Goal: Task Accomplishment & Management: Manage account settings

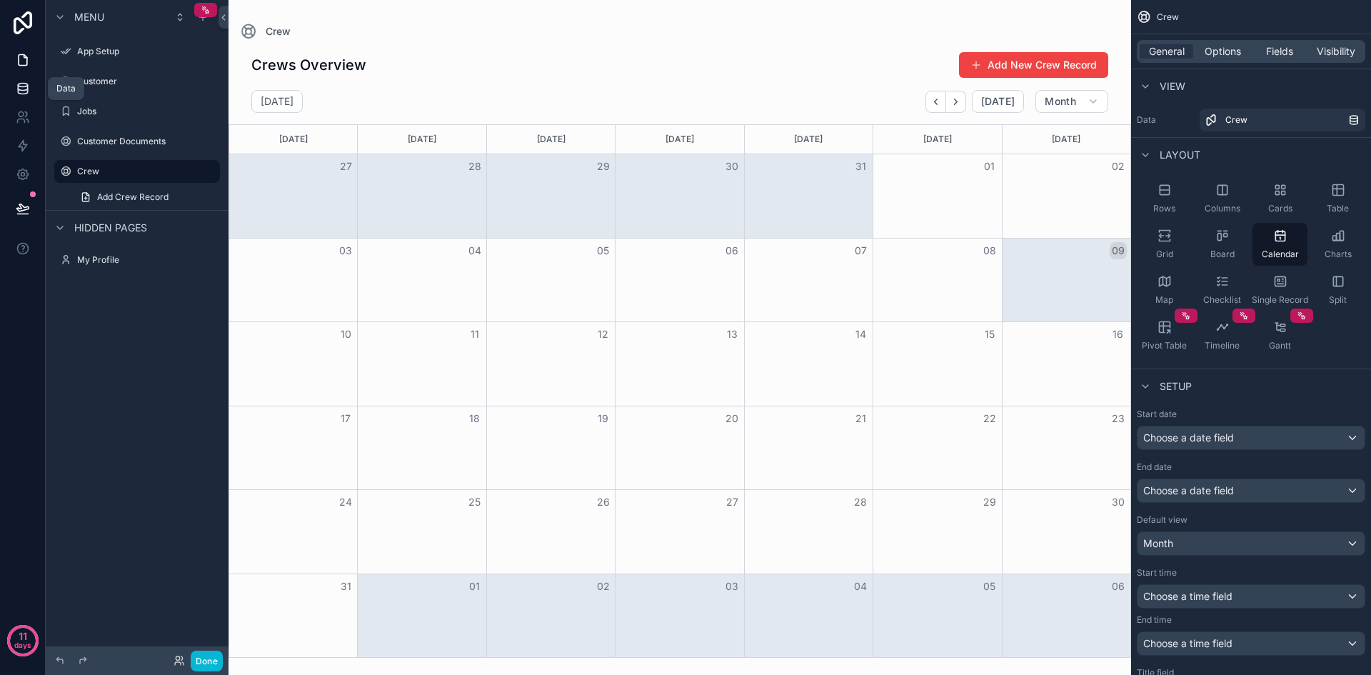
click at [27, 85] on icon at bounding box center [22, 88] width 9 height 6
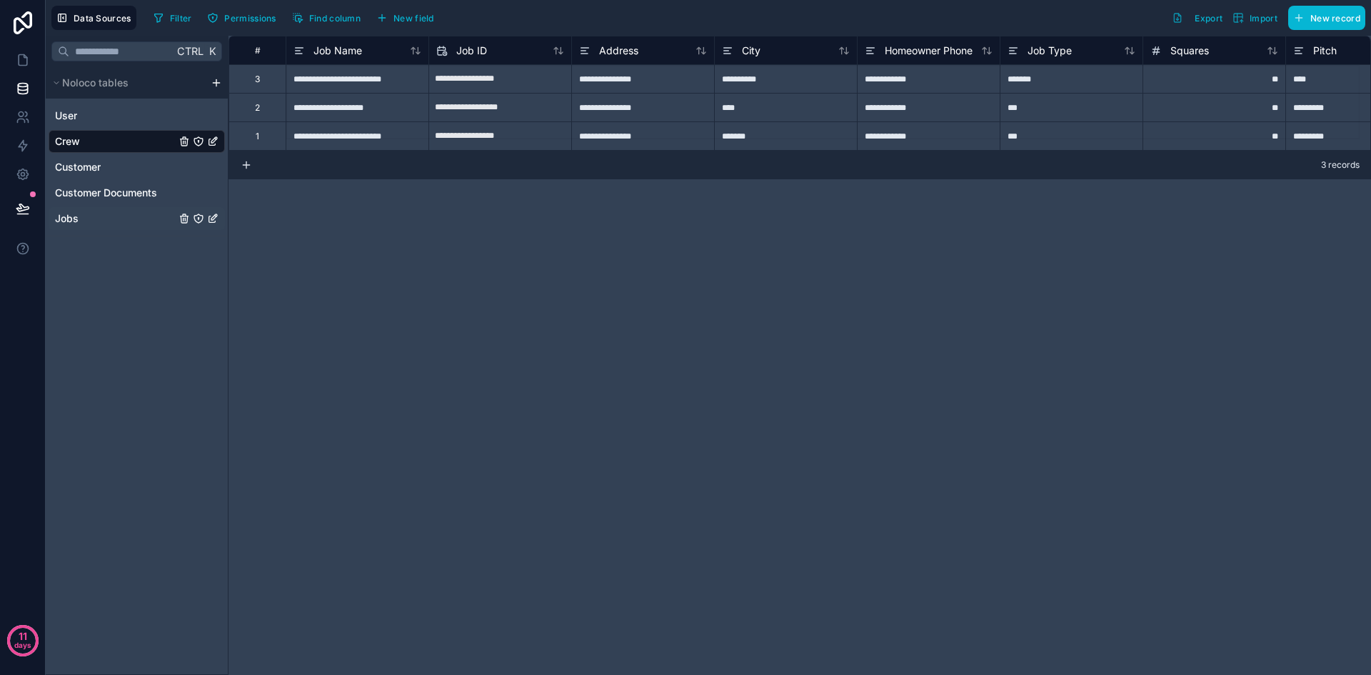
click at [93, 213] on div "Jobs" at bounding box center [137, 218] width 176 height 23
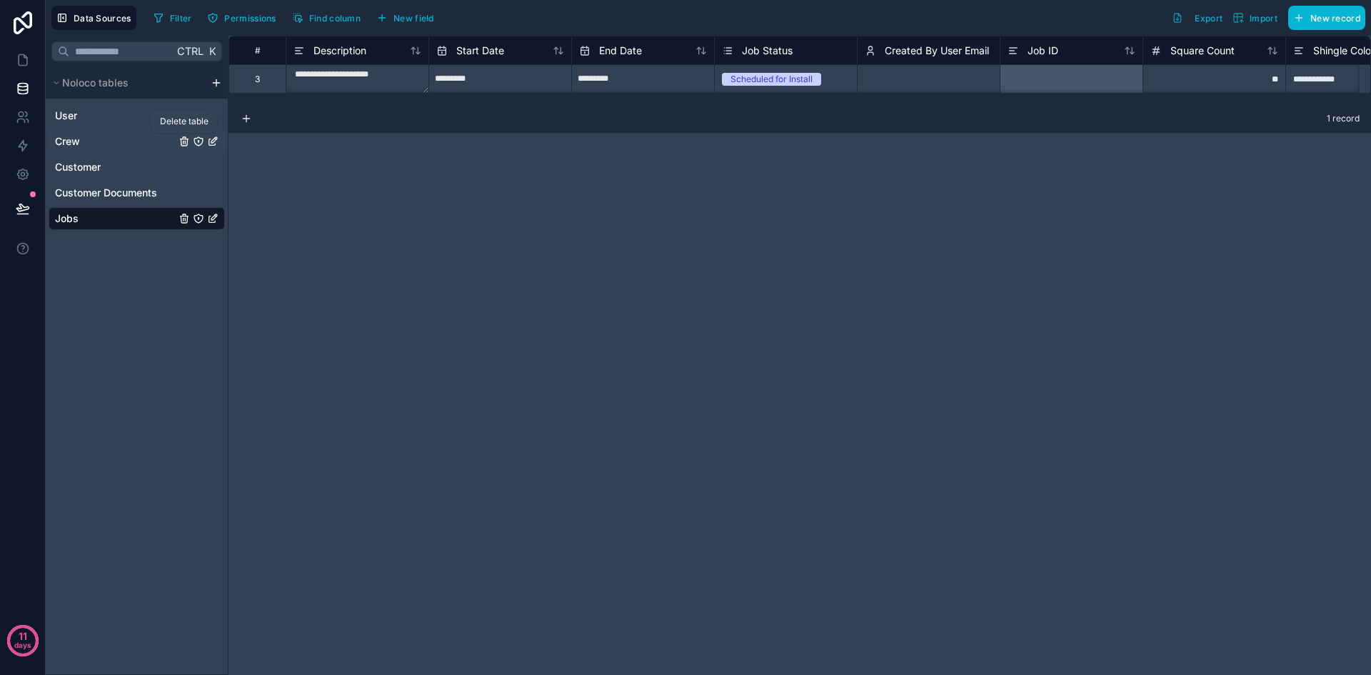
click at [181, 140] on icon "Crew" at bounding box center [184, 142] width 6 height 6
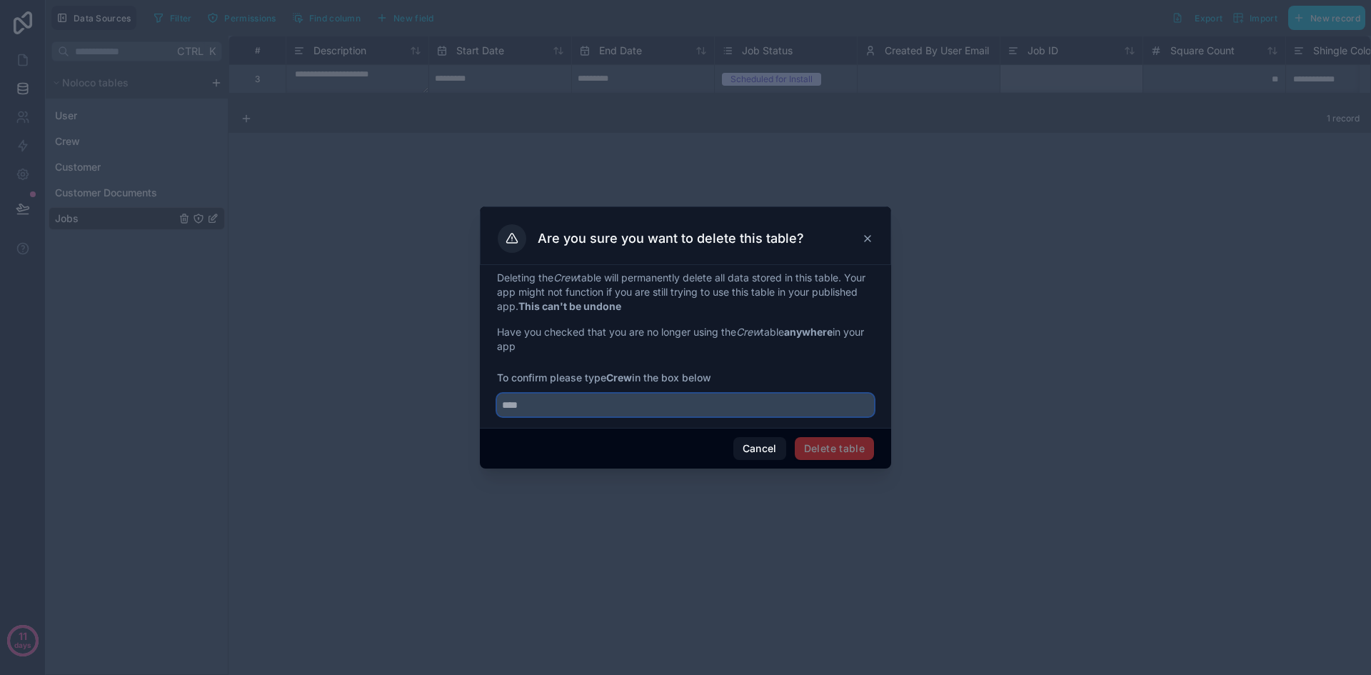
click at [626, 403] on input "text" at bounding box center [685, 404] width 377 height 23
click at [626, 410] on input "****" at bounding box center [685, 404] width 377 height 23
click at [725, 406] on input "****" at bounding box center [685, 404] width 377 height 23
type input "*"
type input "****"
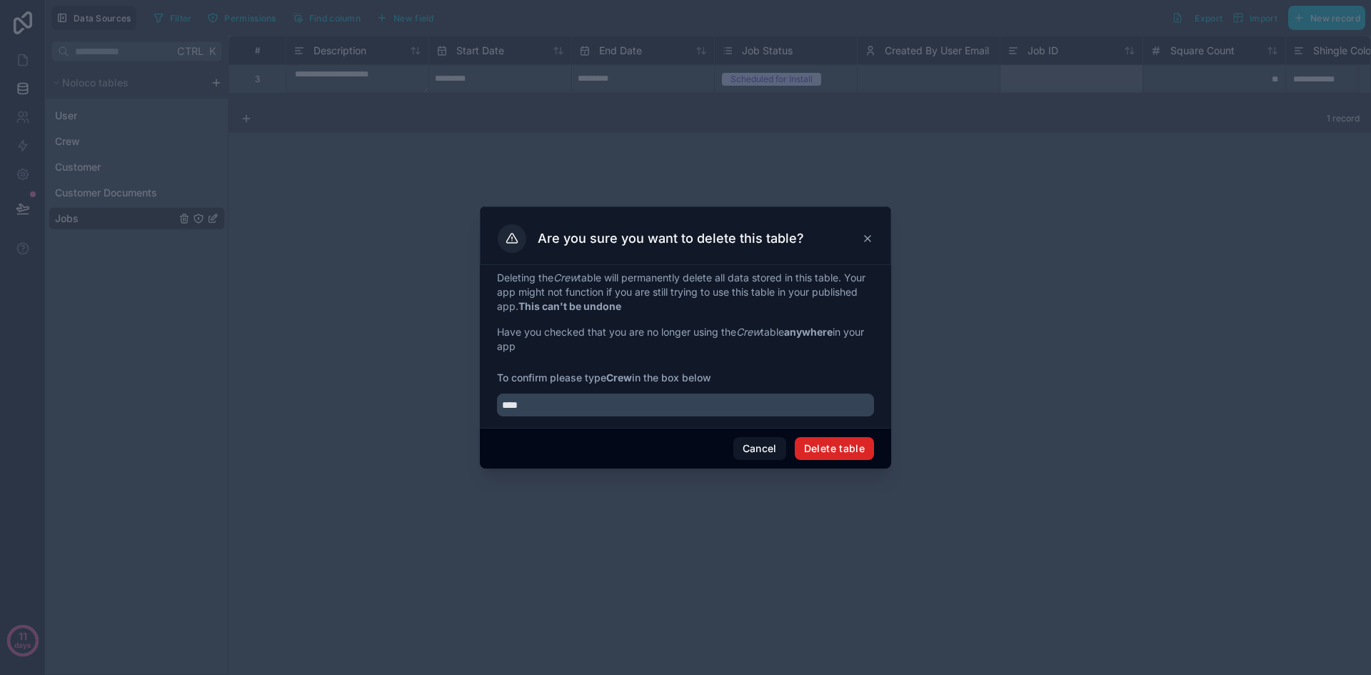
click at [833, 449] on button "Delete table" at bounding box center [834, 448] width 79 height 23
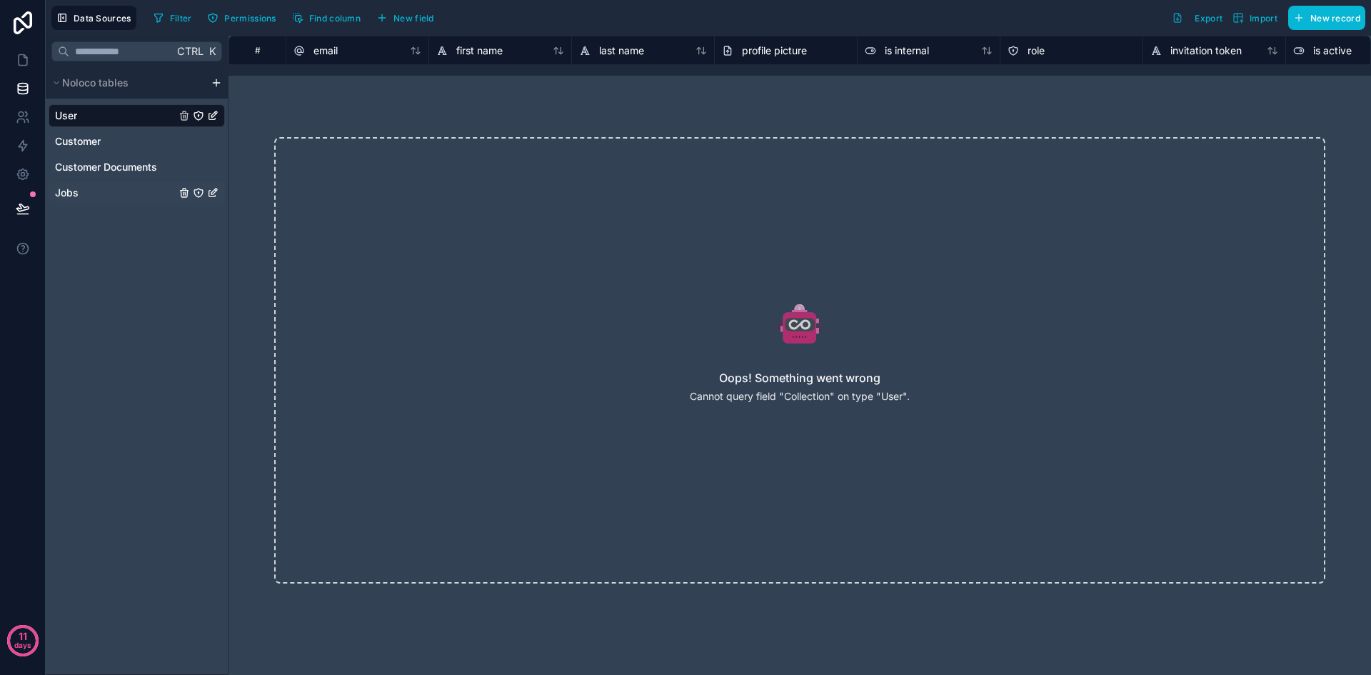
click at [127, 201] on div "Jobs" at bounding box center [137, 192] width 176 height 23
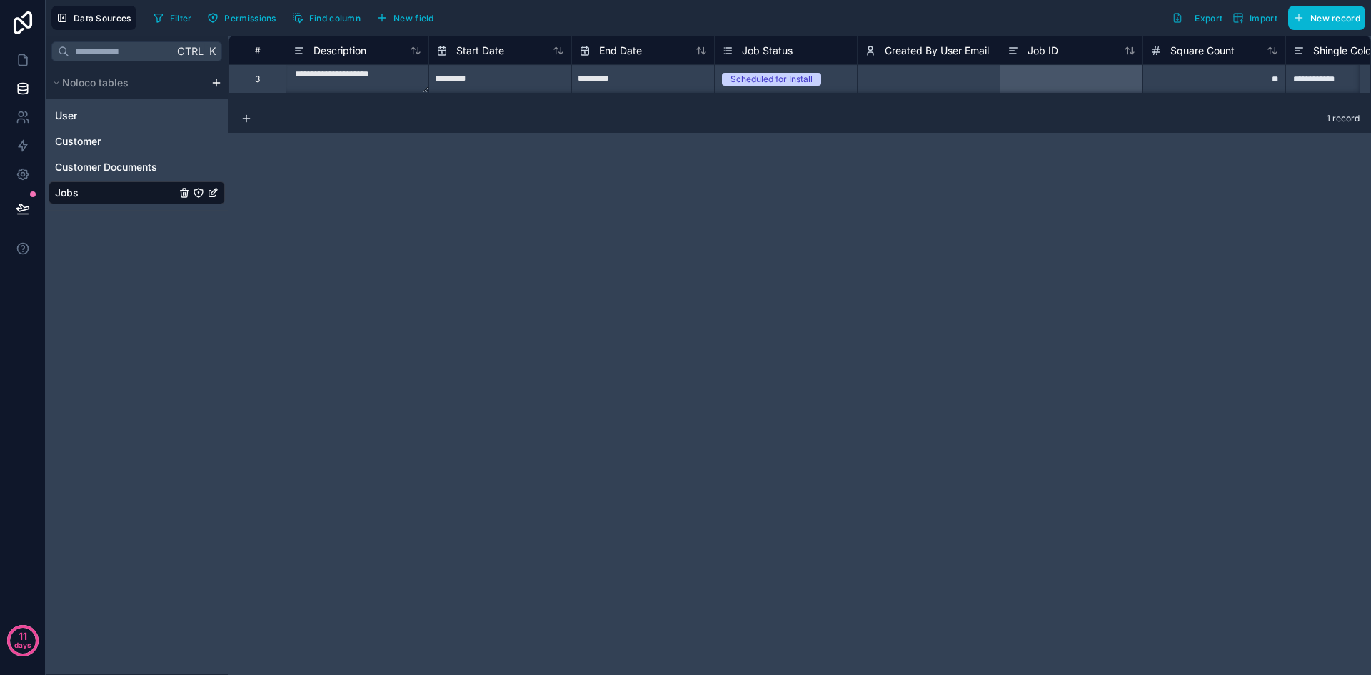
click at [213, 189] on icon "Jobs" at bounding box center [212, 192] width 11 height 11
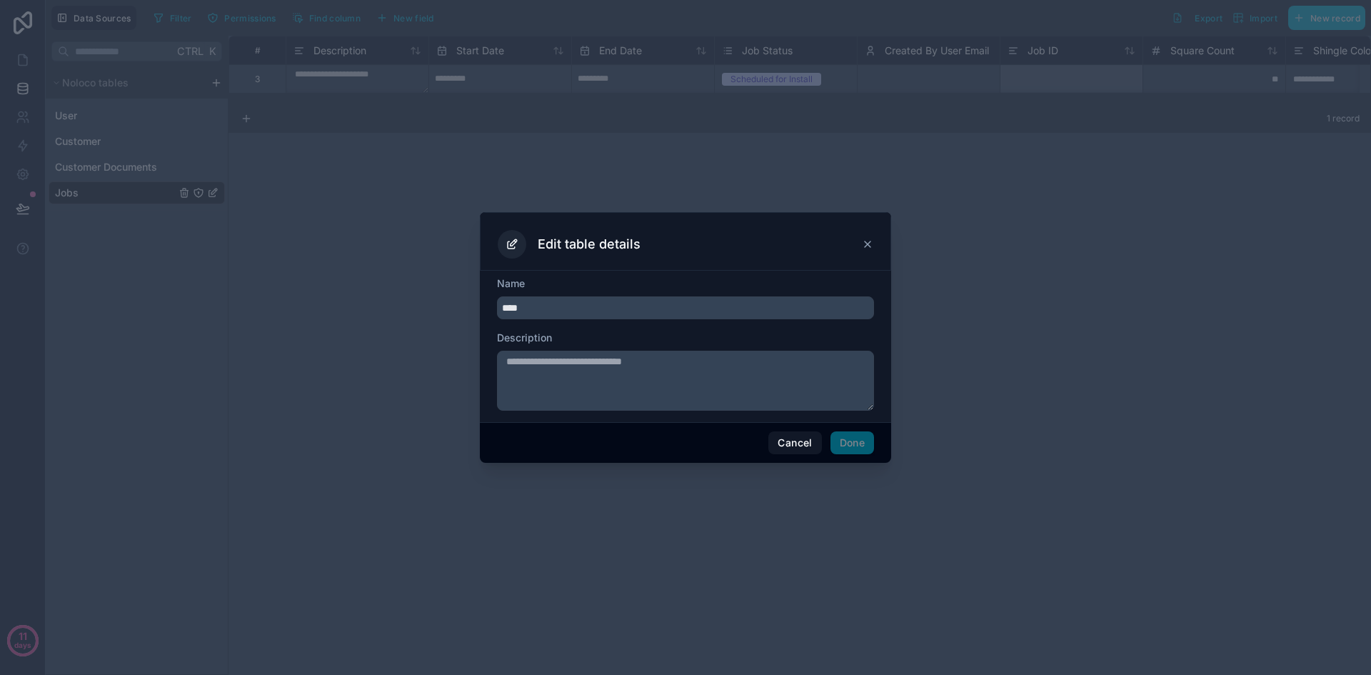
click at [865, 241] on icon at bounding box center [867, 243] width 11 height 11
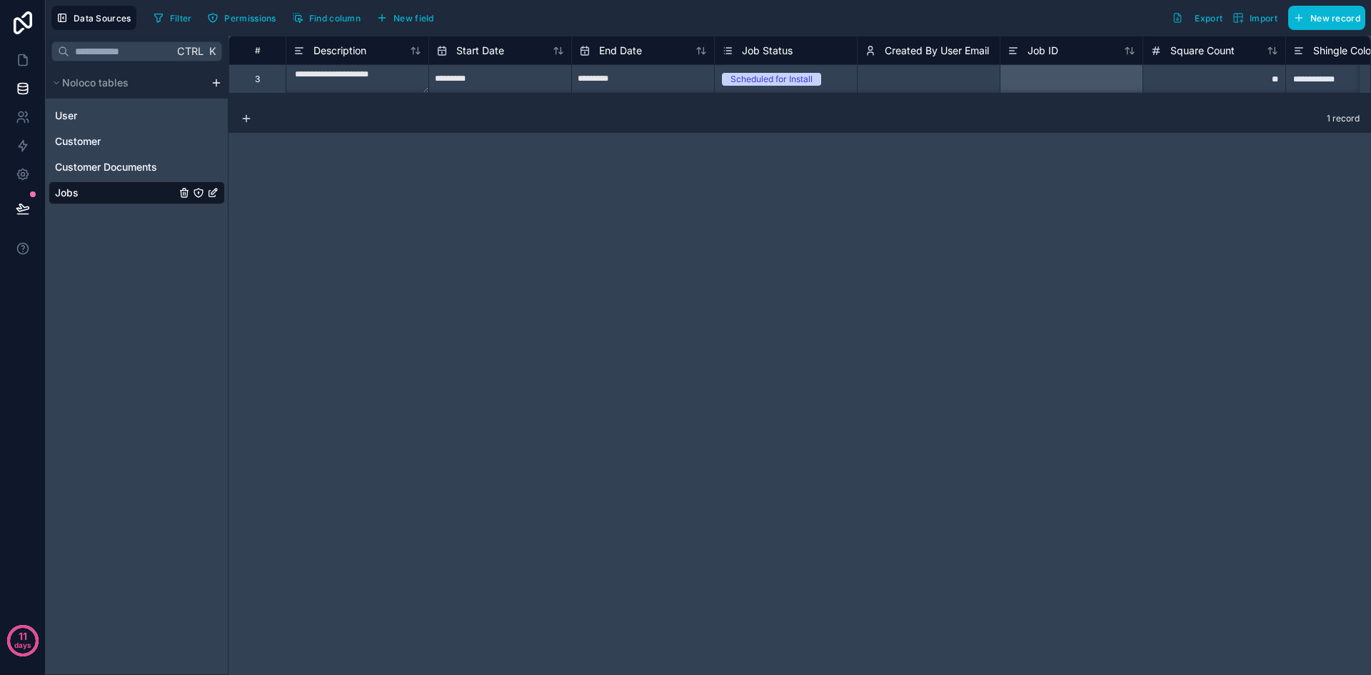
click at [198, 196] on icon "Jobs" at bounding box center [198, 192] width 11 height 11
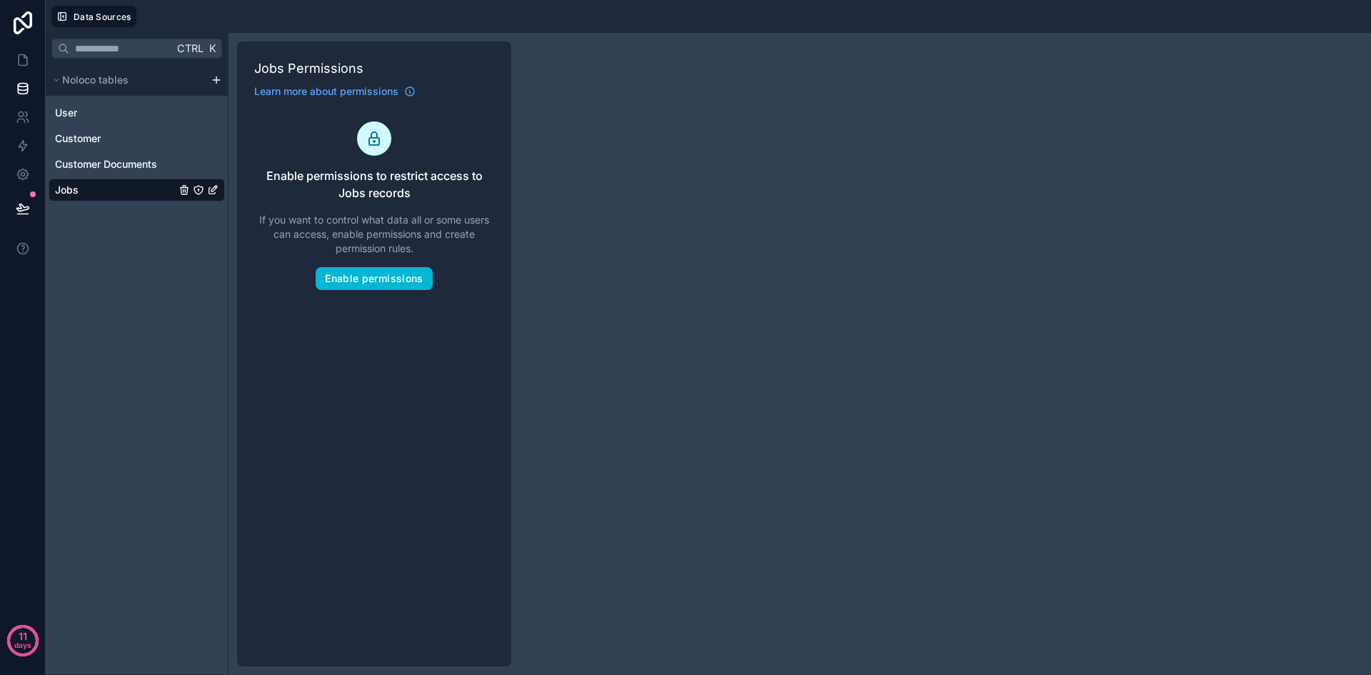
click at [176, 251] on div "Ctrl K Noloco tables User Customer Customer Documents Jobs" at bounding box center [137, 354] width 183 height 642
click at [134, 163] on span "Customer Documents" at bounding box center [106, 164] width 102 height 14
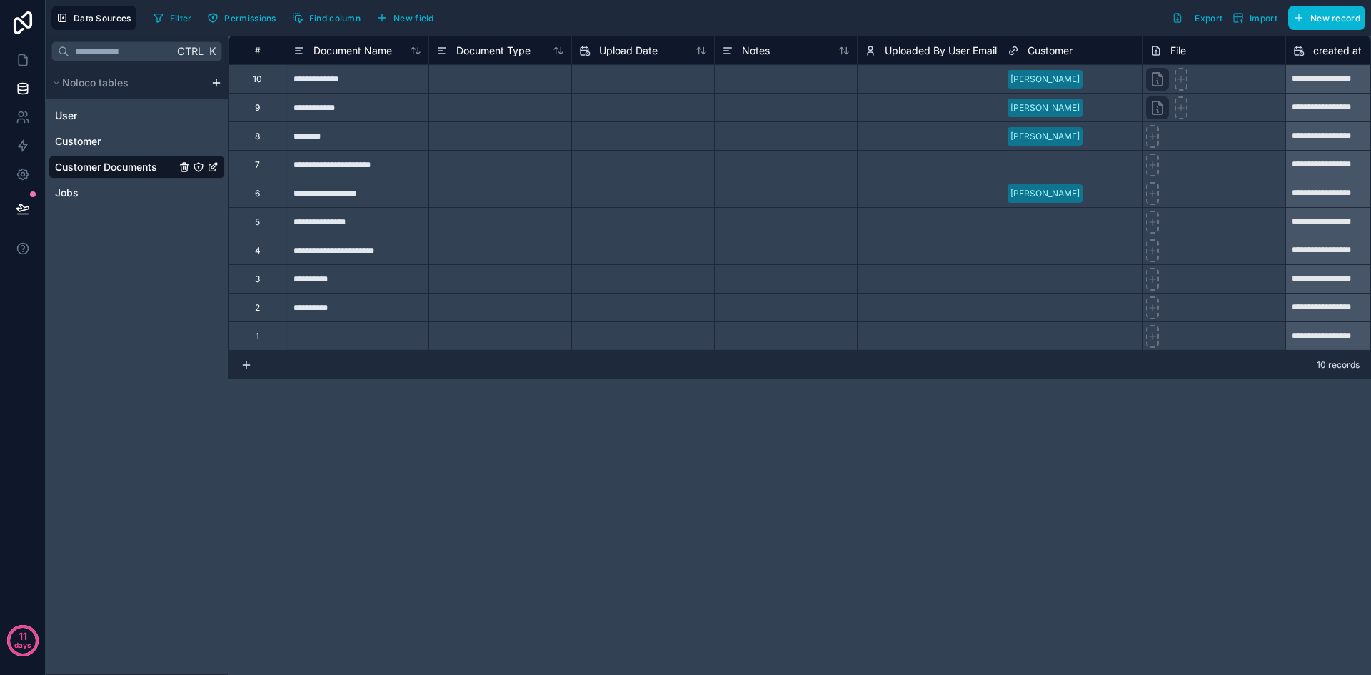
click at [124, 180] on div "User Customer Customer Documents Jobs" at bounding box center [137, 152] width 176 height 106
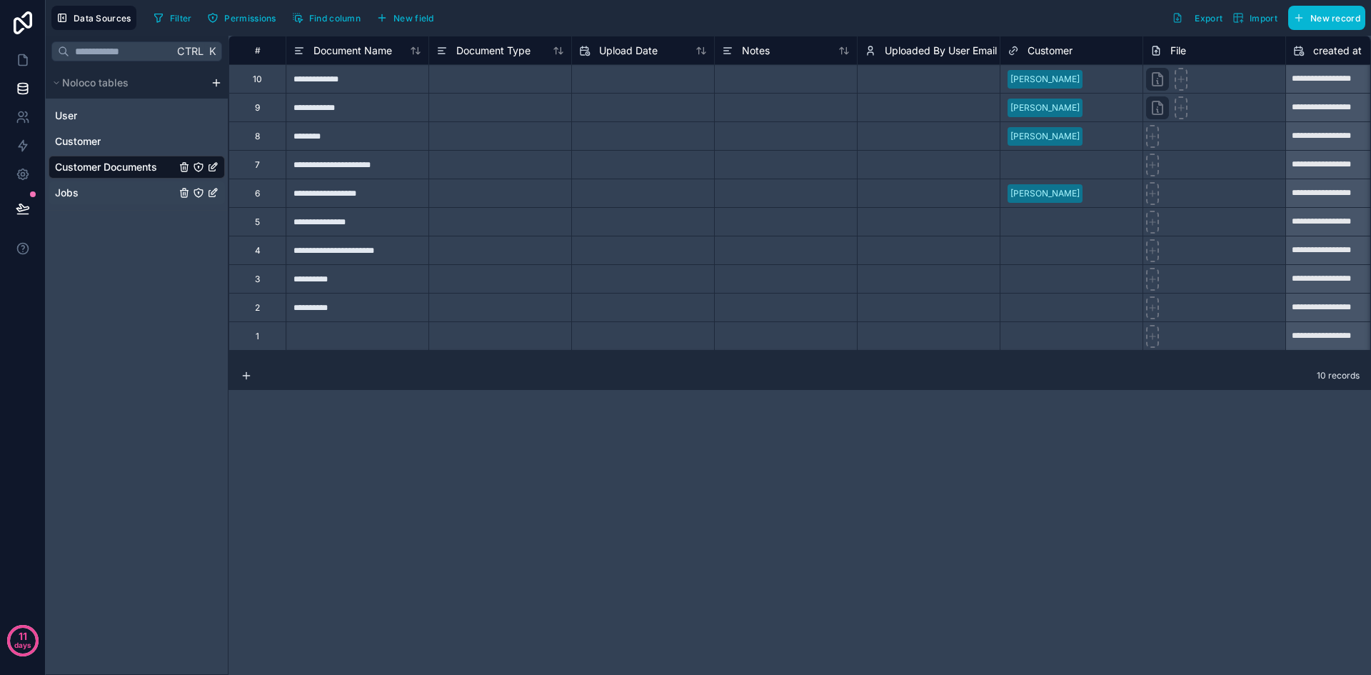
click at [129, 194] on div "Jobs" at bounding box center [137, 192] width 176 height 23
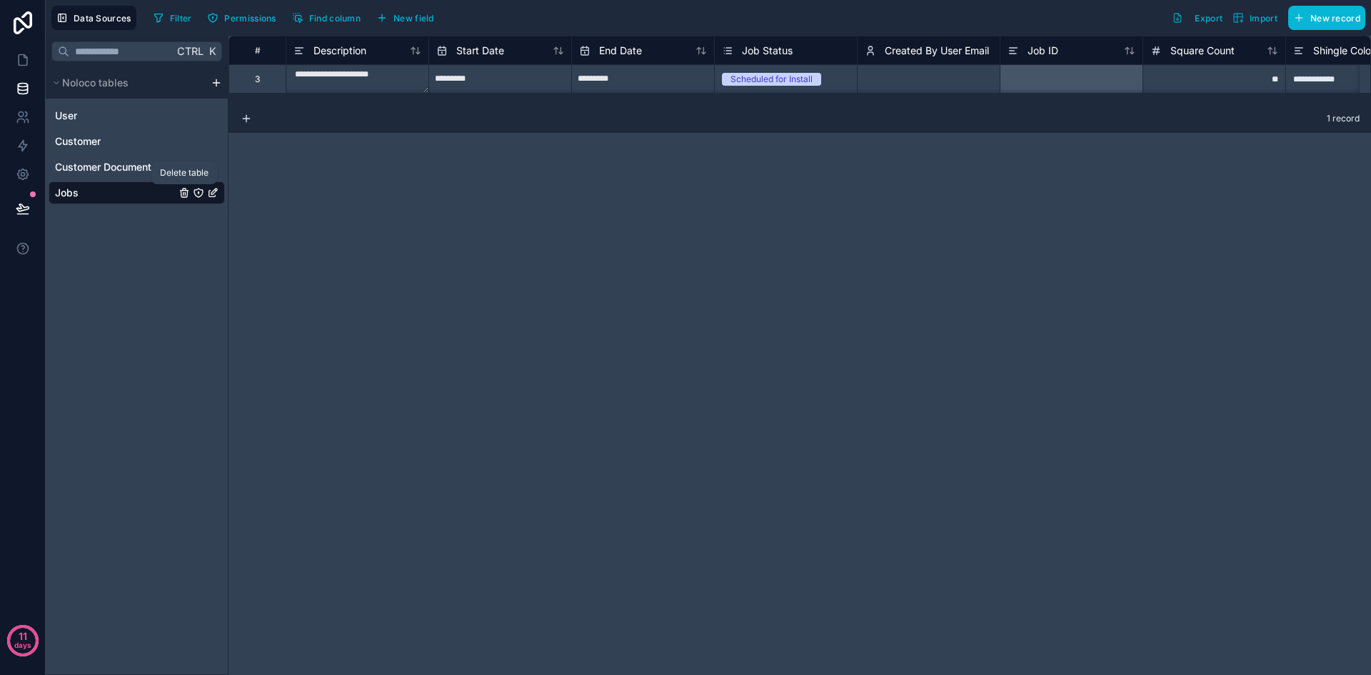
click at [185, 195] on icon "Jobs" at bounding box center [185, 193] width 0 height 3
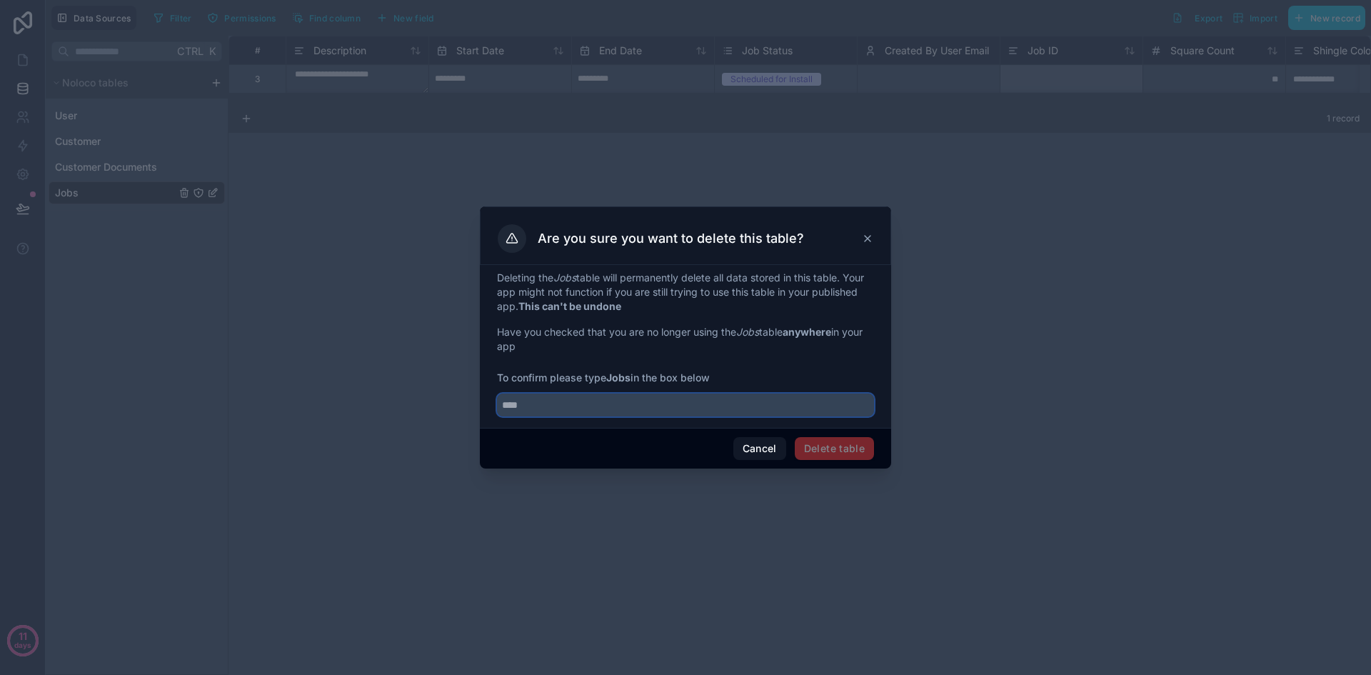
click at [588, 412] on input "text" at bounding box center [685, 404] width 377 height 23
type input "****"
click at [827, 448] on button "Delete table" at bounding box center [834, 448] width 79 height 23
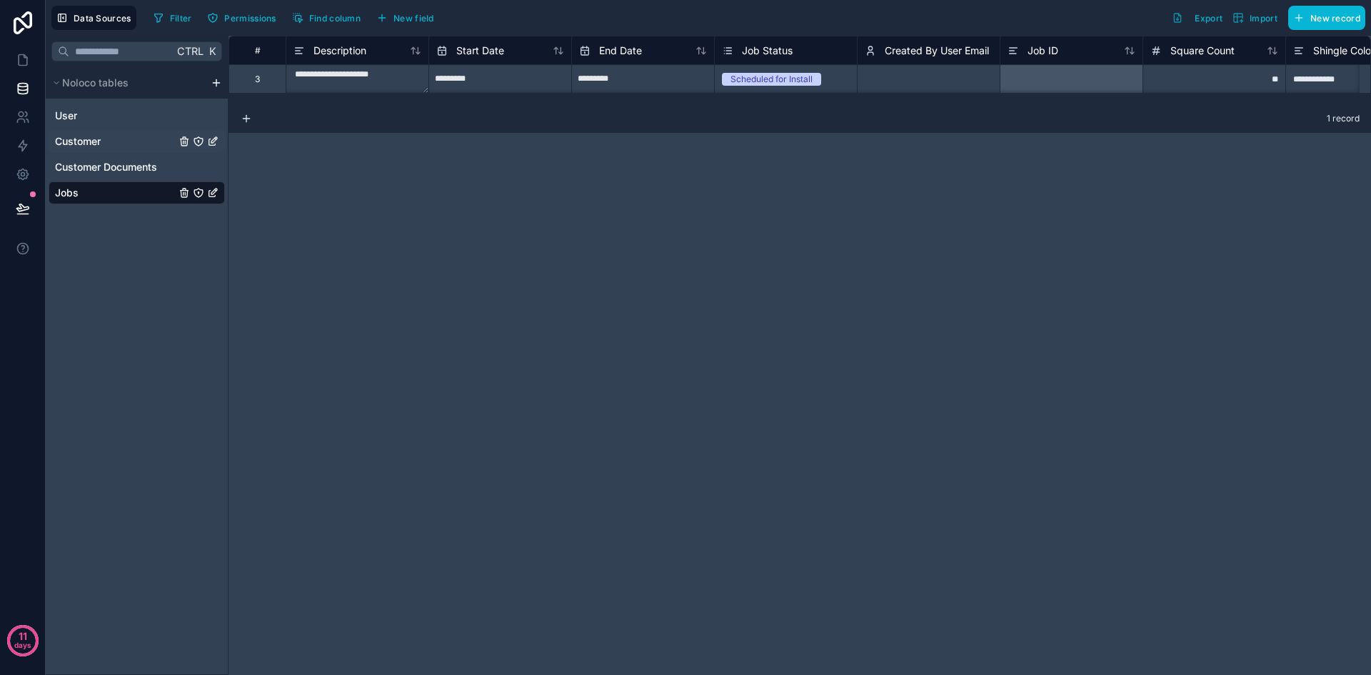
click at [100, 149] on div "Customer" at bounding box center [137, 141] width 176 height 23
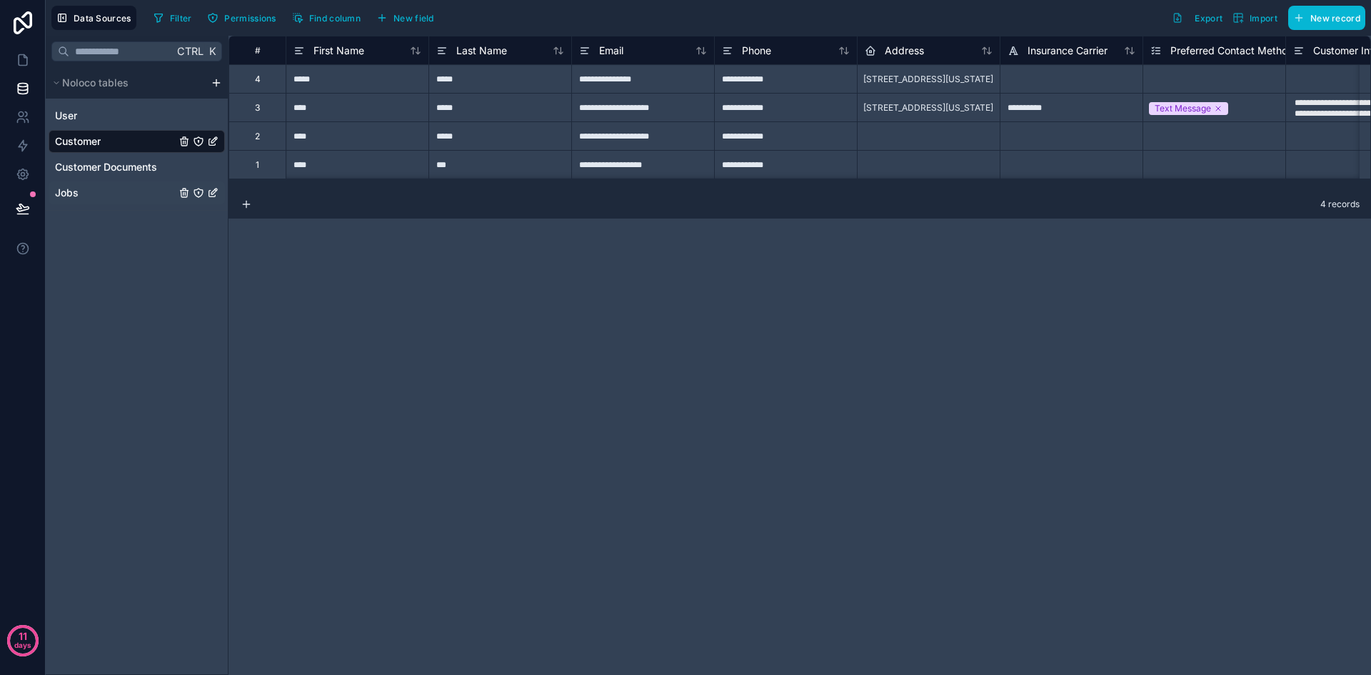
click at [97, 189] on div "Jobs" at bounding box center [137, 192] width 176 height 23
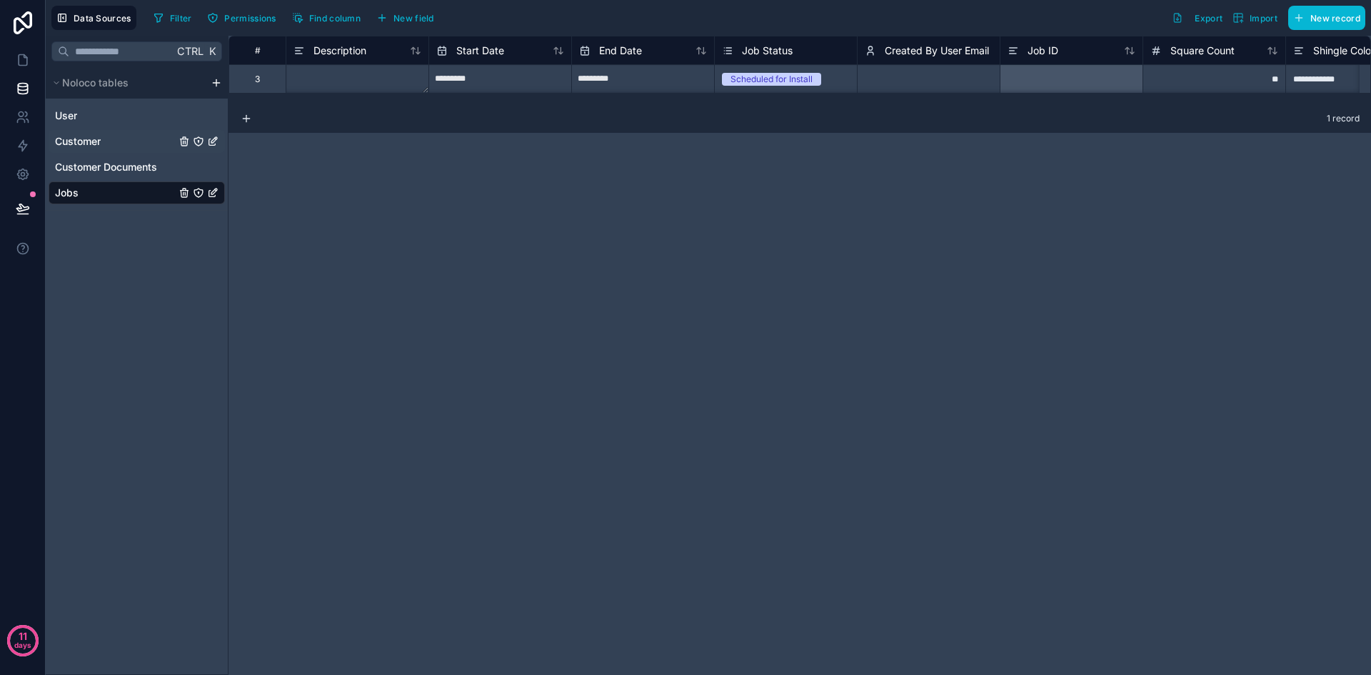
click at [99, 141] on span "Customer" at bounding box center [78, 141] width 46 height 14
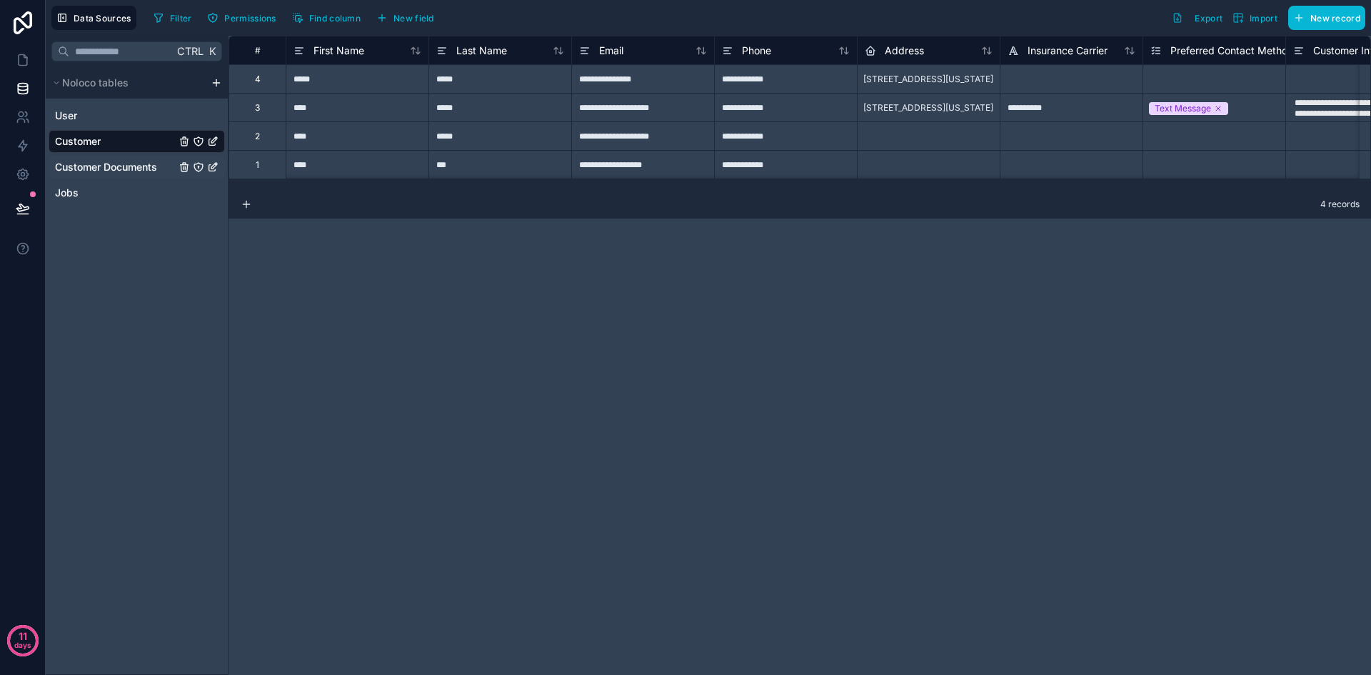
click at [116, 170] on span "Customer Documents" at bounding box center [106, 167] width 102 height 14
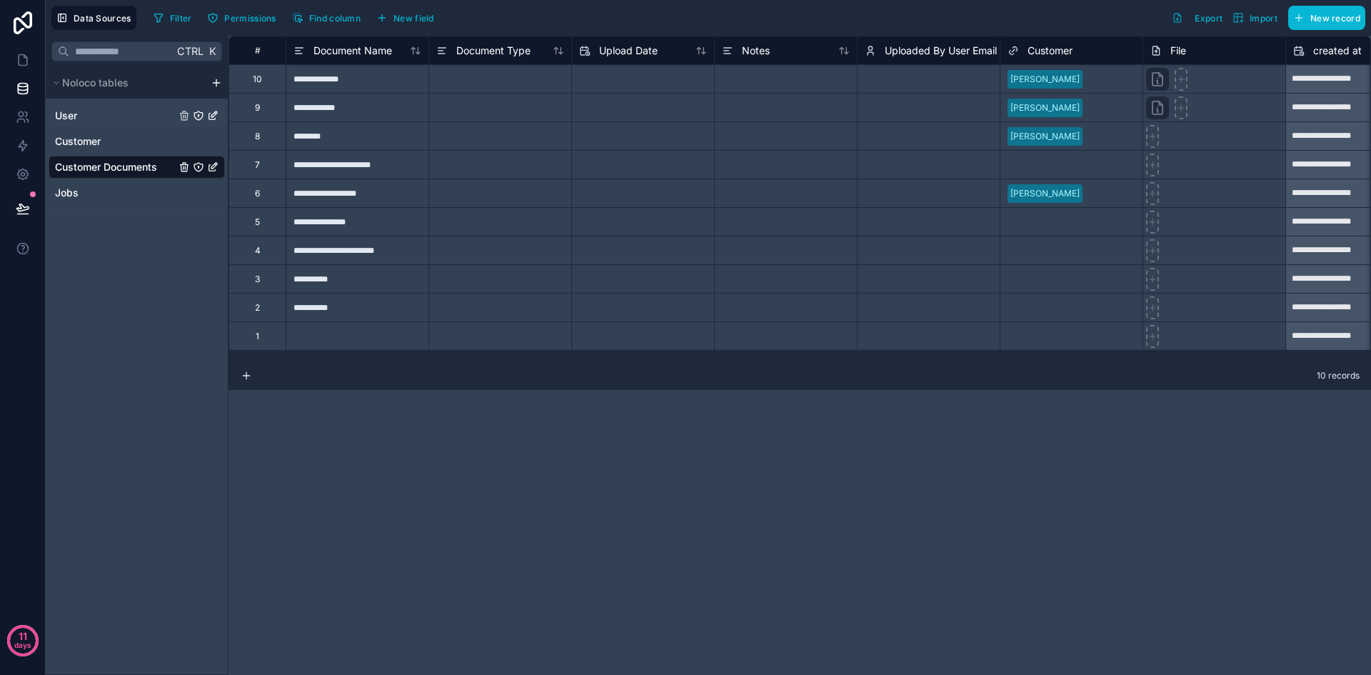
click at [111, 115] on div "User" at bounding box center [137, 115] width 176 height 23
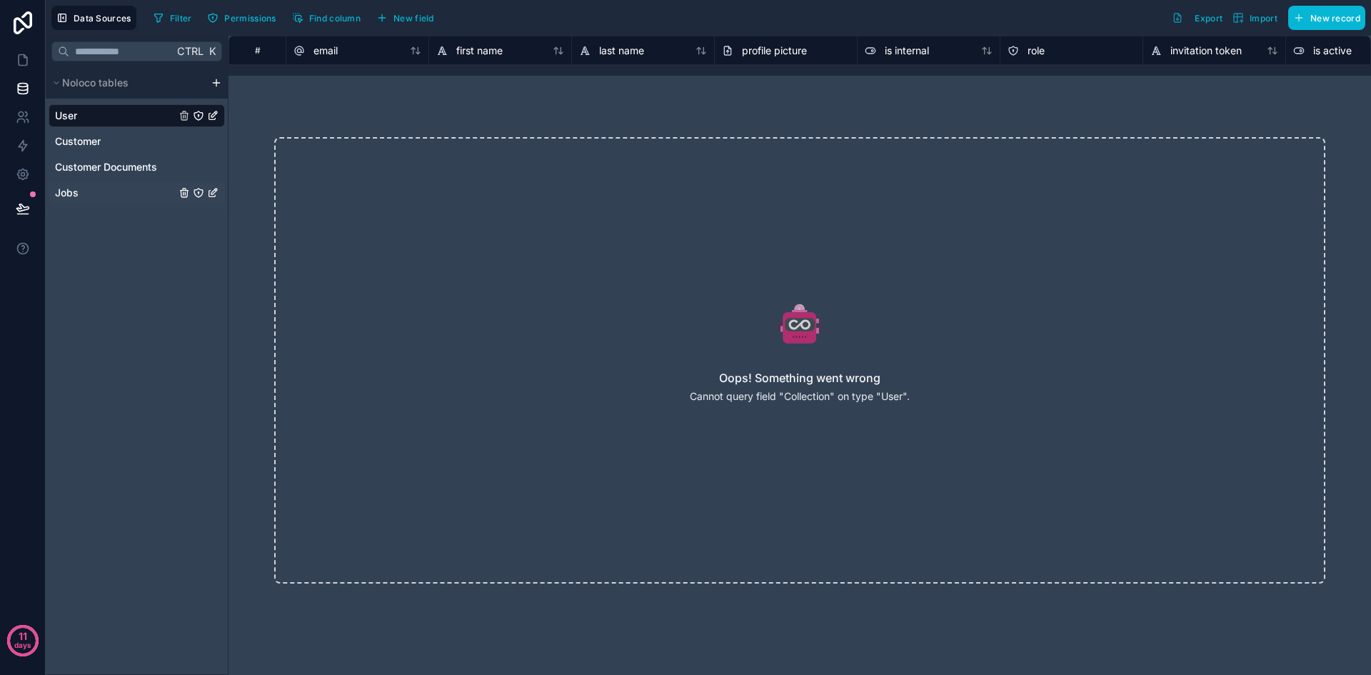
click at [119, 186] on div "Jobs" at bounding box center [137, 192] width 176 height 23
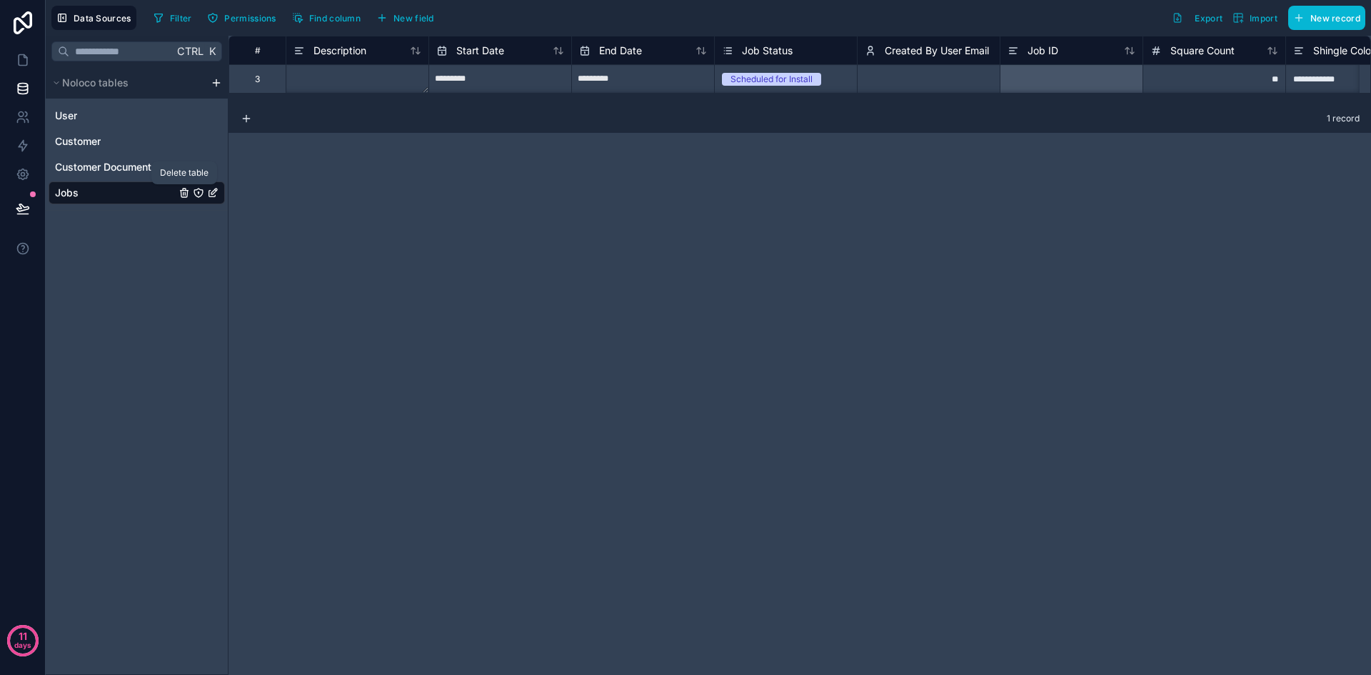
click at [186, 194] on icon "Jobs" at bounding box center [184, 192] width 11 height 11
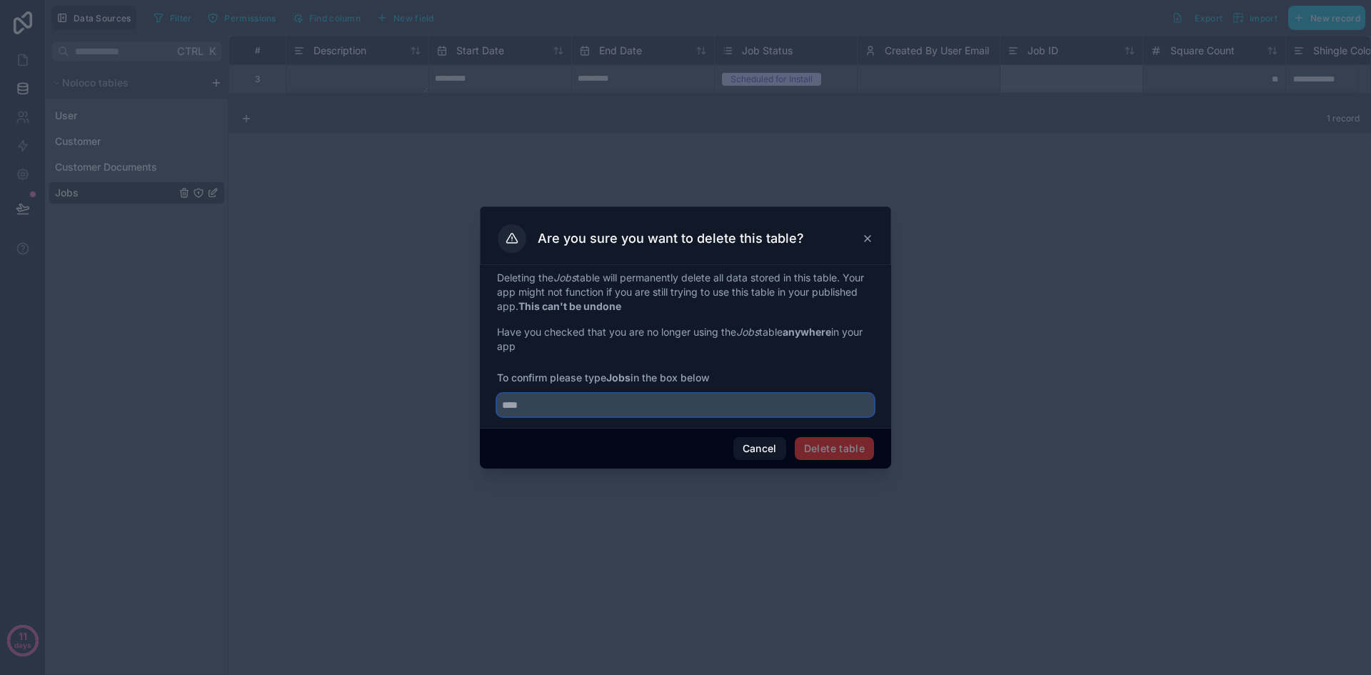
click at [561, 399] on input "text" at bounding box center [685, 404] width 377 height 23
type input "****"
click at [816, 461] on div "Cancel Delete table" at bounding box center [685, 448] width 411 height 41
click at [817, 455] on button "Delete table" at bounding box center [834, 448] width 79 height 23
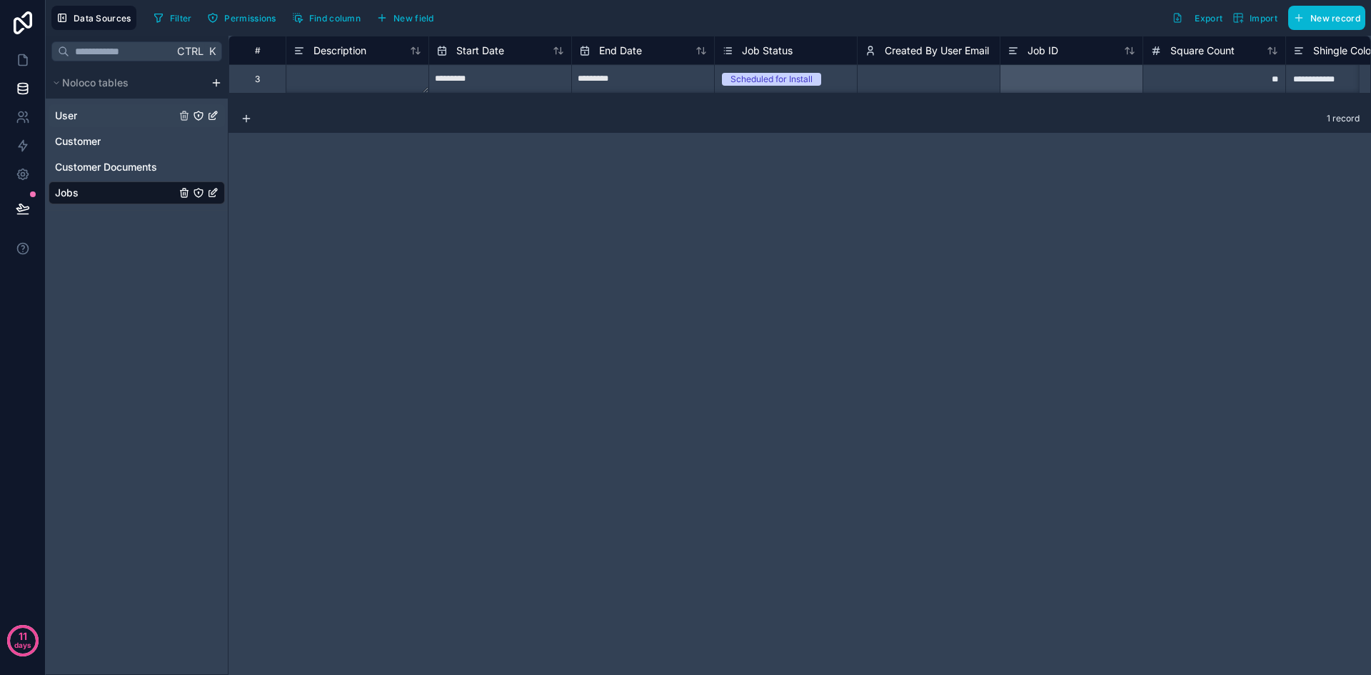
click at [92, 117] on div "User" at bounding box center [137, 115] width 176 height 23
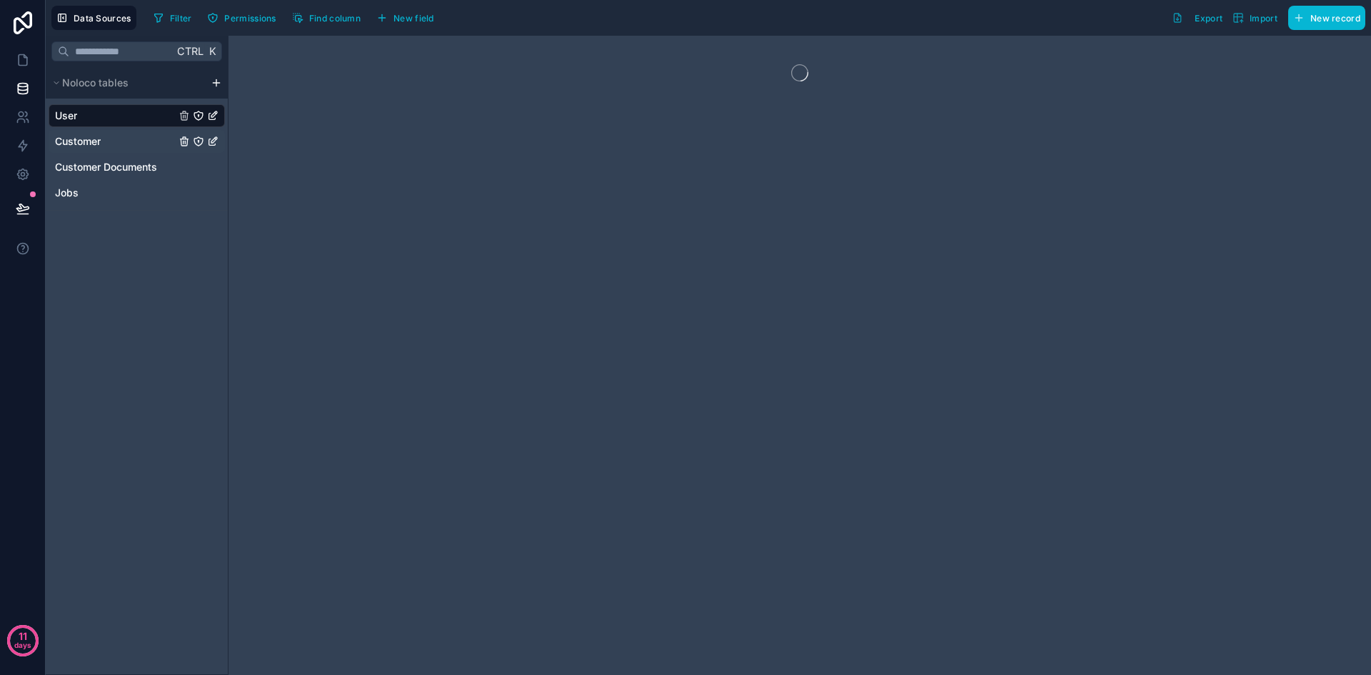
click at [103, 152] on div "Customer" at bounding box center [137, 141] width 176 height 23
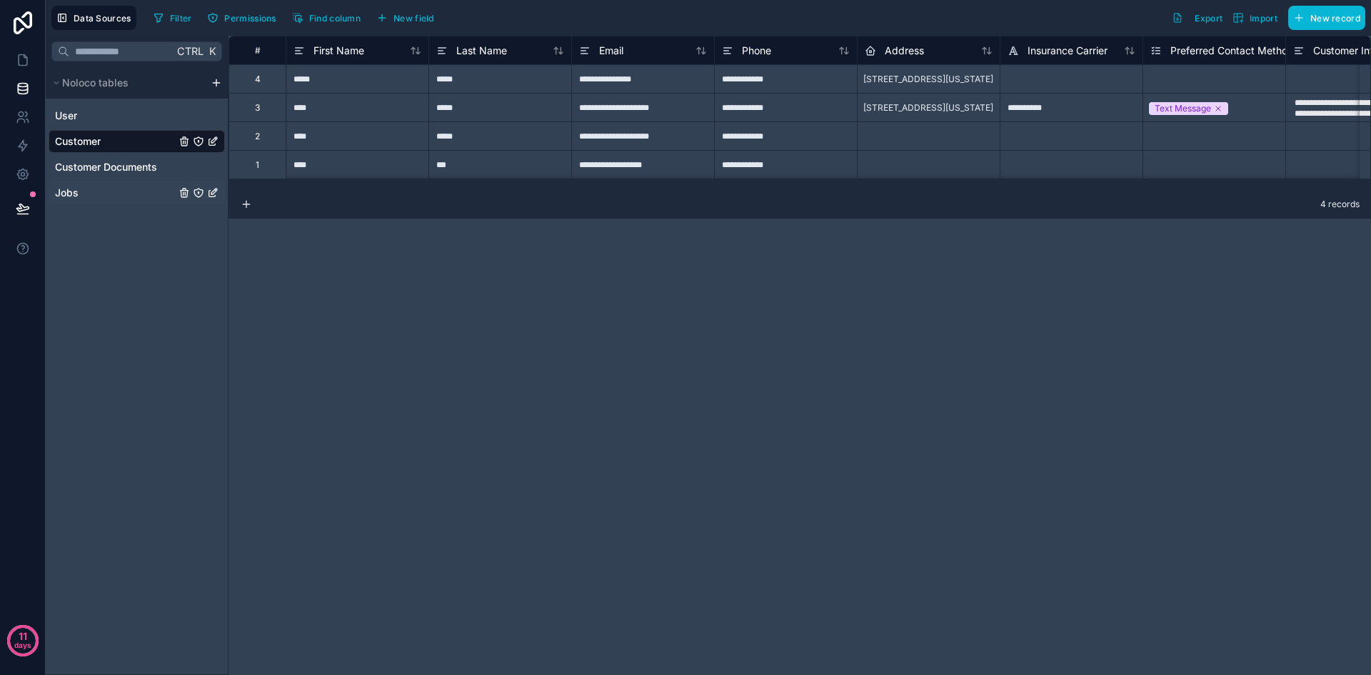
click at [106, 189] on div "Jobs" at bounding box center [137, 192] width 176 height 23
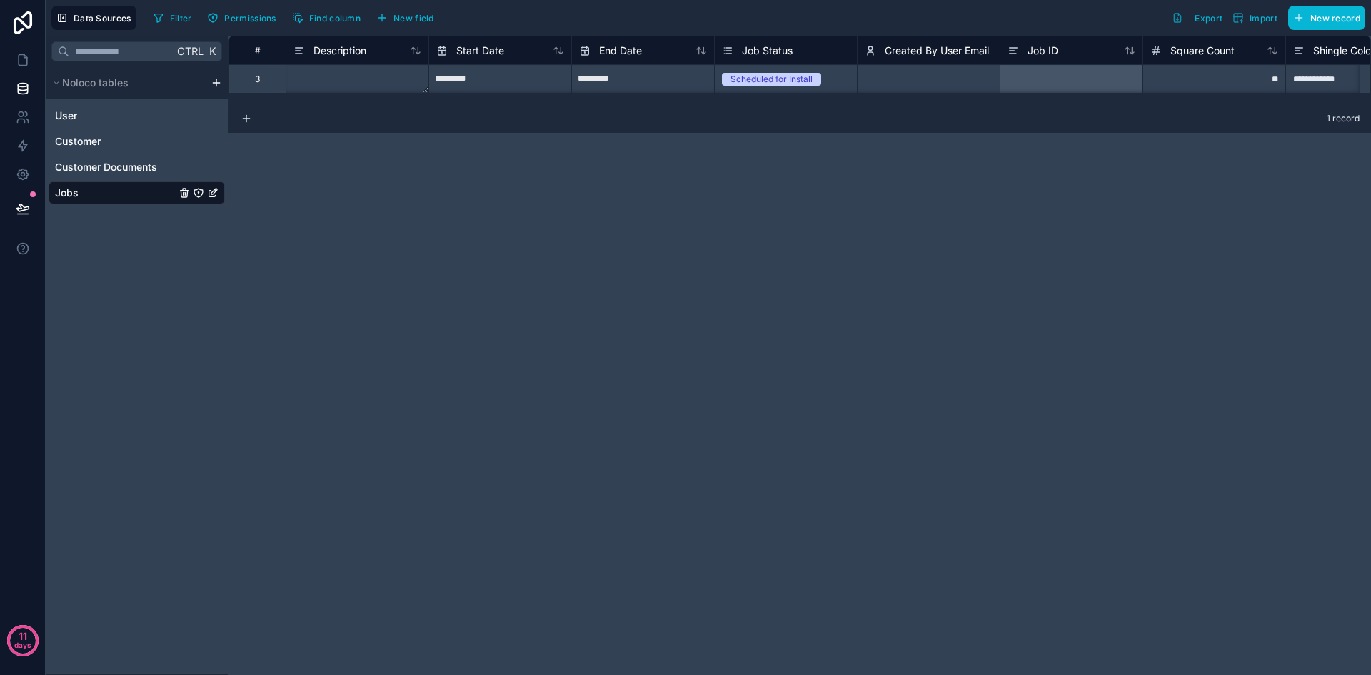
click at [214, 192] on icon "Jobs" at bounding box center [212, 192] width 11 height 11
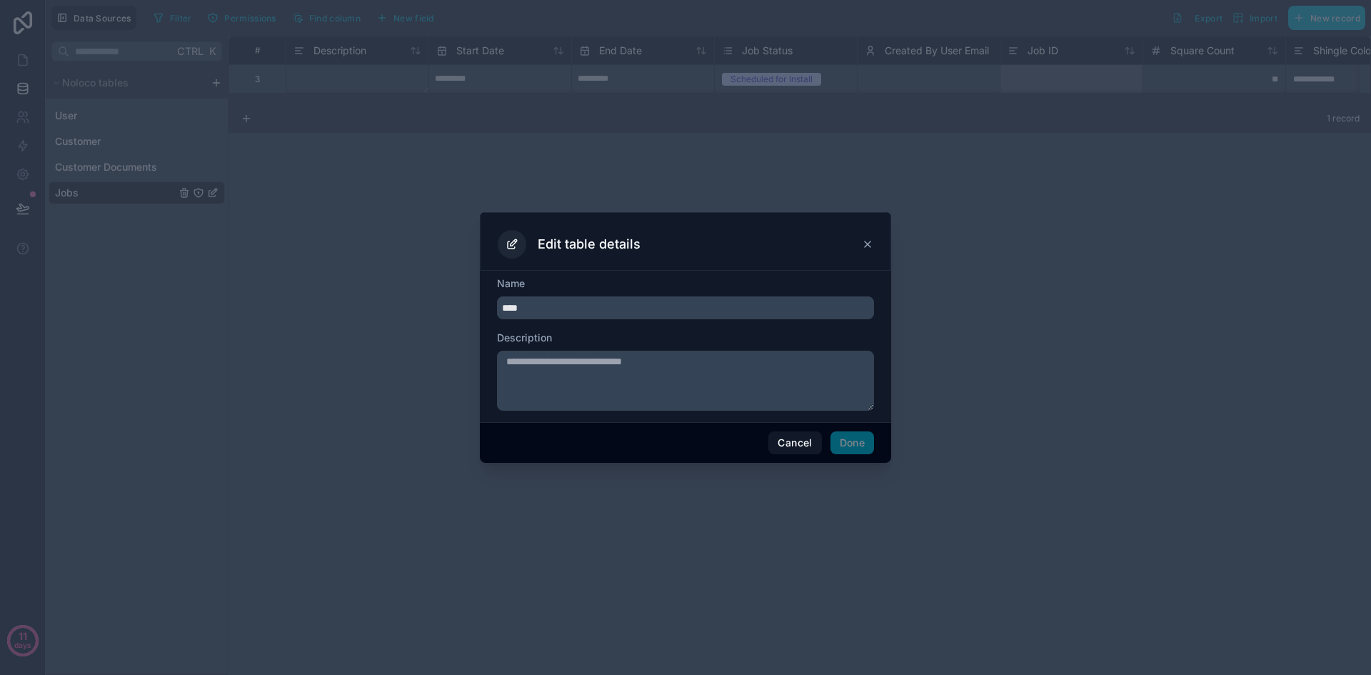
click at [515, 247] on icon at bounding box center [511, 245] width 7 height 7
click at [563, 246] on h3 "Edit table details" at bounding box center [589, 244] width 103 height 17
click at [867, 240] on icon at bounding box center [867, 243] width 11 height 11
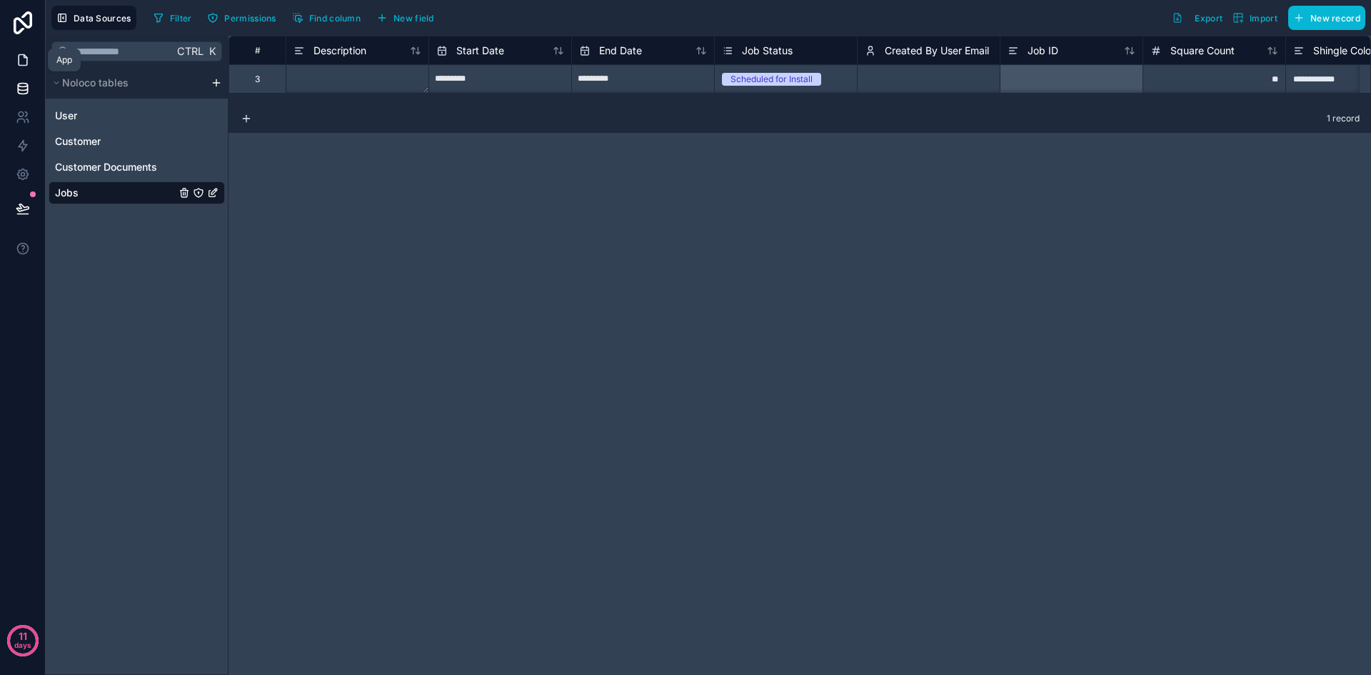
click at [24, 59] on icon at bounding box center [23, 60] width 14 height 14
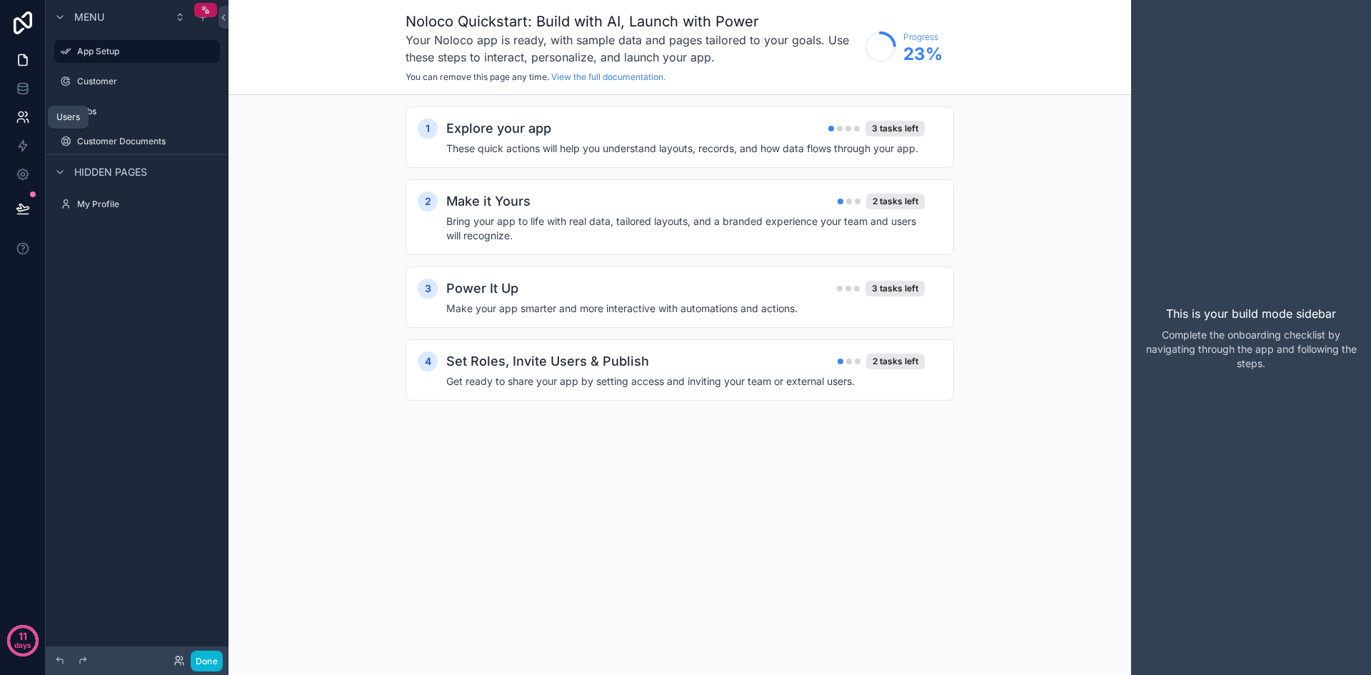
click at [13, 127] on link at bounding box center [22, 117] width 45 height 29
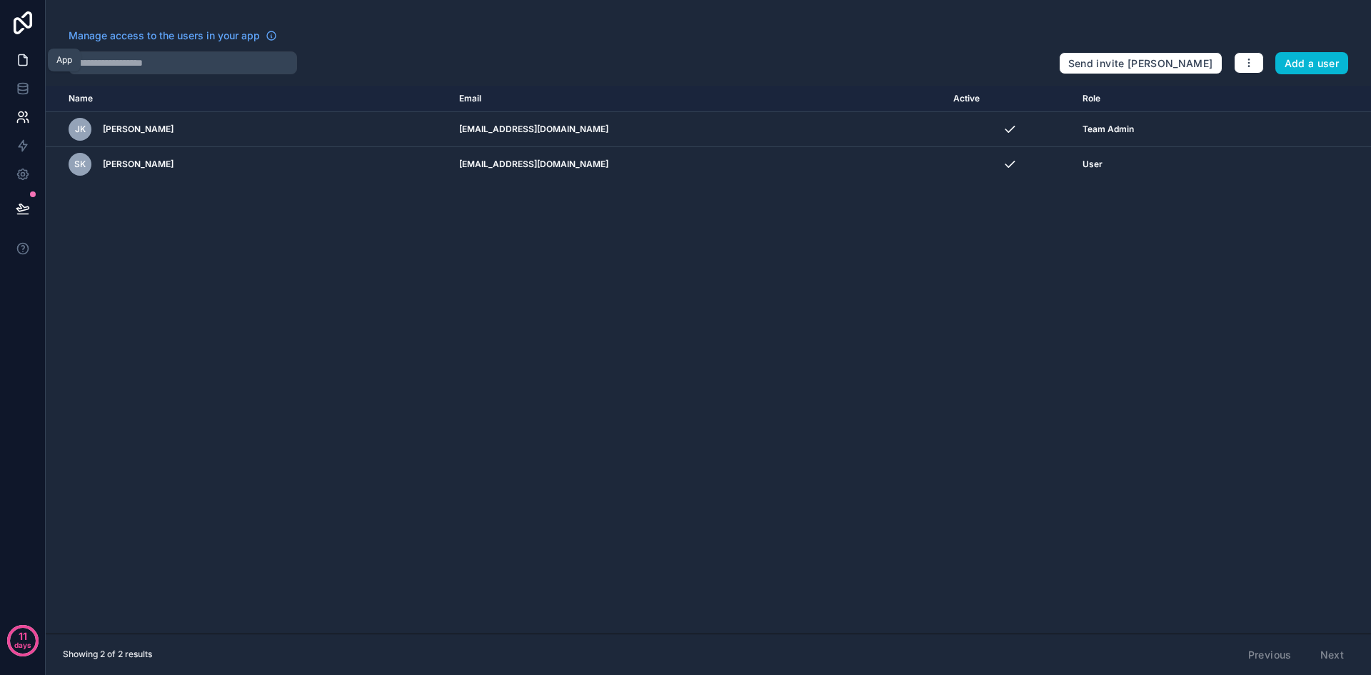
click at [21, 59] on icon at bounding box center [23, 60] width 14 height 14
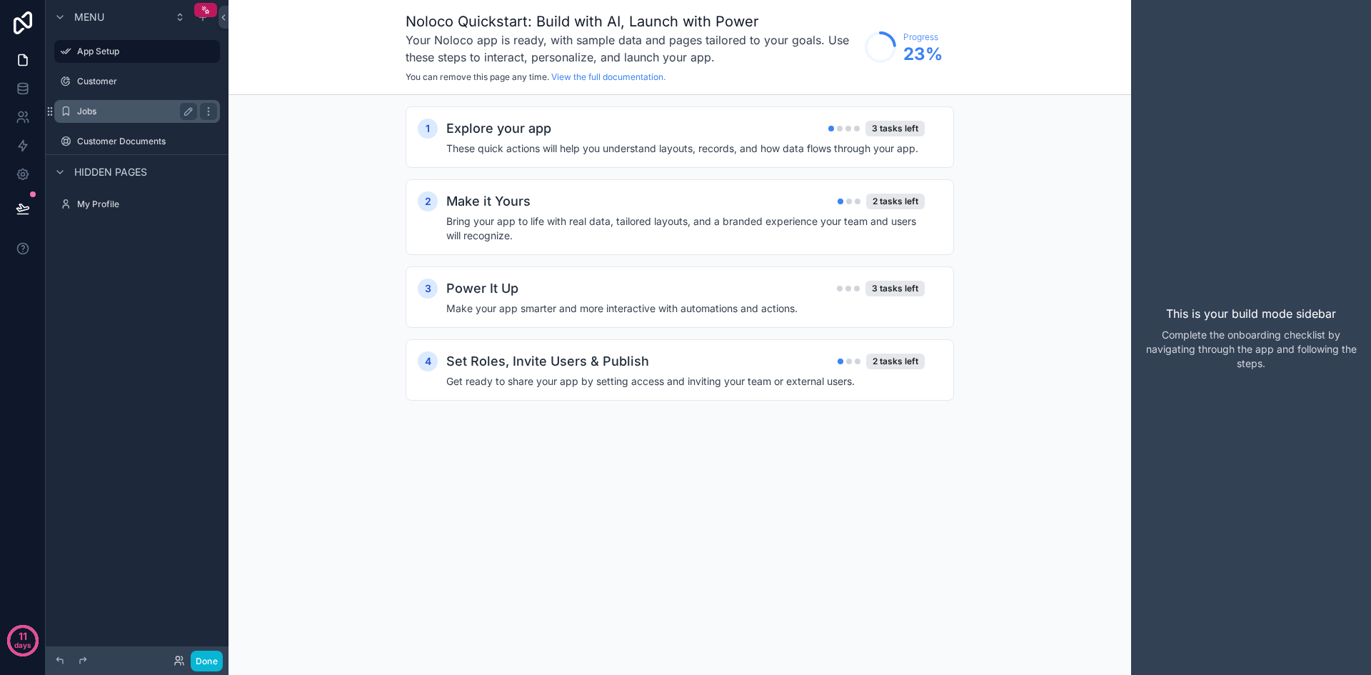
click at [93, 117] on div "Jobs" at bounding box center [137, 111] width 120 height 17
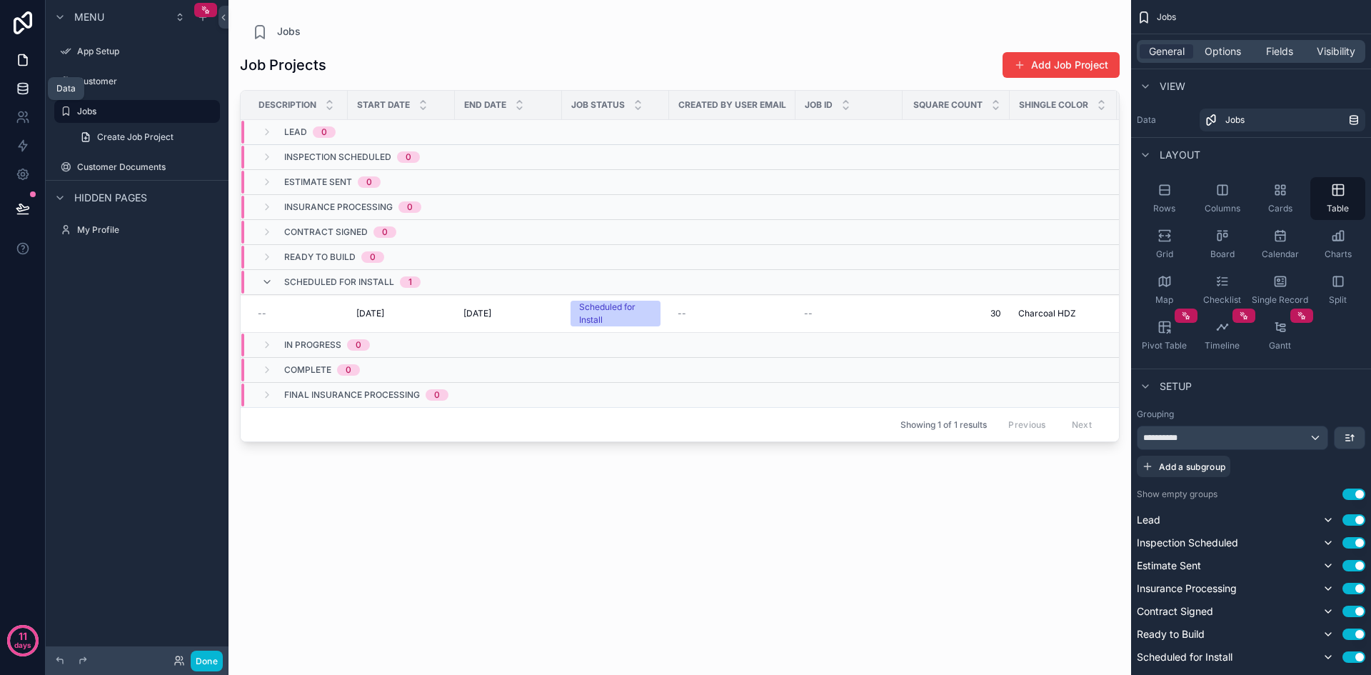
click at [16, 87] on icon at bounding box center [23, 88] width 14 height 14
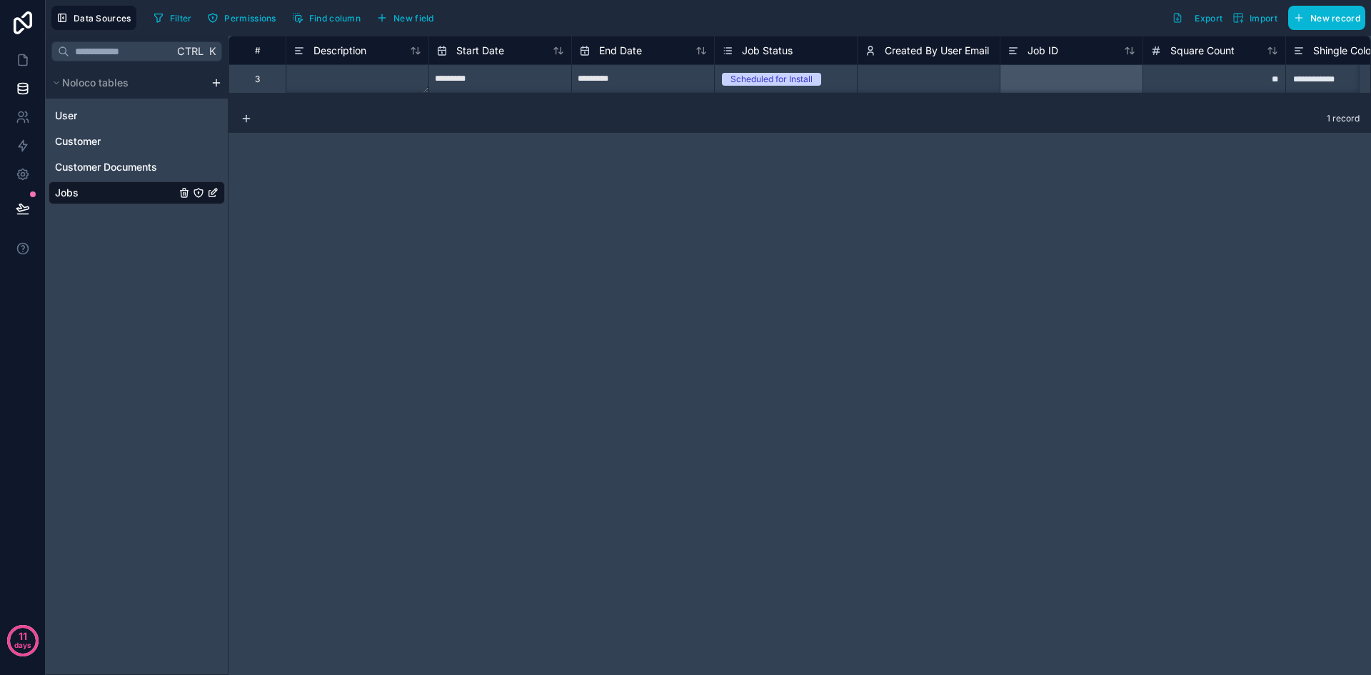
click at [114, 193] on div "Jobs" at bounding box center [137, 192] width 176 height 23
click at [155, 53] on input "text" at bounding box center [121, 52] width 104 height 26
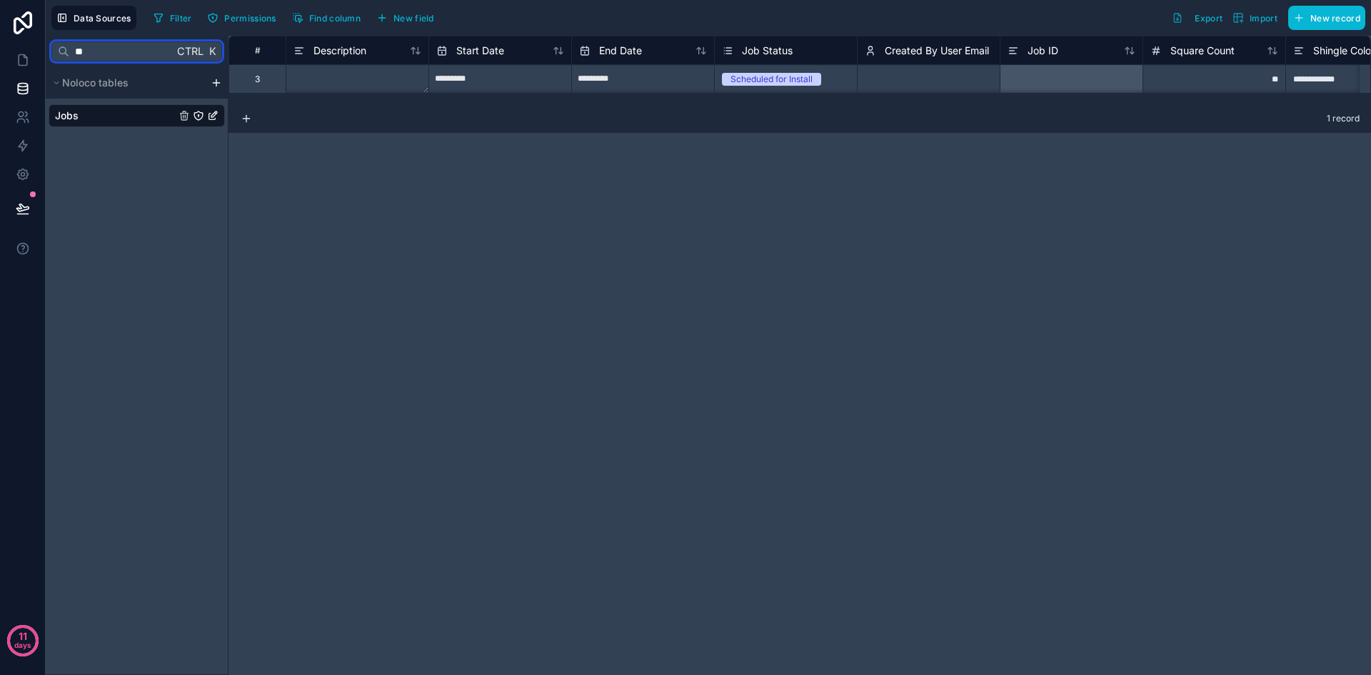
type input "*"
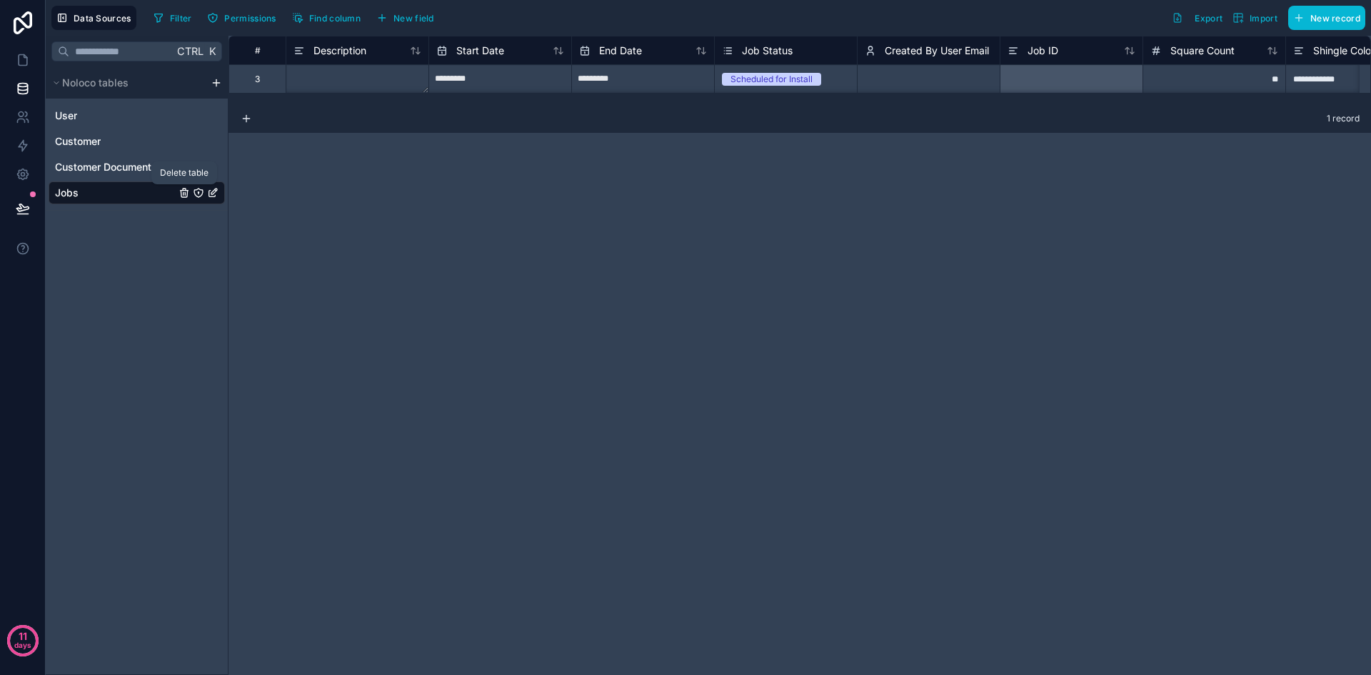
click at [180, 196] on icon "Jobs" at bounding box center [184, 192] width 11 height 11
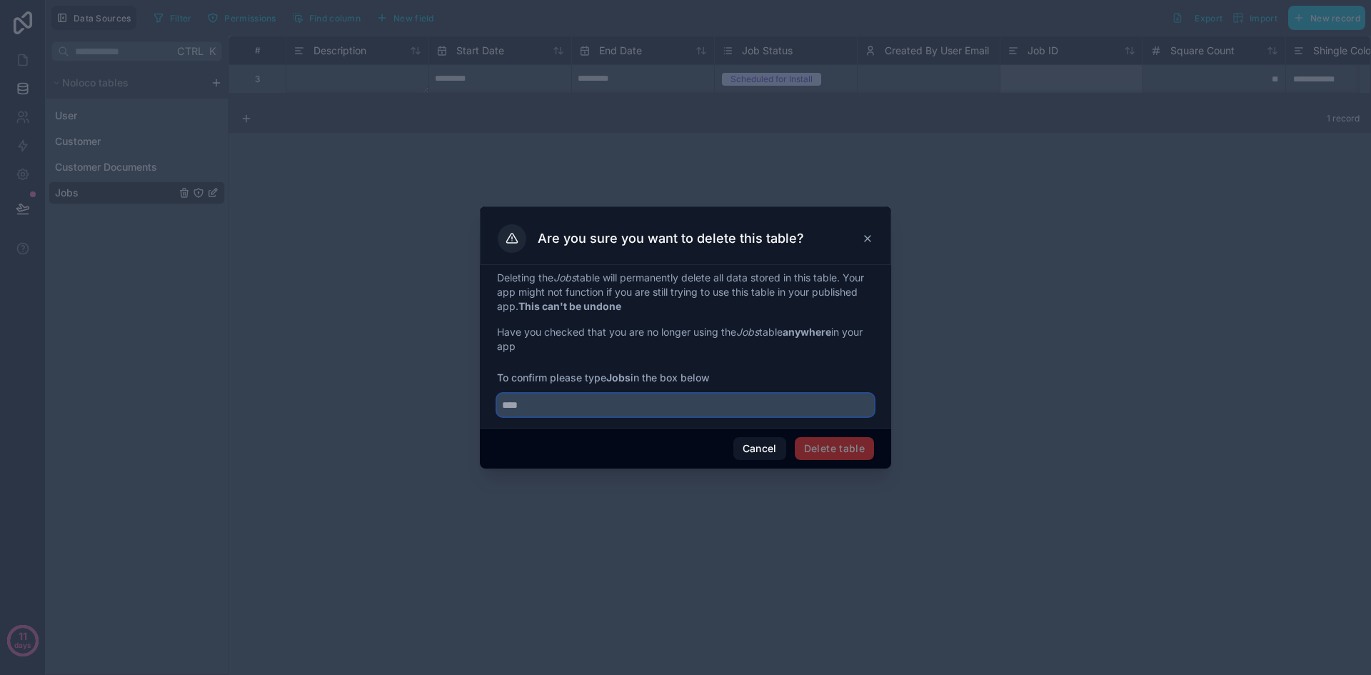
click at [541, 406] on input "text" at bounding box center [685, 404] width 377 height 23
type input "****"
click at [846, 456] on button "Delete table" at bounding box center [834, 448] width 79 height 23
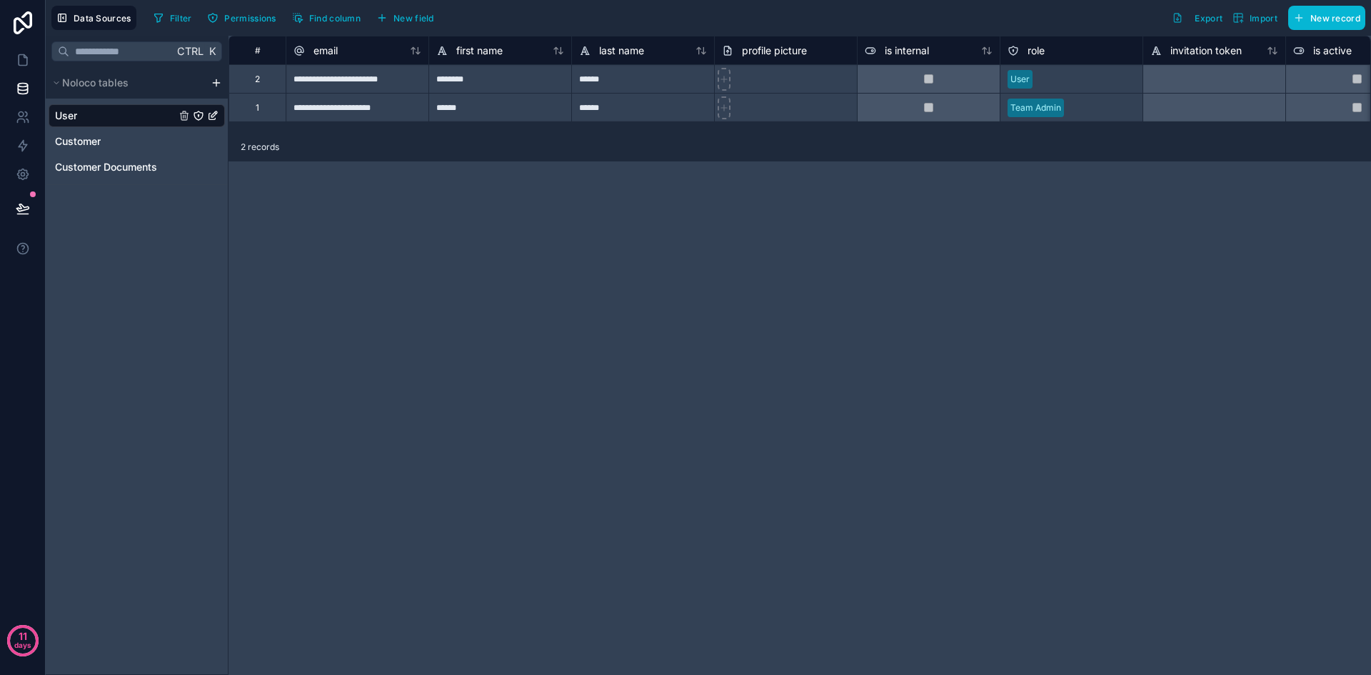
drag, startPoint x: 102, startPoint y: 198, endPoint x: 139, endPoint y: 194, distance: 37.4
click at [102, 198] on div "Ctrl K Noloco tables User Customer Customer Documents" at bounding box center [137, 355] width 183 height 639
click at [31, 114] on link at bounding box center [22, 117] width 45 height 29
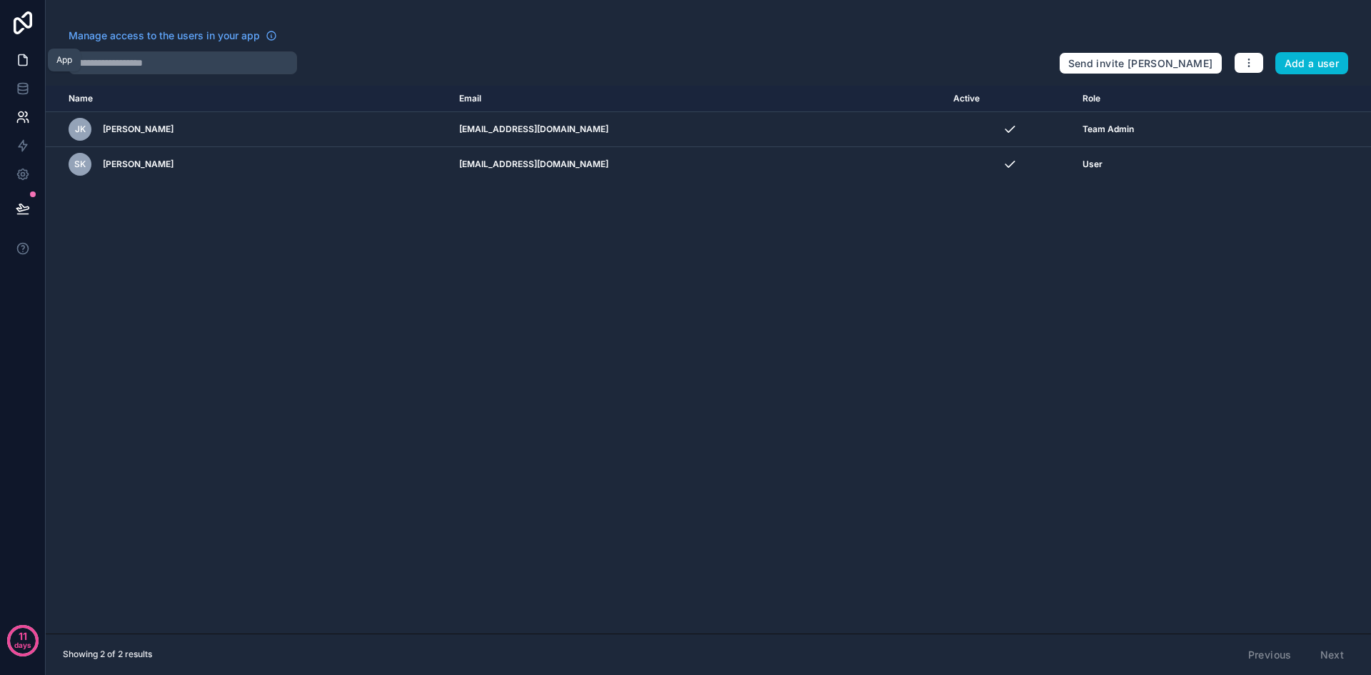
click at [24, 59] on icon at bounding box center [23, 60] width 14 height 14
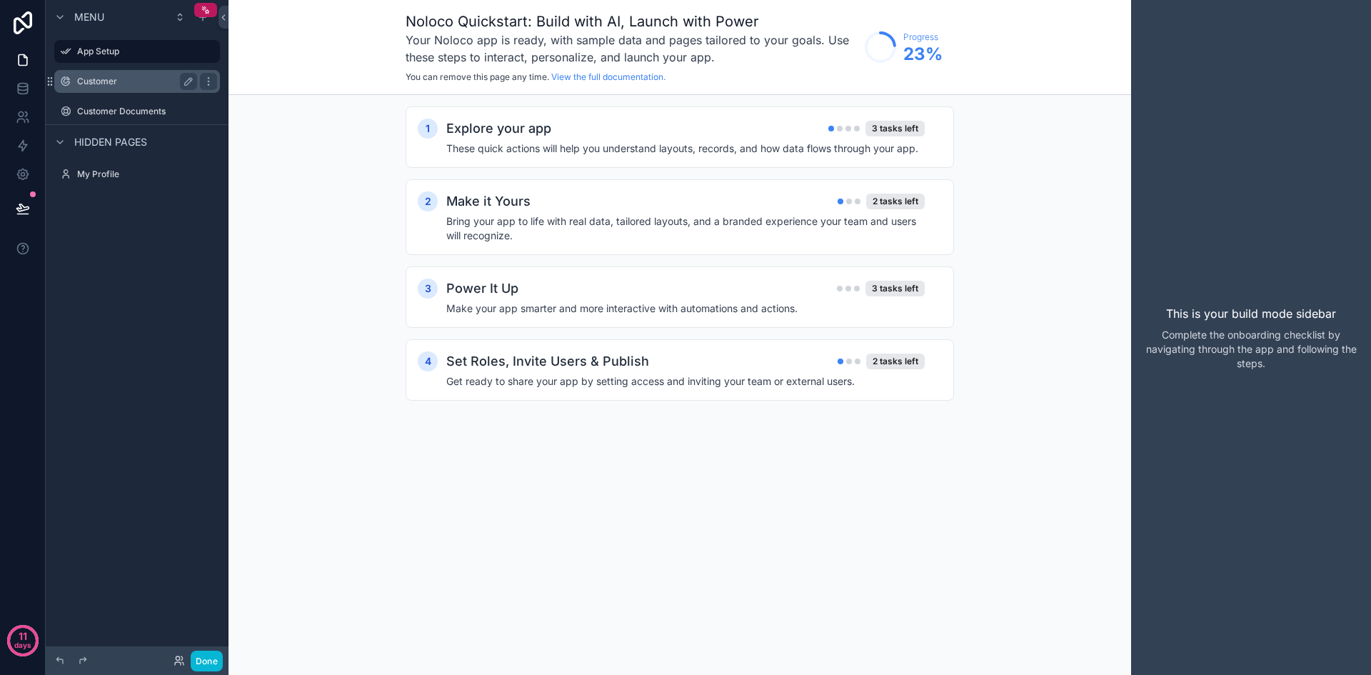
click at [120, 80] on label "Customer" at bounding box center [134, 81] width 114 height 11
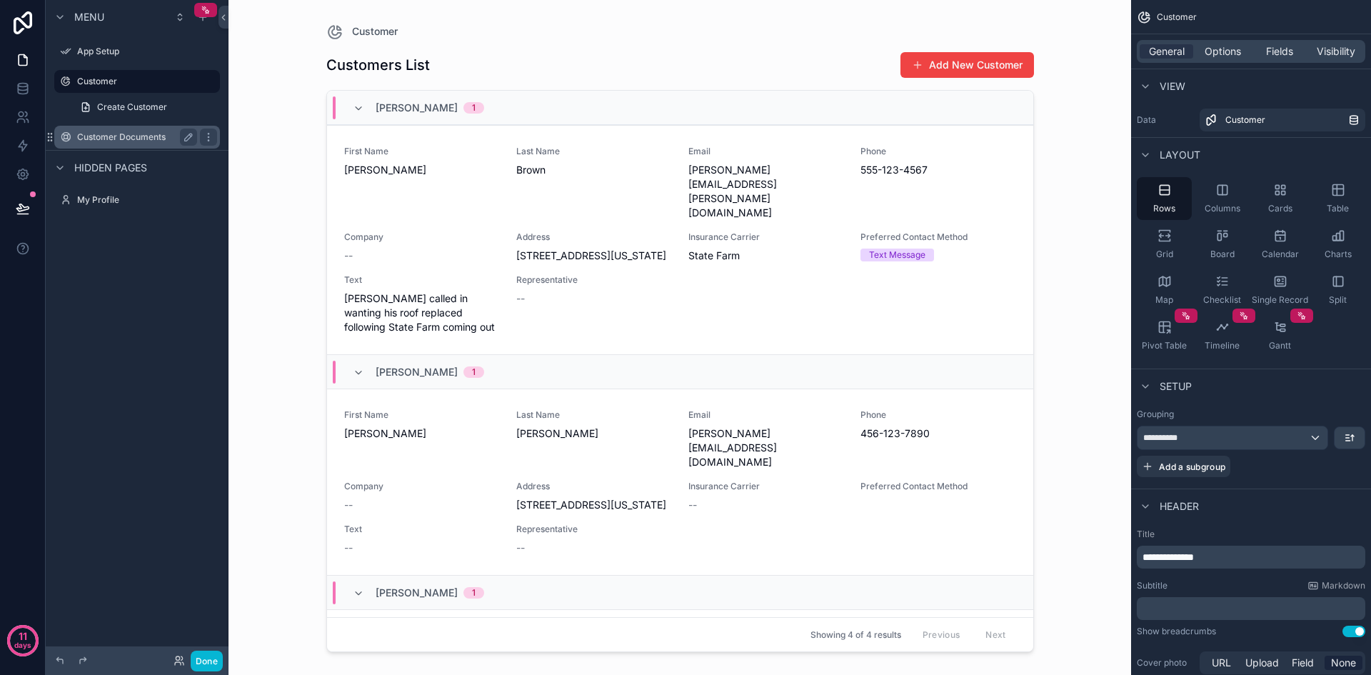
click at [135, 136] on label "Customer Documents" at bounding box center [134, 136] width 114 height 11
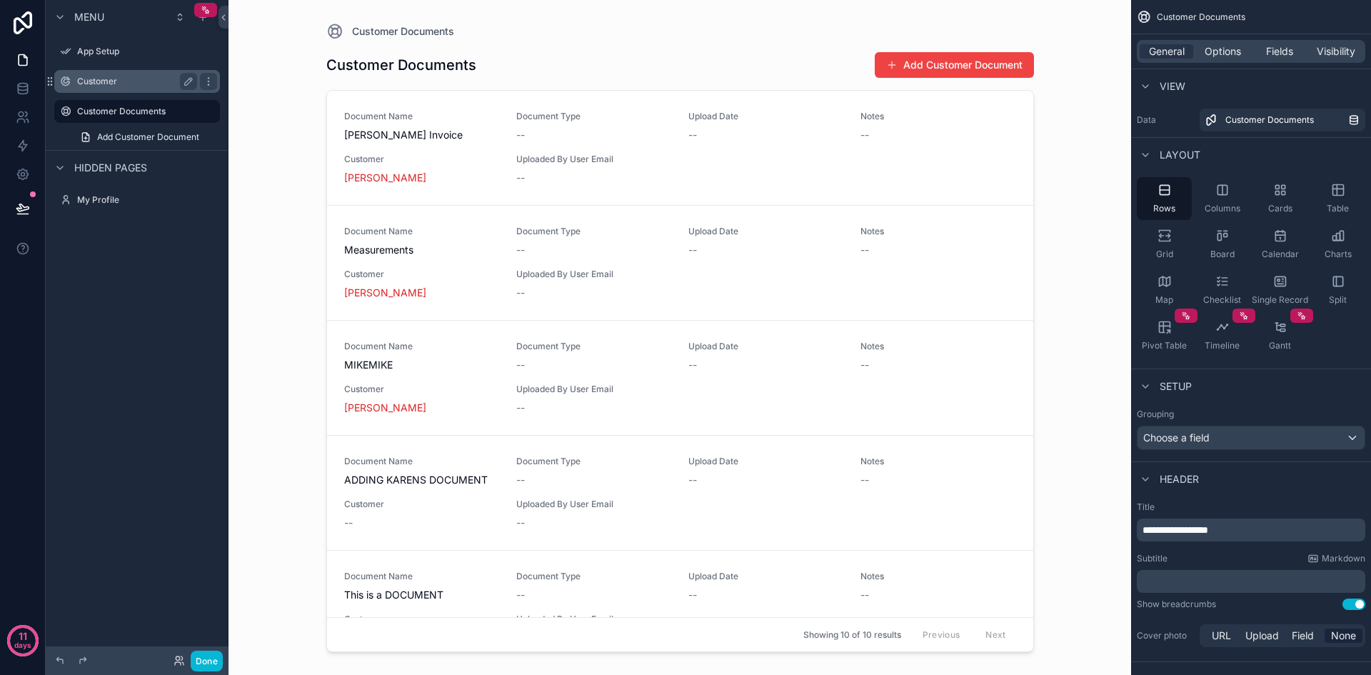
click at [112, 84] on label "Customer" at bounding box center [134, 81] width 114 height 11
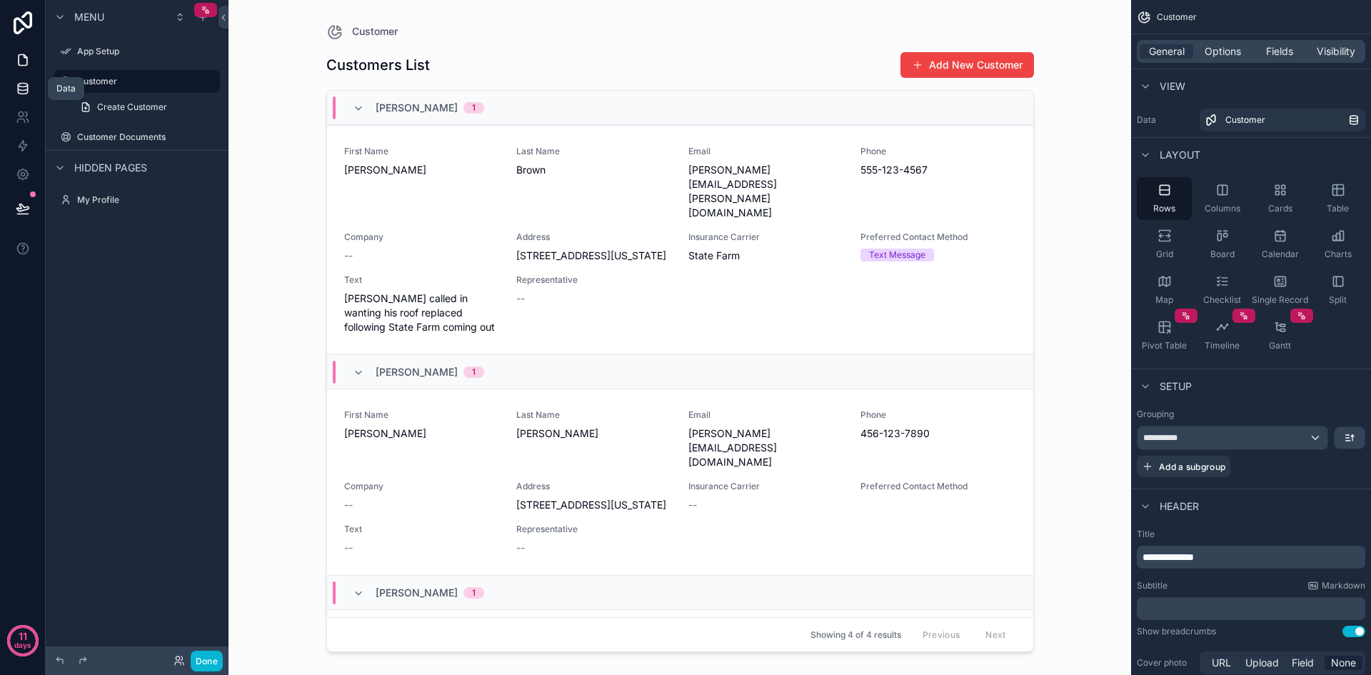
click at [14, 94] on link at bounding box center [22, 88] width 45 height 29
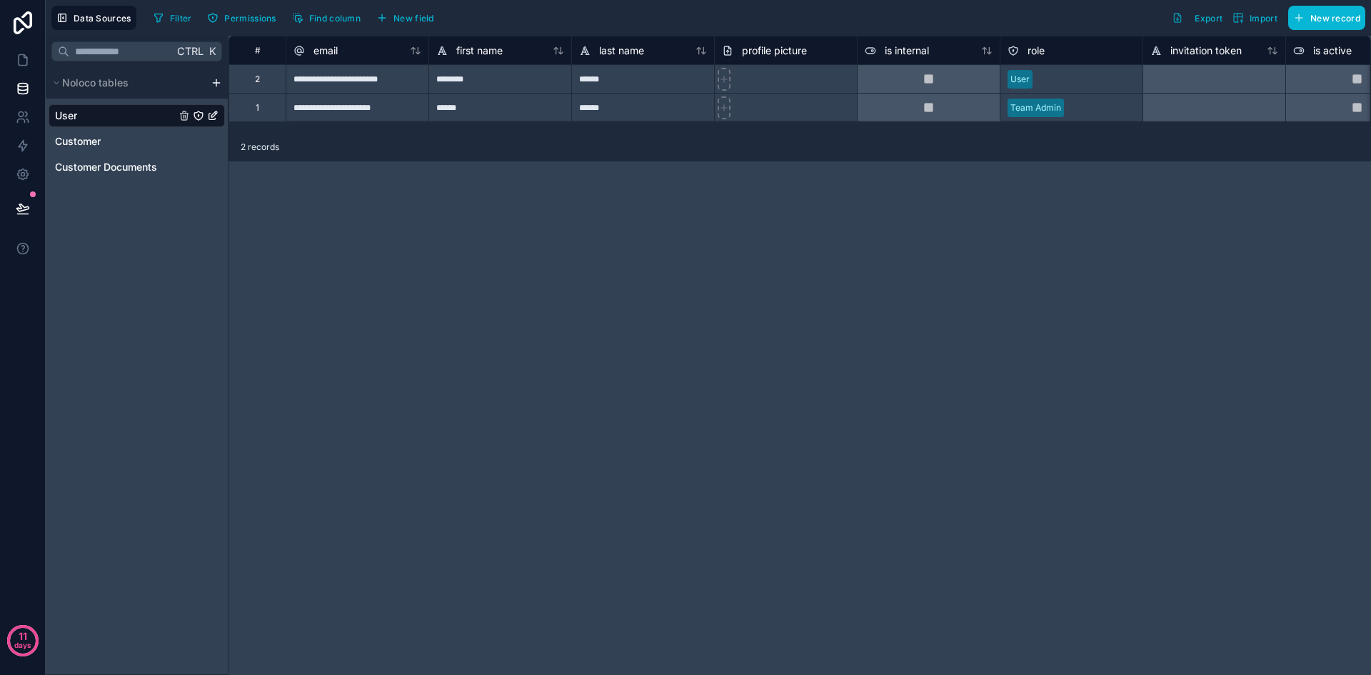
click at [213, 76] on div "Noloco tables" at bounding box center [137, 82] width 182 height 31
click at [217, 82] on html "**********" at bounding box center [685, 337] width 1371 height 675
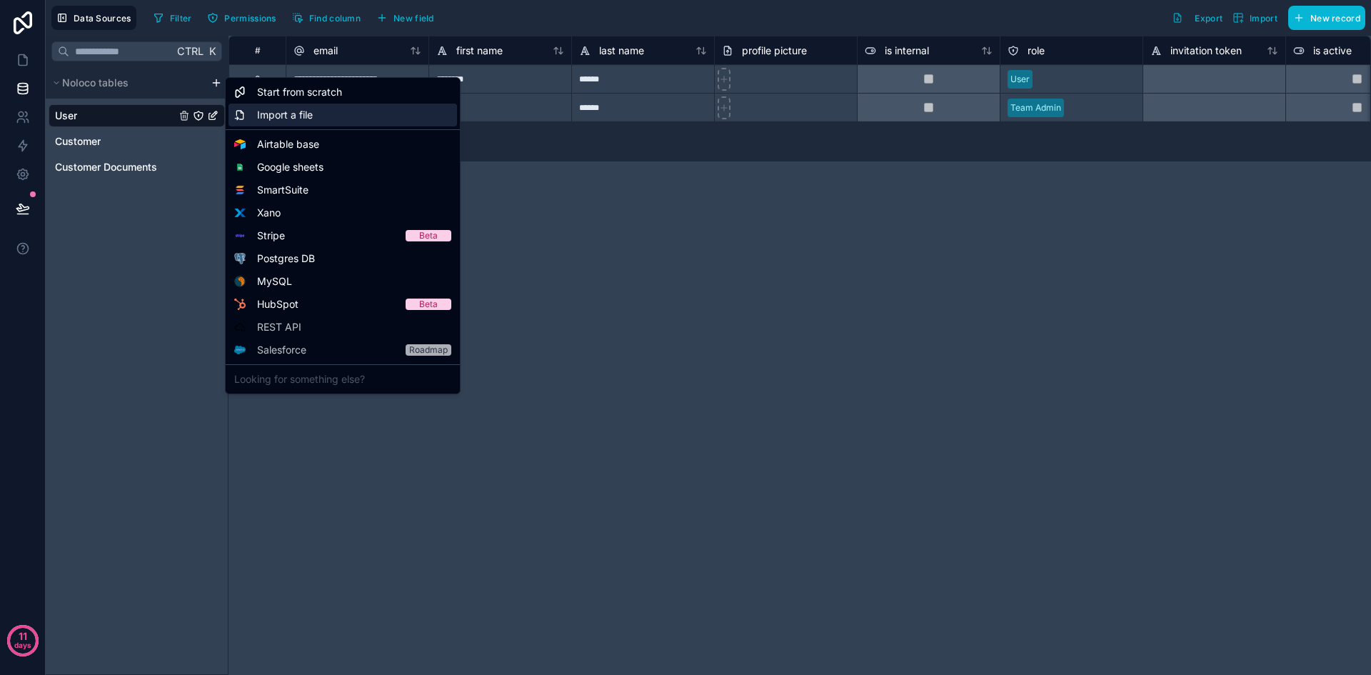
click at [304, 118] on span "Import a file" at bounding box center [285, 115] width 56 height 14
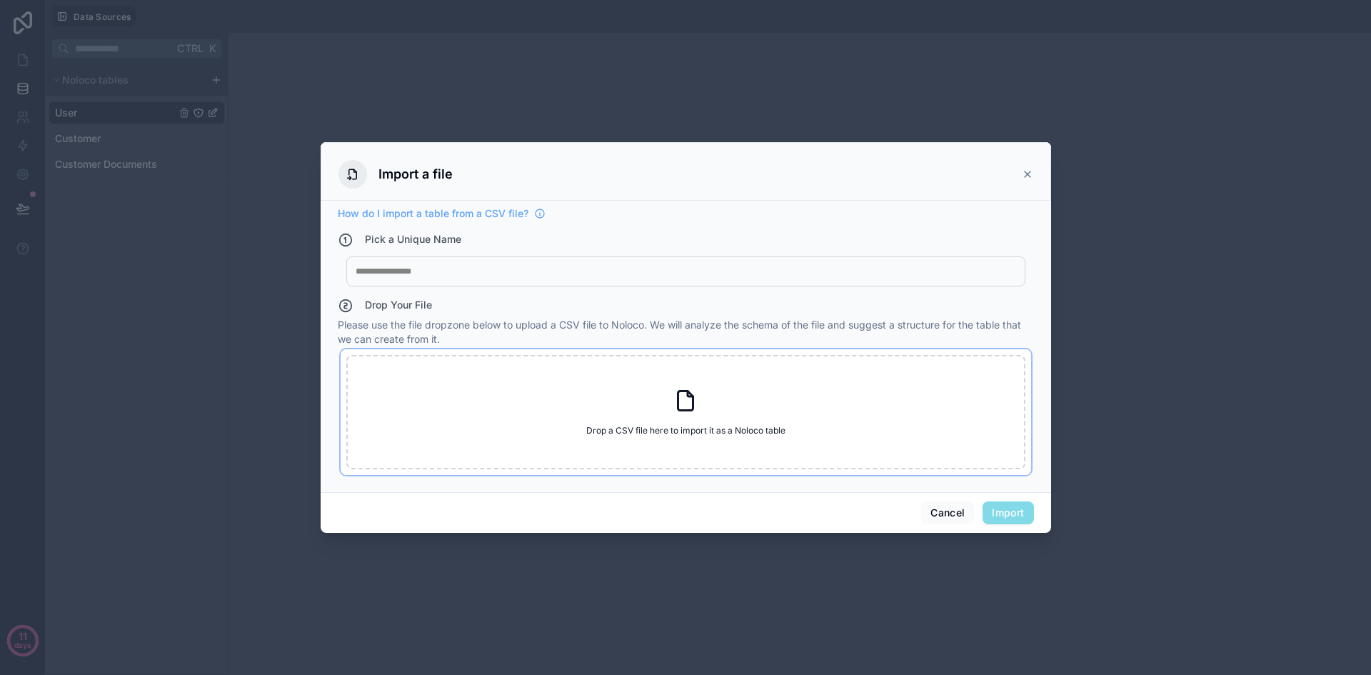
click at [676, 428] on span "Drop a CSV file here to import it as a Noloco table" at bounding box center [685, 430] width 199 height 11
type input "**********"
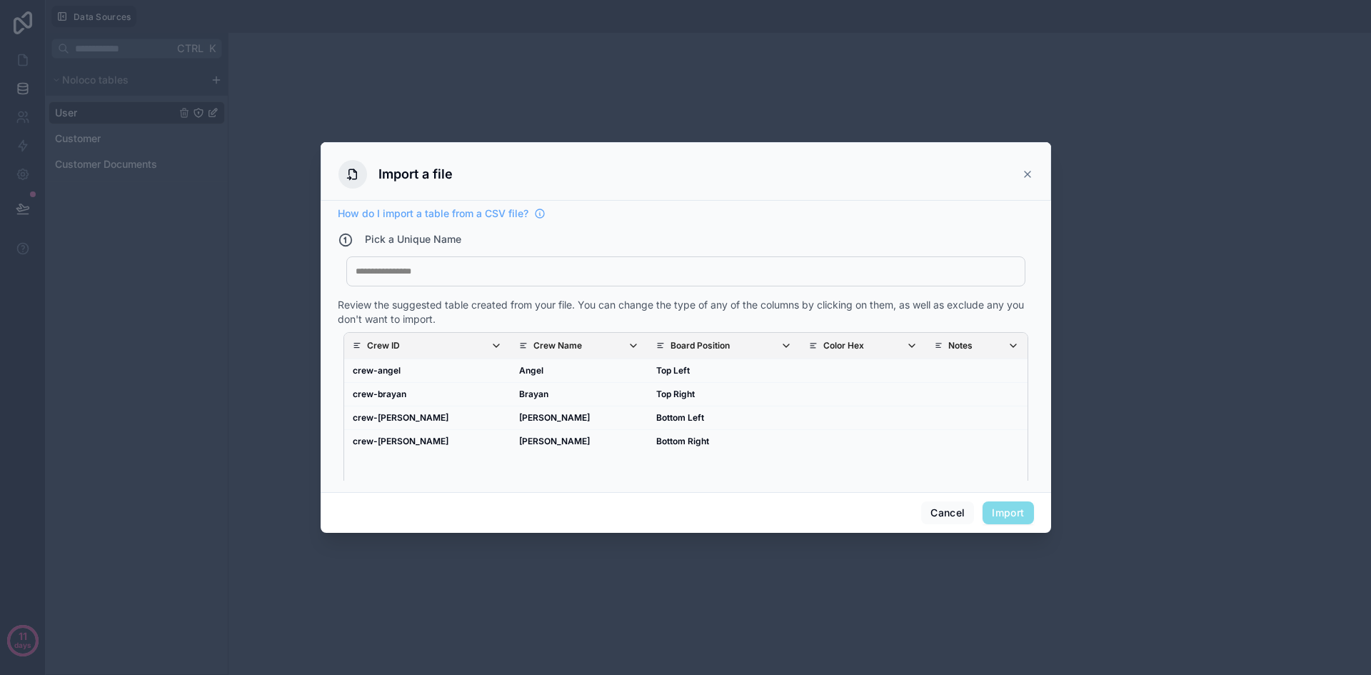
click at [1015, 517] on span "Import" at bounding box center [1007, 512] width 51 height 23
click at [553, 276] on div at bounding box center [686, 271] width 660 height 11
click at [997, 519] on button "Import" at bounding box center [1007, 512] width 51 height 23
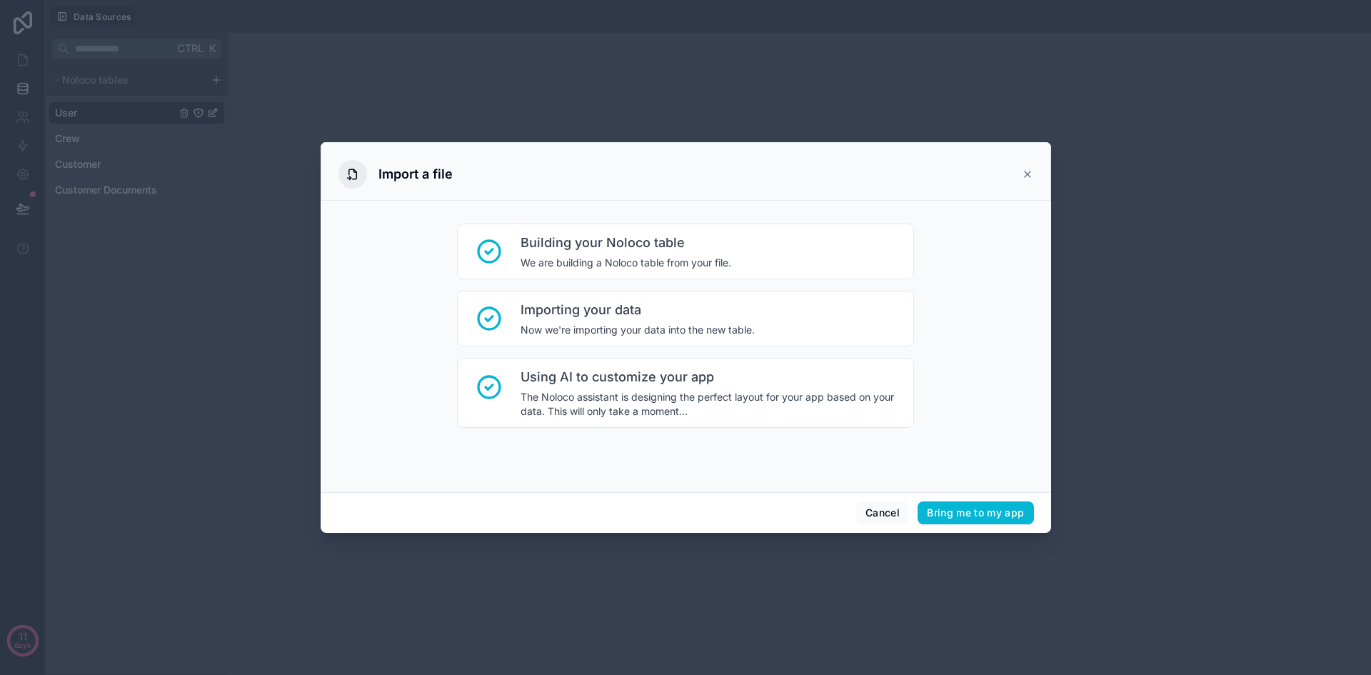
click at [1027, 174] on icon at bounding box center [1028, 174] width 6 height 6
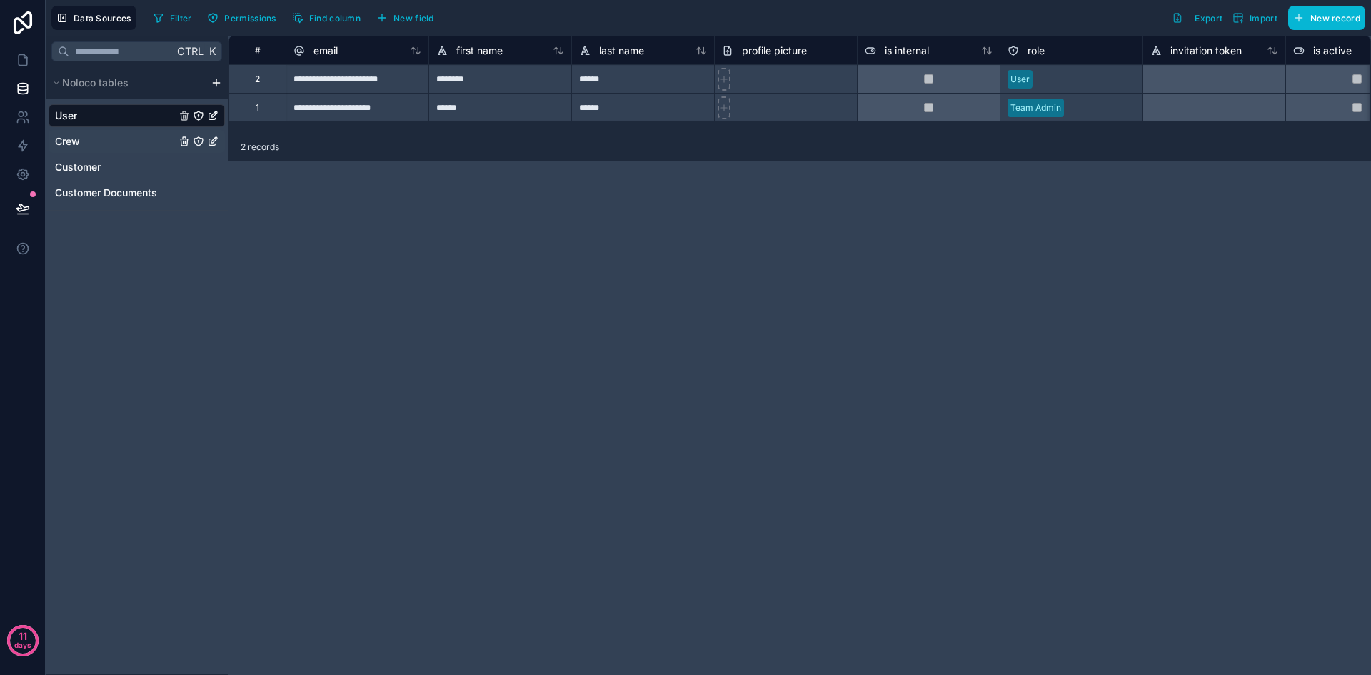
click at [147, 139] on div "Crew" at bounding box center [137, 141] width 176 height 23
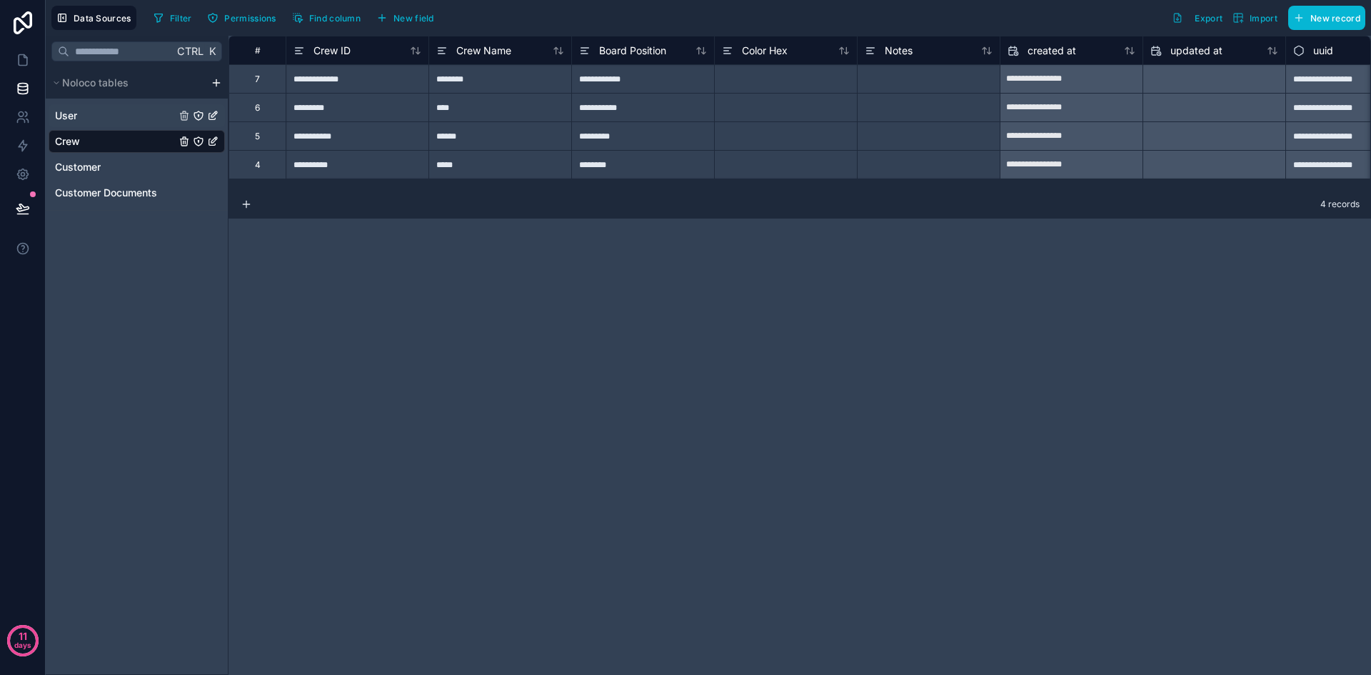
click at [127, 109] on div "User" at bounding box center [137, 115] width 176 height 23
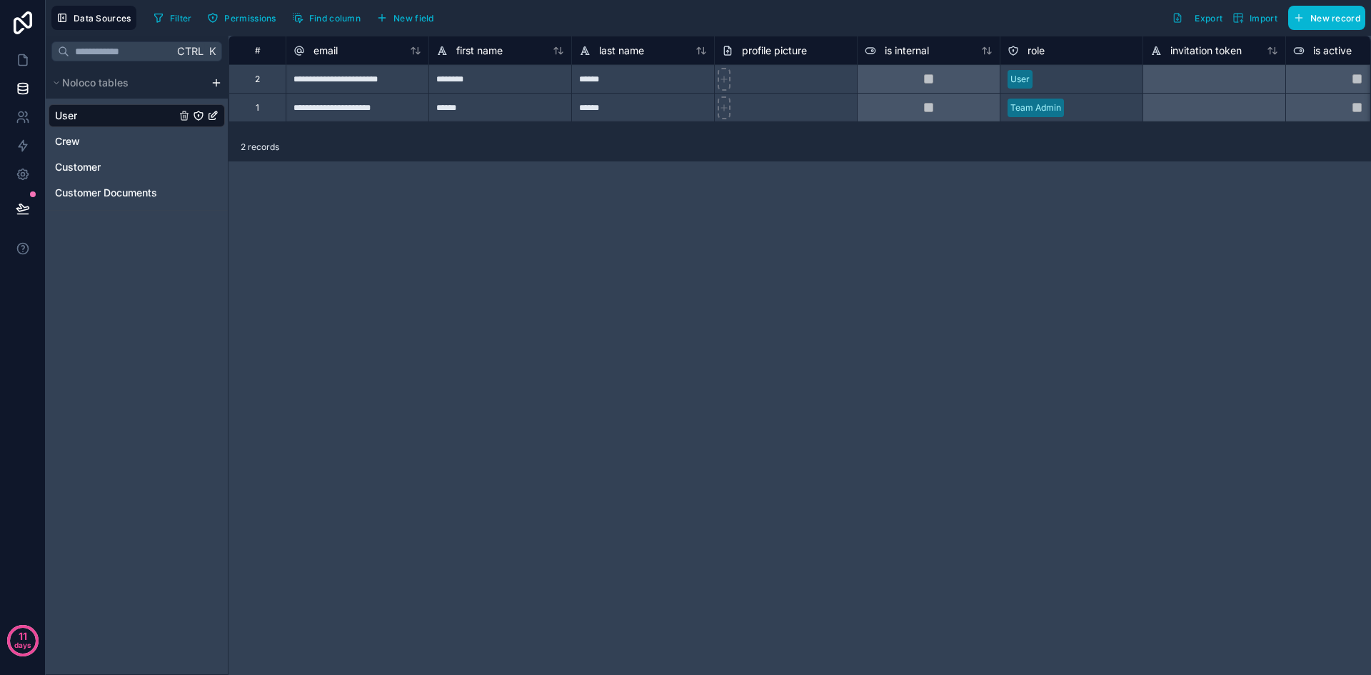
click at [190, 243] on div "Ctrl K Noloco tables User Crew Customer Customer Documents" at bounding box center [137, 355] width 183 height 639
click at [215, 84] on html "**********" at bounding box center [685, 337] width 1371 height 675
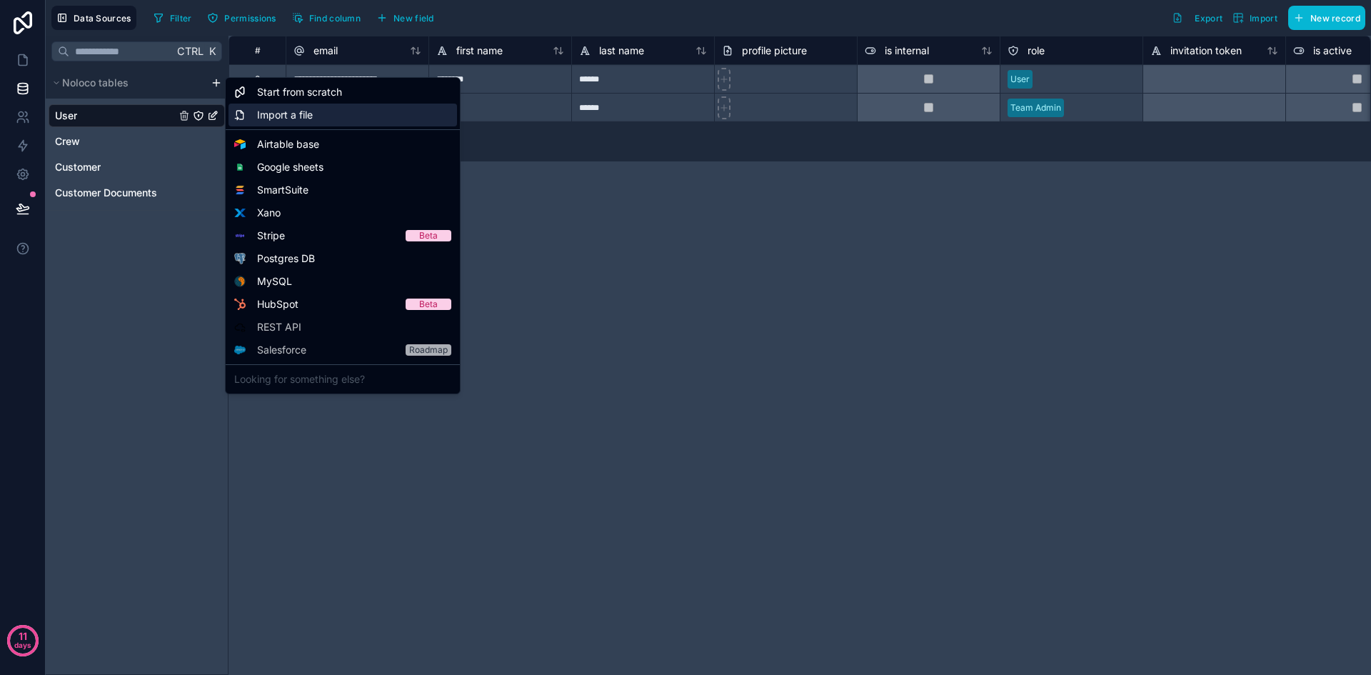
click at [259, 115] on span "Import a file" at bounding box center [285, 115] width 56 height 14
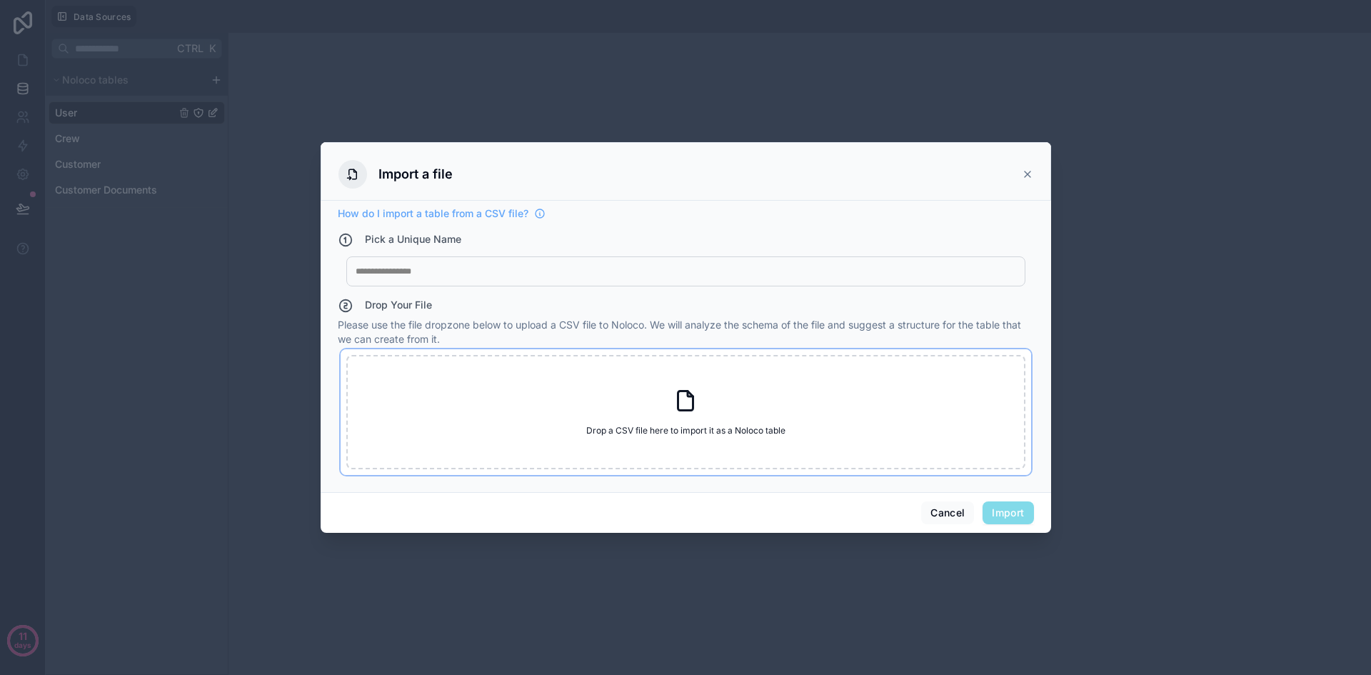
click at [713, 425] on span "Drop a CSV file here to import it as a Noloco table" at bounding box center [685, 430] width 199 height 11
type input "**********"
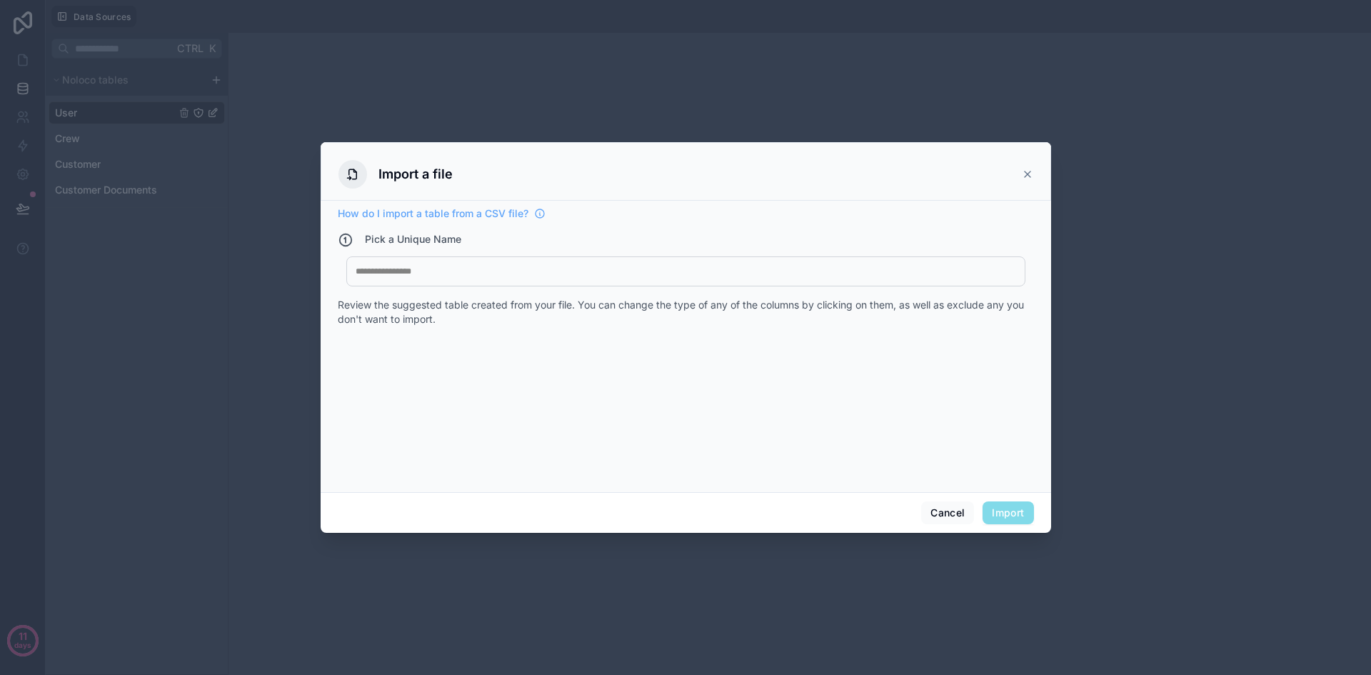
click at [522, 266] on div at bounding box center [686, 271] width 660 height 11
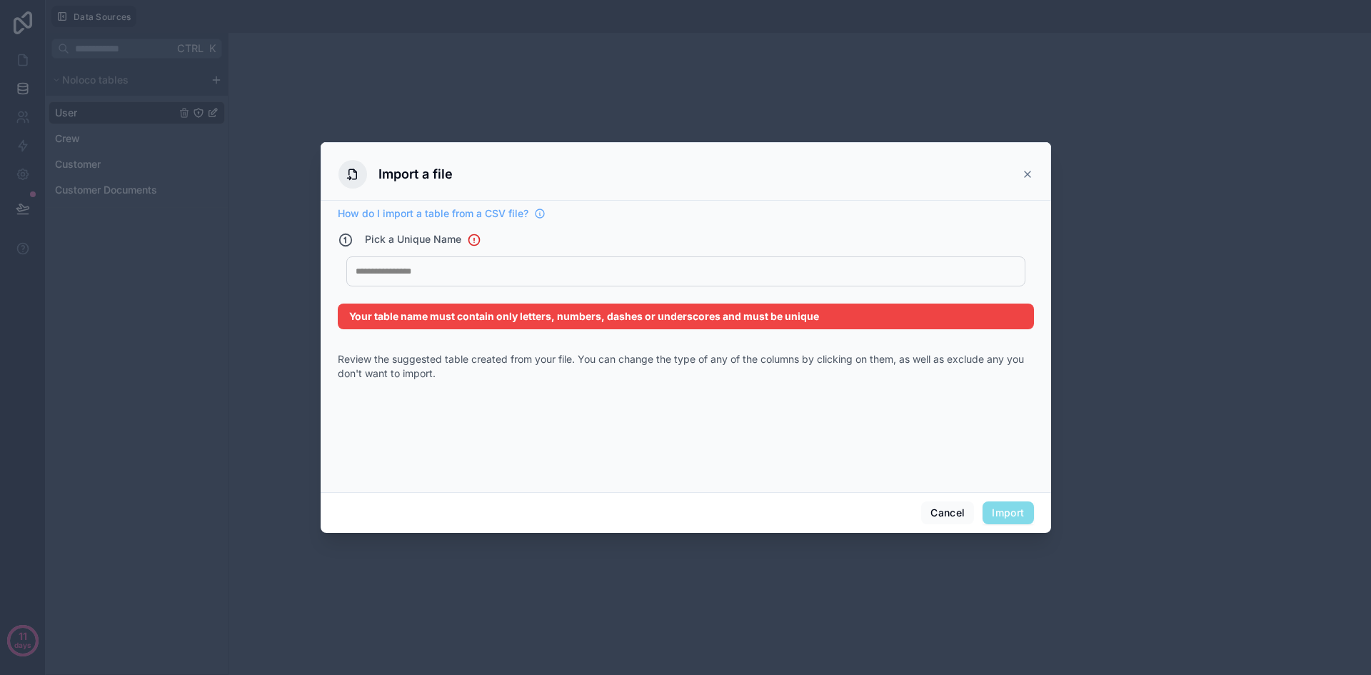
click at [536, 280] on div "My Imported File" at bounding box center [685, 271] width 679 height 30
click at [502, 284] on div "My Imported File" at bounding box center [685, 271] width 679 height 30
click at [412, 268] on div at bounding box center [681, 271] width 650 height 11
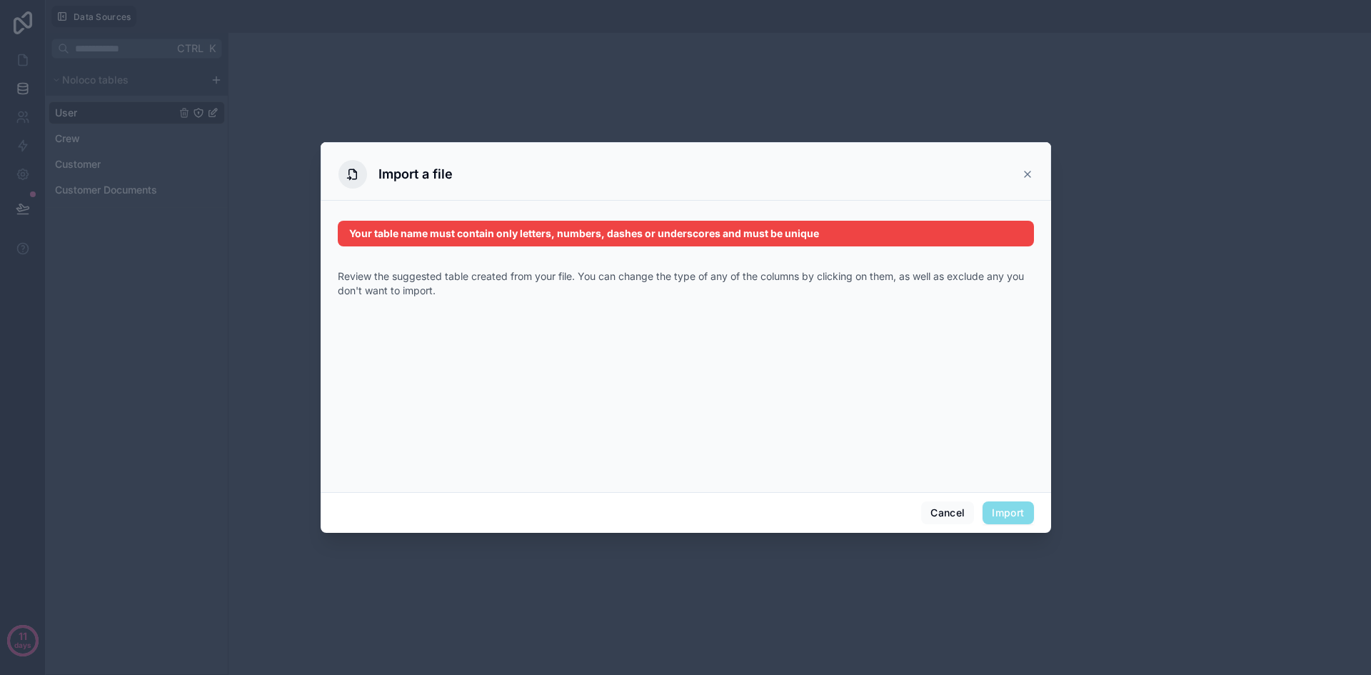
click at [637, 426] on div at bounding box center [686, 389] width 696 height 183
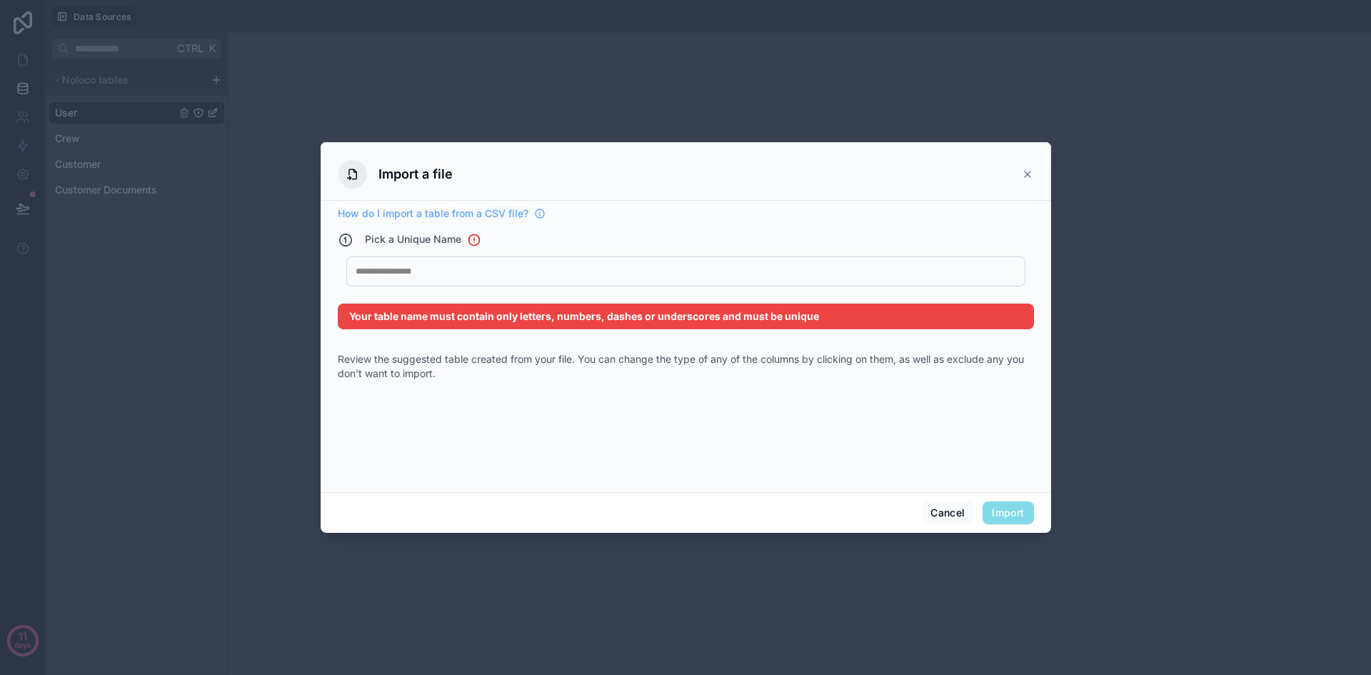
click at [426, 271] on div at bounding box center [681, 271] width 650 height 11
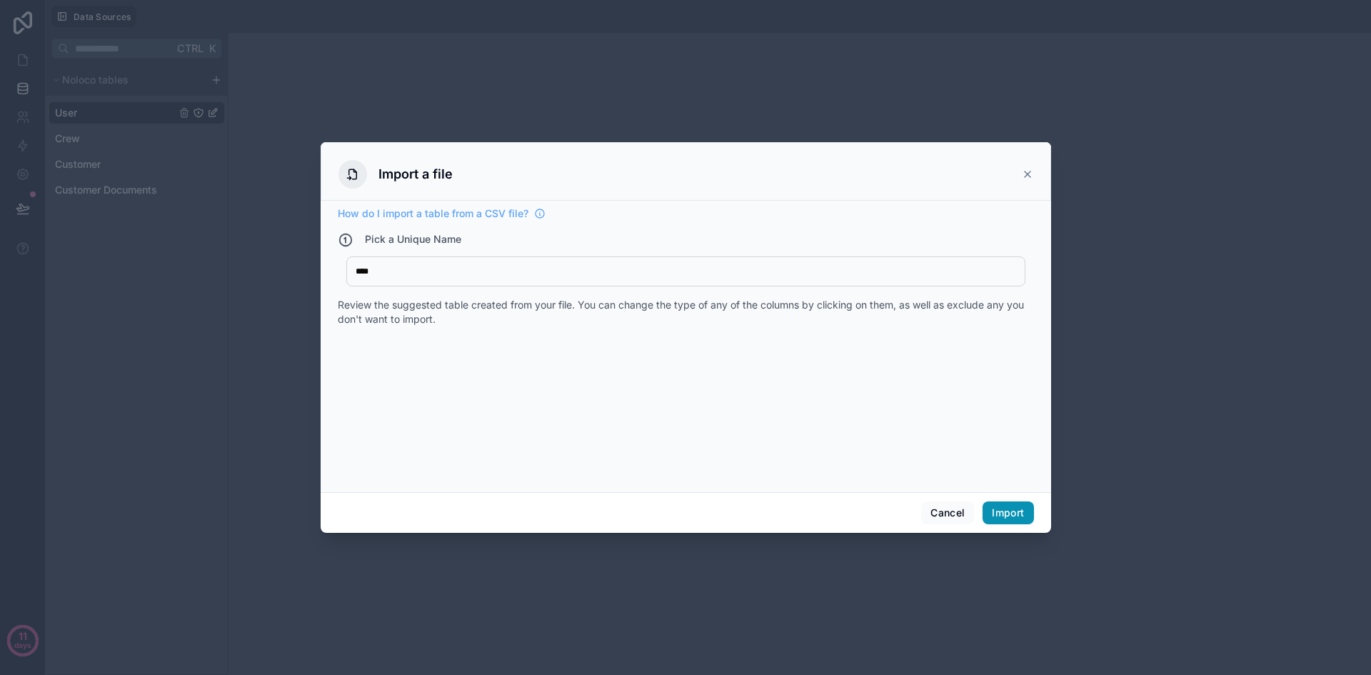
click at [1014, 511] on button "Import" at bounding box center [1007, 512] width 51 height 23
click at [731, 416] on div at bounding box center [686, 417] width 696 height 183
click at [932, 513] on button "Cancel" at bounding box center [947, 512] width 53 height 23
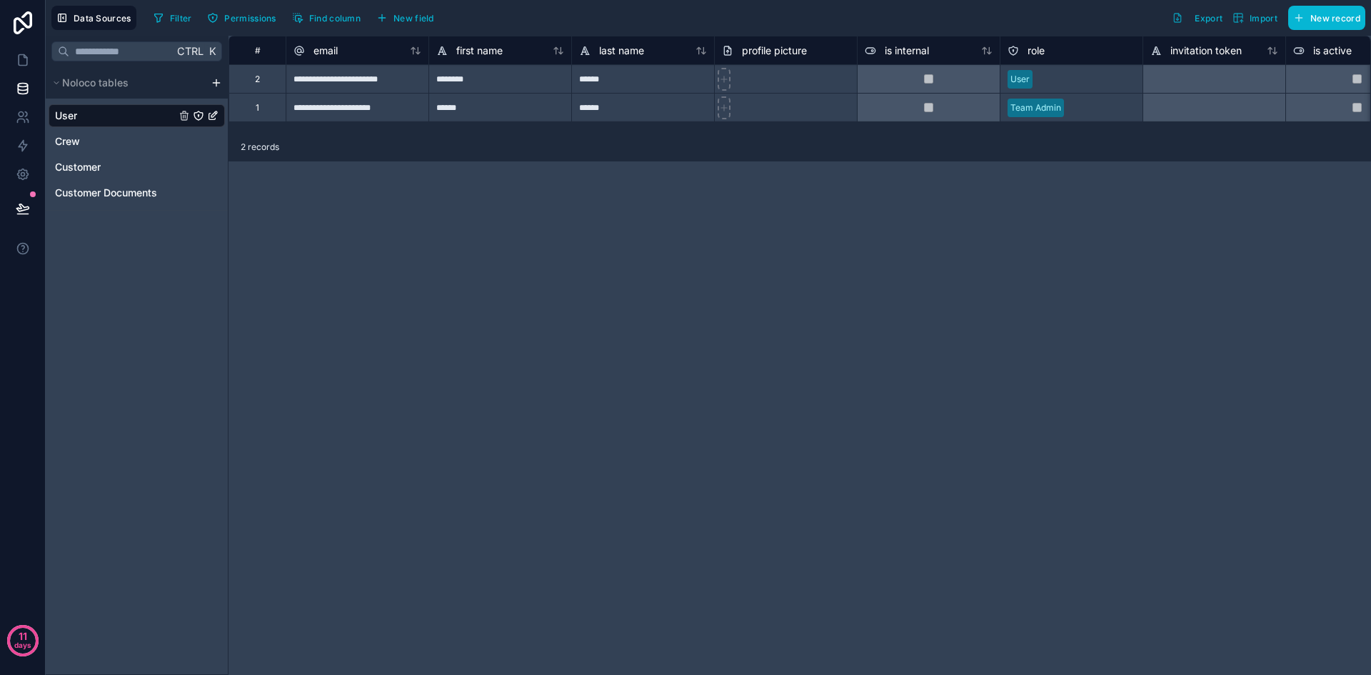
click at [216, 82] on html "**********" at bounding box center [685, 337] width 1371 height 675
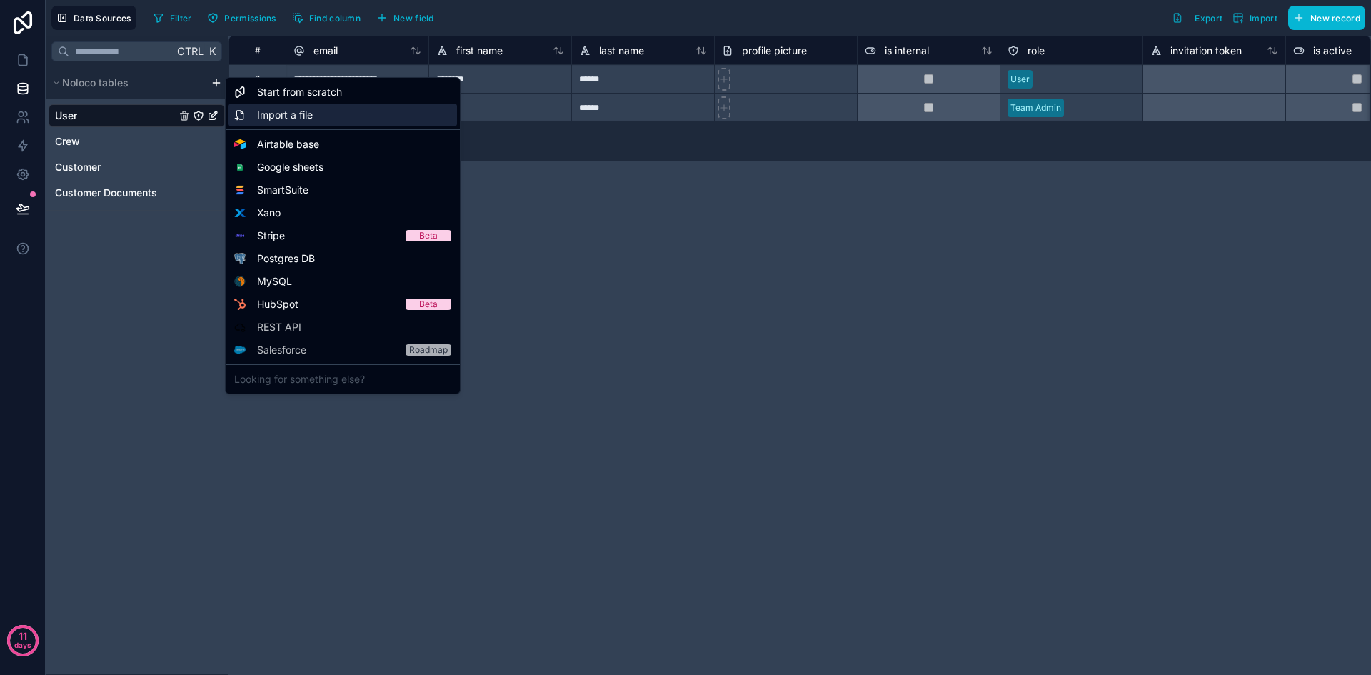
click at [268, 119] on span "Import a file" at bounding box center [285, 115] width 56 height 14
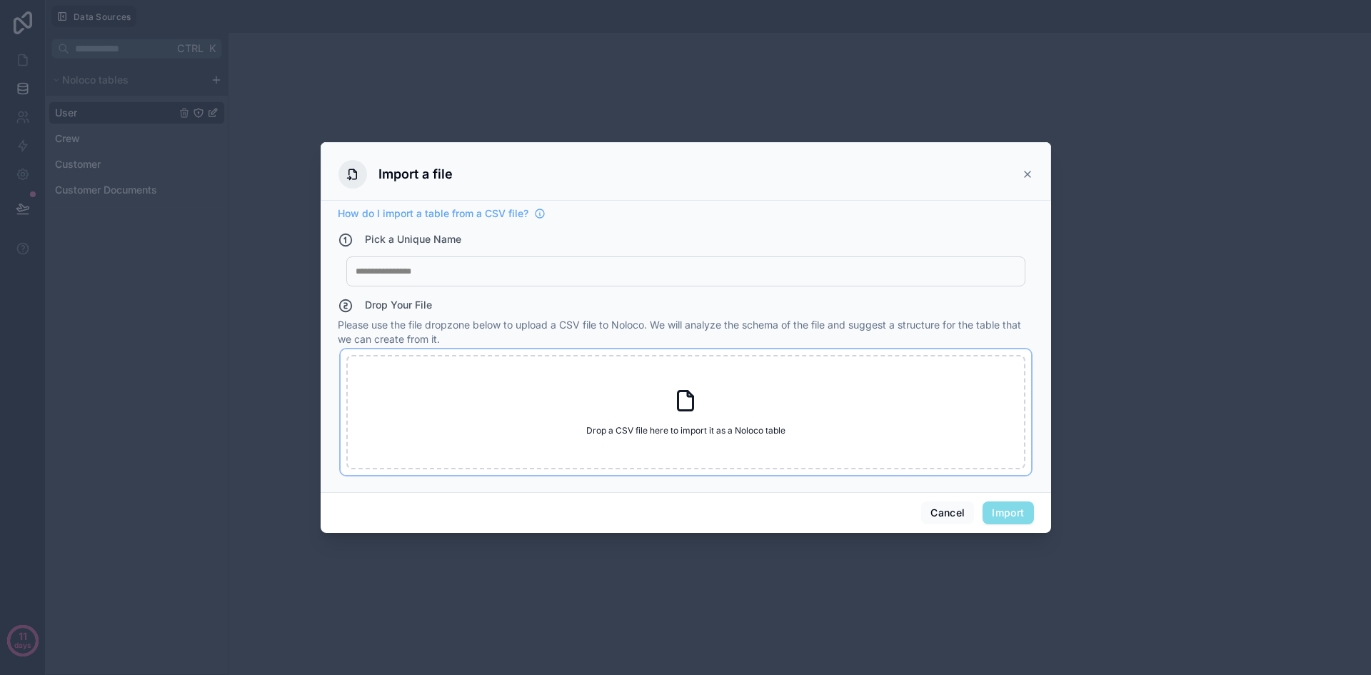
click at [645, 378] on div "Drop a CSV file here to import it as a Noloco table Drop a CSV file here to imp…" at bounding box center [685, 412] width 679 height 114
type input "**********"
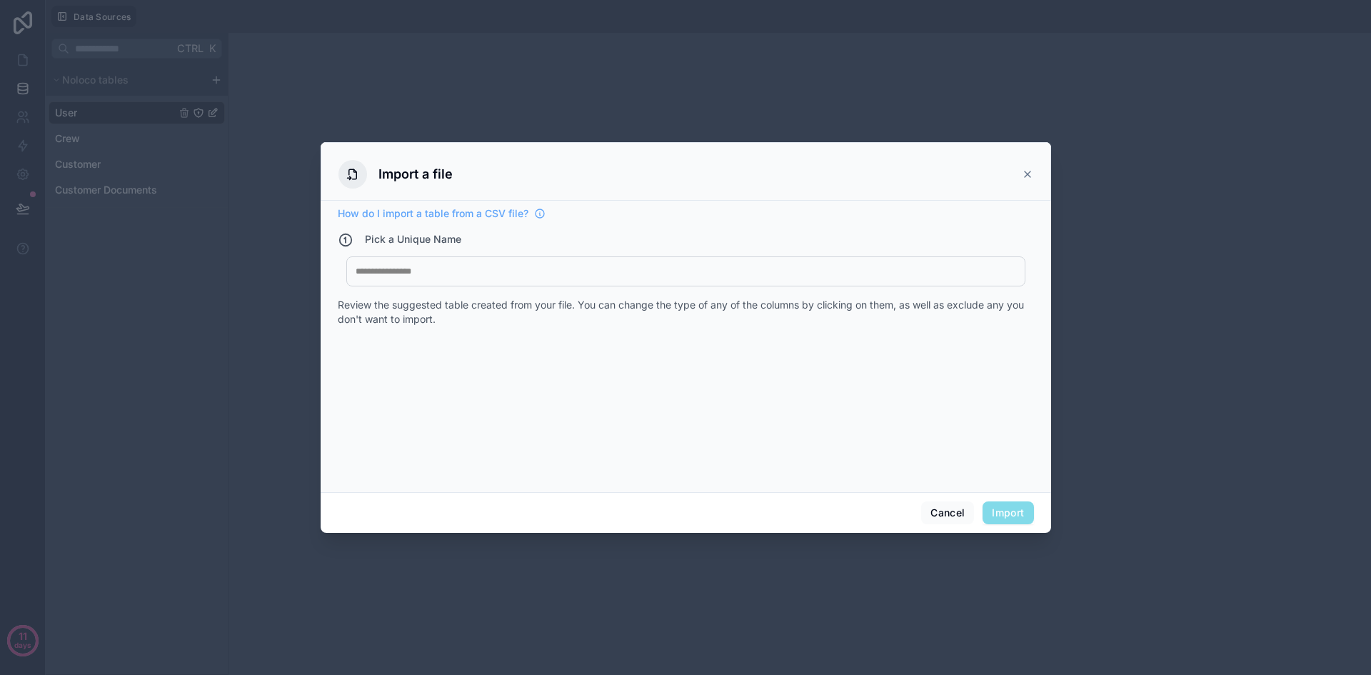
click at [511, 267] on div at bounding box center [686, 271] width 660 height 11
click at [1012, 512] on button "Import" at bounding box center [1007, 512] width 51 height 23
click at [999, 508] on button "Import" at bounding box center [1007, 512] width 51 height 23
click at [935, 504] on button "Cancel" at bounding box center [947, 512] width 53 height 23
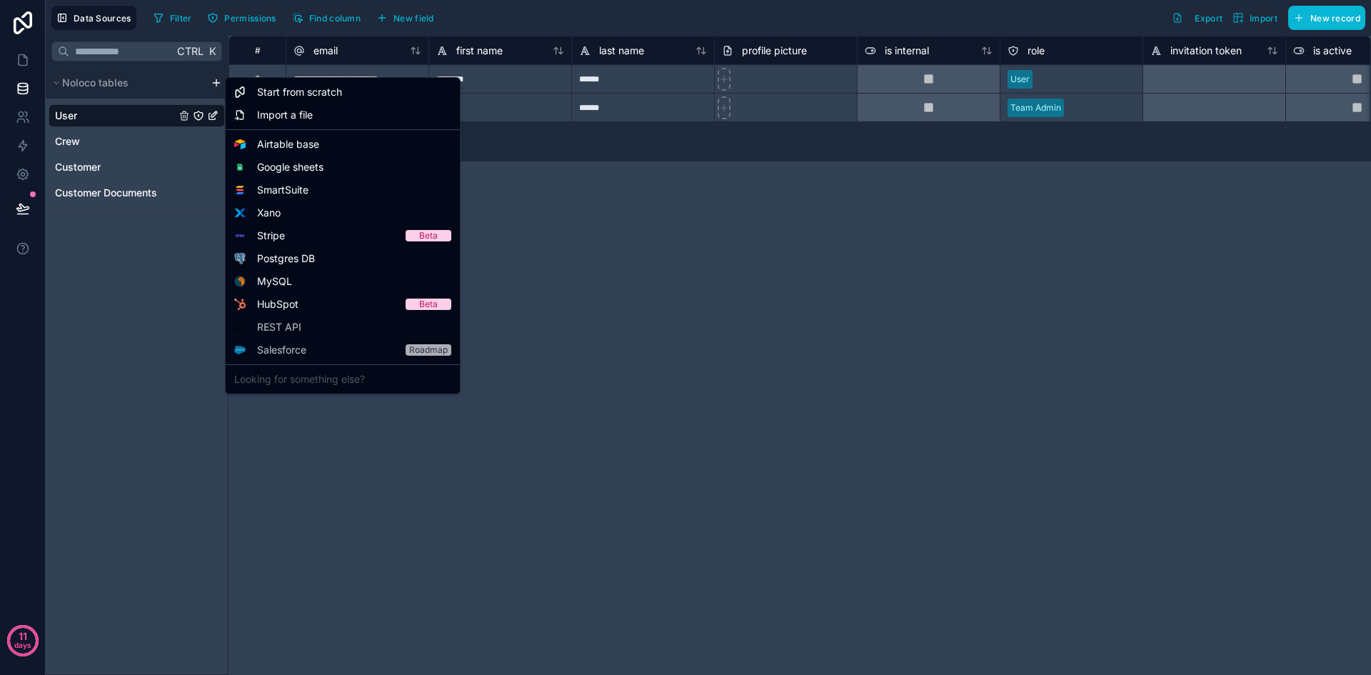
click at [217, 81] on html "**********" at bounding box center [685, 337] width 1371 height 675
click at [280, 117] on span "Import a file" at bounding box center [285, 115] width 56 height 14
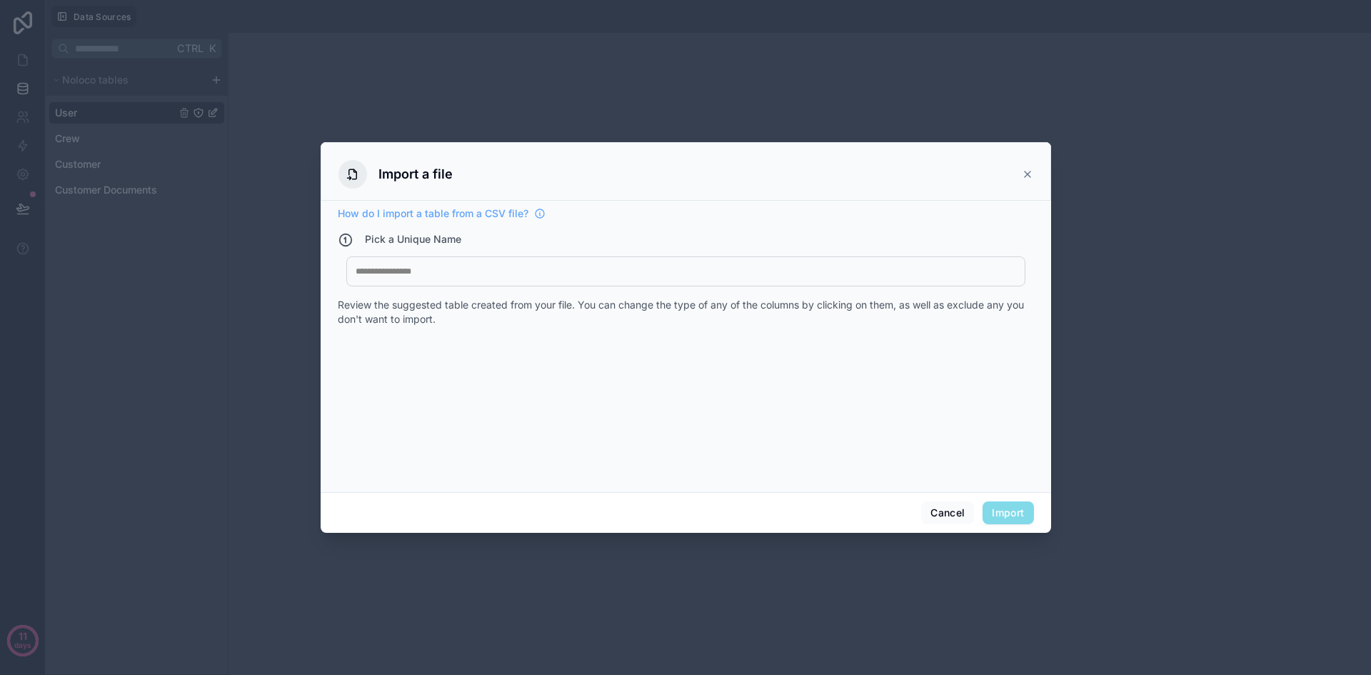
click at [428, 273] on div at bounding box center [686, 271] width 660 height 11
click at [1003, 510] on button "Import" at bounding box center [1007, 512] width 51 height 23
click at [1013, 515] on button "Import" at bounding box center [1007, 512] width 51 height 23
click at [1011, 518] on button "Import" at bounding box center [1007, 512] width 51 height 23
click at [954, 511] on button "Cancel" at bounding box center [947, 512] width 53 height 23
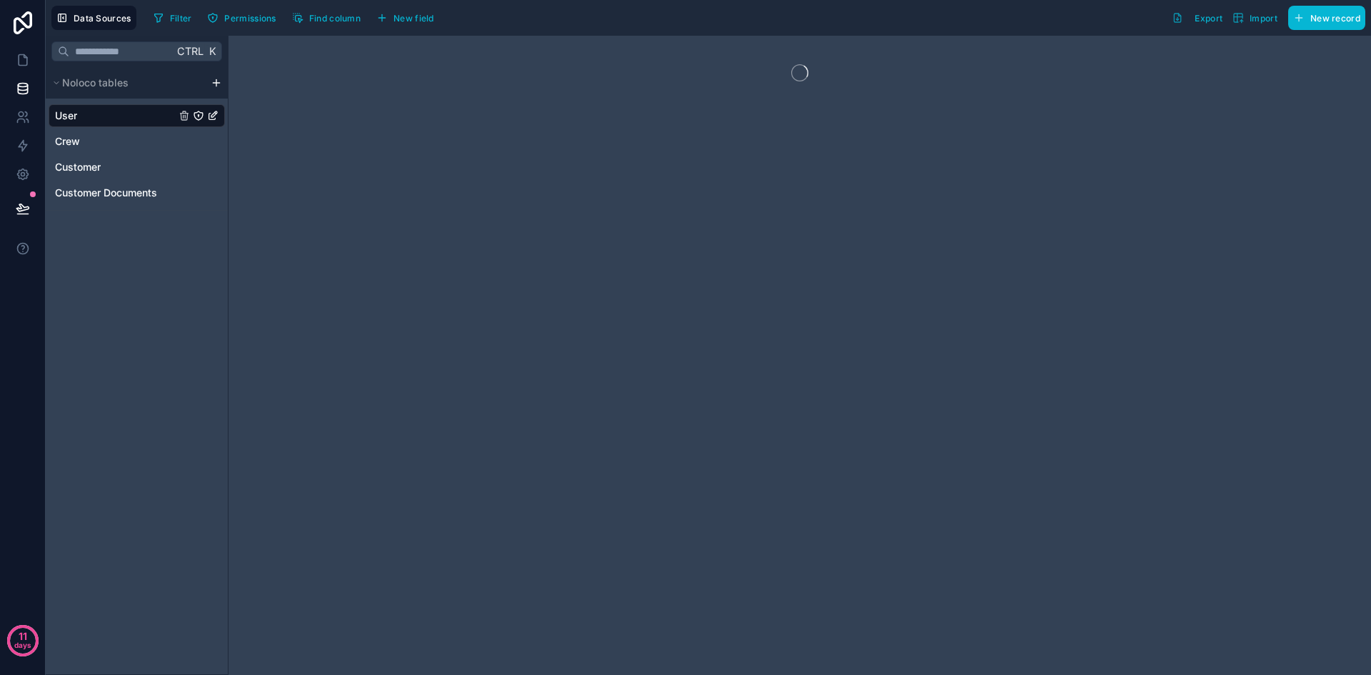
click at [217, 84] on html "11 days Data Sources Filter Permissions Find column New field Export Import New…" at bounding box center [685, 337] width 1371 height 675
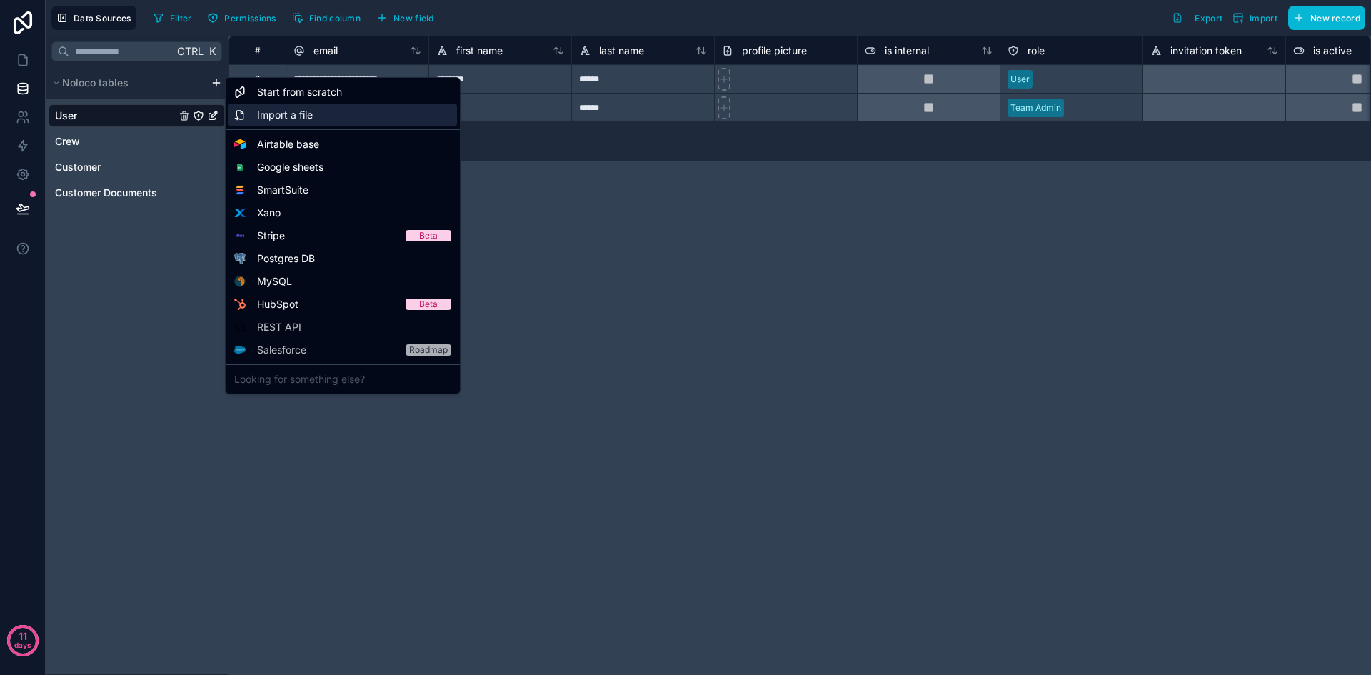
click at [294, 113] on span "Import a file" at bounding box center [285, 115] width 56 height 14
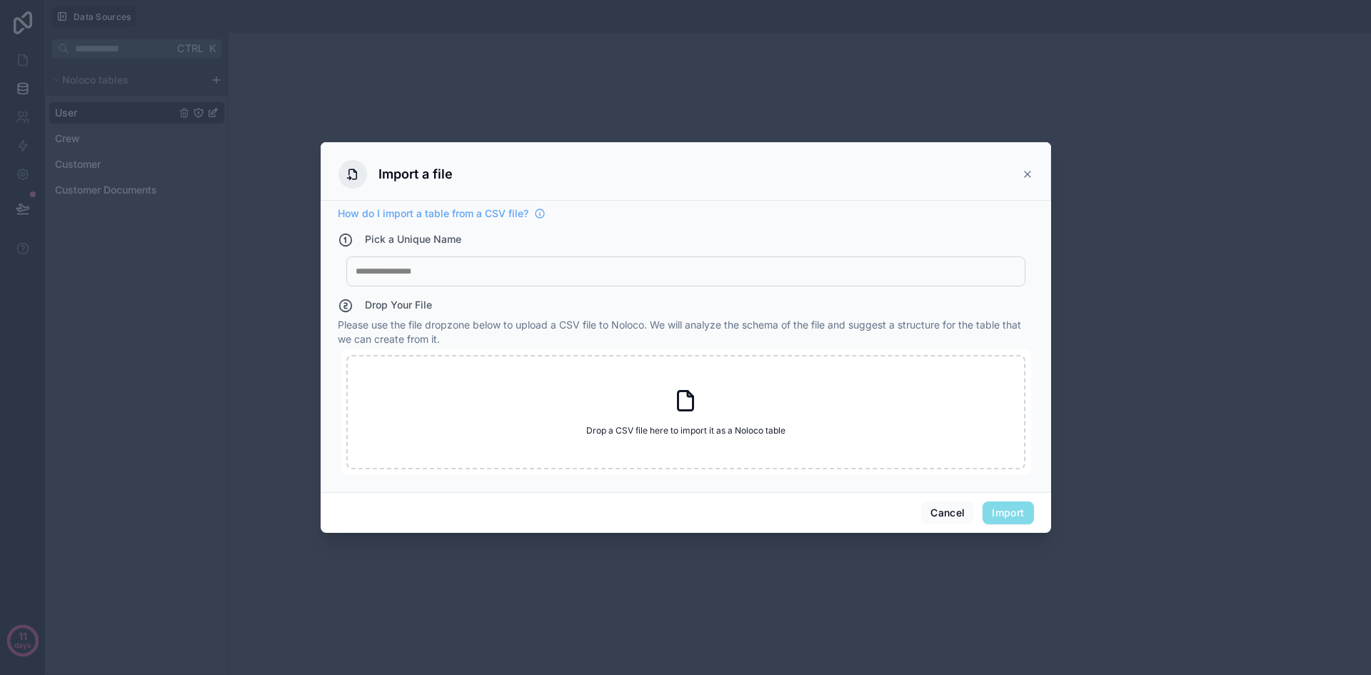
click at [561, 283] on div "My Imported File" at bounding box center [685, 271] width 679 height 30
click at [559, 283] on div "My Imported File" at bounding box center [685, 271] width 679 height 30
click at [509, 276] on div at bounding box center [686, 271] width 660 height 11
click at [634, 408] on div "Drop a CSV file here to import it as a Noloco table Drop a CSV file here to imp…" at bounding box center [685, 412] width 679 height 114
type input "**********"
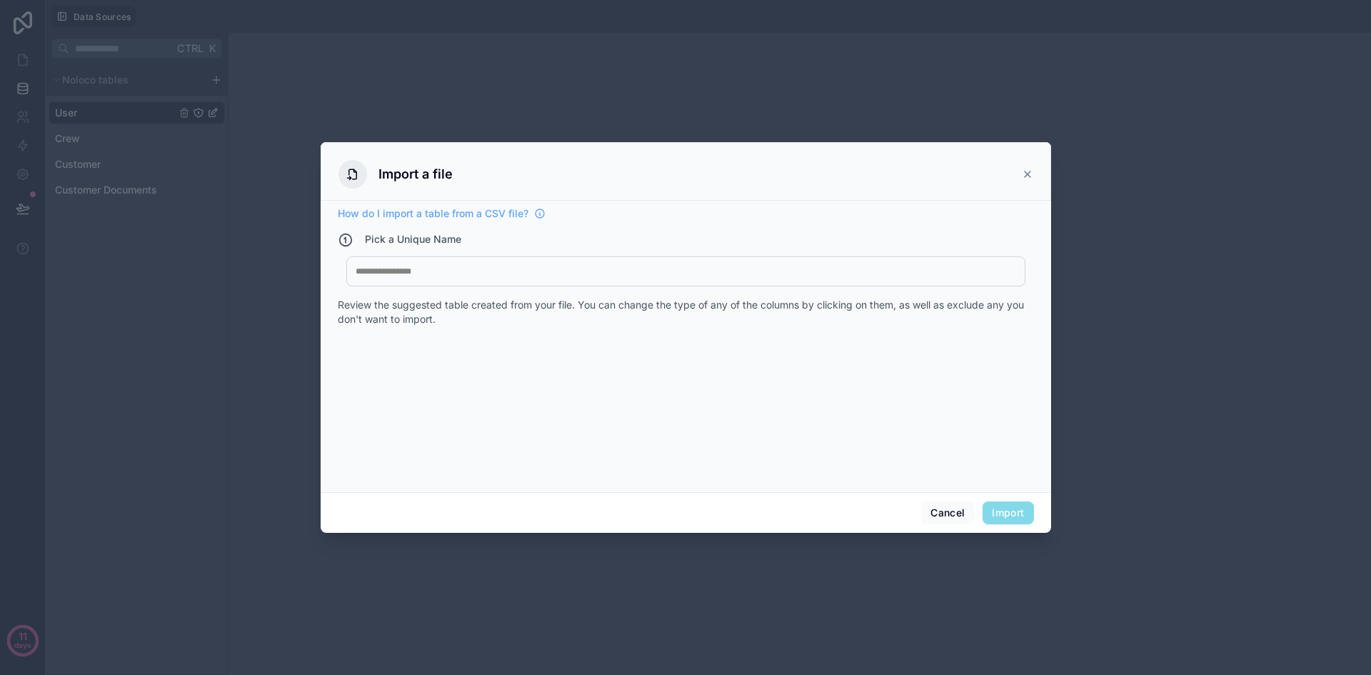
click at [437, 273] on div at bounding box center [686, 271] width 660 height 11
click at [1003, 514] on button "Import" at bounding box center [1007, 512] width 51 height 23
click at [960, 510] on button "Cancel" at bounding box center [947, 512] width 53 height 23
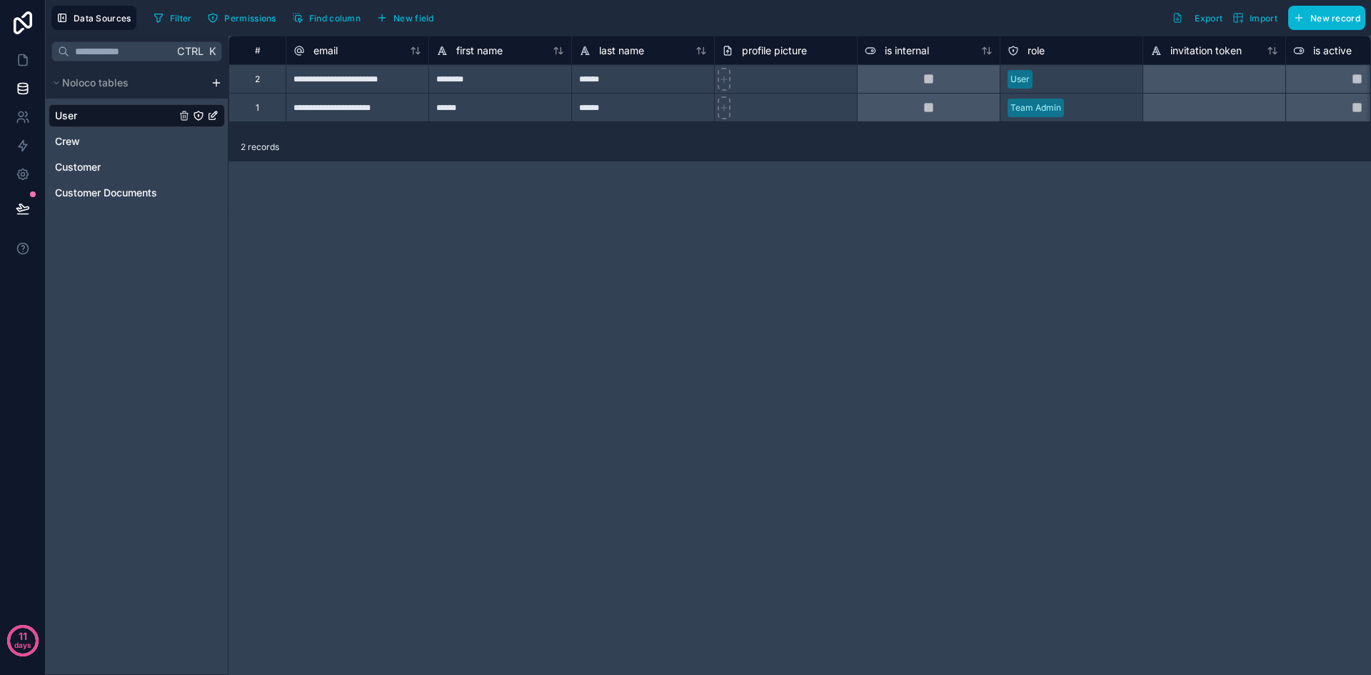
click at [155, 269] on div "Ctrl K Noloco tables User Crew Customer Customer Documents" at bounding box center [137, 355] width 183 height 639
click at [219, 79] on html "**********" at bounding box center [685, 337] width 1371 height 675
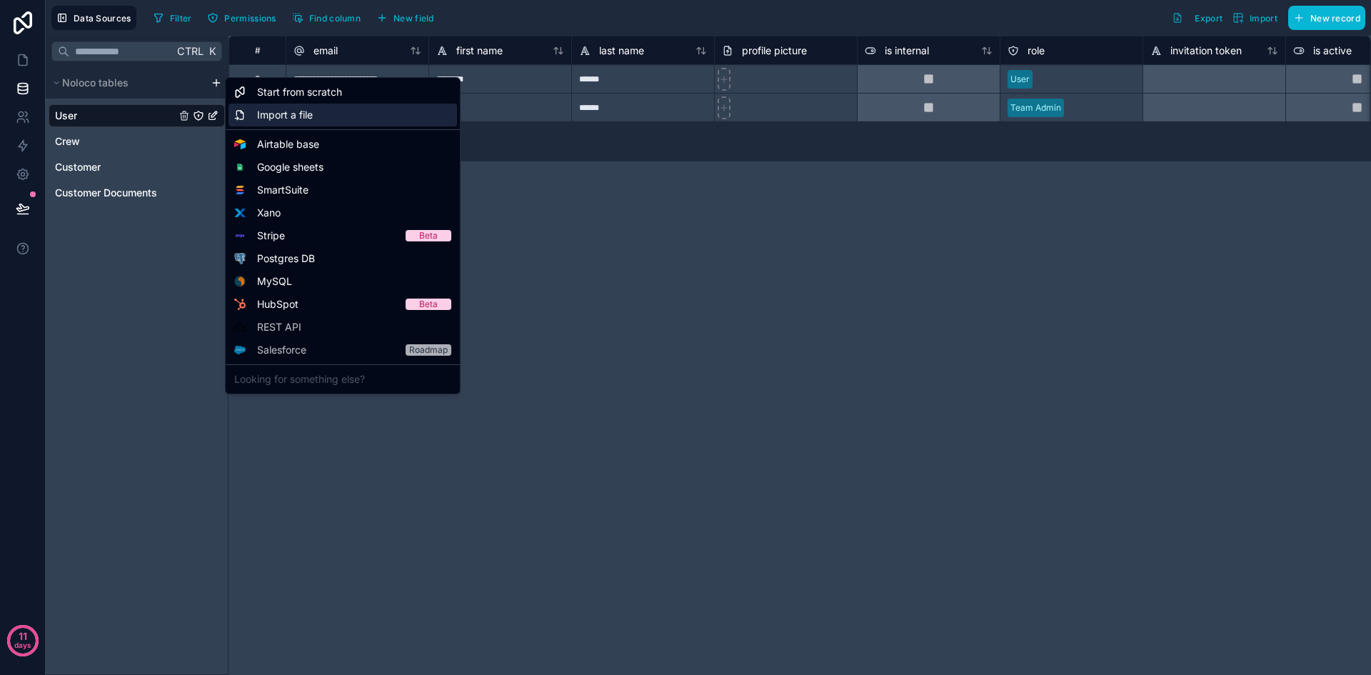
click at [306, 108] on span "Import a file" at bounding box center [285, 115] width 56 height 14
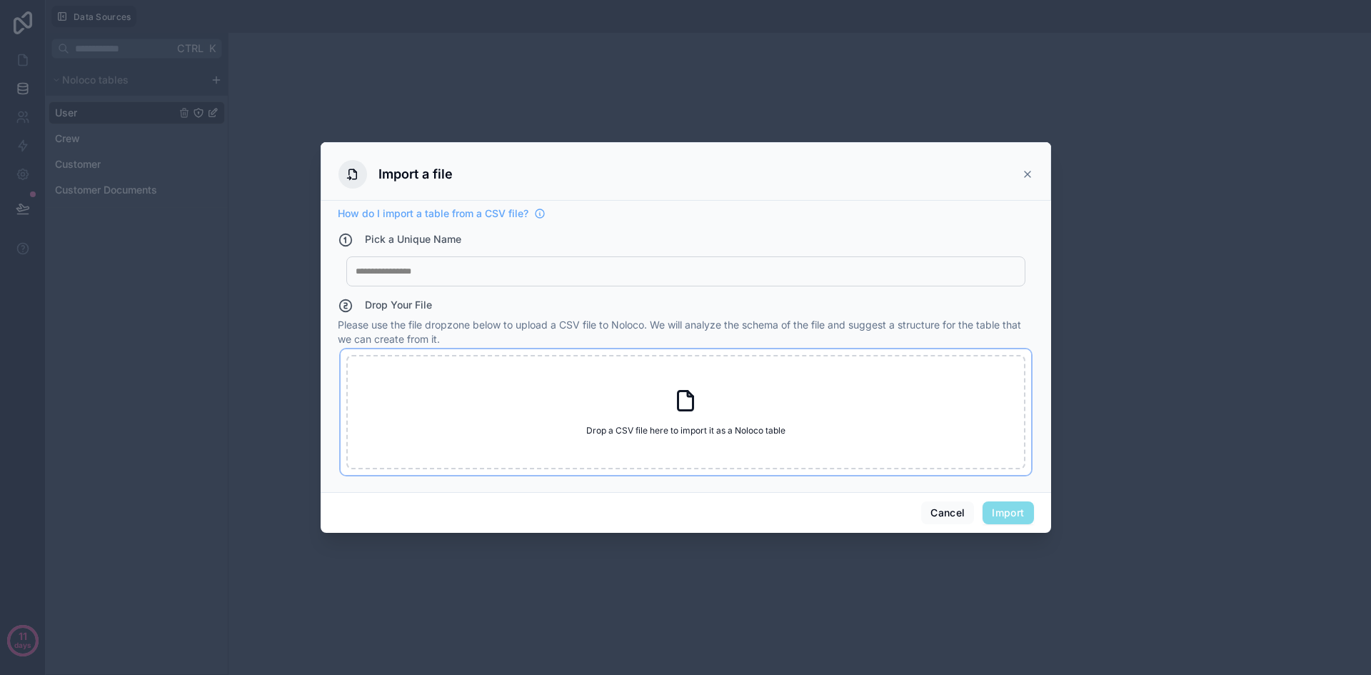
click at [712, 428] on span "Drop a CSV file here to import it as a Noloco table" at bounding box center [685, 430] width 199 height 11
type input "**********"
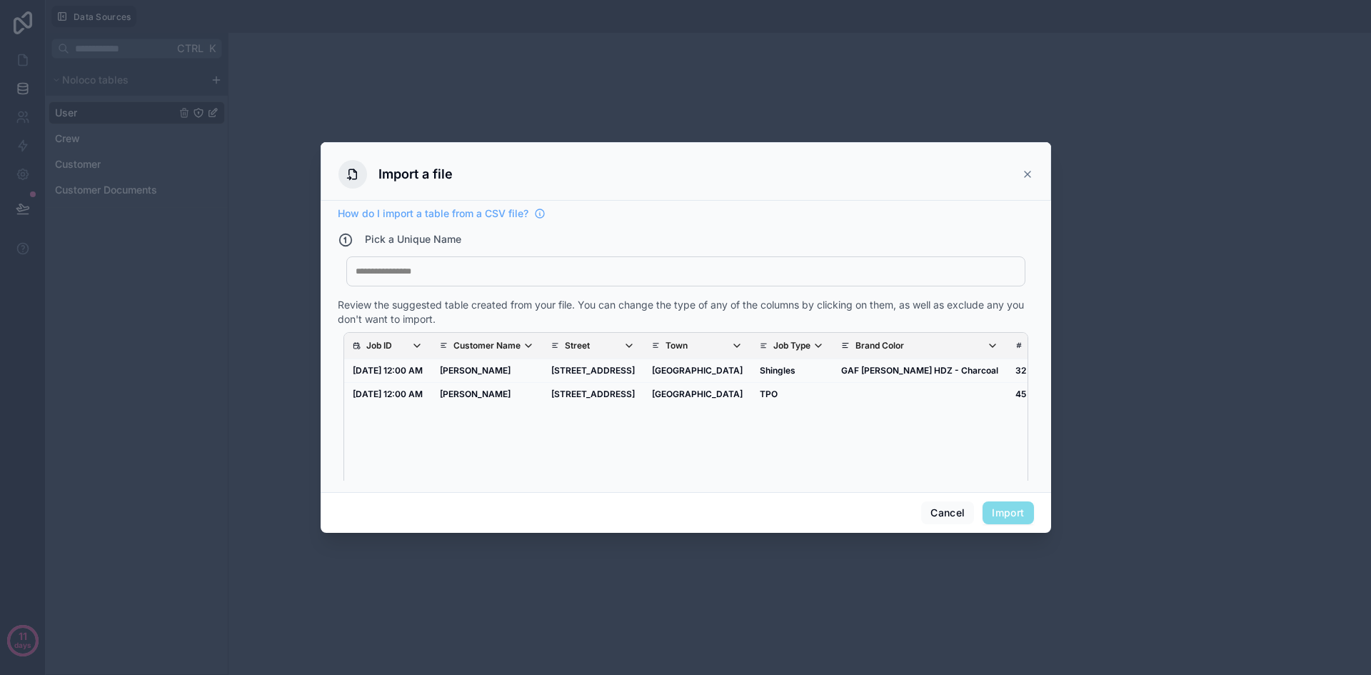
click at [558, 278] on div "My Imported File" at bounding box center [685, 271] width 679 height 30
click at [456, 270] on div at bounding box center [686, 271] width 660 height 11
click at [1005, 506] on button "Import" at bounding box center [1007, 512] width 51 height 23
click at [1013, 516] on button "Import" at bounding box center [1007, 512] width 51 height 23
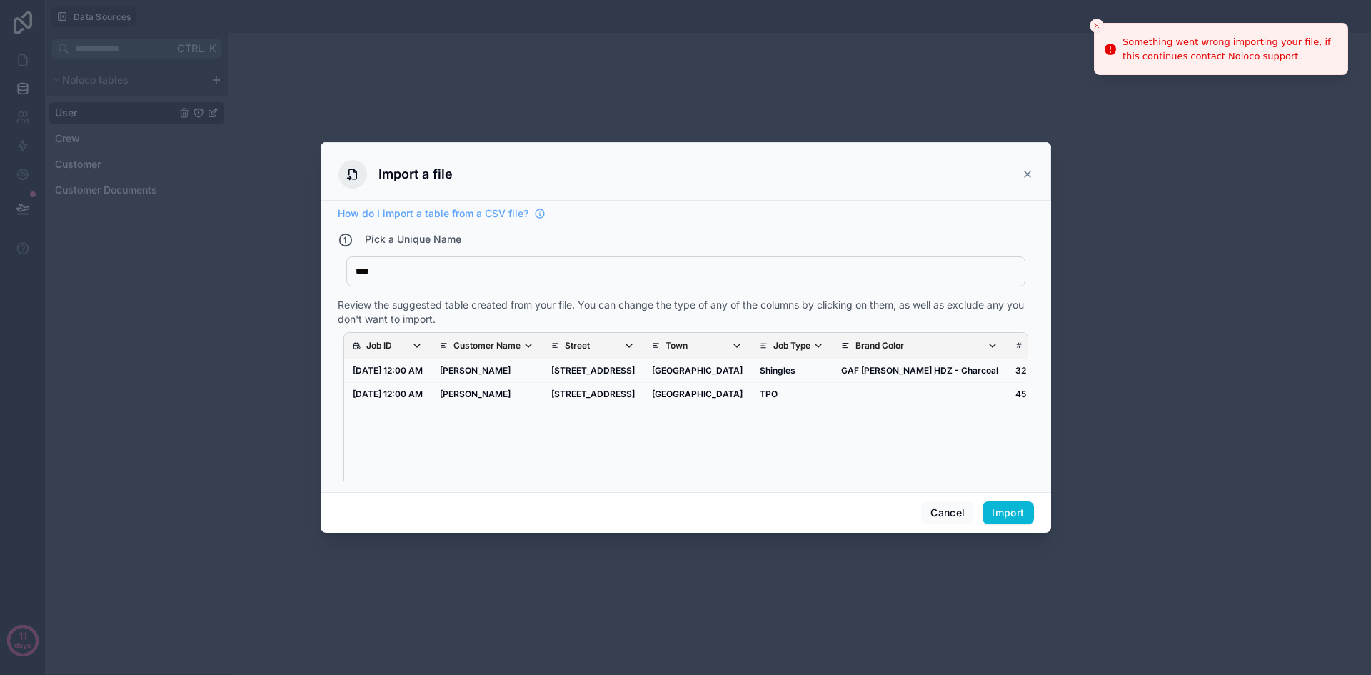
click at [889, 464] on div "Job ID Customer Name Street Town Job Type Brand Color Squares Pitch Scope Notes…" at bounding box center [685, 418] width 683 height 170
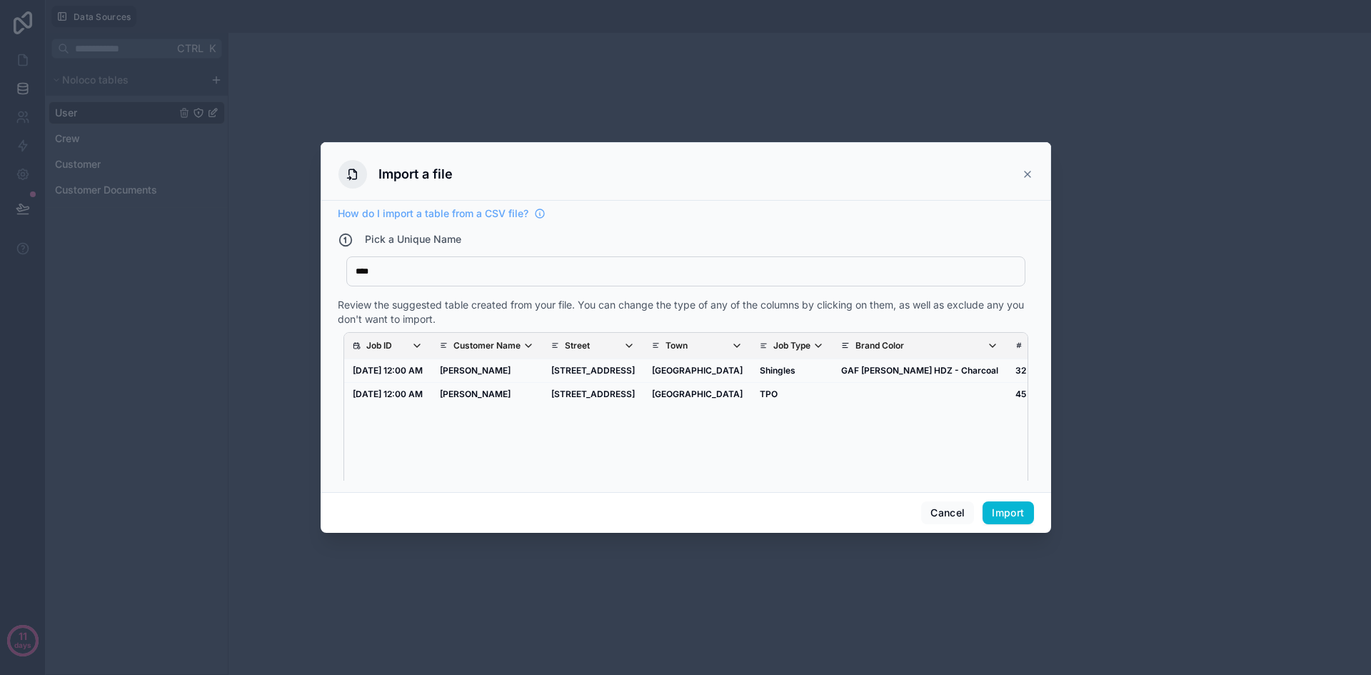
click at [553, 435] on div "Job ID Customer Name Street Town Job Type Brand Color Squares Pitch Scope Notes…" at bounding box center [685, 418] width 683 height 170
click at [1005, 511] on button "Import" at bounding box center [1007, 512] width 51 height 23
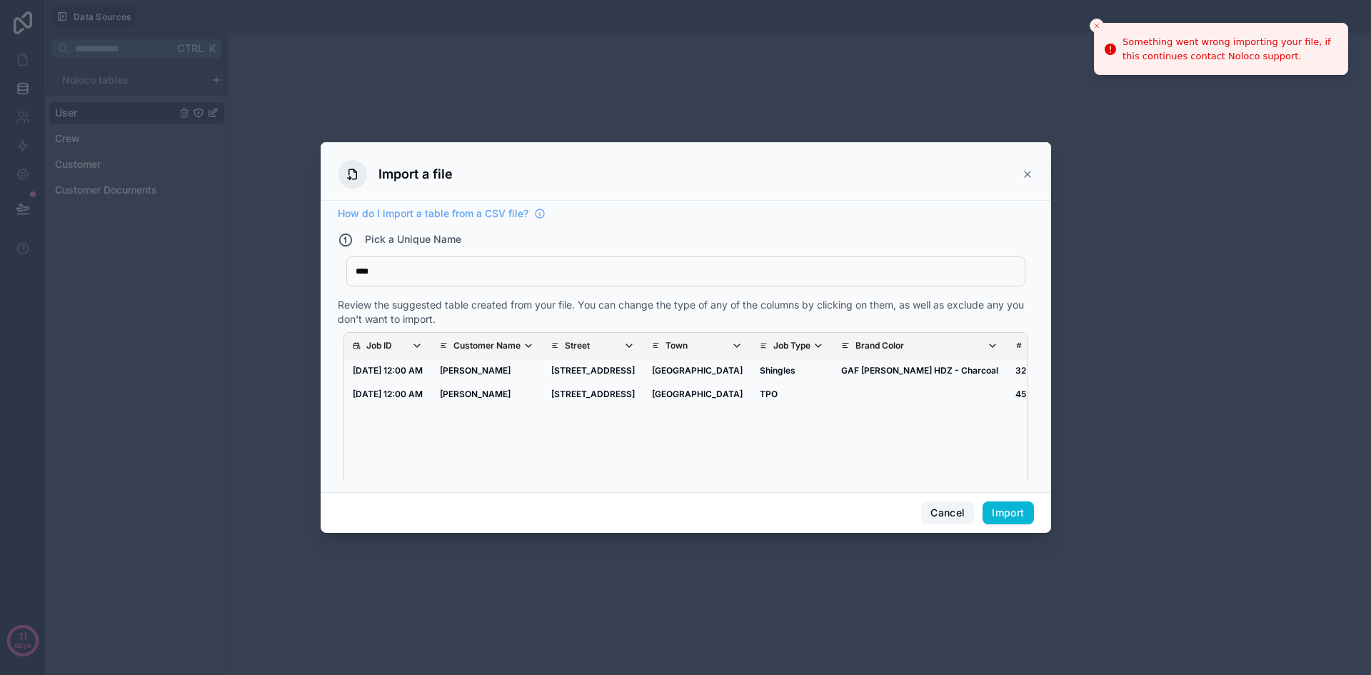
click at [952, 512] on button "Cancel" at bounding box center [947, 512] width 53 height 23
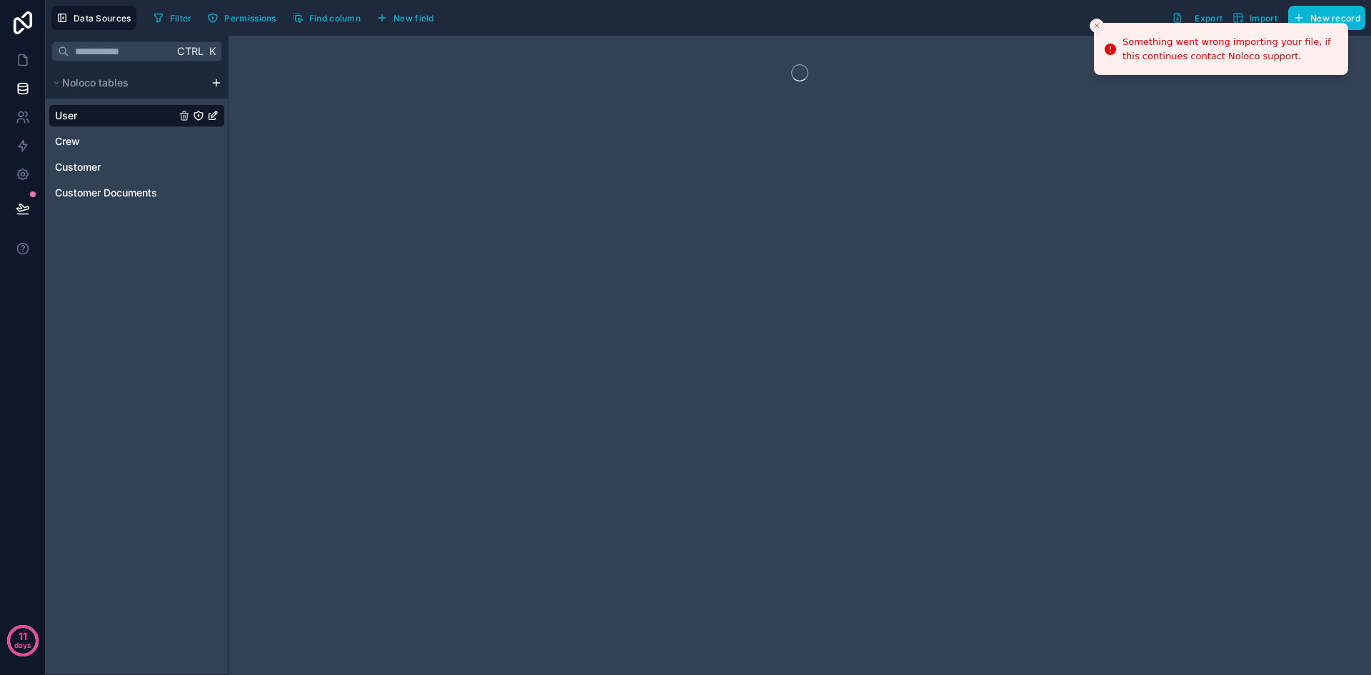
click at [141, 273] on div "Ctrl K Noloco tables User Crew Customer Customer Documents" at bounding box center [137, 355] width 183 height 639
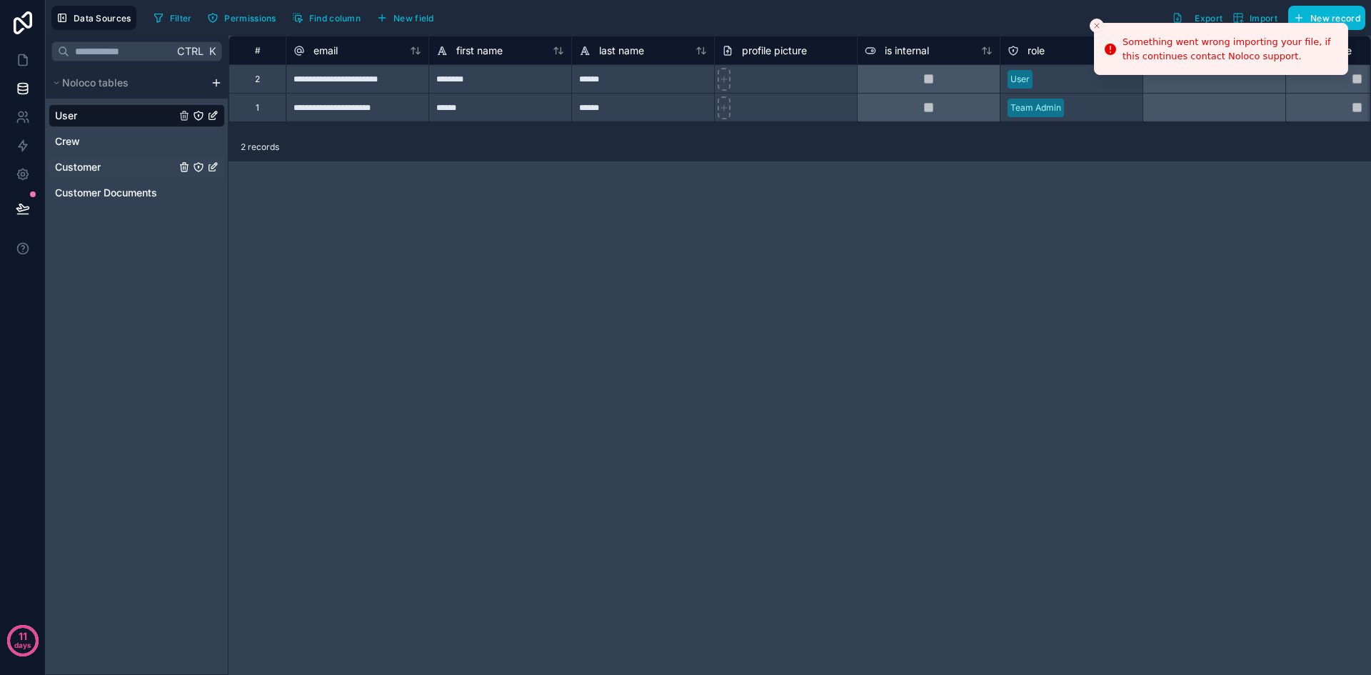
click at [126, 169] on div "Customer" at bounding box center [137, 167] width 176 height 23
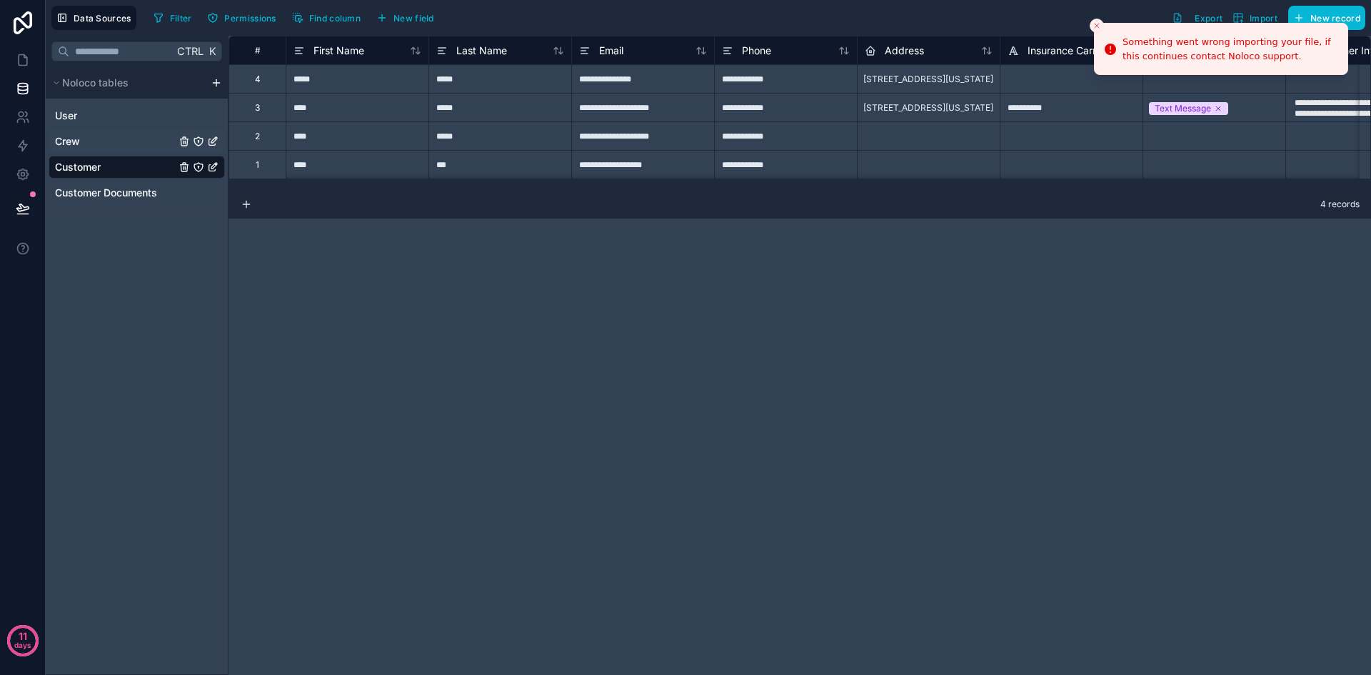
click at [117, 144] on div "Crew" at bounding box center [137, 141] width 176 height 23
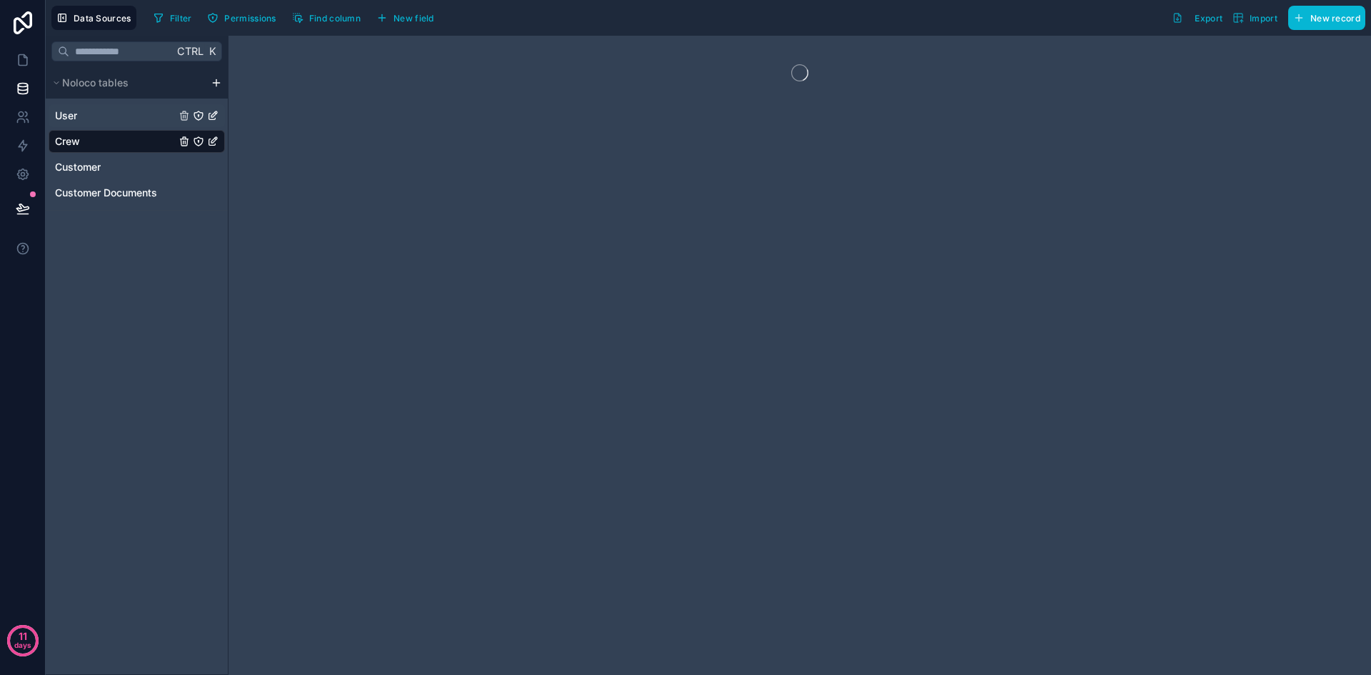
click at [116, 121] on div "User" at bounding box center [137, 115] width 176 height 23
click at [116, 166] on div "Customer" at bounding box center [137, 167] width 176 height 23
click at [126, 200] on div "Customer Documents" at bounding box center [137, 192] width 176 height 23
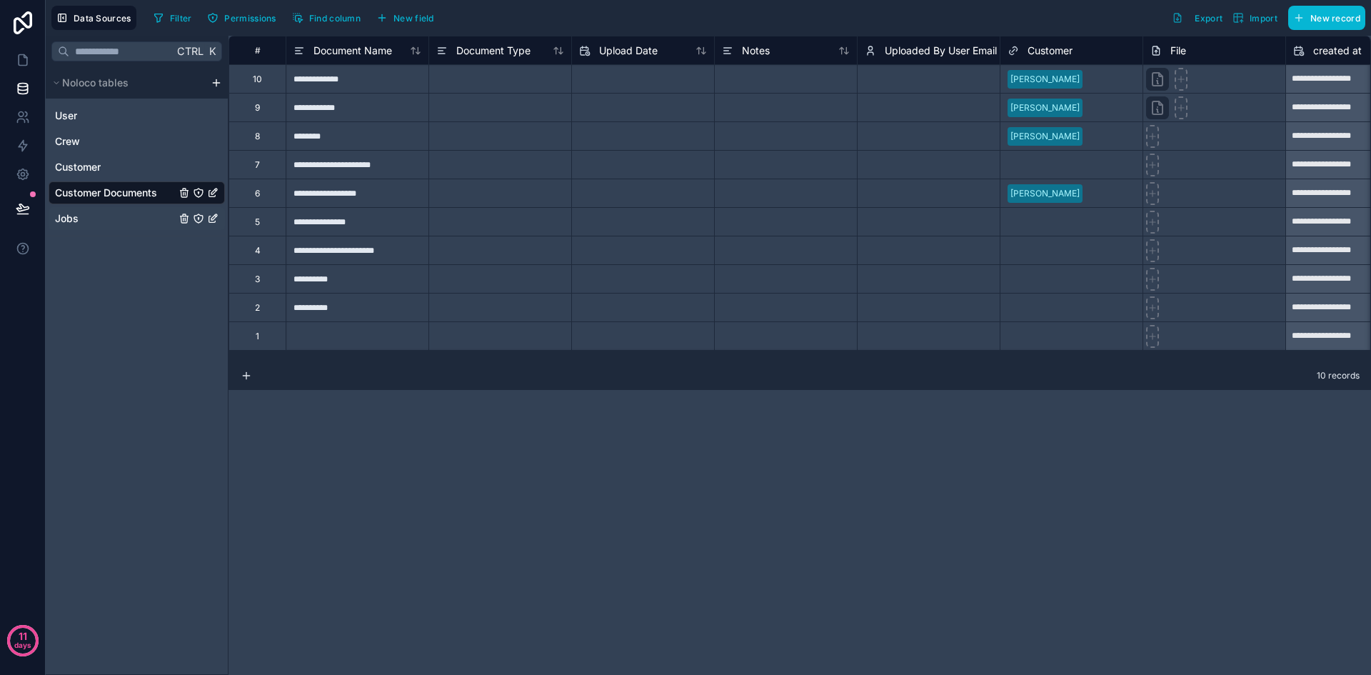
click at [122, 221] on div "Jobs" at bounding box center [137, 218] width 176 height 23
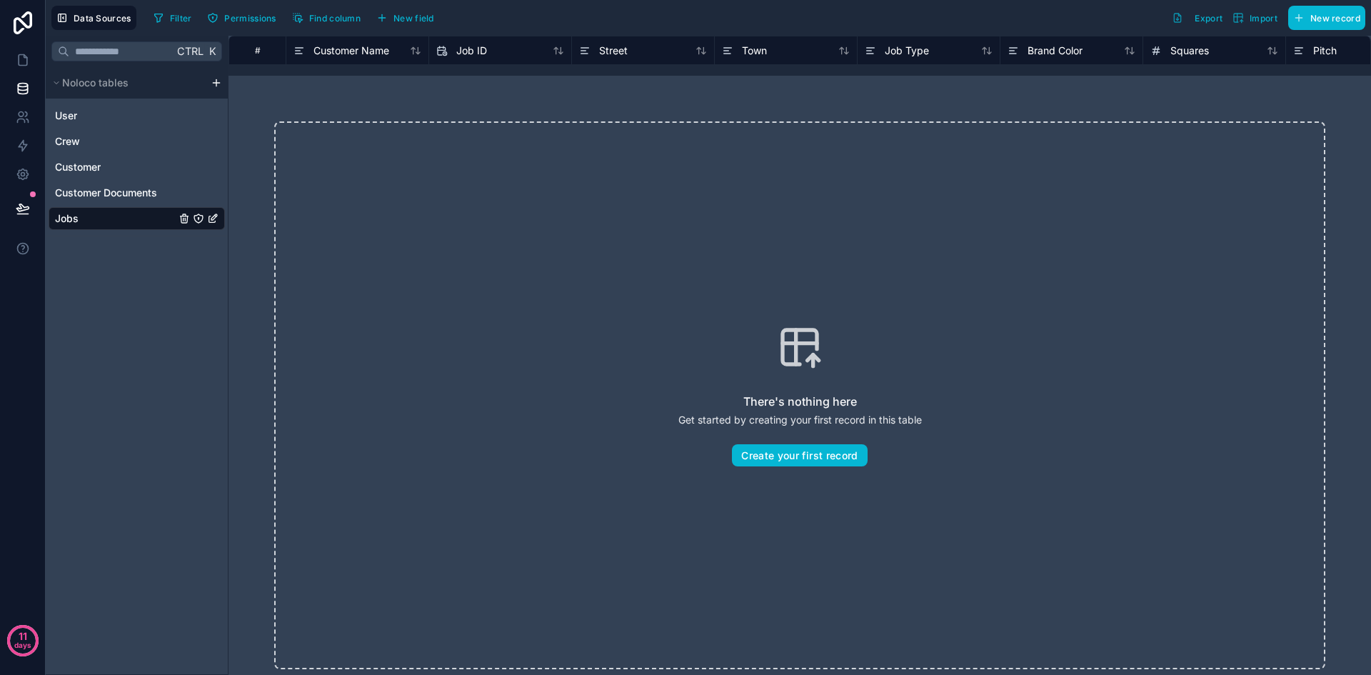
click at [217, 83] on html "11 days Data Sources Filter Permissions Find column New field Export Import New…" at bounding box center [685, 337] width 1371 height 675
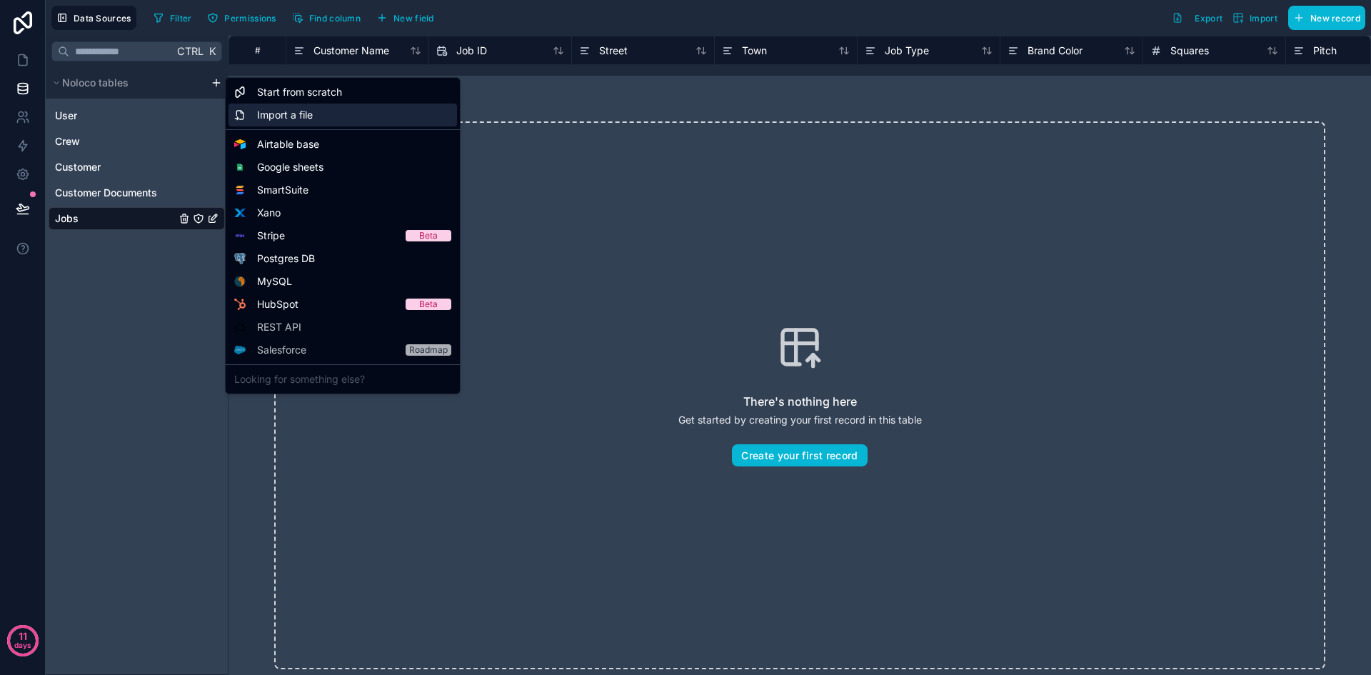
click at [280, 113] on span "Import a file" at bounding box center [285, 115] width 56 height 14
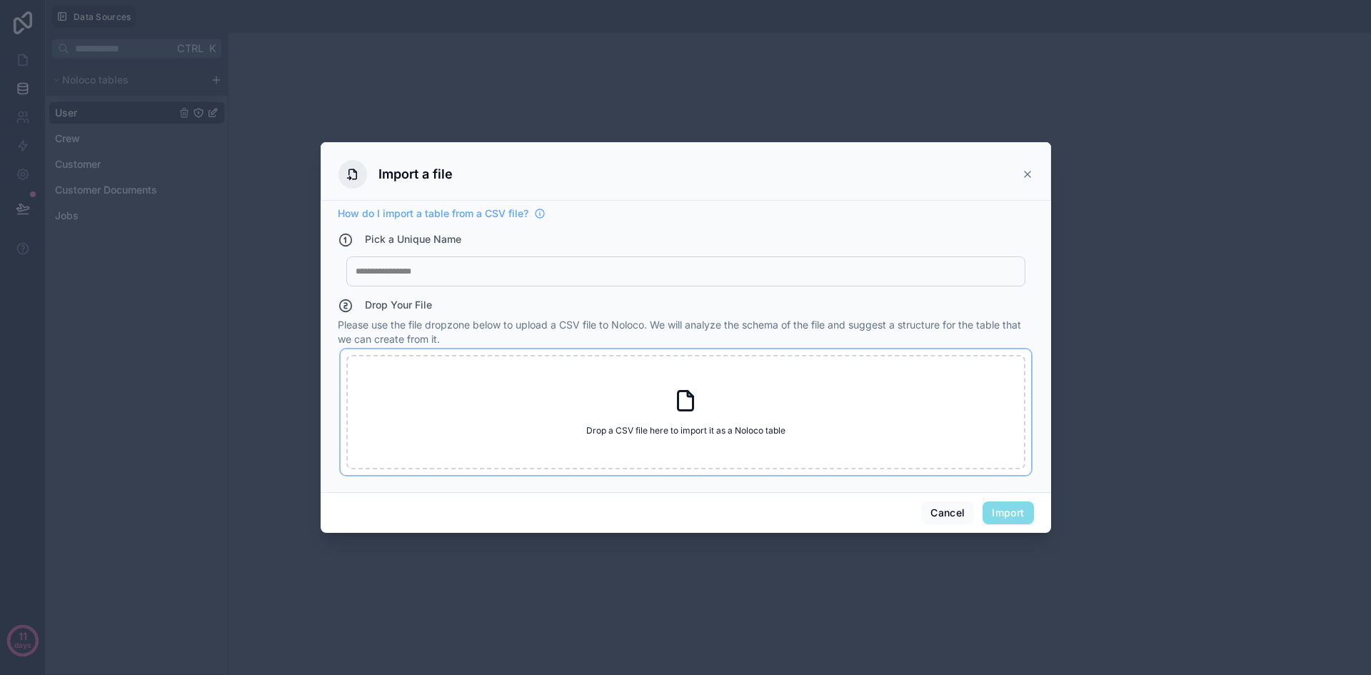
click at [659, 451] on div "Drop a CSV file here to import it as a Noloco table Drop a CSV file here to imp…" at bounding box center [685, 412] width 679 height 114
type input "**********"
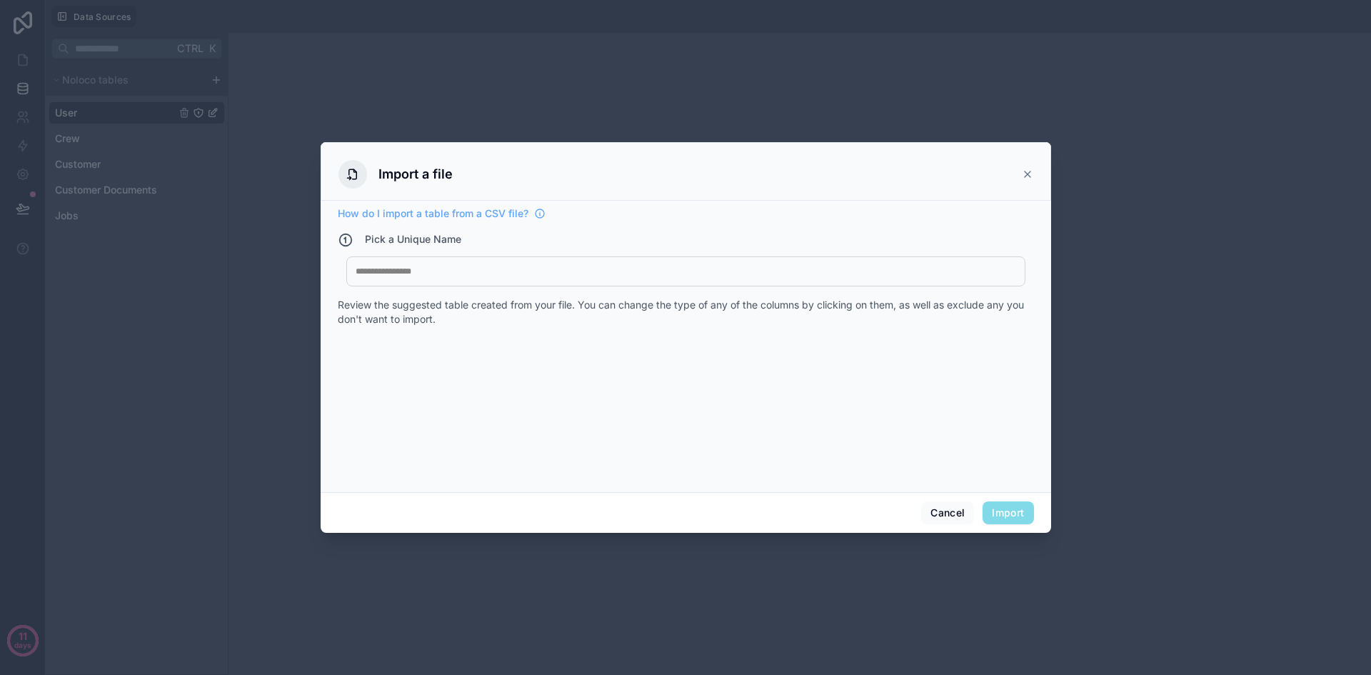
click at [539, 279] on div "My Imported File" at bounding box center [685, 271] width 679 height 30
click at [535, 280] on div "My Imported File" at bounding box center [685, 271] width 679 height 30
click at [383, 271] on div at bounding box center [686, 271] width 660 height 11
click at [1010, 518] on button "Import" at bounding box center [1007, 512] width 51 height 23
click at [1014, 508] on button "Import" at bounding box center [1007, 512] width 51 height 23
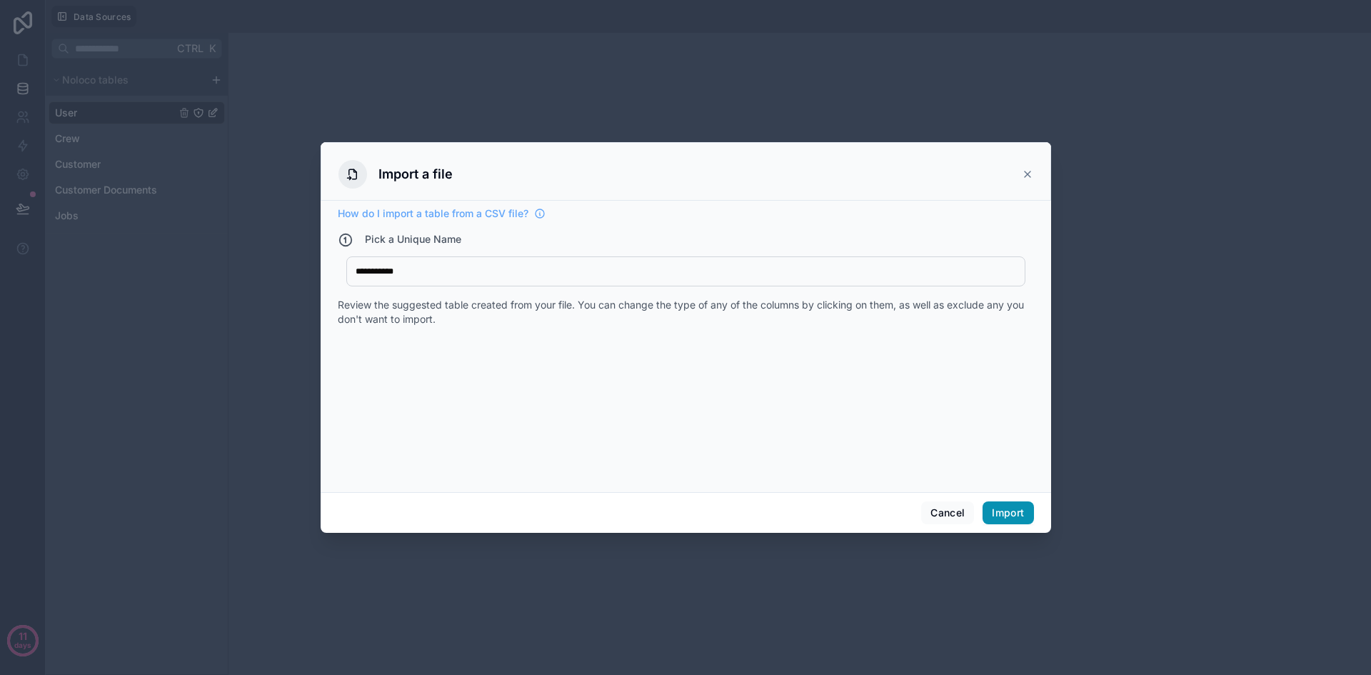
click at [1002, 508] on button "Import" at bounding box center [1007, 512] width 51 height 23
click at [949, 509] on button "Cancel" at bounding box center [947, 512] width 53 height 23
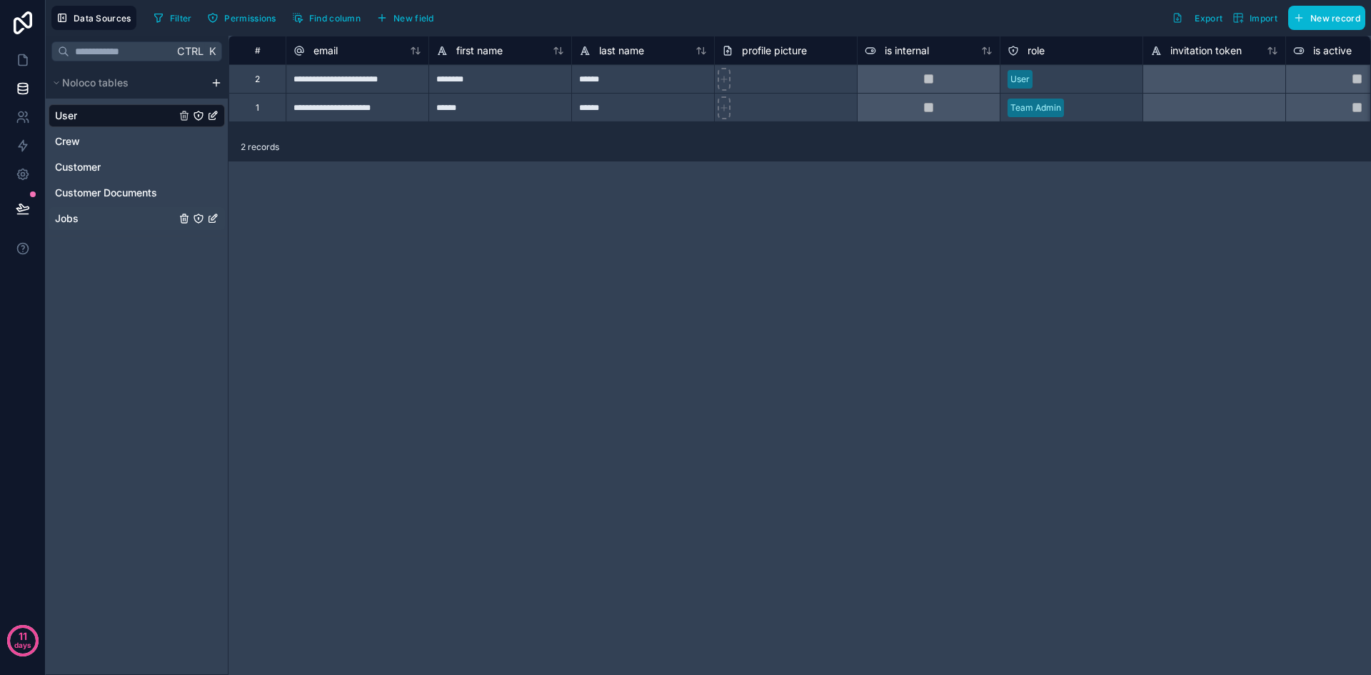
click at [114, 218] on div "Jobs" at bounding box center [137, 218] width 176 height 23
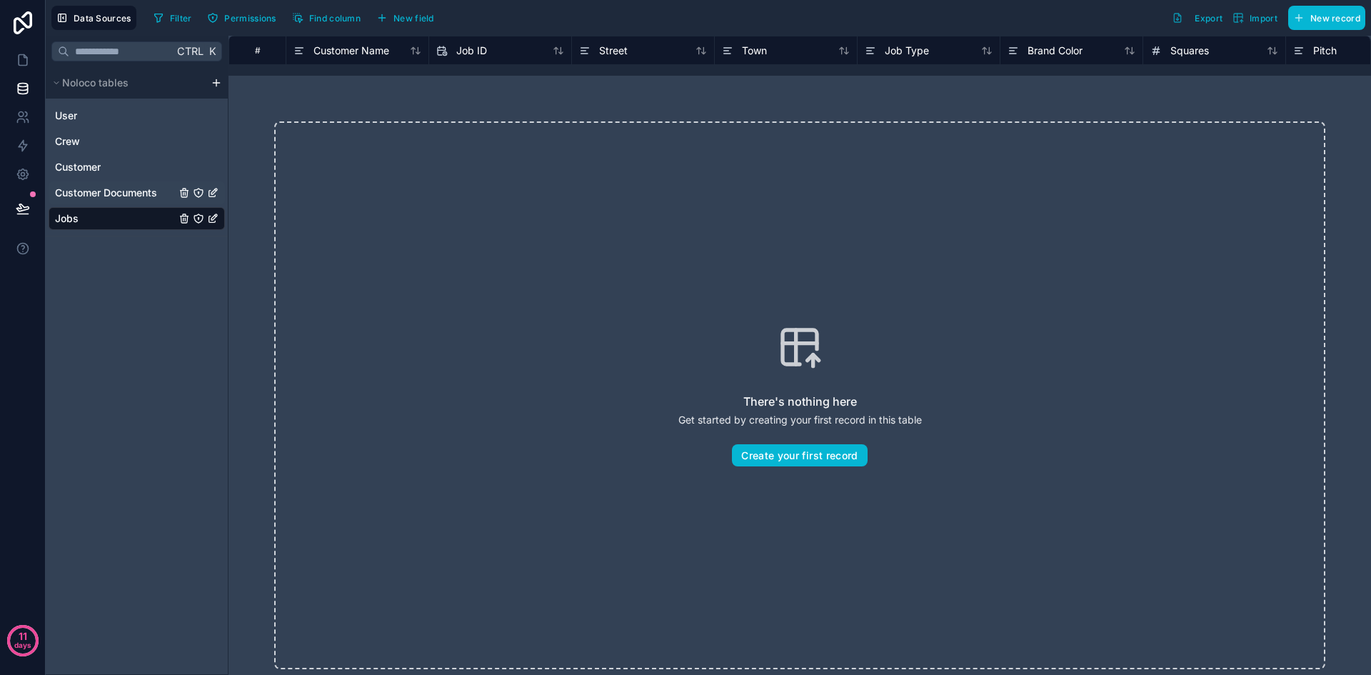
click at [114, 196] on span "Customer Documents" at bounding box center [106, 193] width 102 height 14
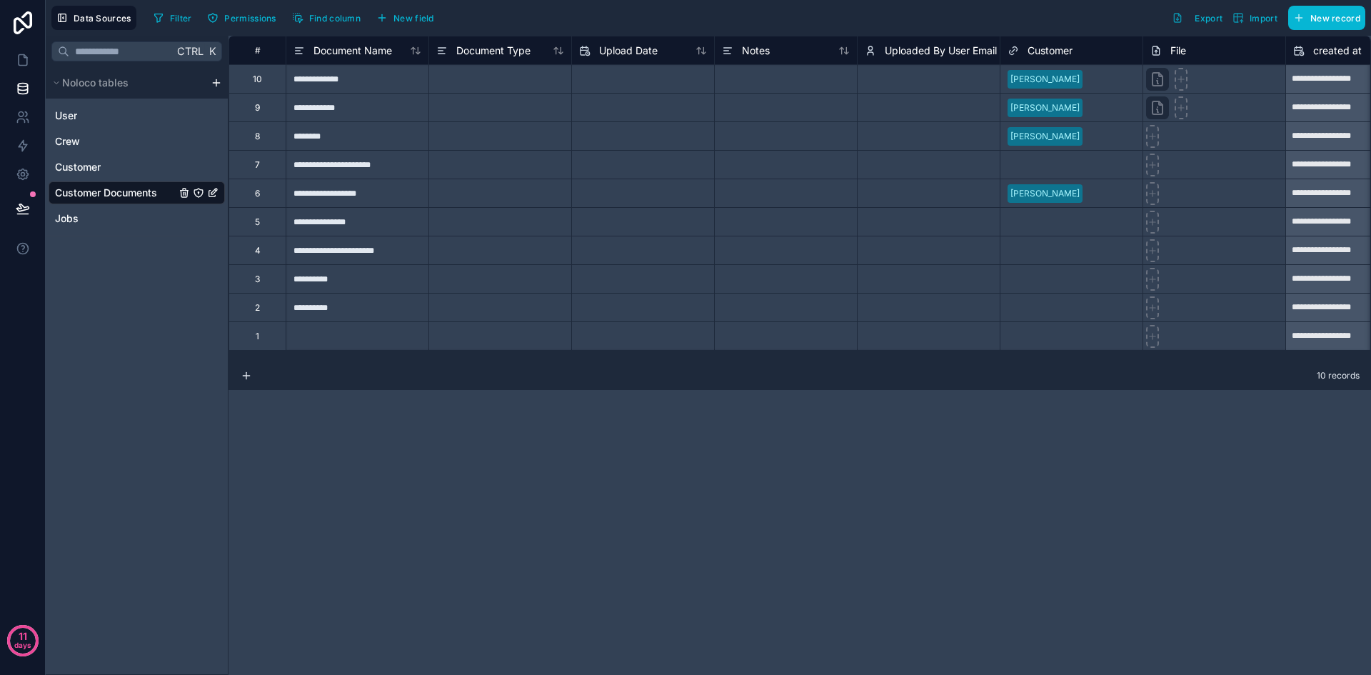
click at [218, 88] on html "**********" at bounding box center [685, 337] width 1371 height 675
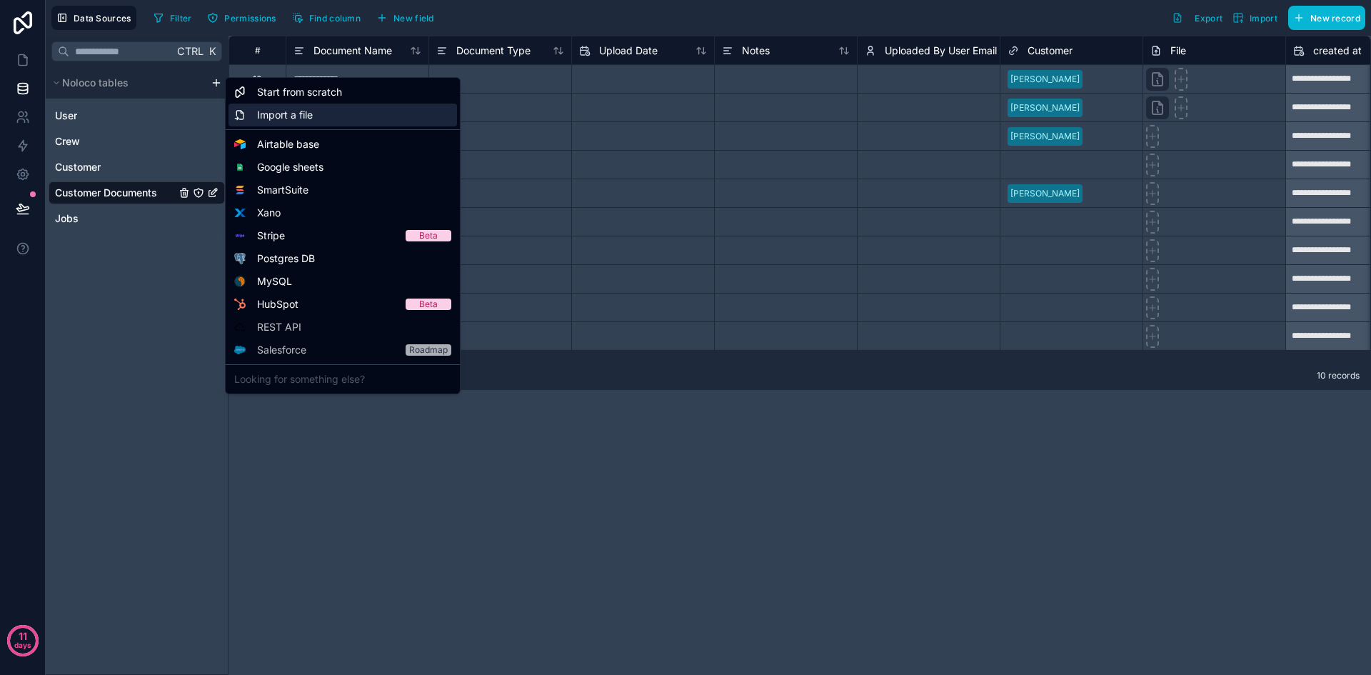
click at [287, 115] on span "Import a file" at bounding box center [285, 115] width 56 height 14
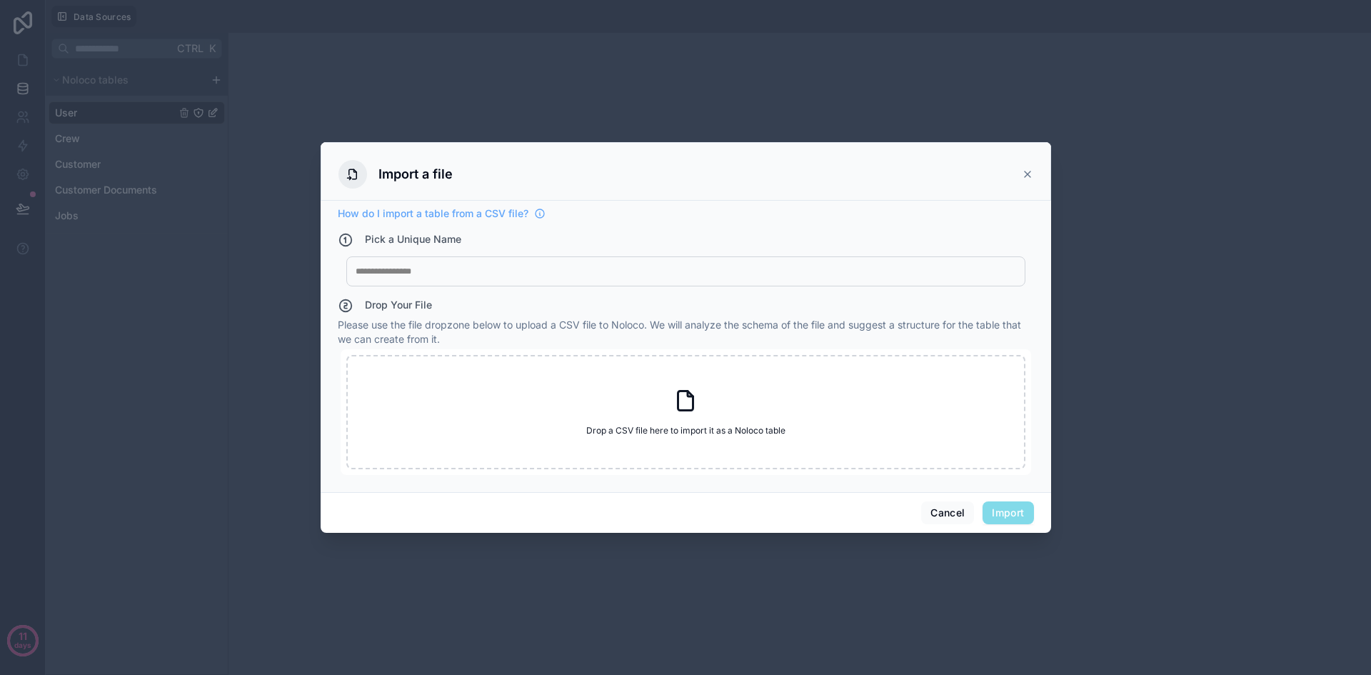
click at [1026, 180] on icon at bounding box center [1027, 174] width 11 height 11
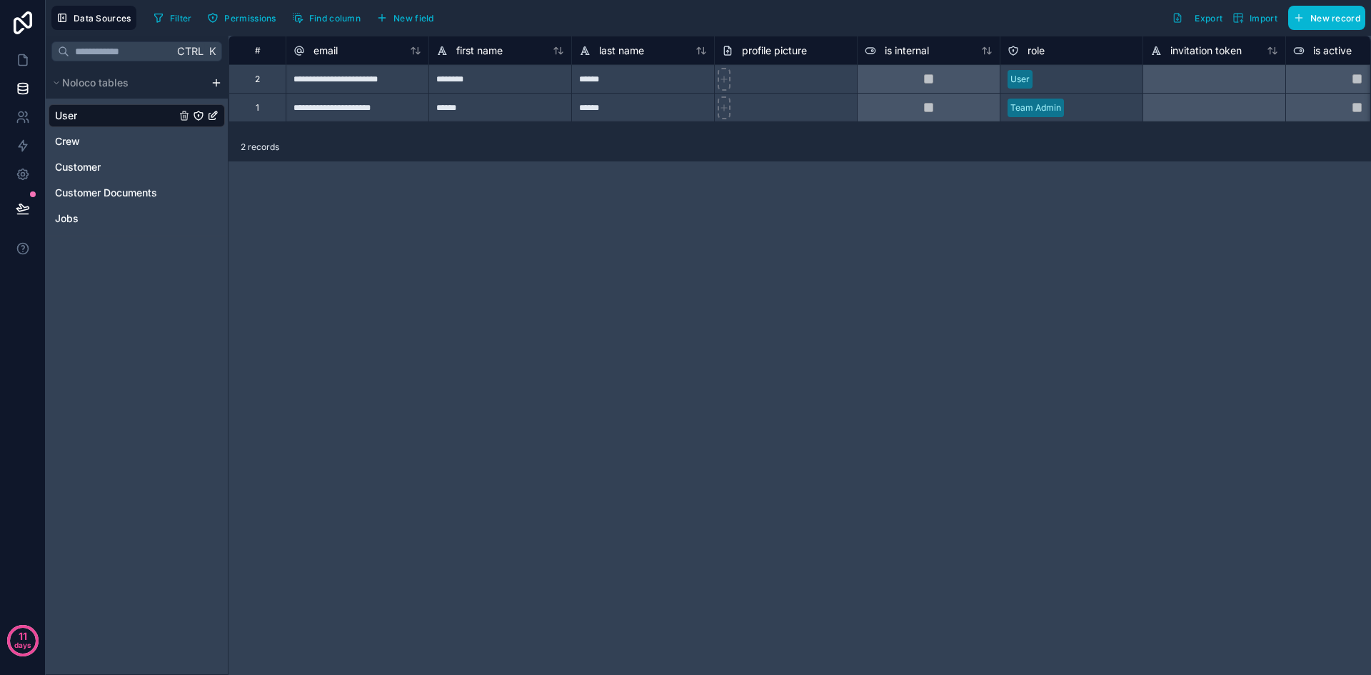
click at [107, 266] on div "Ctrl K Noloco tables User Crew Customer Customer Documents Jobs" at bounding box center [137, 355] width 183 height 639
click at [114, 213] on div "Jobs" at bounding box center [137, 218] width 176 height 23
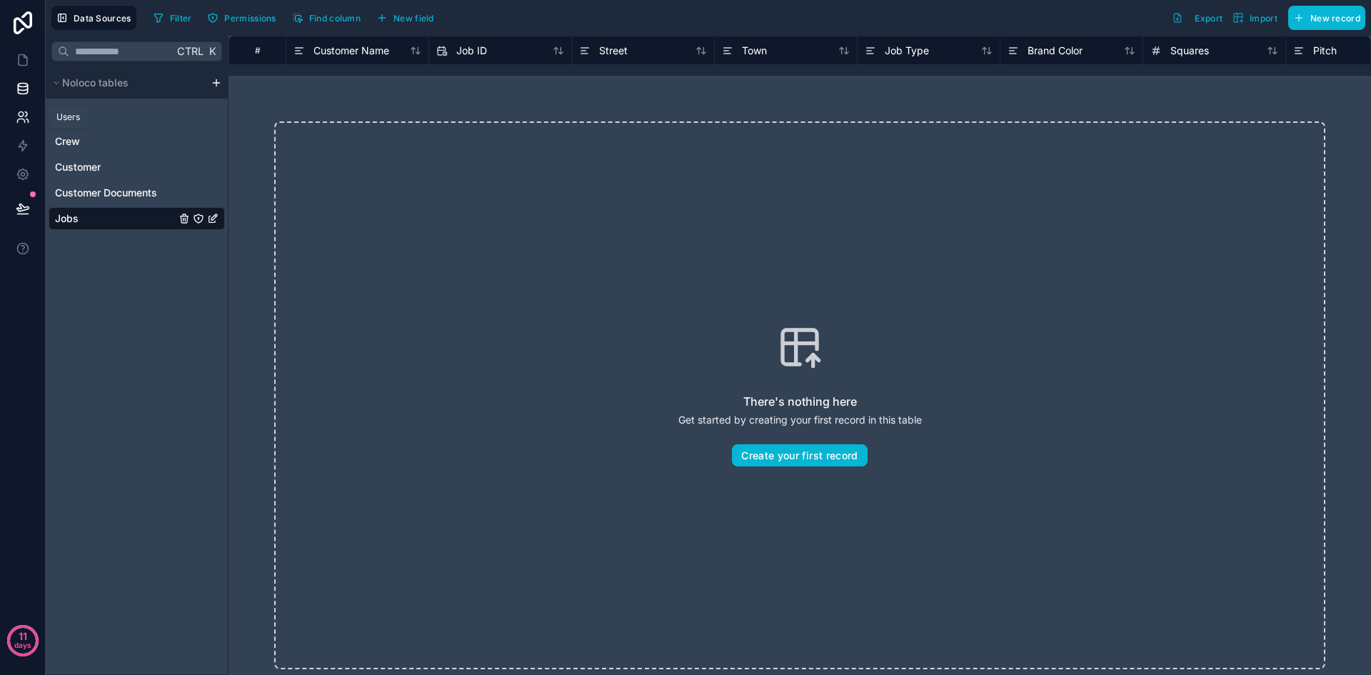
click at [32, 118] on link at bounding box center [22, 117] width 45 height 29
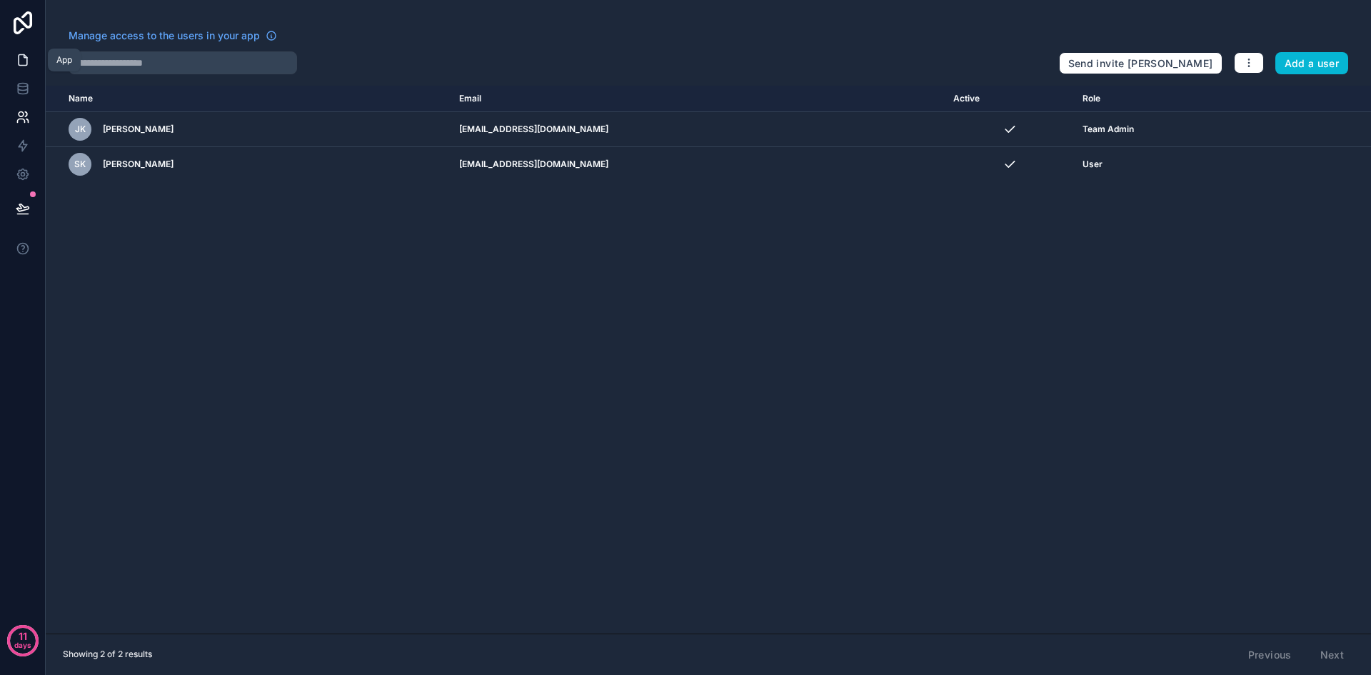
click at [25, 61] on icon at bounding box center [23, 60] width 14 height 14
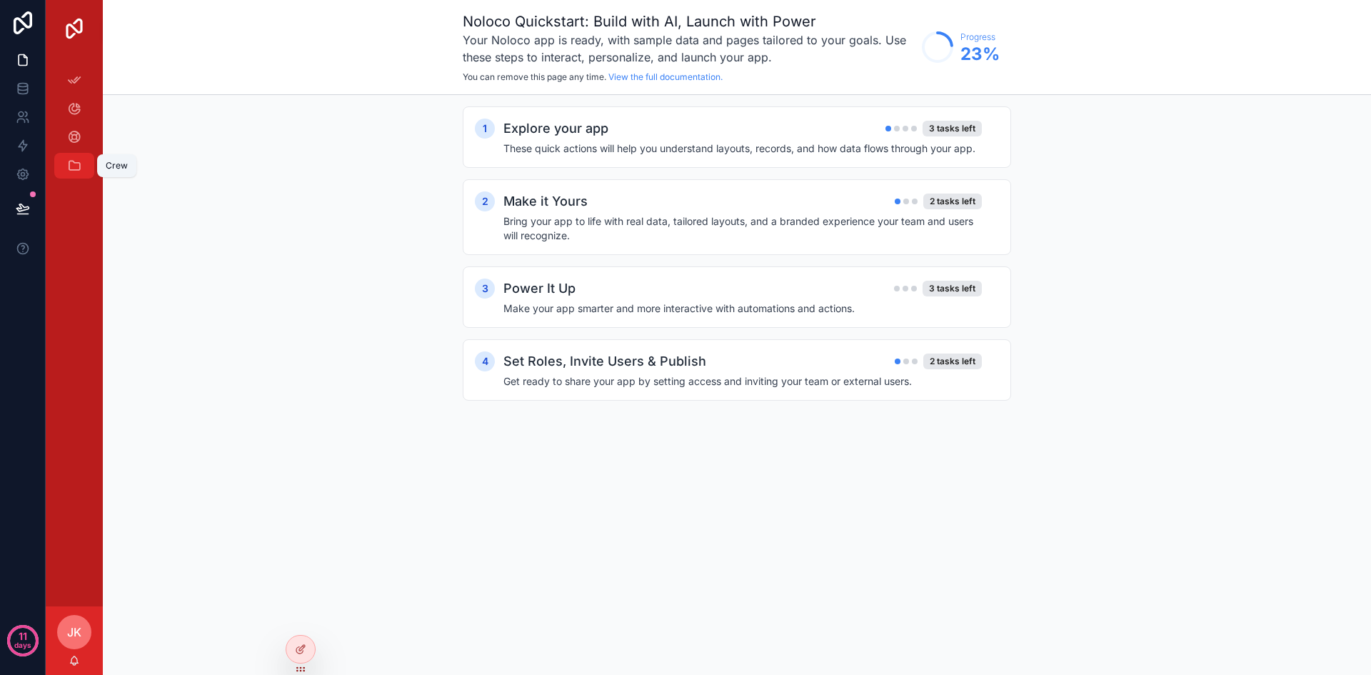
click at [78, 168] on icon "scrollable content" at bounding box center [74, 166] width 14 height 14
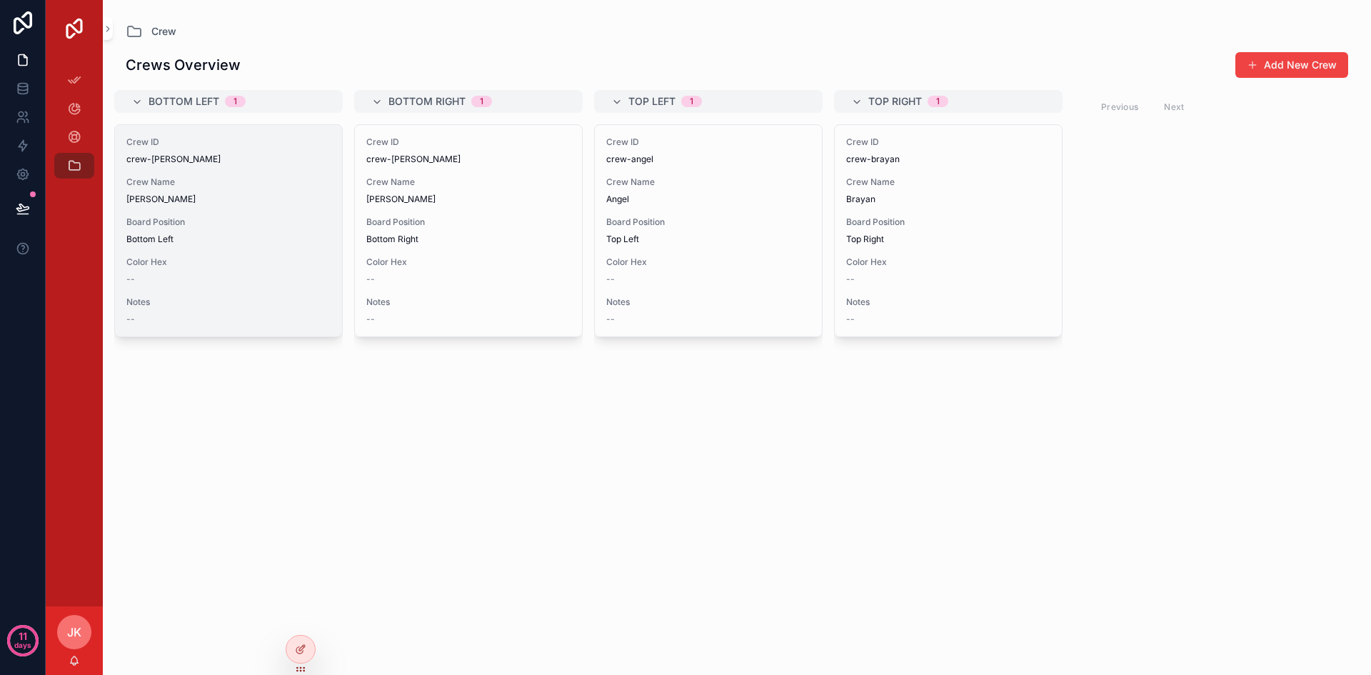
click at [192, 246] on div "Crew ID crew-[PERSON_NAME] Name [PERSON_NAME] Board Position Bottom Left Color …" at bounding box center [228, 230] width 227 height 211
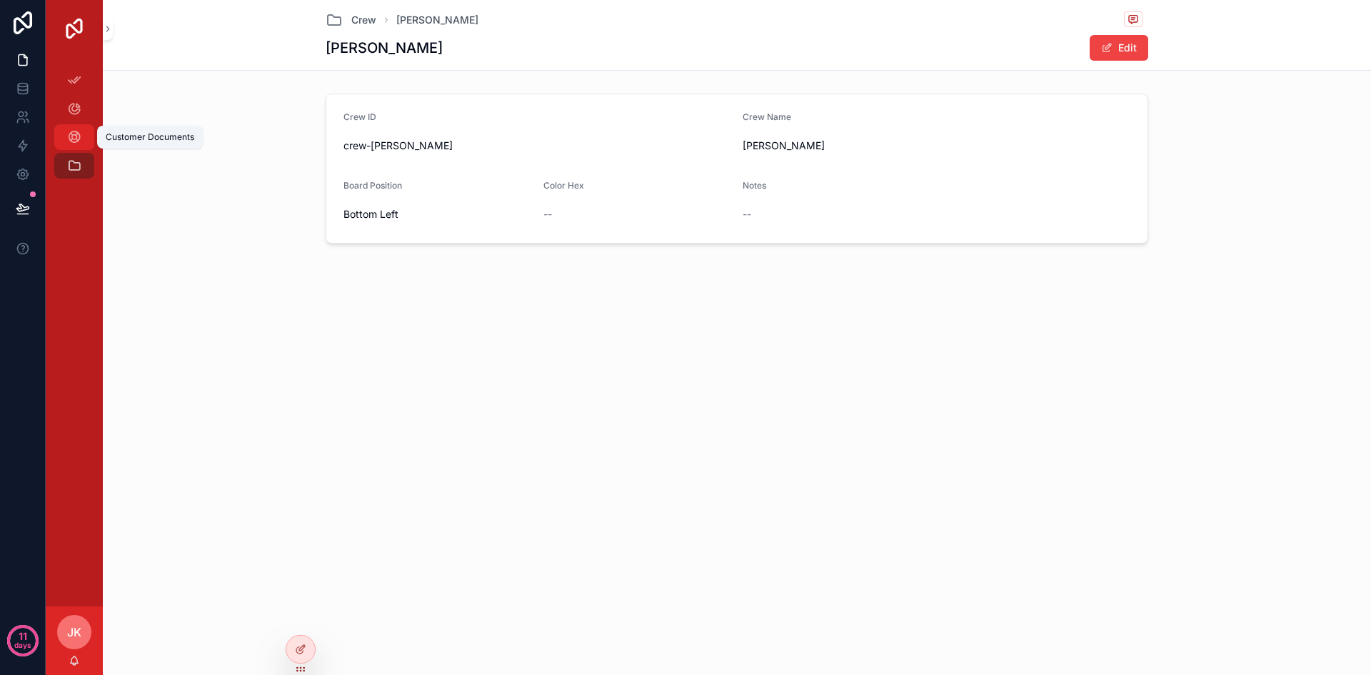
click at [65, 139] on div "Customer Documents" at bounding box center [74, 137] width 23 height 23
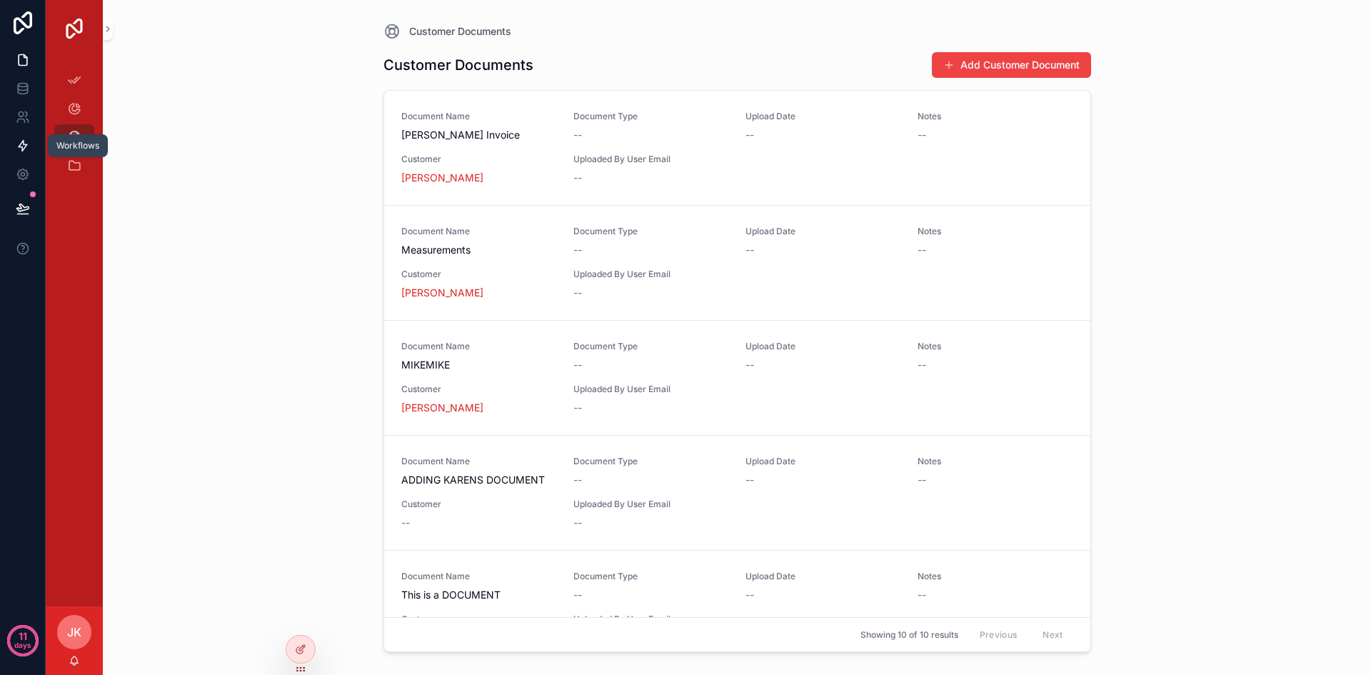
click at [26, 138] on link at bounding box center [22, 145] width 45 height 29
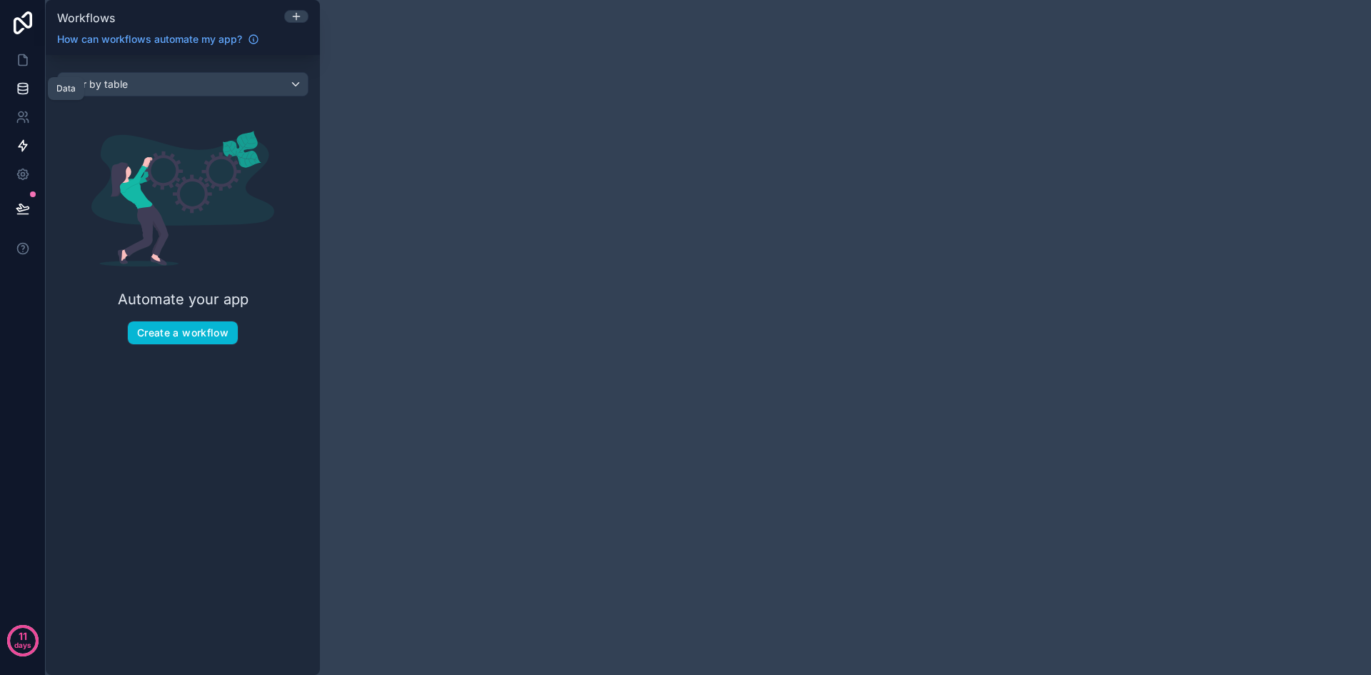
click at [21, 90] on icon at bounding box center [22, 88] width 9 height 6
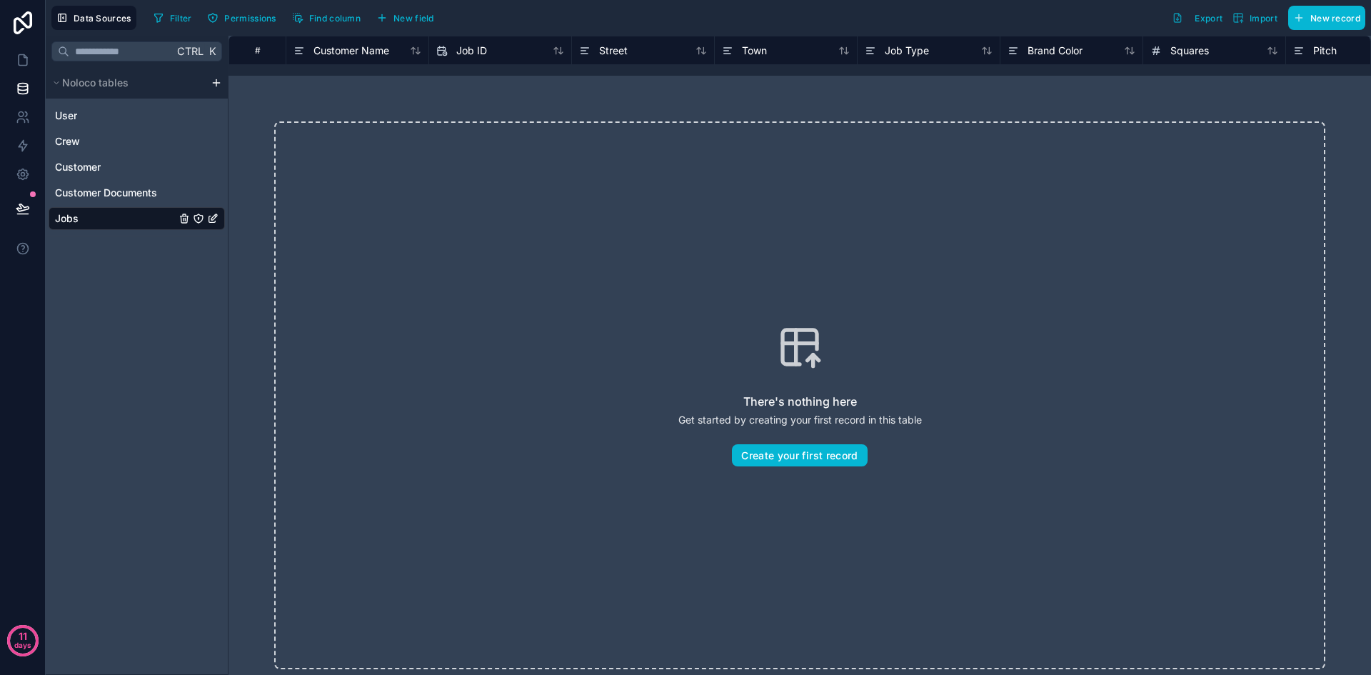
click at [218, 84] on html "11 days Data Sources Filter Permissions Find column New field Export Import New…" at bounding box center [685, 337] width 1371 height 675
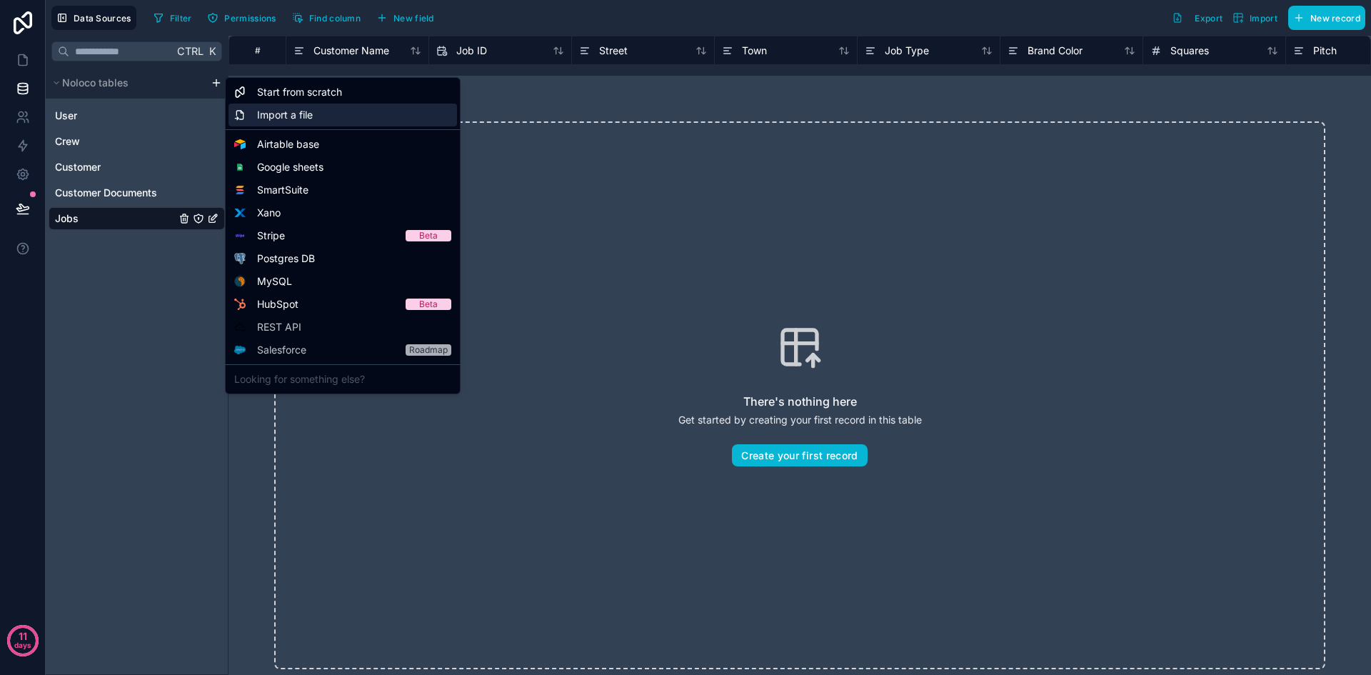
click at [290, 119] on span "Import a file" at bounding box center [285, 115] width 56 height 14
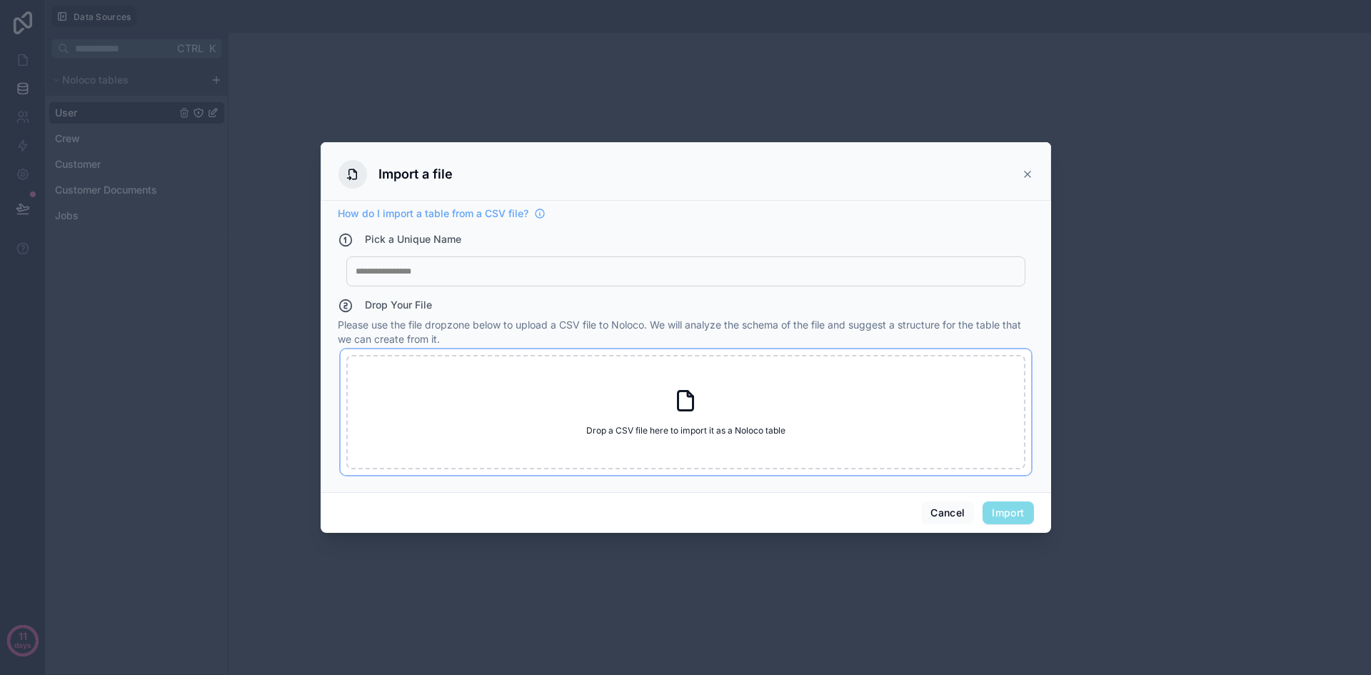
click at [660, 418] on div "Drop a CSV file here to import it as a Noloco table Drop a CSV file here to imp…" at bounding box center [685, 412] width 679 height 114
type input "**********"
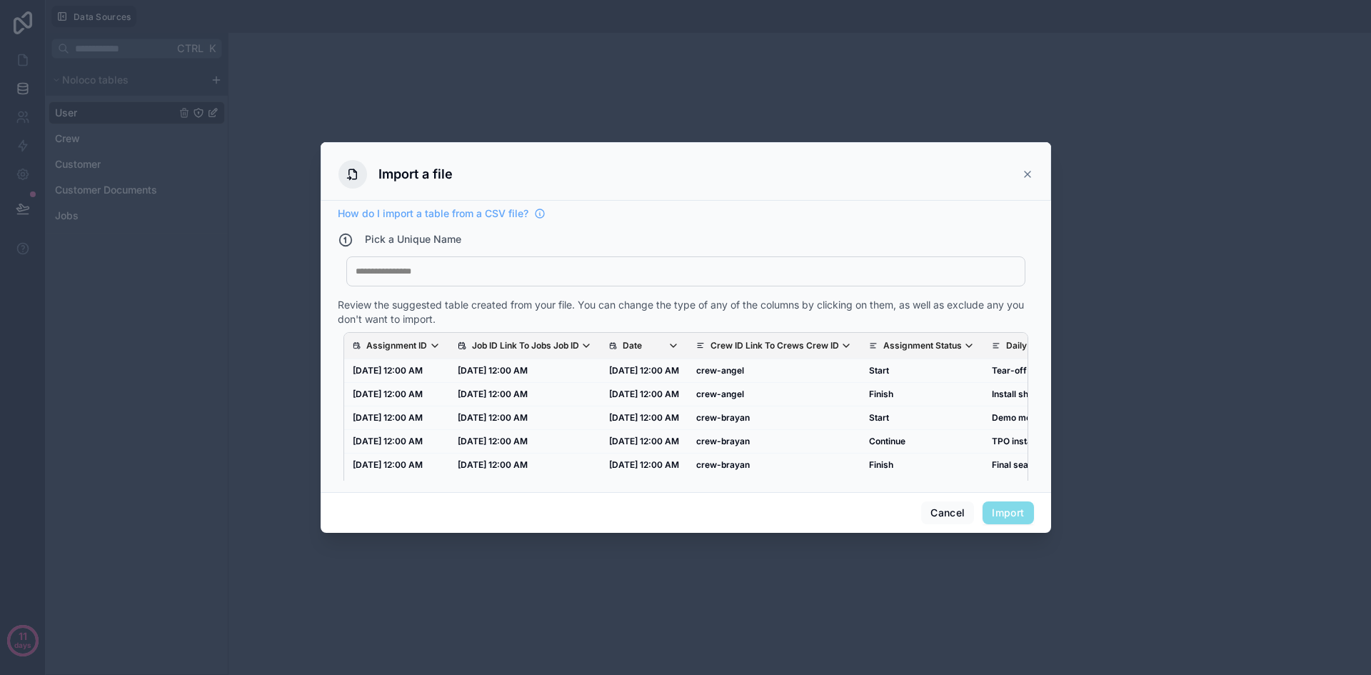
click at [488, 267] on div at bounding box center [686, 271] width 660 height 11
click at [1020, 515] on button "Import" at bounding box center [1007, 512] width 51 height 23
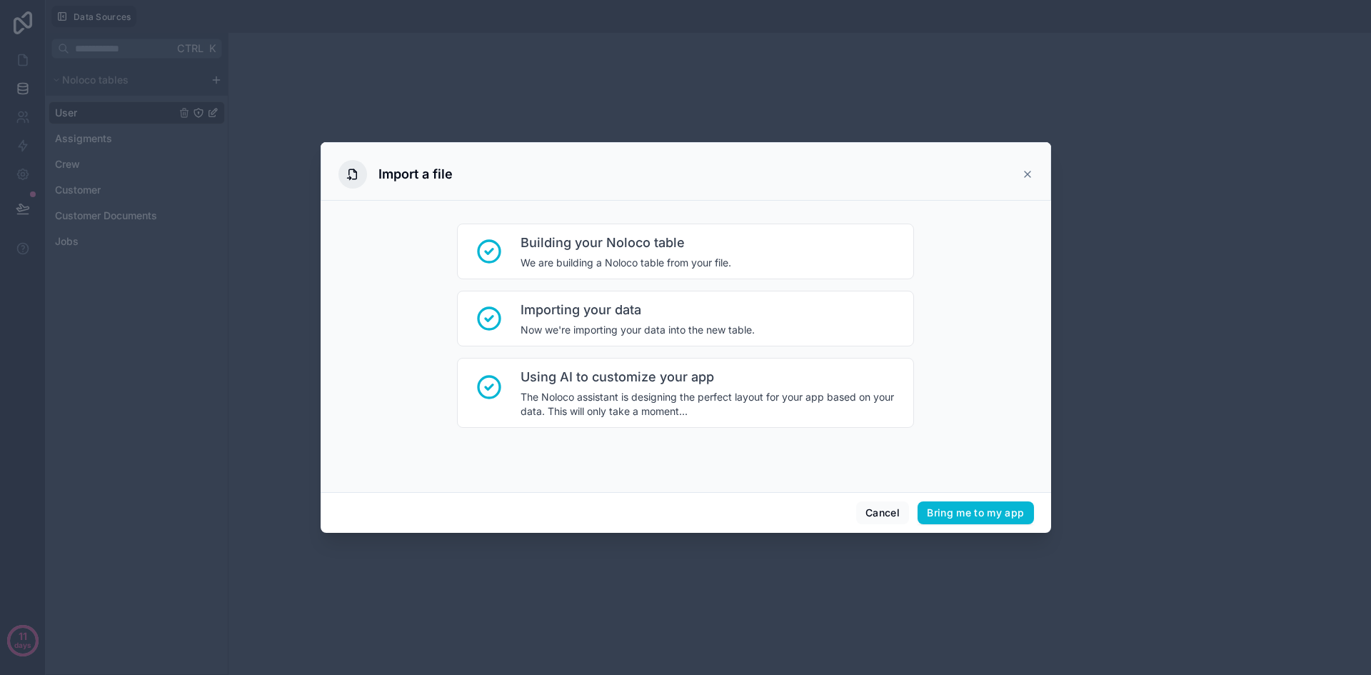
click at [1027, 167] on div "Import a file" at bounding box center [685, 174] width 695 height 29
click at [1026, 170] on icon at bounding box center [1027, 174] width 11 height 11
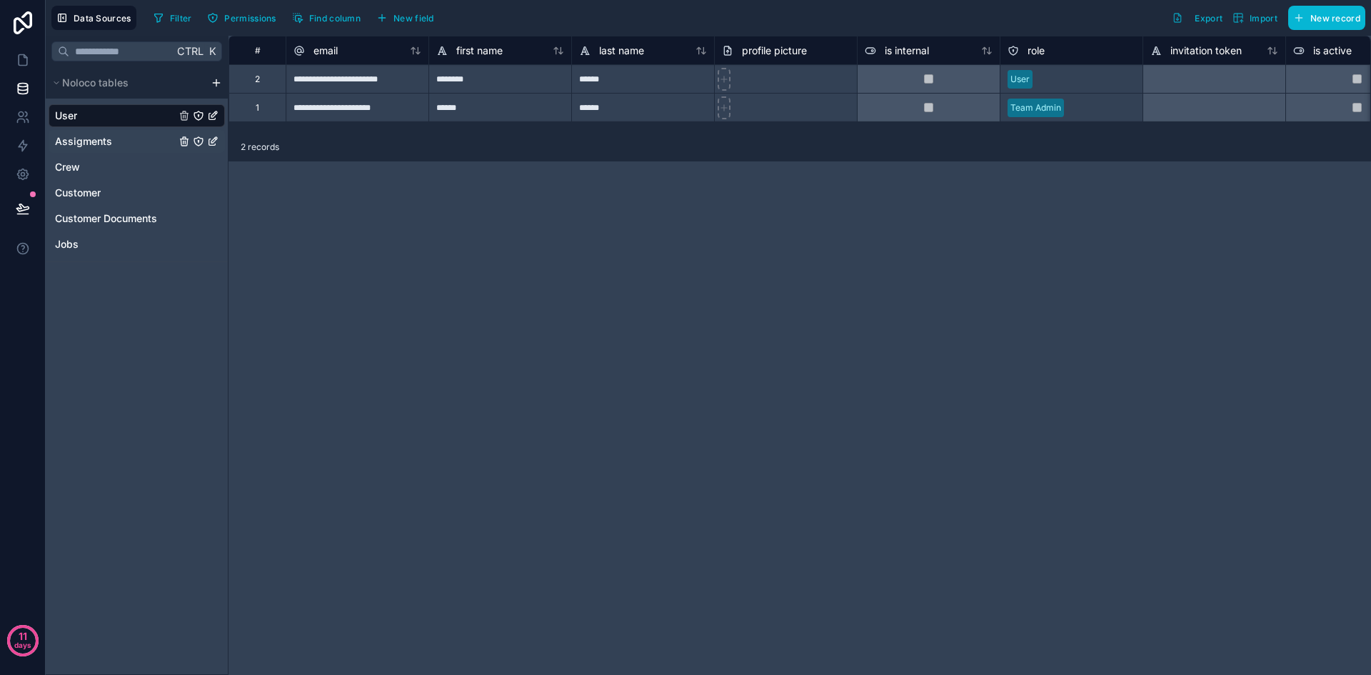
click at [105, 137] on span "Assigments" at bounding box center [83, 141] width 57 height 14
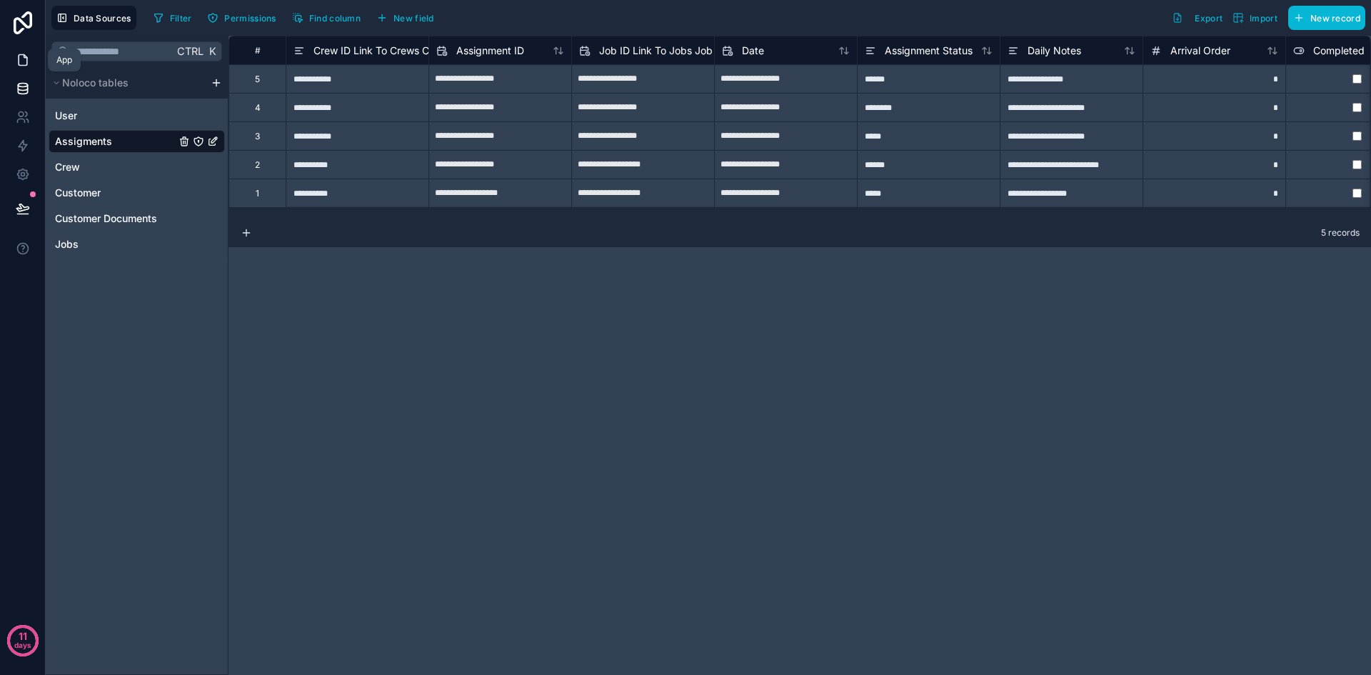
click at [25, 65] on icon at bounding box center [23, 60] width 9 height 11
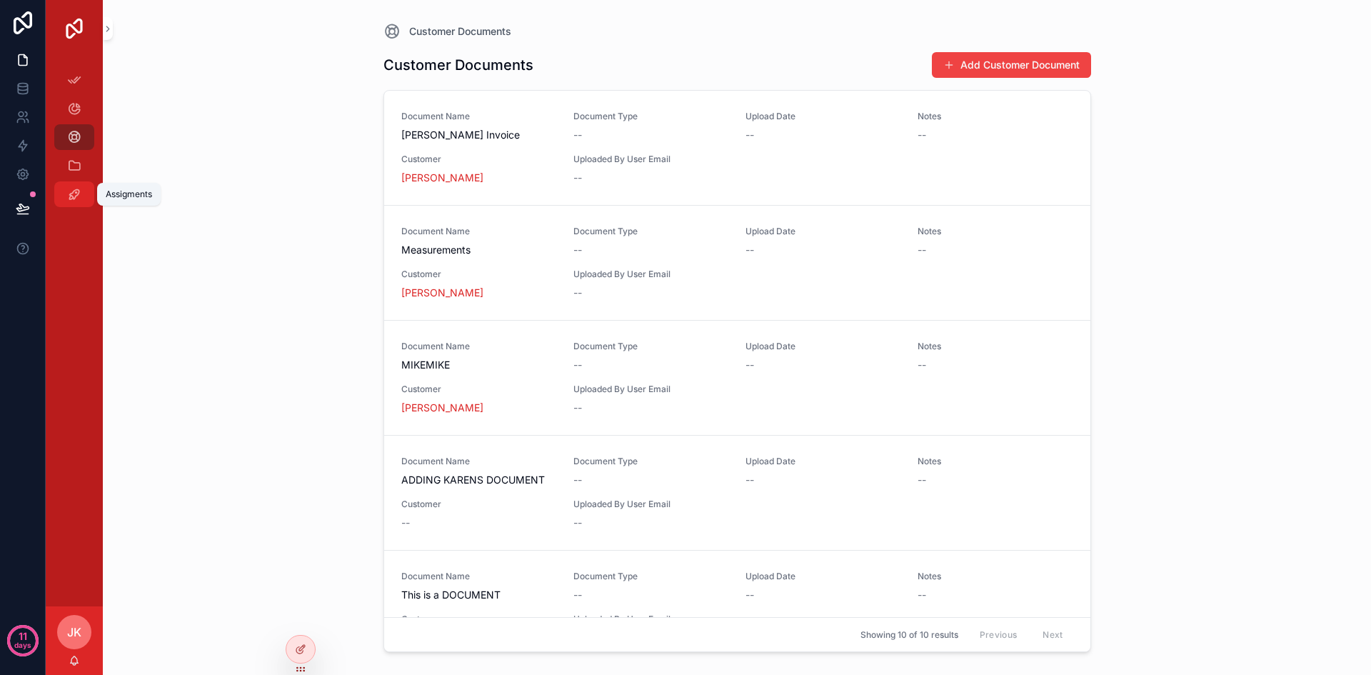
click at [79, 187] on icon "scrollable content" at bounding box center [74, 194] width 14 height 14
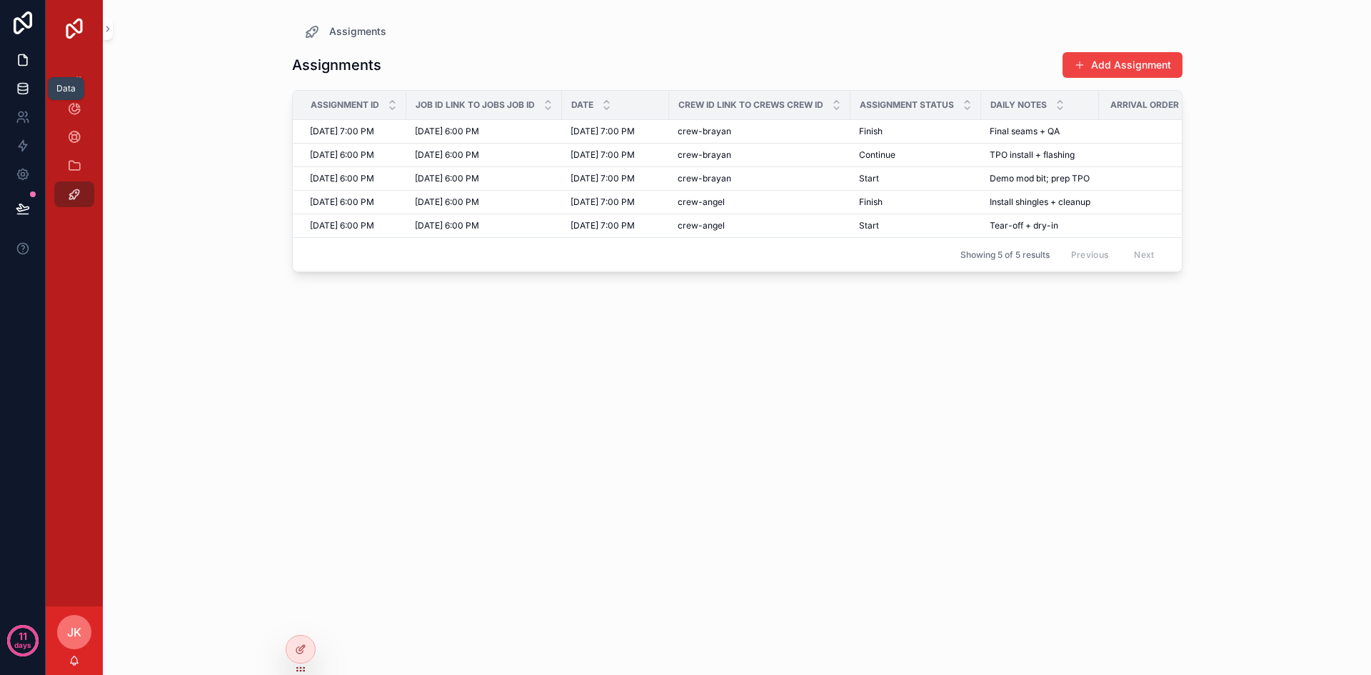
click at [24, 84] on icon at bounding box center [23, 88] width 14 height 14
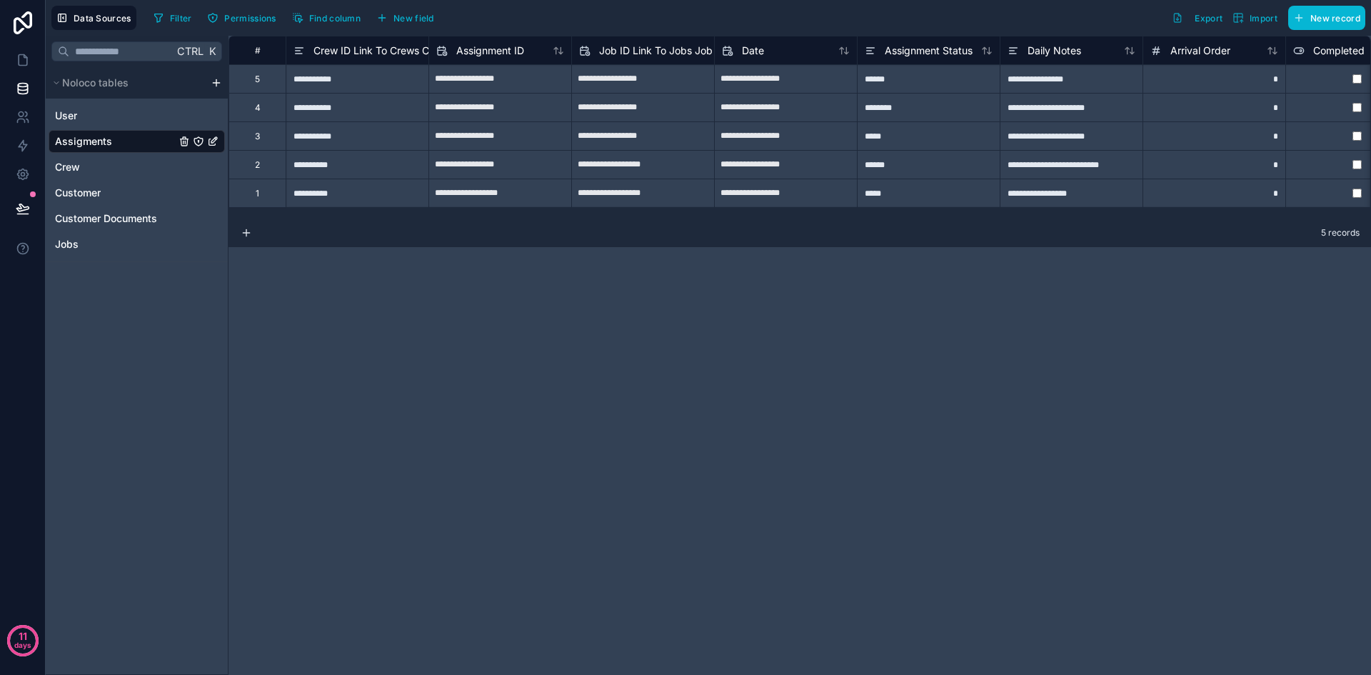
click at [110, 144] on span "Assigments" at bounding box center [83, 141] width 57 height 14
click at [131, 147] on div "Assigments" at bounding box center [137, 141] width 176 height 23
drag, startPoint x: 131, startPoint y: 147, endPoint x: 108, endPoint y: 333, distance: 187.1
click at [107, 337] on div "Ctrl K Noloco tables User Assigments Crew Customer Customer Documents Jobs" at bounding box center [137, 355] width 183 height 639
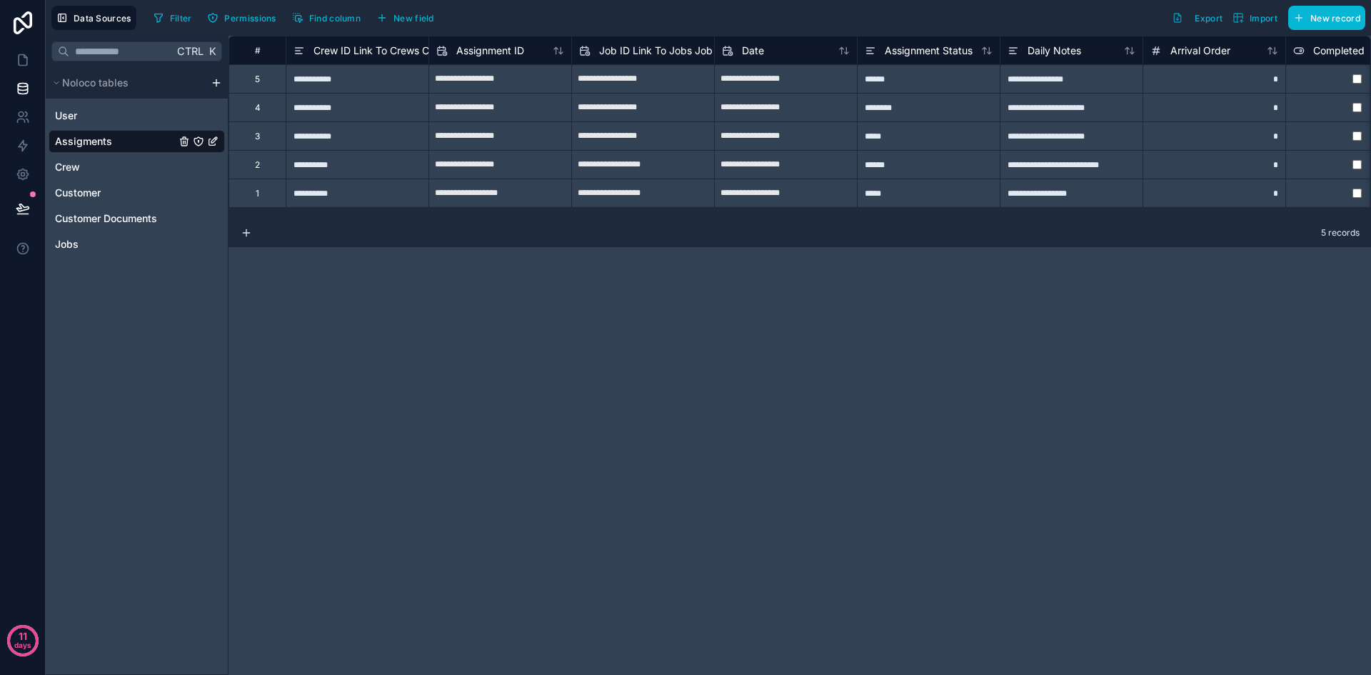
click at [104, 139] on span "Assigments" at bounding box center [83, 141] width 57 height 14
click at [658, 56] on span "Job ID Link To Jobs Job ID" at bounding box center [662, 51] width 126 height 14
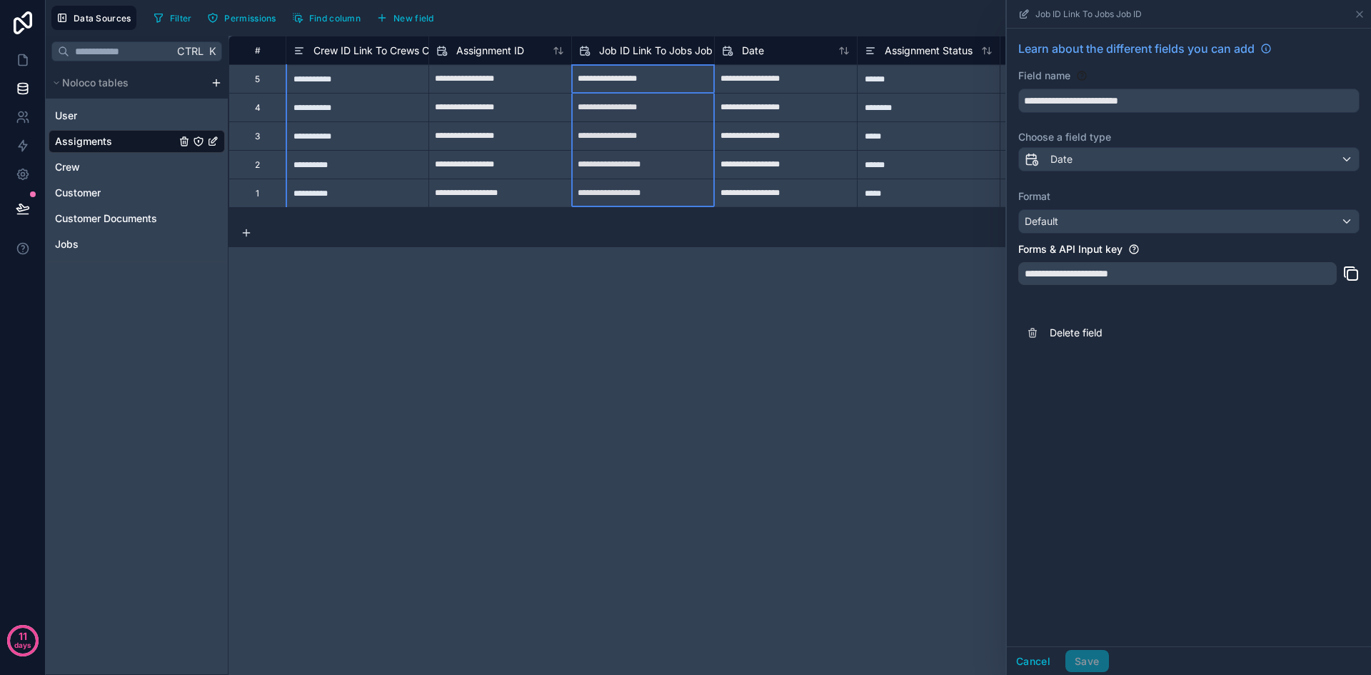
click at [640, 50] on span "Job ID Link To Jobs Job ID" at bounding box center [662, 51] width 126 height 14
click at [673, 51] on span "Job ID Link To Jobs Job ID" at bounding box center [662, 51] width 126 height 14
click at [1074, 157] on div "Date" at bounding box center [1189, 159] width 340 height 23
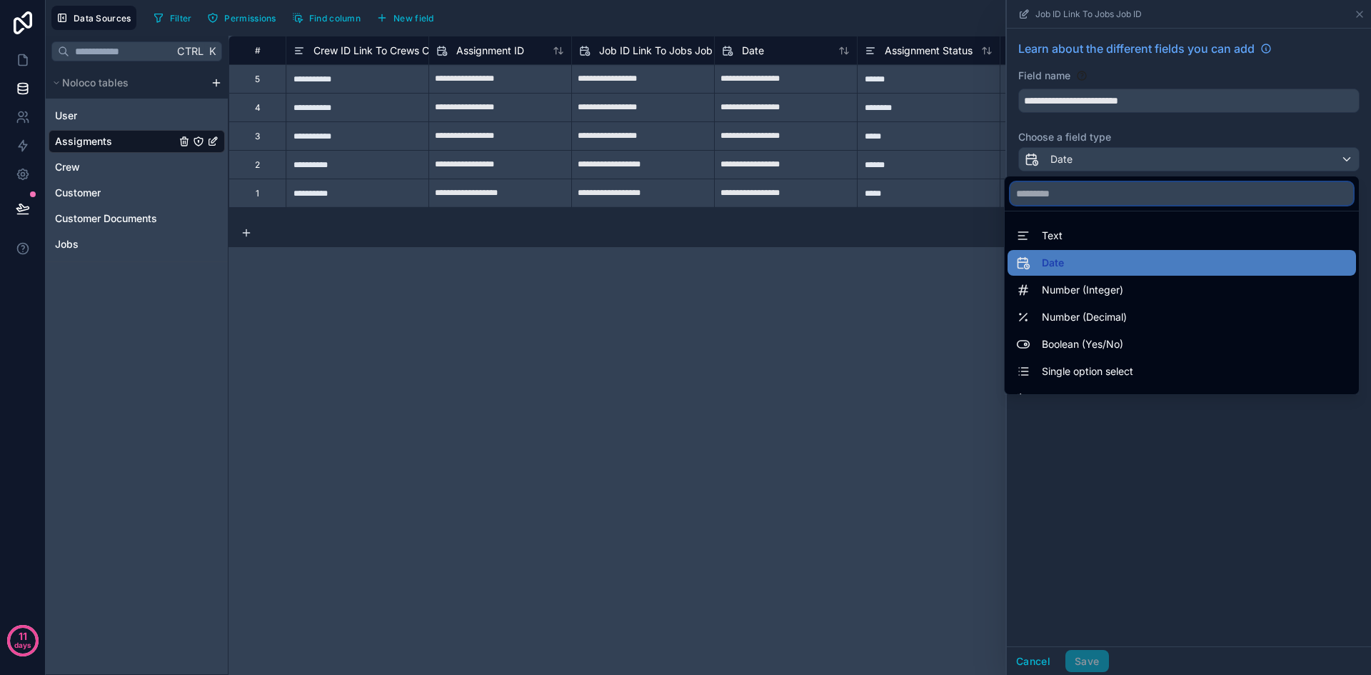
click at [1062, 193] on input "text" at bounding box center [1181, 193] width 343 height 23
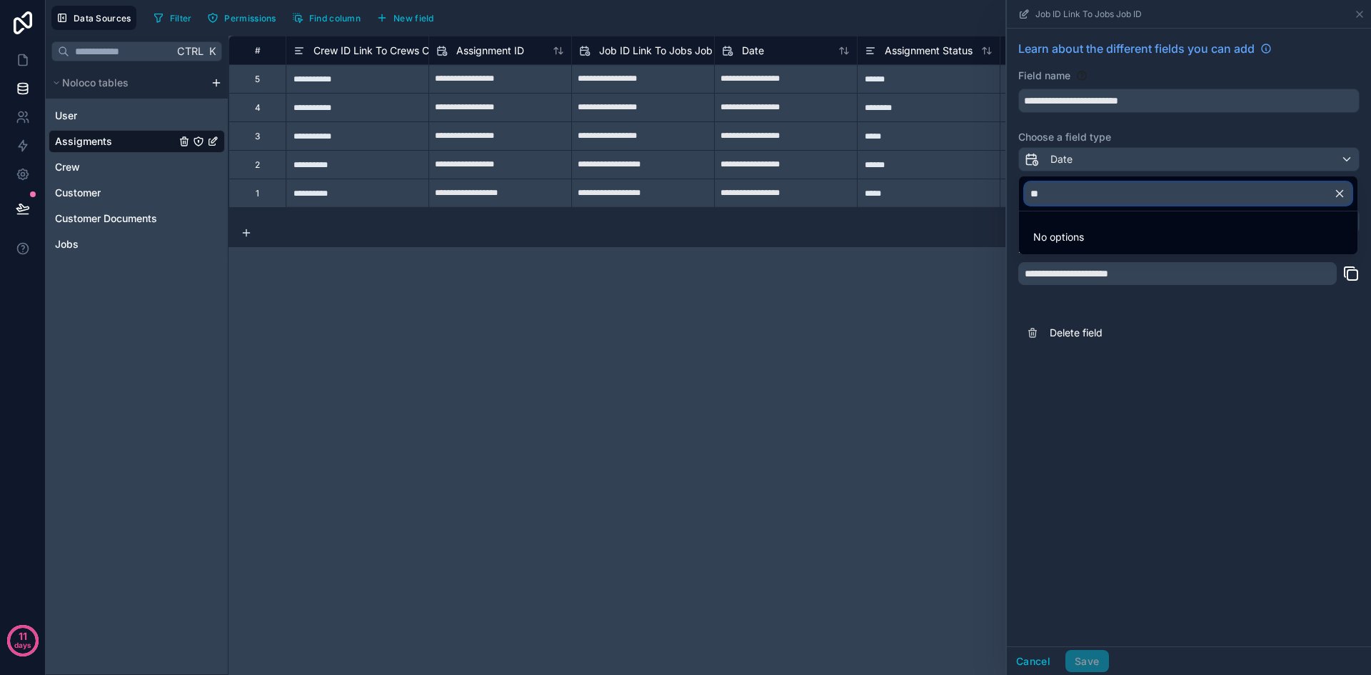
type input "*"
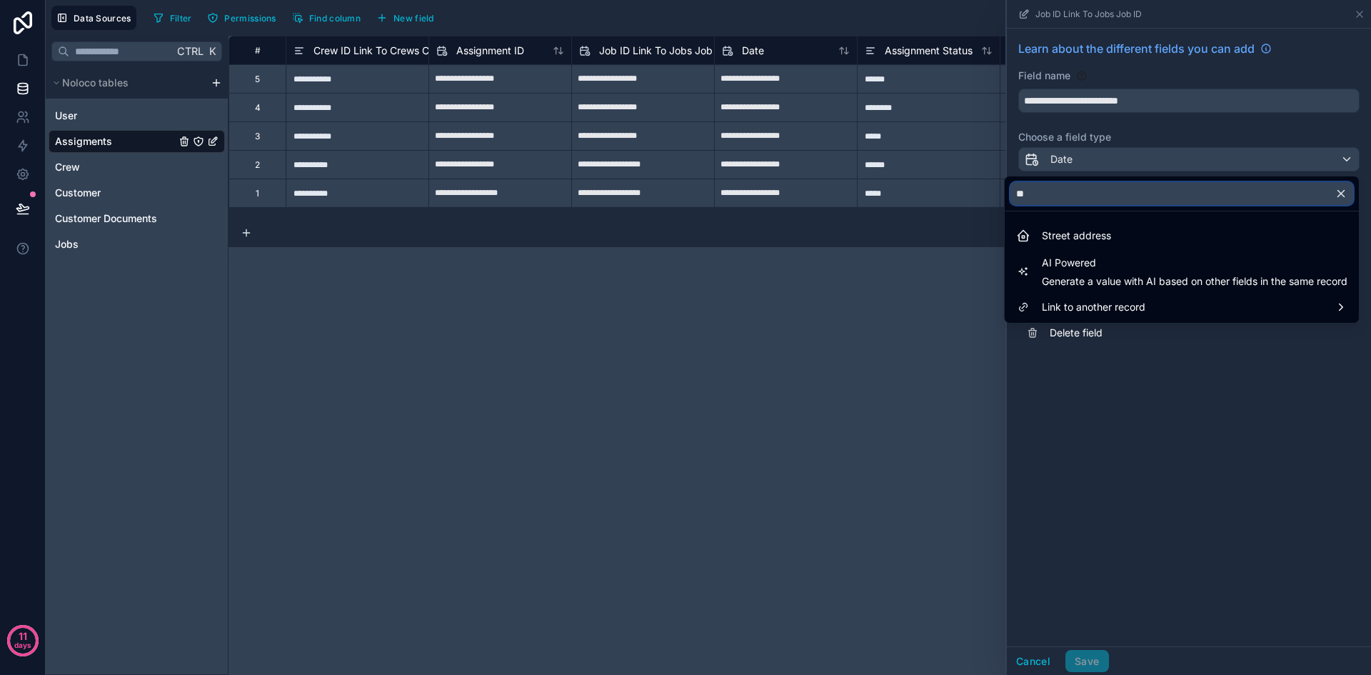
type input "*"
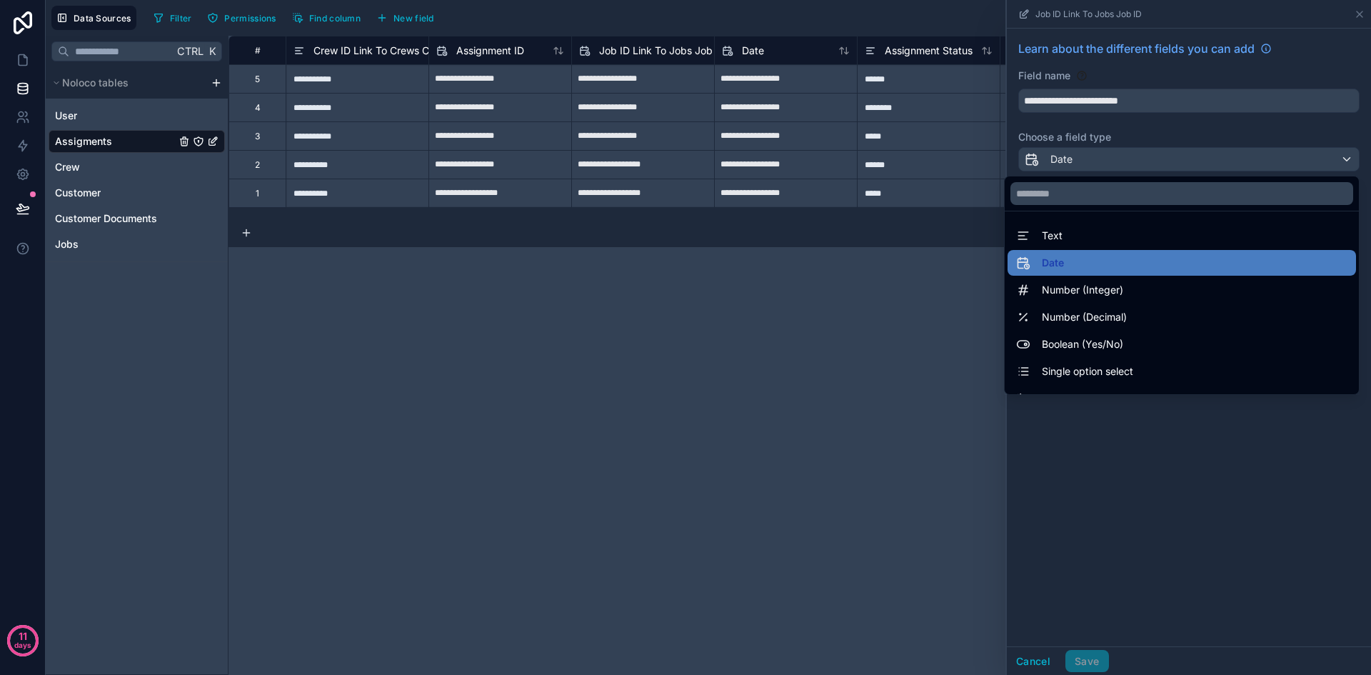
click at [1166, 467] on div at bounding box center [1189, 337] width 364 height 675
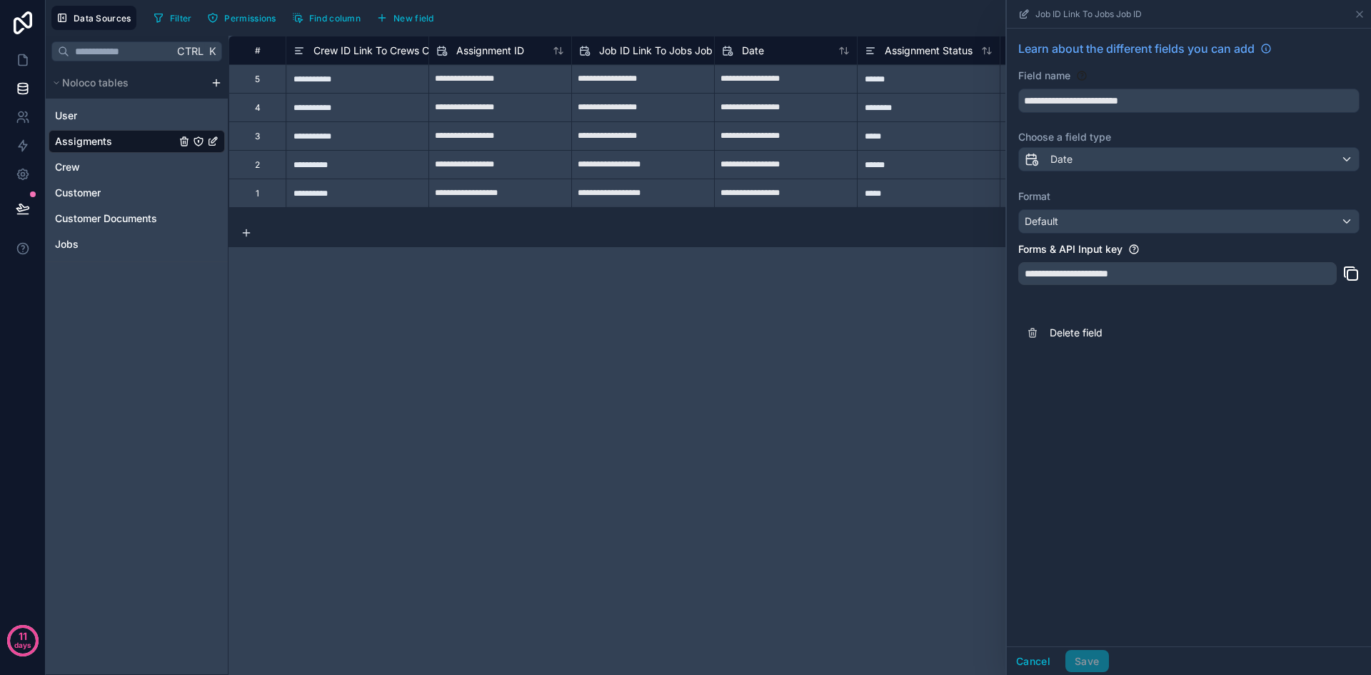
click at [104, 144] on span "Assigments" at bounding box center [83, 141] width 57 height 14
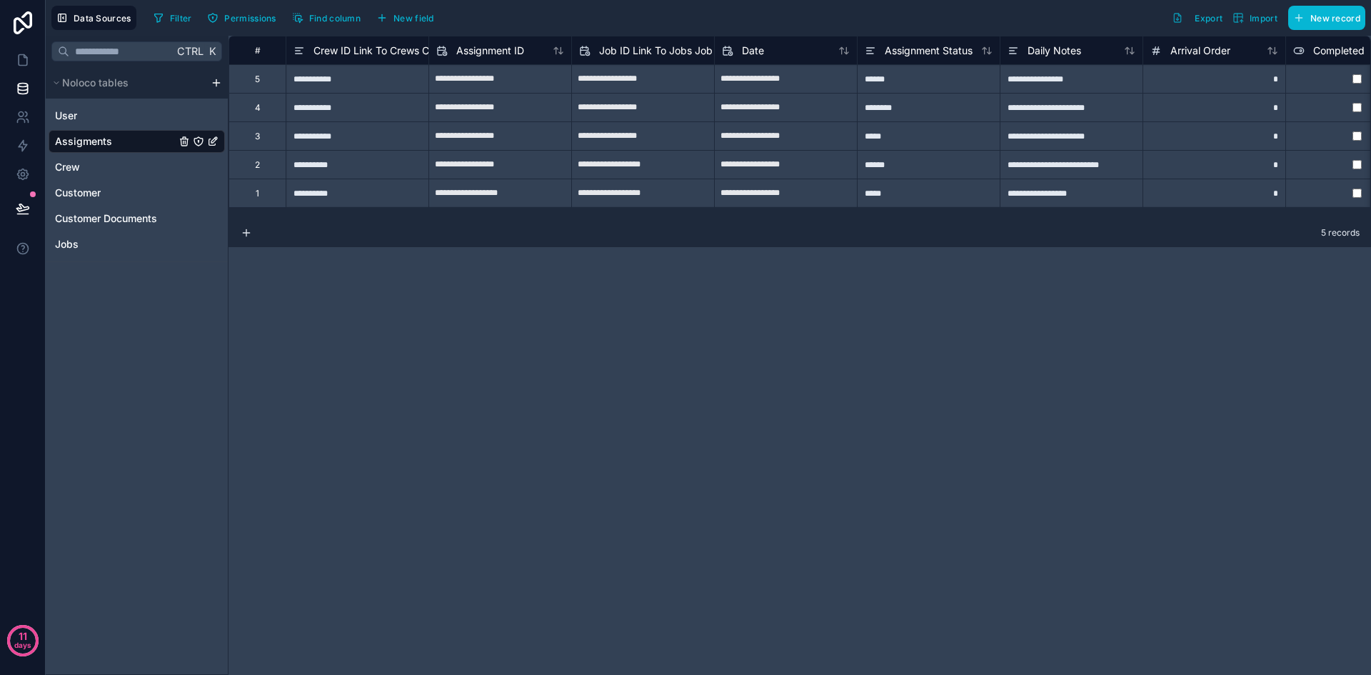
click at [121, 141] on div "Assigments" at bounding box center [137, 141] width 176 height 23
click at [639, 47] on span "Job ID Link To Jobs Job ID" at bounding box center [662, 51] width 126 height 14
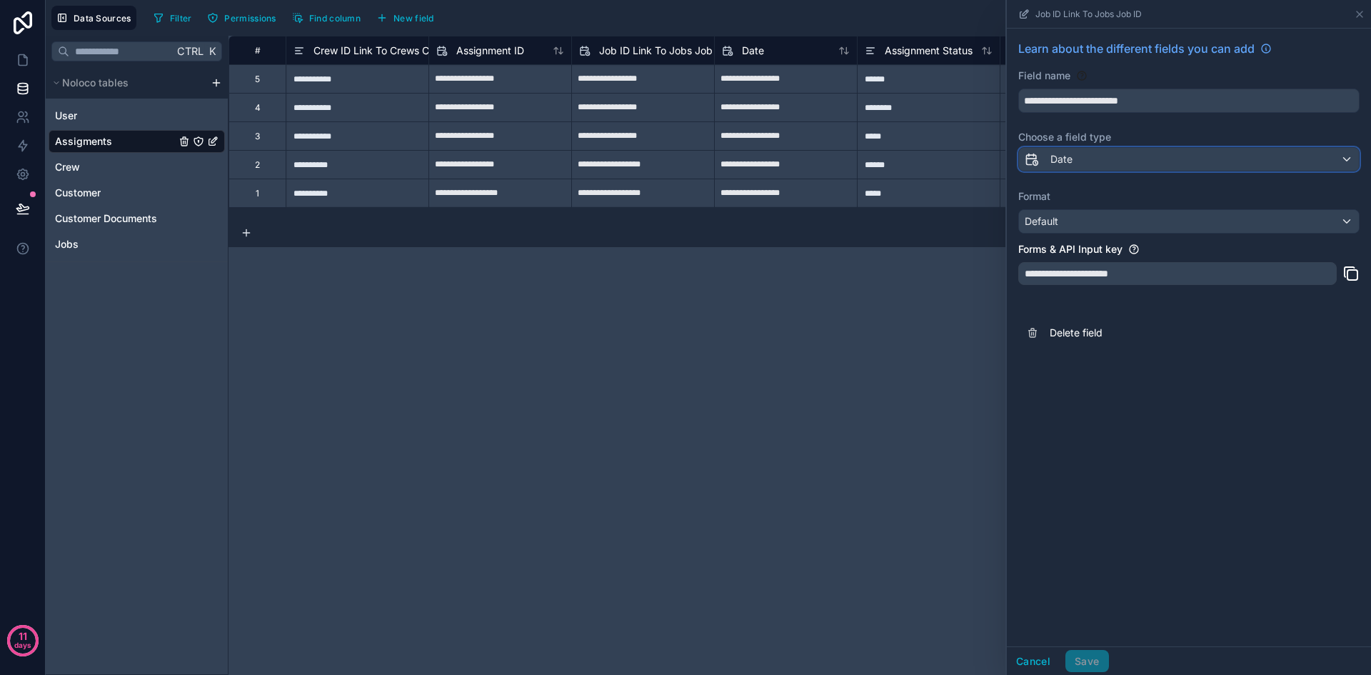
click at [1115, 156] on div "Date" at bounding box center [1189, 159] width 340 height 23
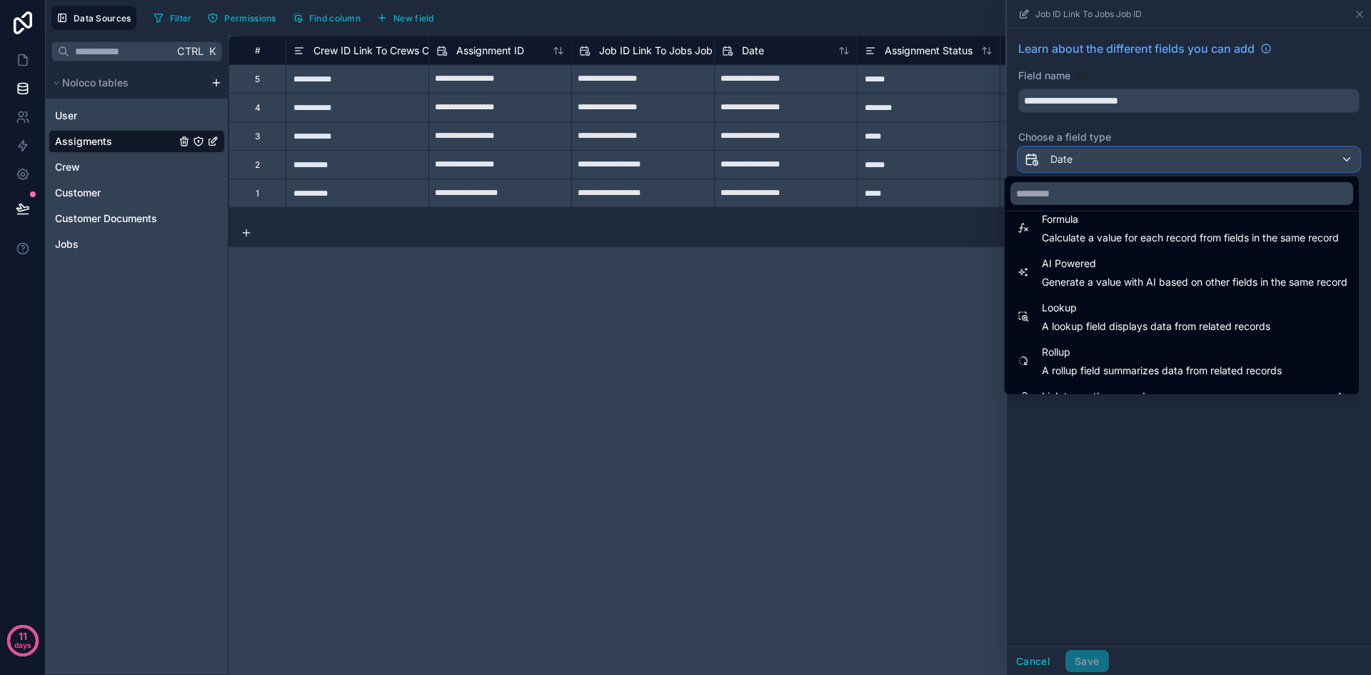
scroll to position [414, 0]
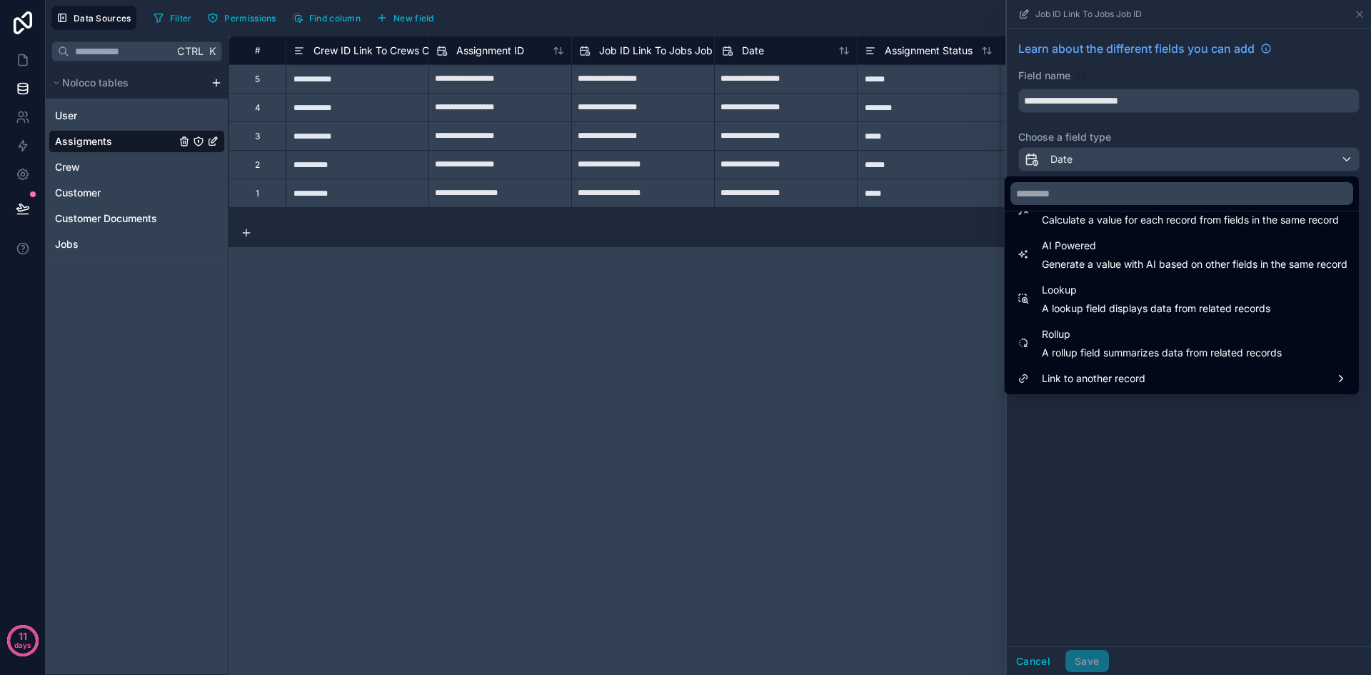
click at [1160, 446] on div at bounding box center [1189, 337] width 364 height 675
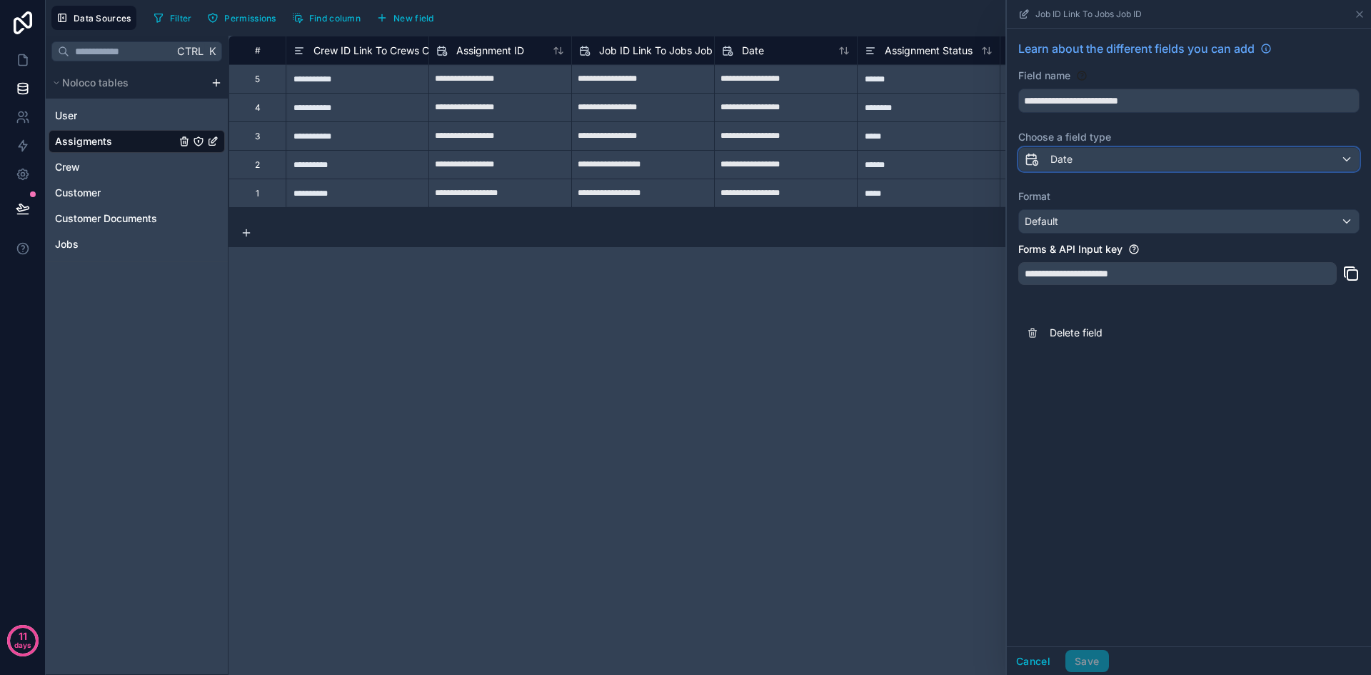
click at [1092, 157] on div "Date" at bounding box center [1189, 159] width 340 height 23
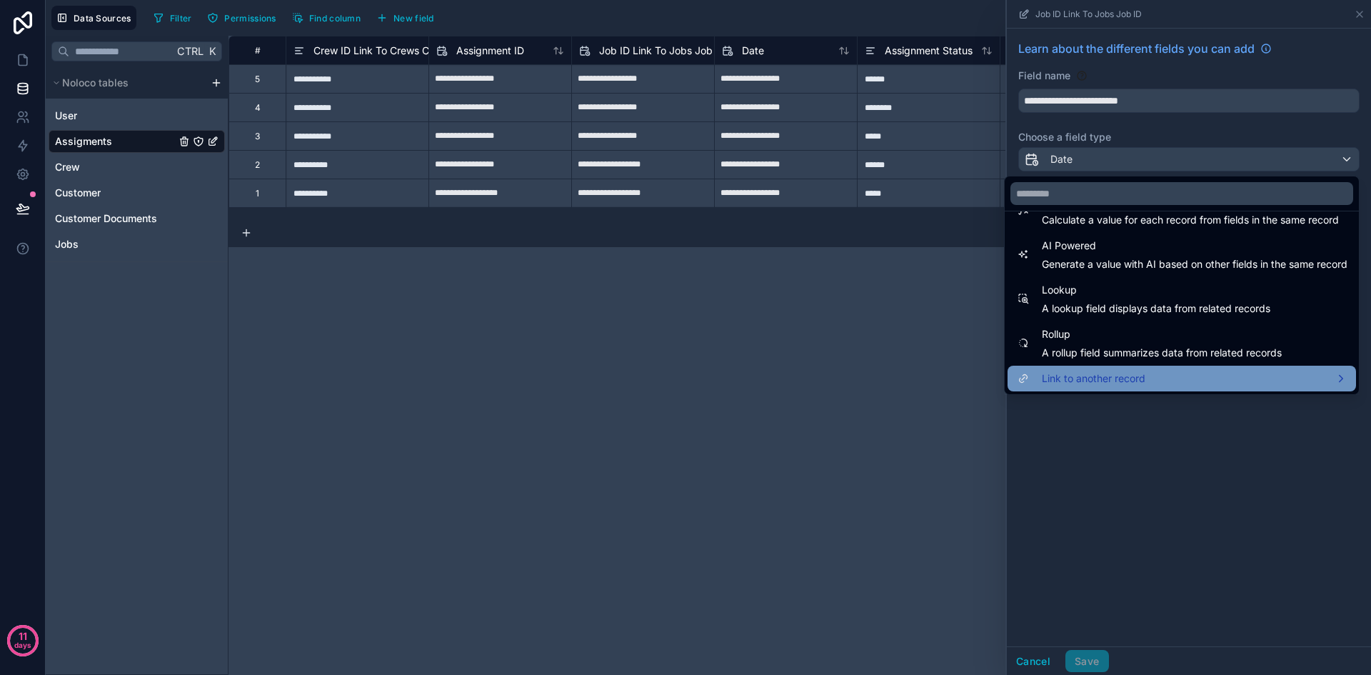
click at [1110, 373] on span "Link to another record" at bounding box center [1094, 378] width 104 height 17
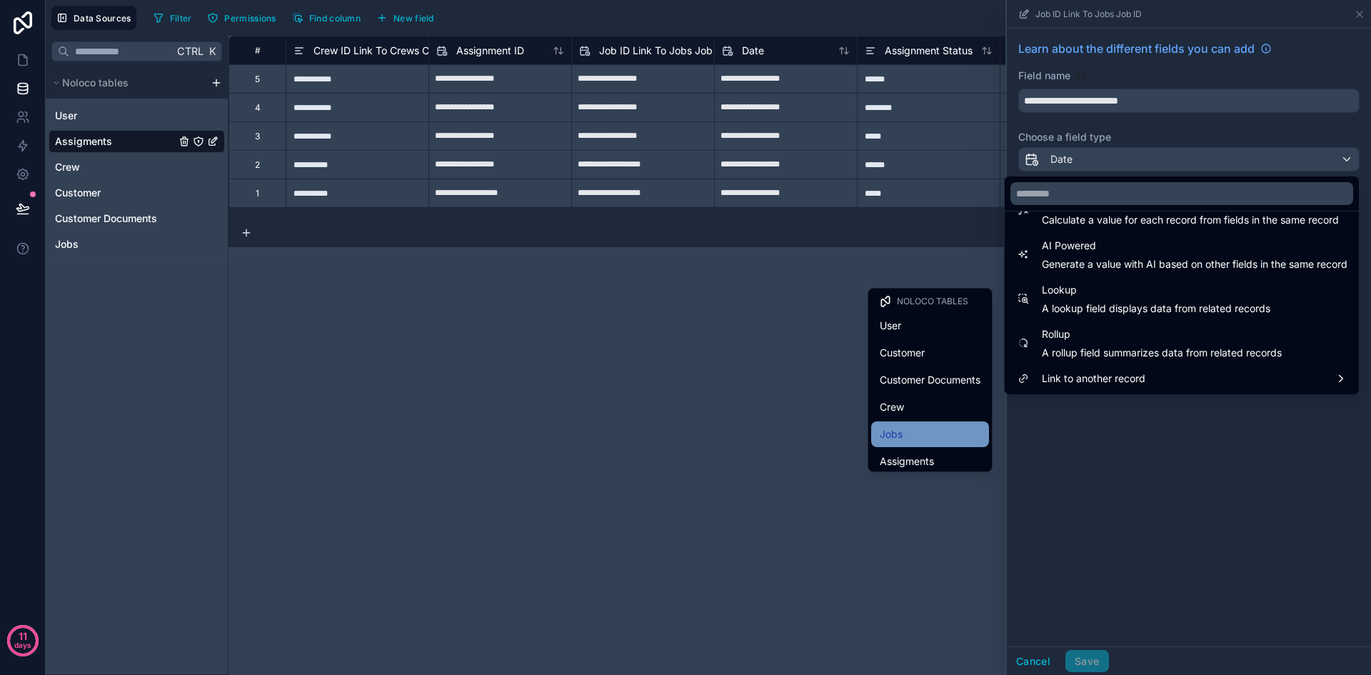
click at [916, 436] on div "Jobs" at bounding box center [930, 434] width 101 height 17
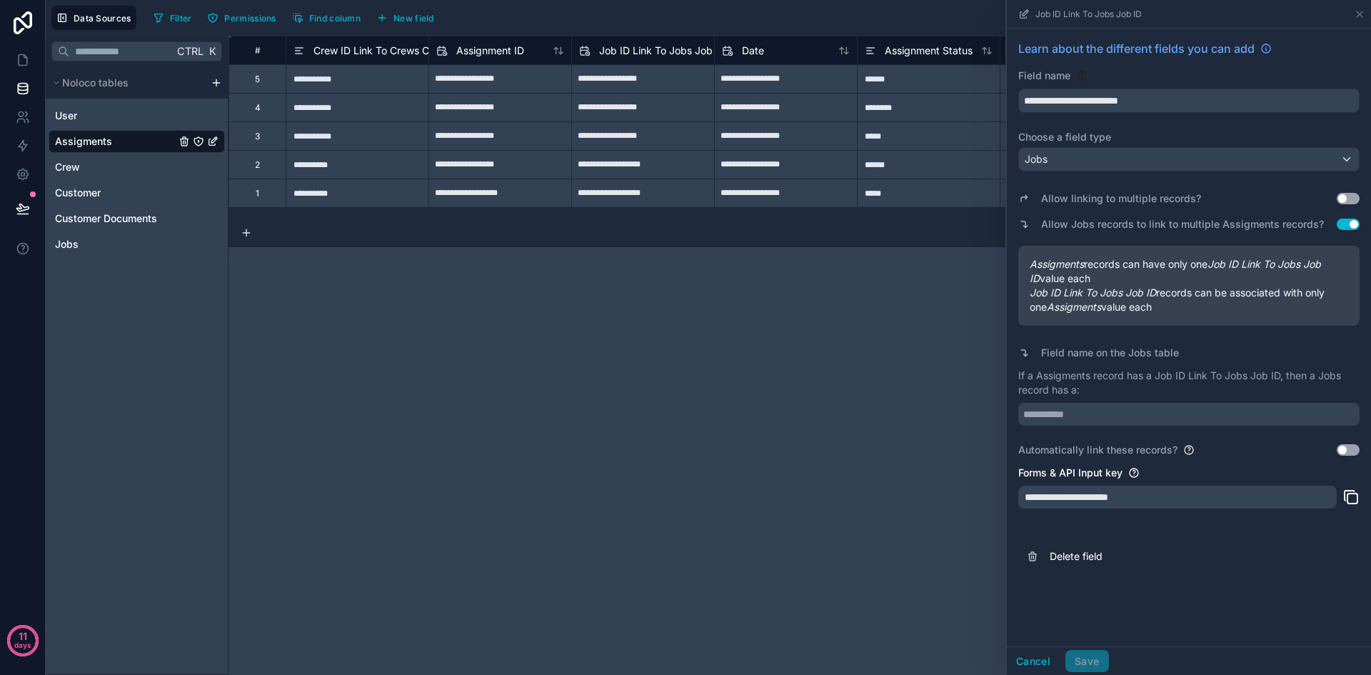
drag, startPoint x: 1150, startPoint y: 129, endPoint x: 779, endPoint y: 403, distance: 462.0
click at [779, 403] on div "**********" at bounding box center [799, 355] width 1142 height 639
click at [1102, 416] on input "text" at bounding box center [1188, 414] width 341 height 23
click at [1100, 416] on input "text" at bounding box center [1188, 414] width 341 height 23
type input "**********"
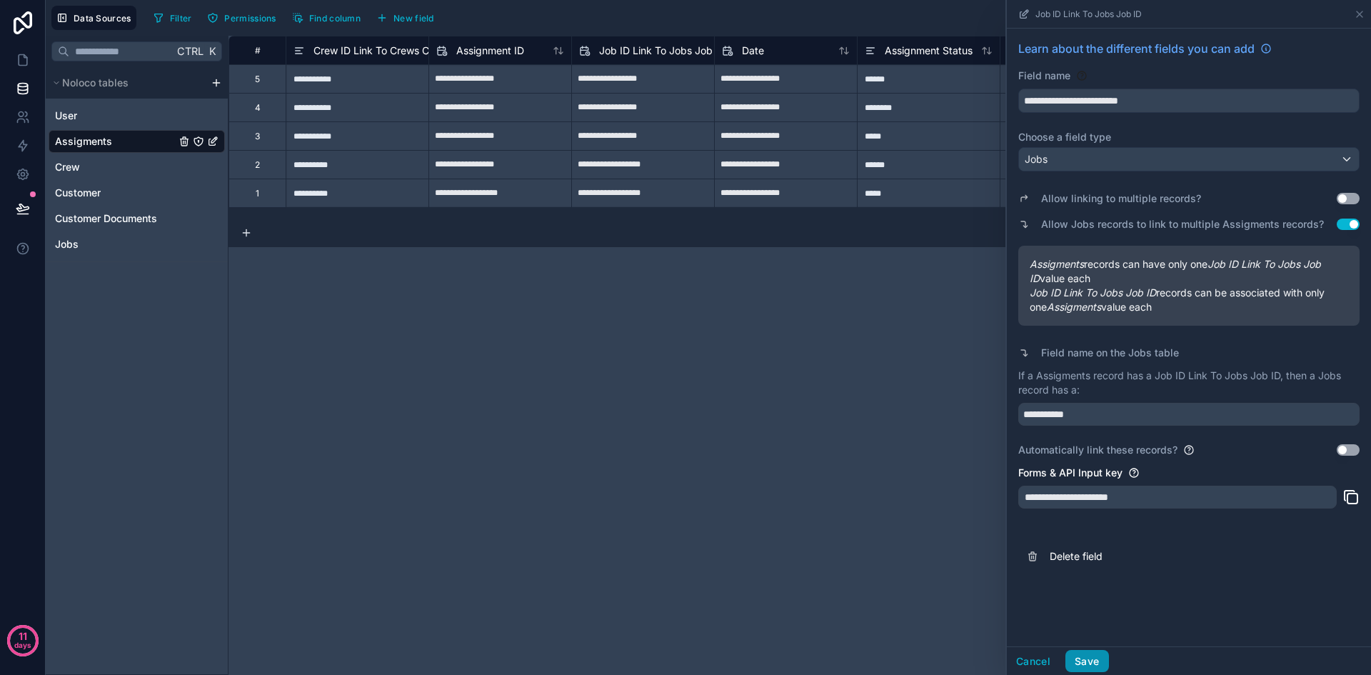
click at [1087, 662] on button "Save" at bounding box center [1086, 661] width 43 height 23
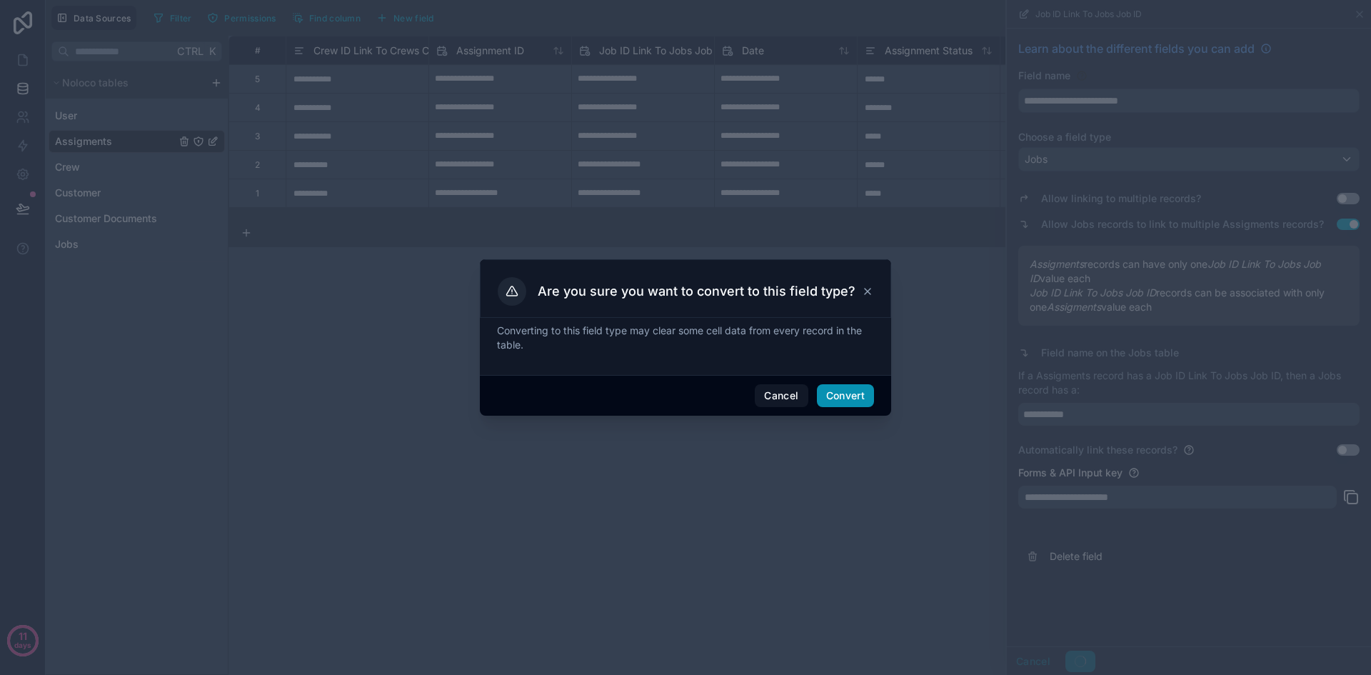
click at [836, 391] on button "Convert" at bounding box center [845, 395] width 57 height 23
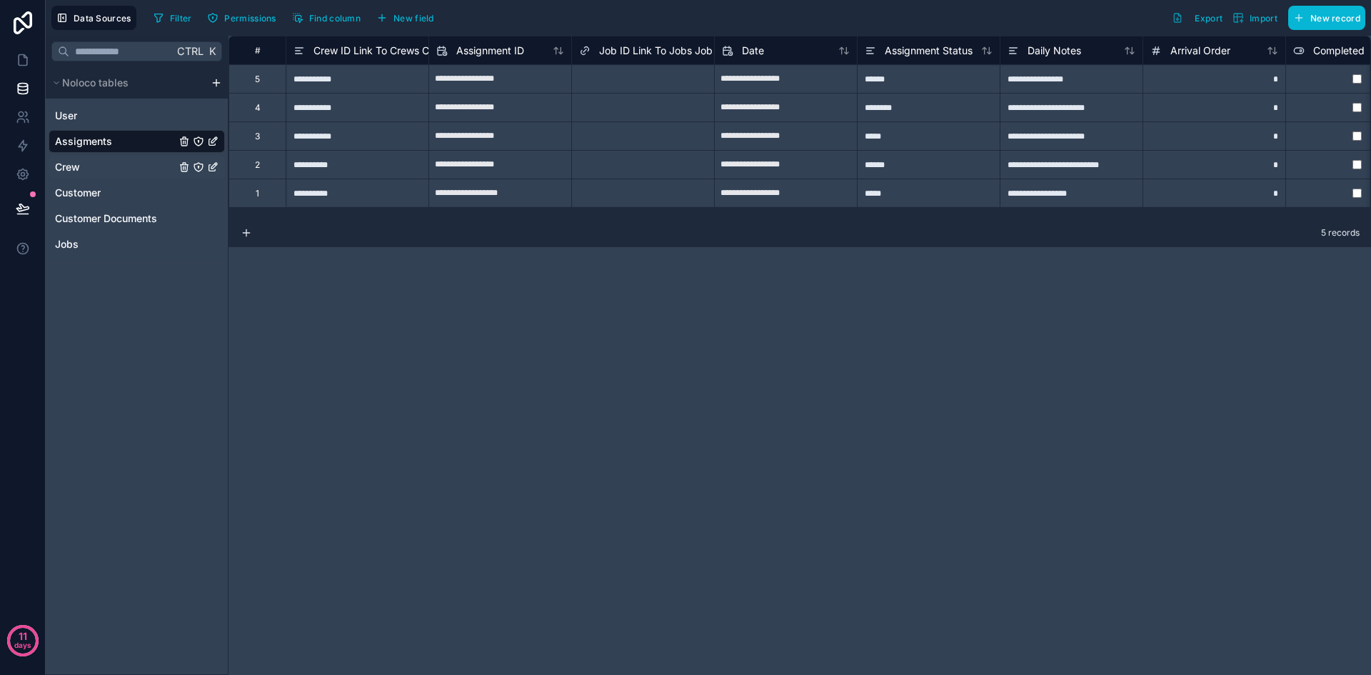
click at [120, 170] on div "Crew" at bounding box center [137, 167] width 176 height 23
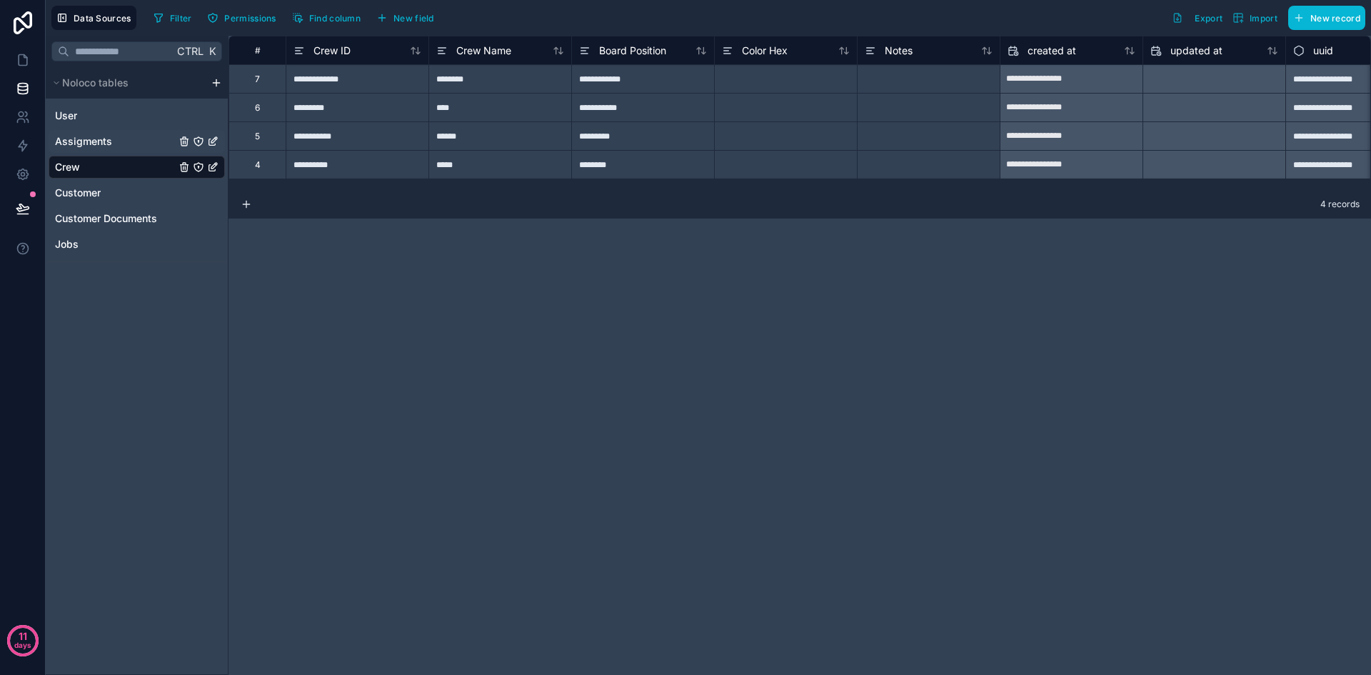
click at [114, 141] on div "Assigments" at bounding box center [137, 141] width 176 height 23
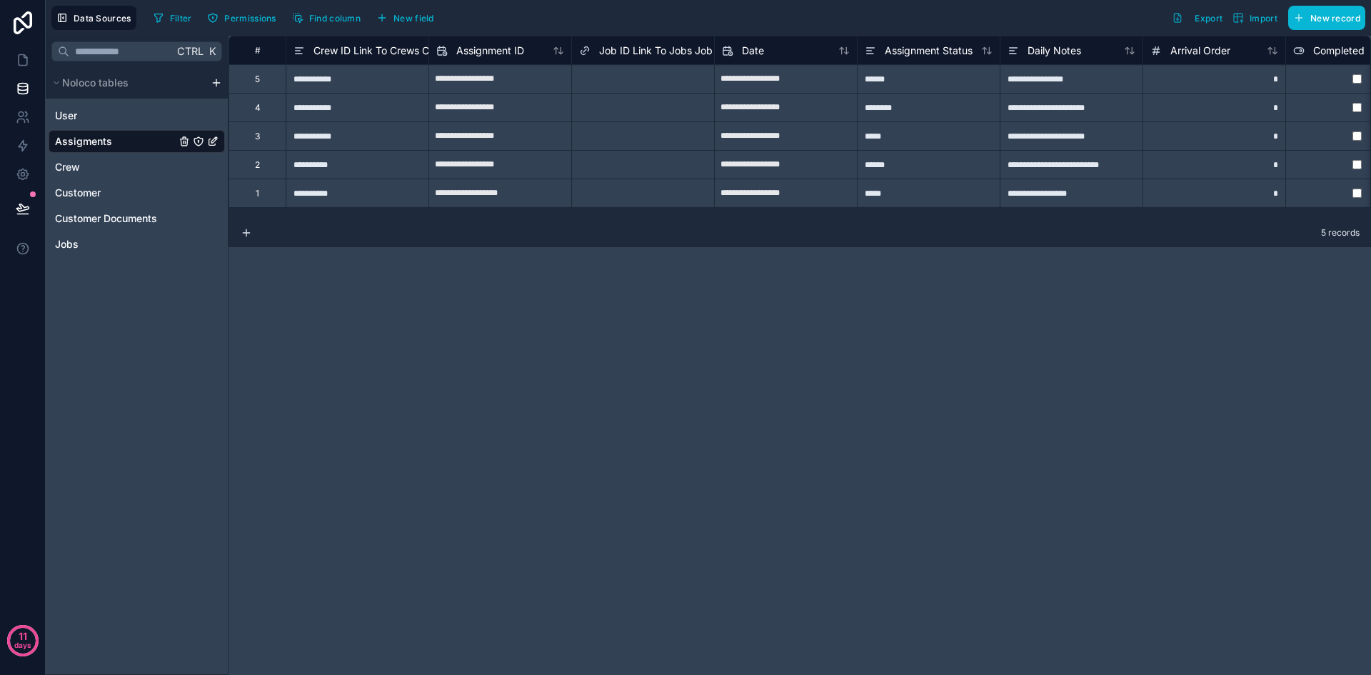
click at [366, 55] on span "Crew ID Link To Crews Crew ID" at bounding box center [386, 51] width 146 height 14
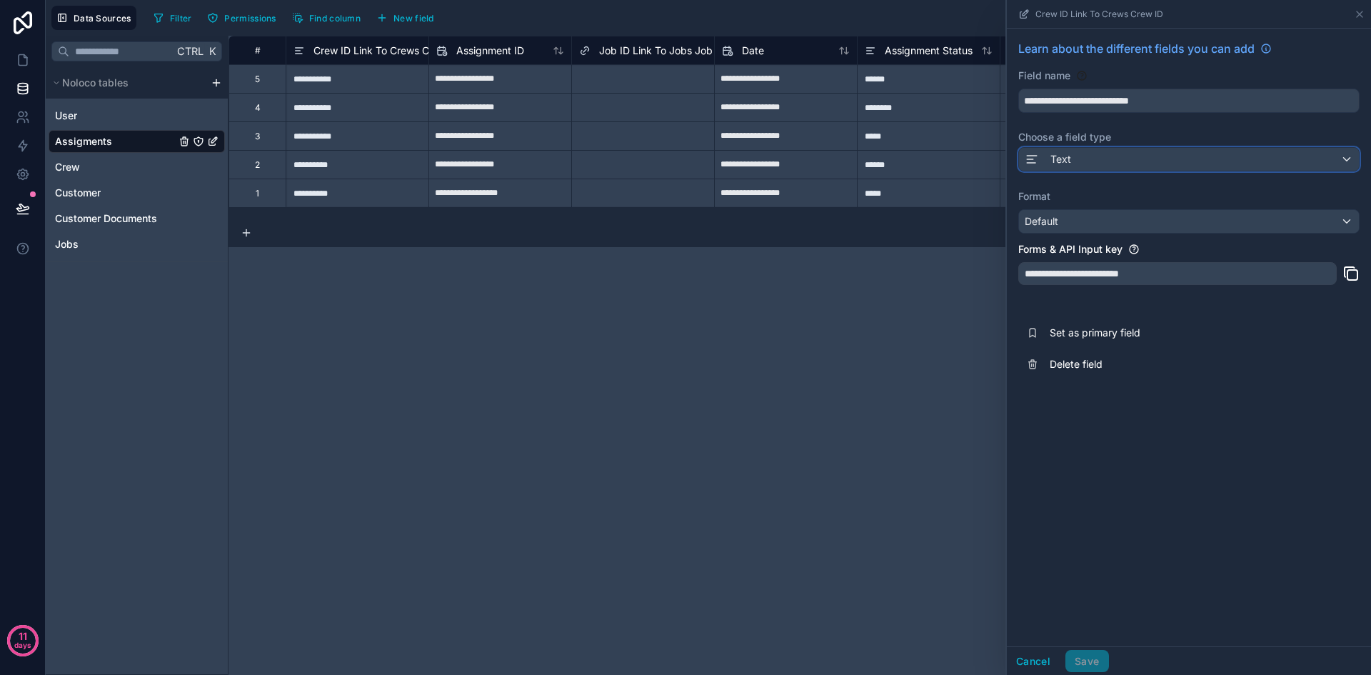
click at [1175, 159] on div "Text" at bounding box center [1189, 159] width 340 height 23
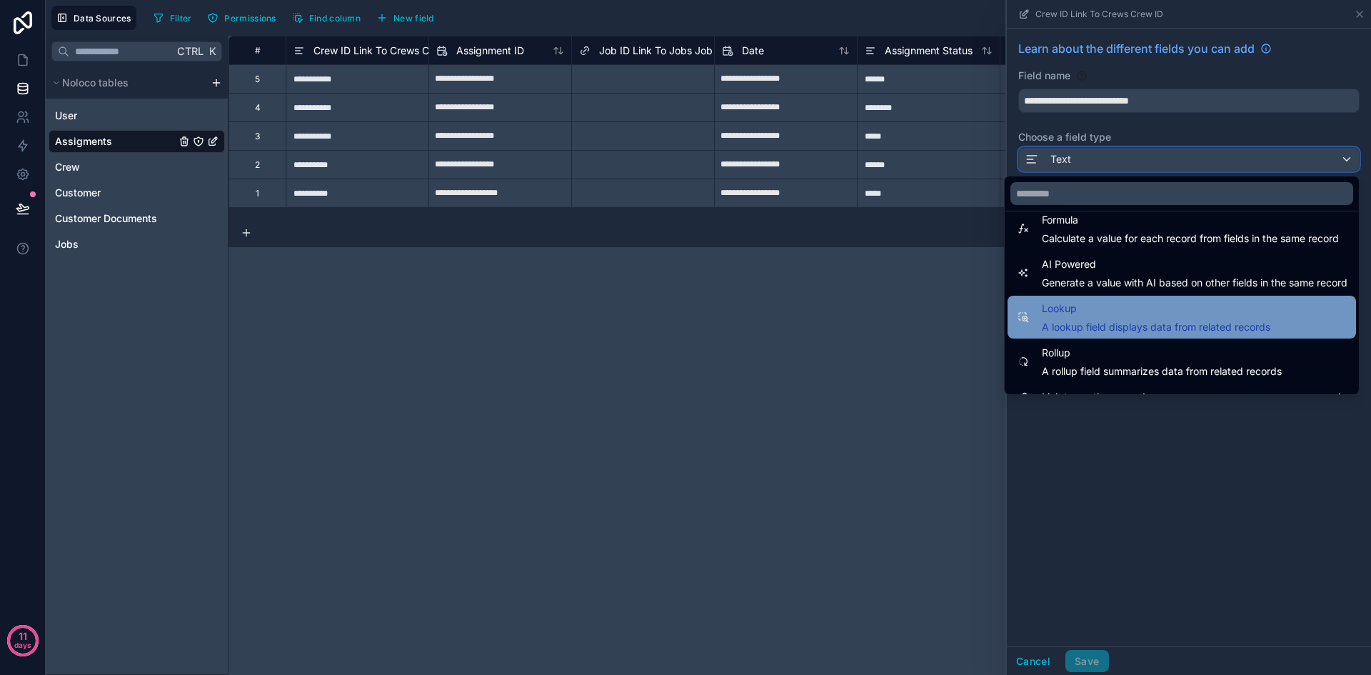
scroll to position [414, 0]
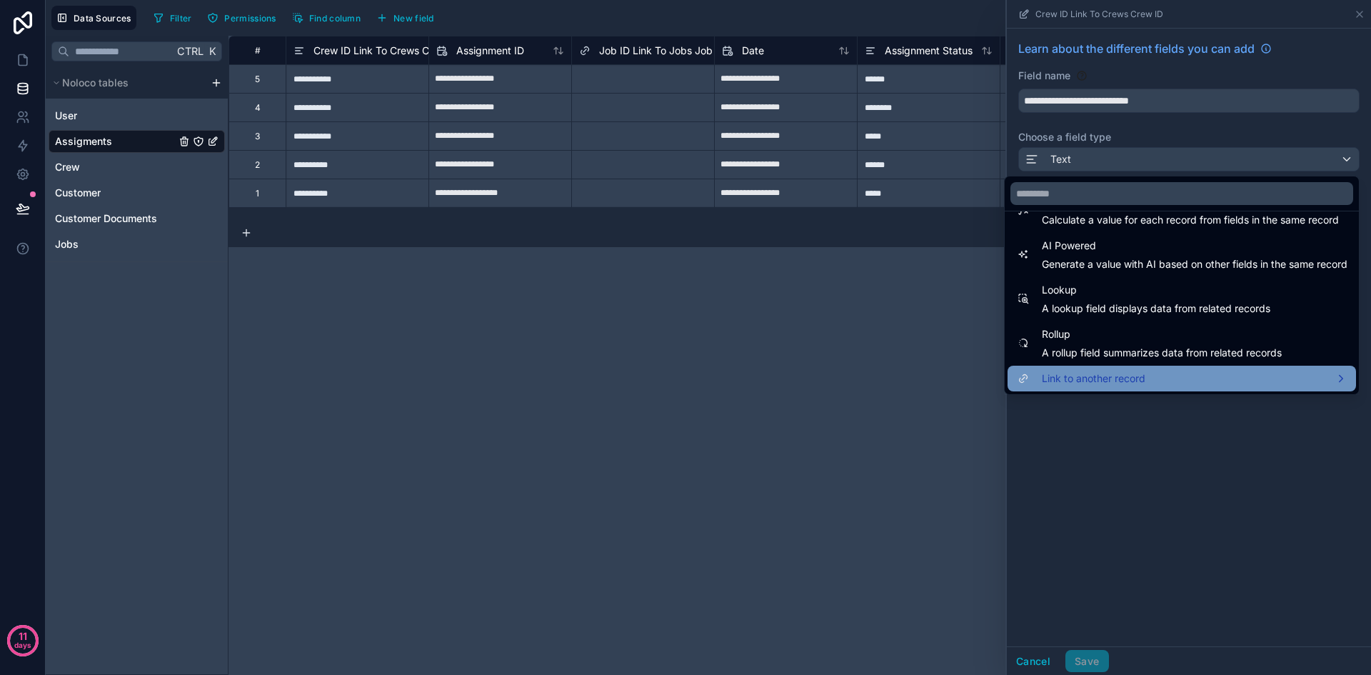
click at [1122, 379] on span "Link to another record" at bounding box center [1094, 378] width 104 height 17
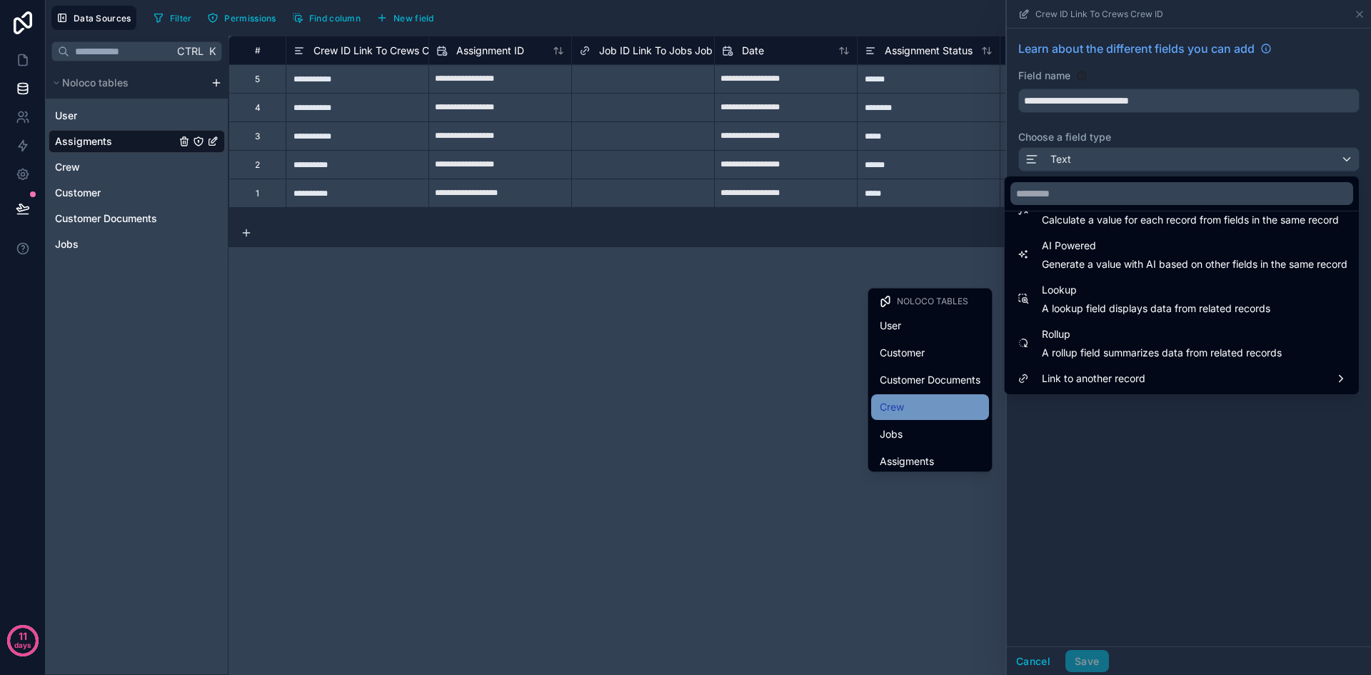
click at [887, 410] on span "Crew" at bounding box center [892, 406] width 24 height 17
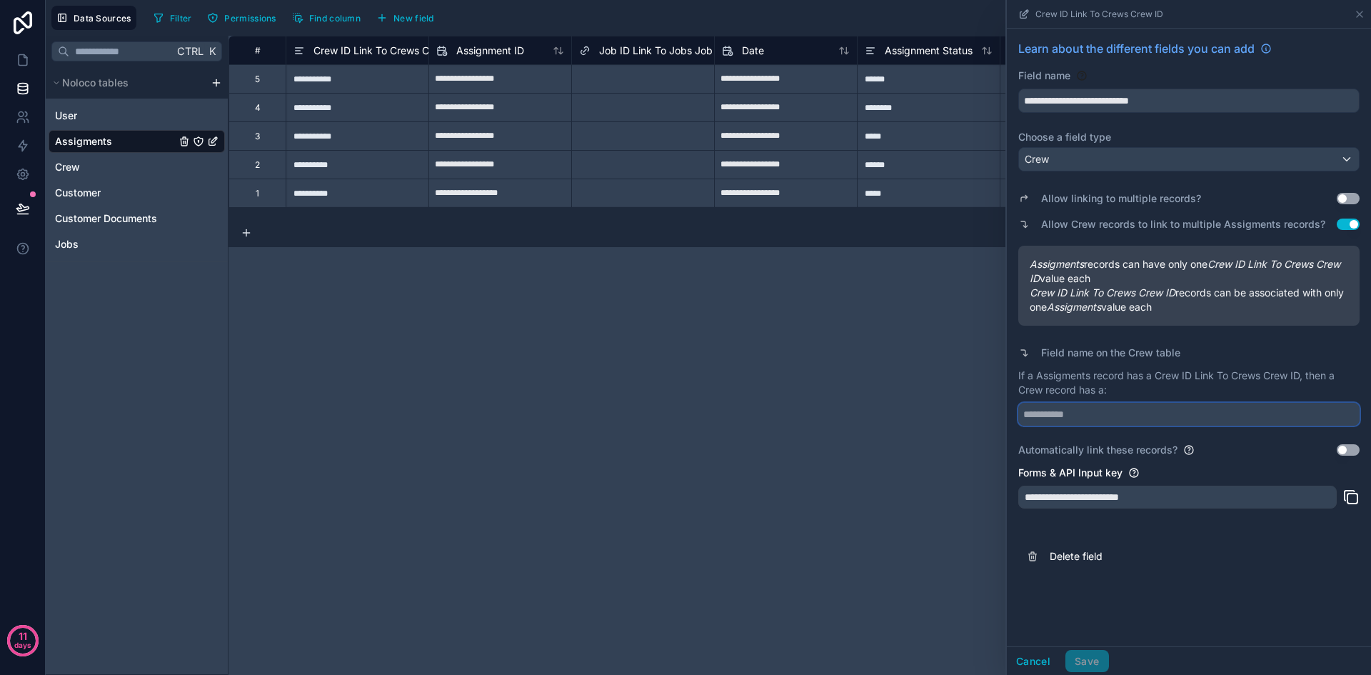
click at [1125, 412] on input "text" at bounding box center [1188, 414] width 341 height 23
type input "****"
click at [1087, 660] on button "Save" at bounding box center [1086, 661] width 43 height 23
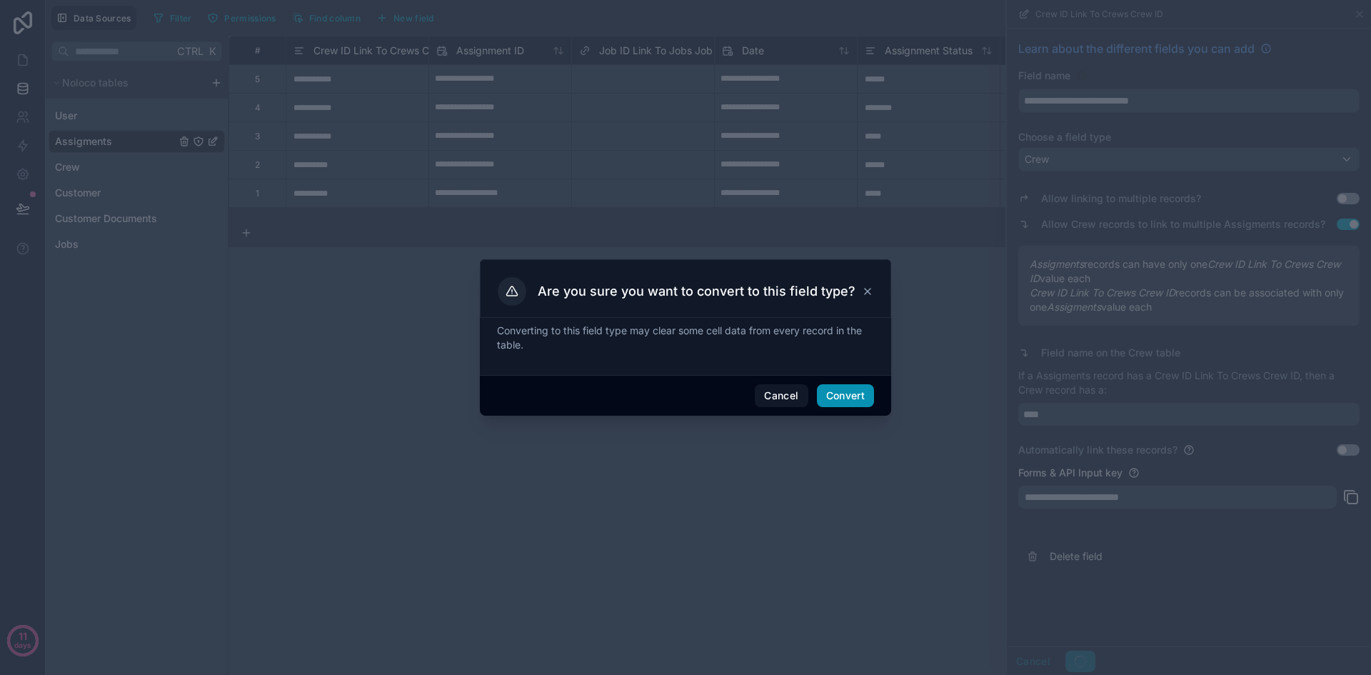
click at [838, 406] on button "Convert" at bounding box center [845, 395] width 57 height 23
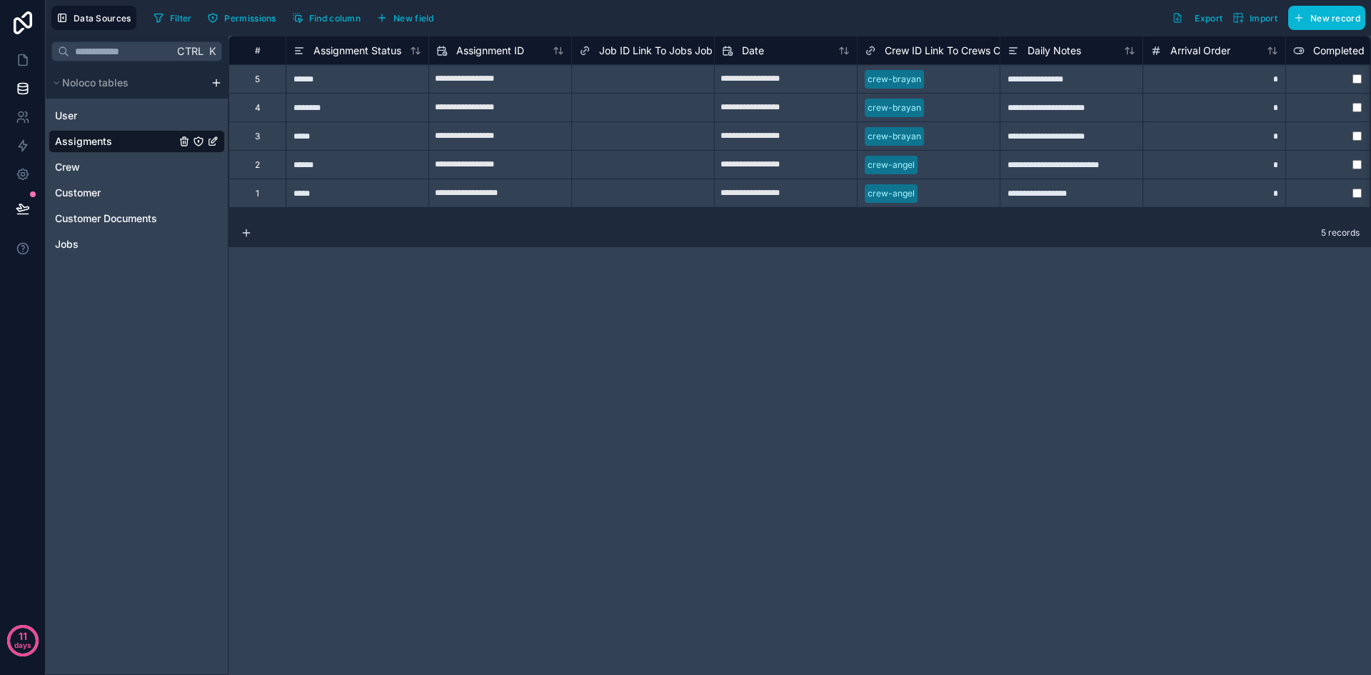
click at [101, 142] on span "Assigments" at bounding box center [83, 141] width 57 height 14
click at [213, 86] on html "**********" at bounding box center [685, 337] width 1371 height 675
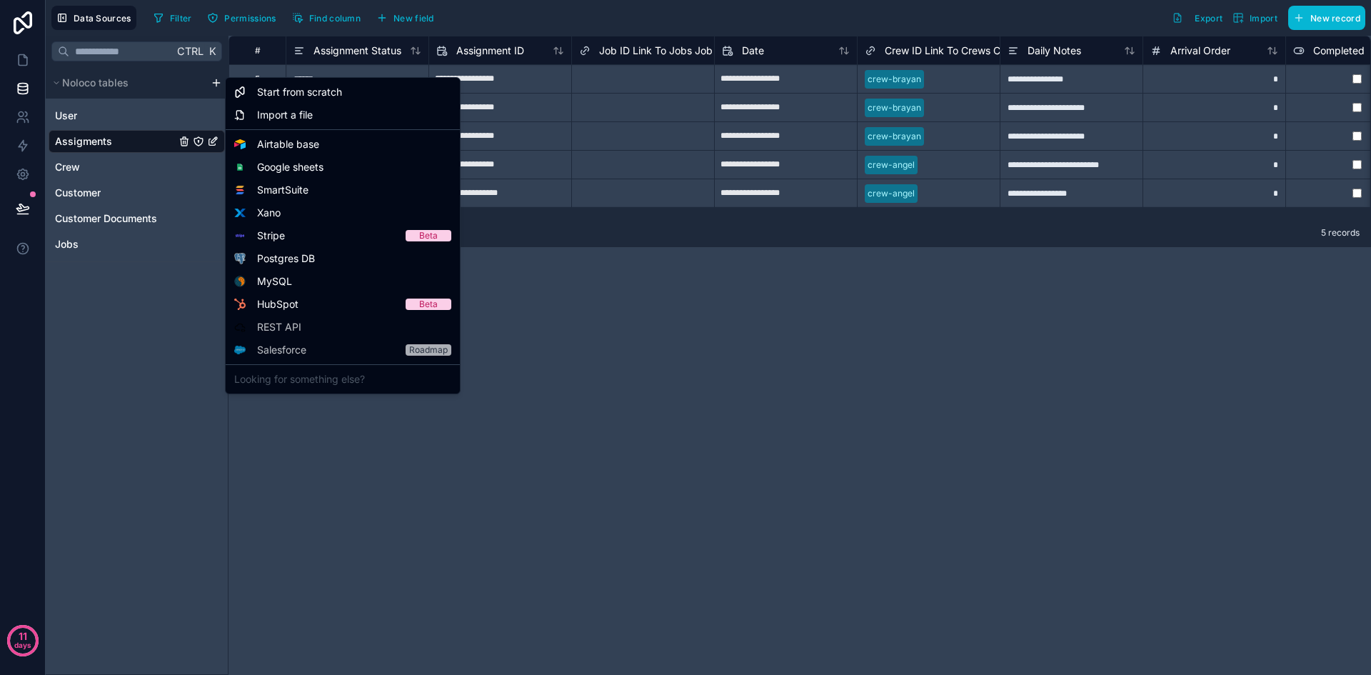
click at [167, 360] on html "**********" at bounding box center [685, 337] width 1371 height 675
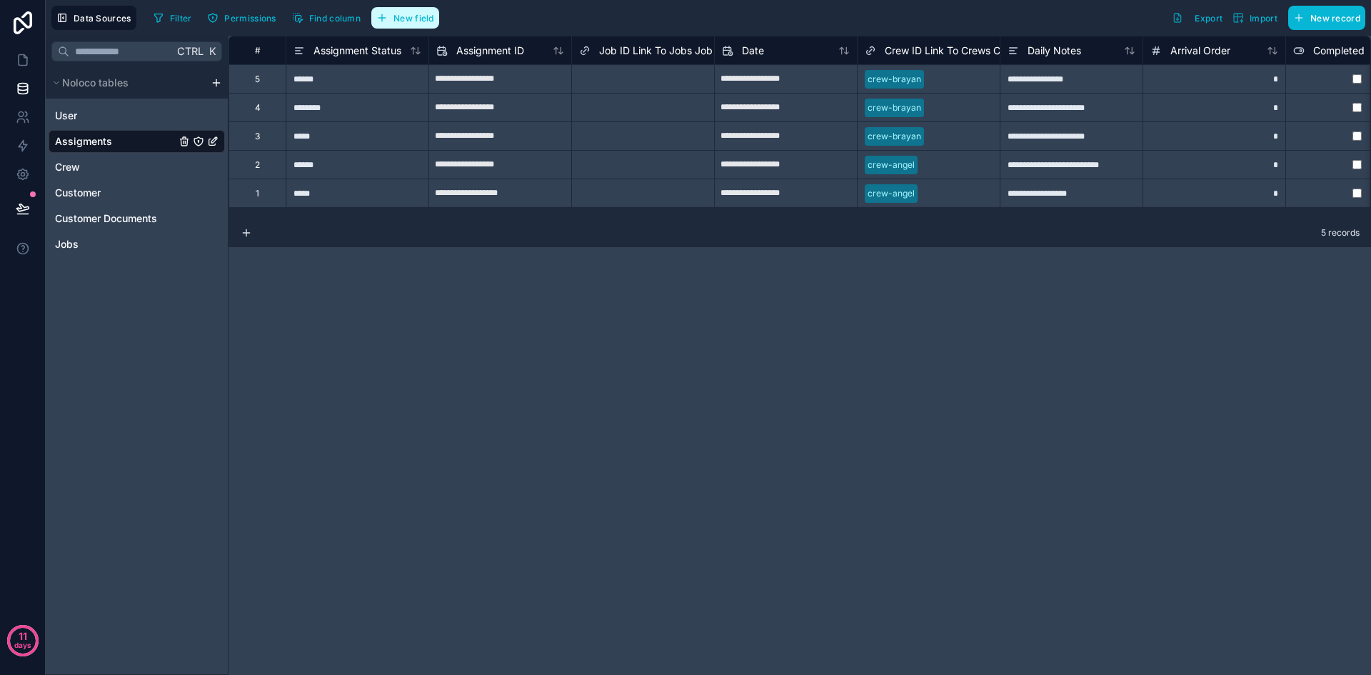
click at [382, 14] on icon "button" at bounding box center [382, 17] width 0 height 6
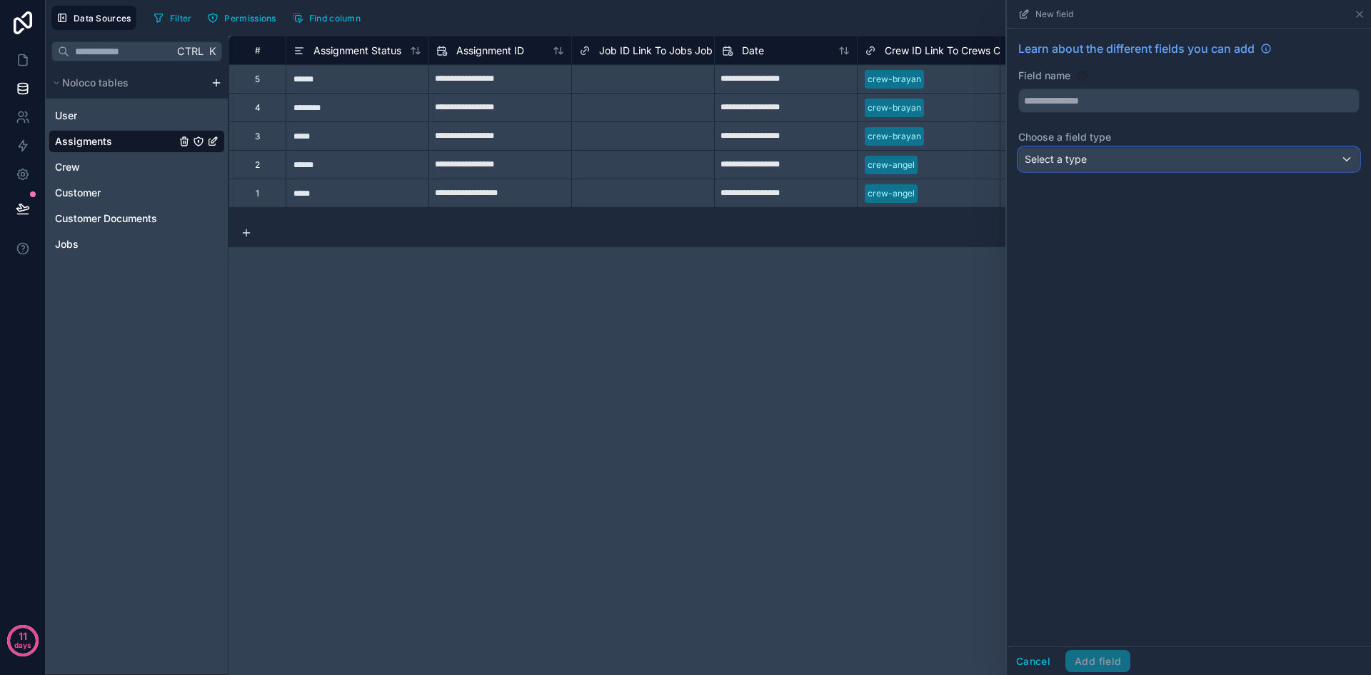
click at [1106, 161] on div "Select a type" at bounding box center [1189, 159] width 340 height 23
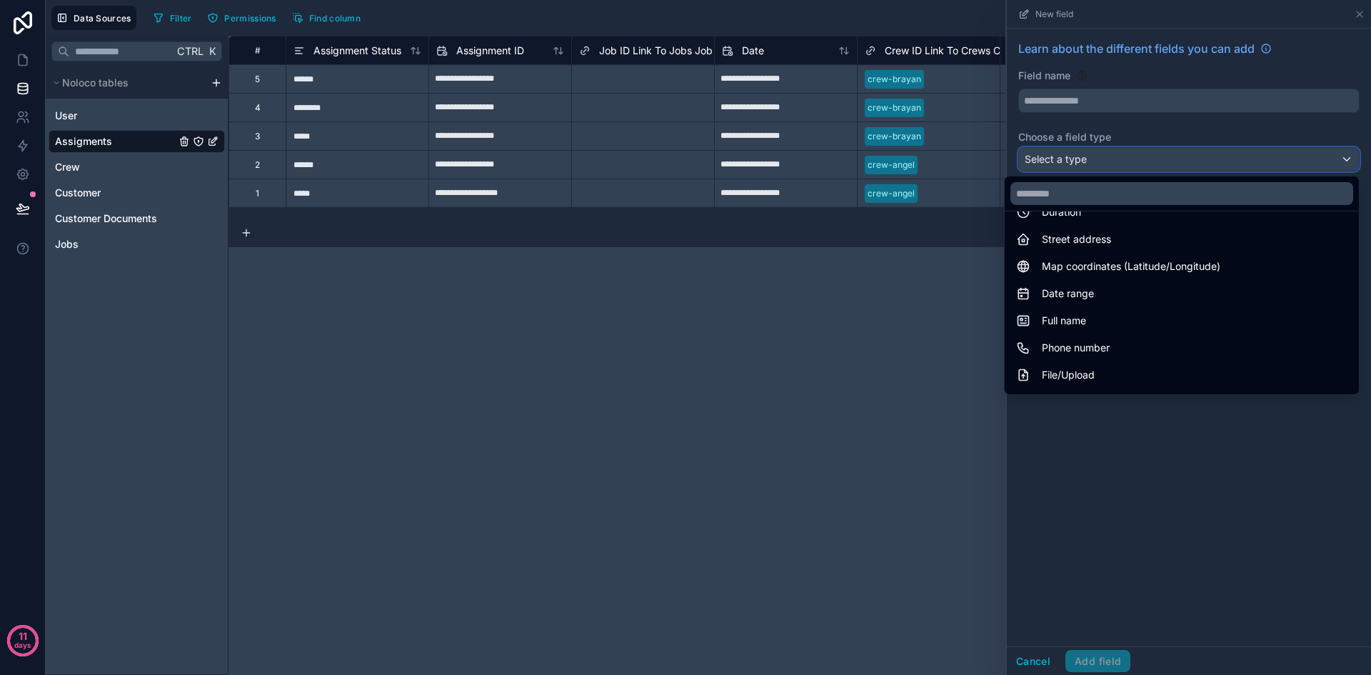
scroll to position [214, 0]
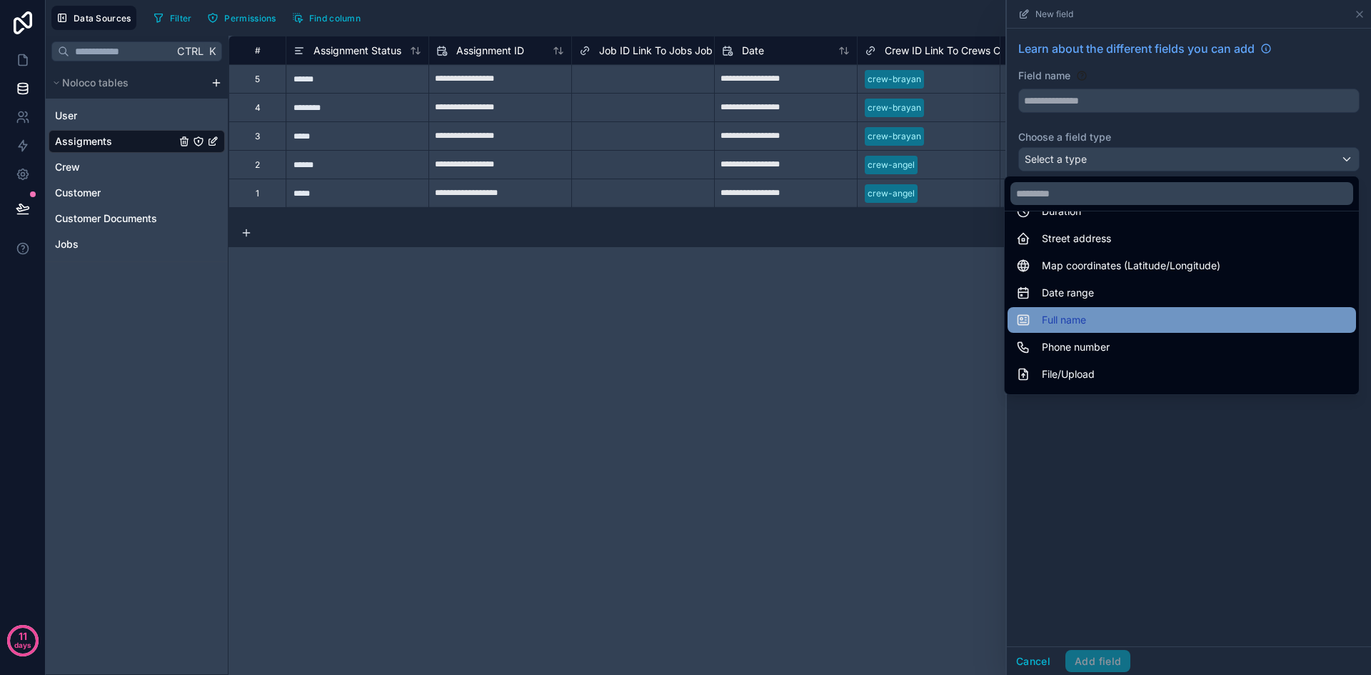
click at [1075, 317] on div "Full name" at bounding box center [1181, 319] width 331 height 17
type input "*********"
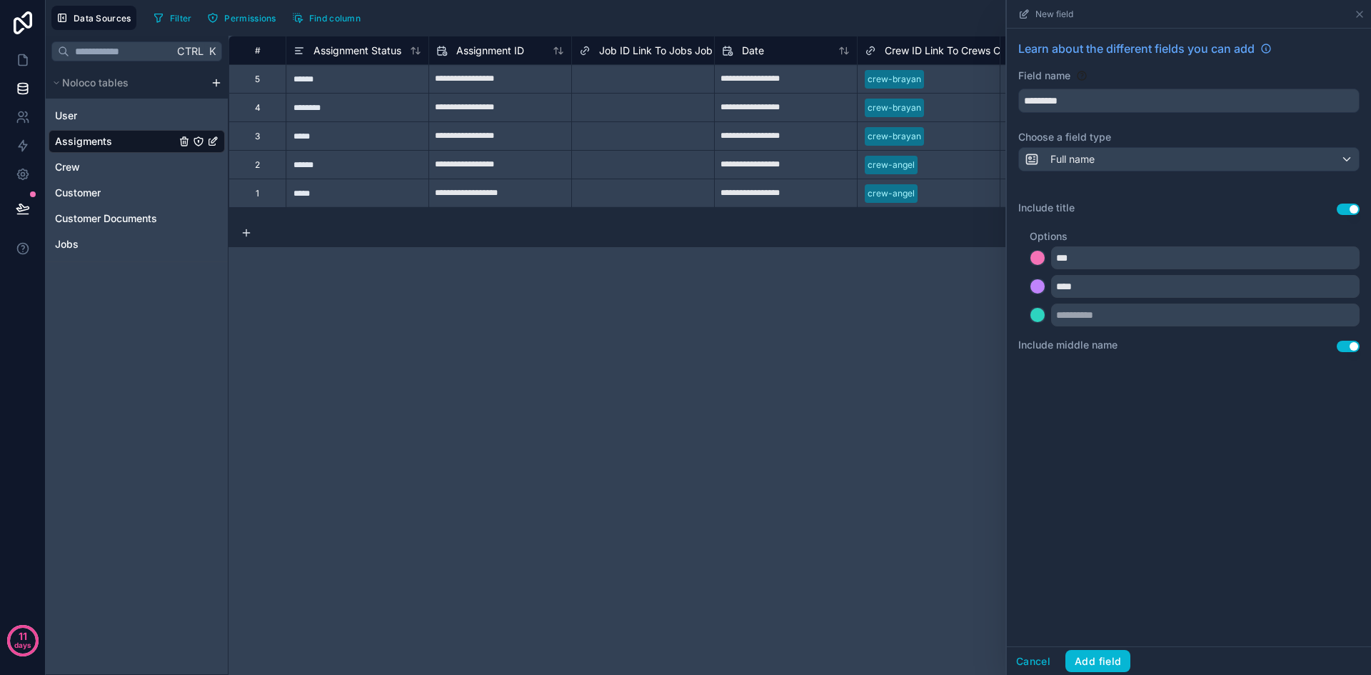
click at [1343, 208] on button "Use setting" at bounding box center [1348, 208] width 23 height 11
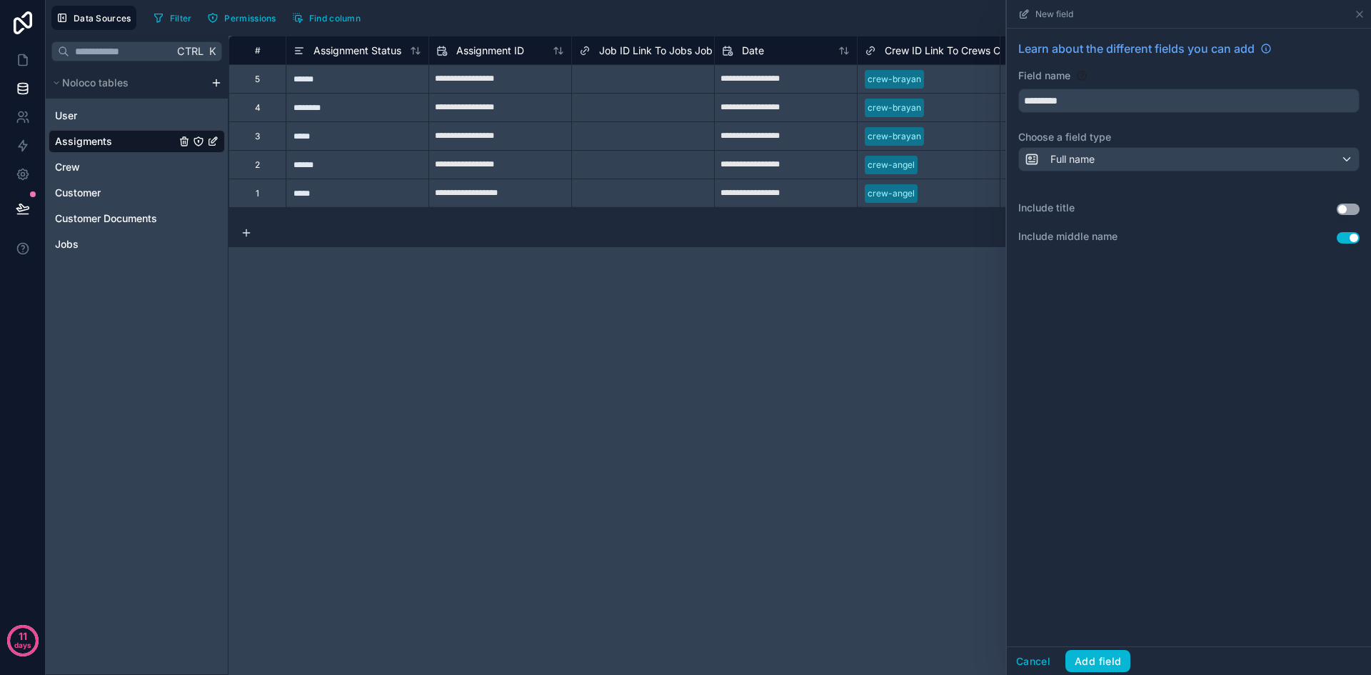
click at [1352, 237] on button "Use setting" at bounding box center [1348, 237] width 23 height 11
click at [1097, 652] on button "Add field" at bounding box center [1097, 661] width 65 height 23
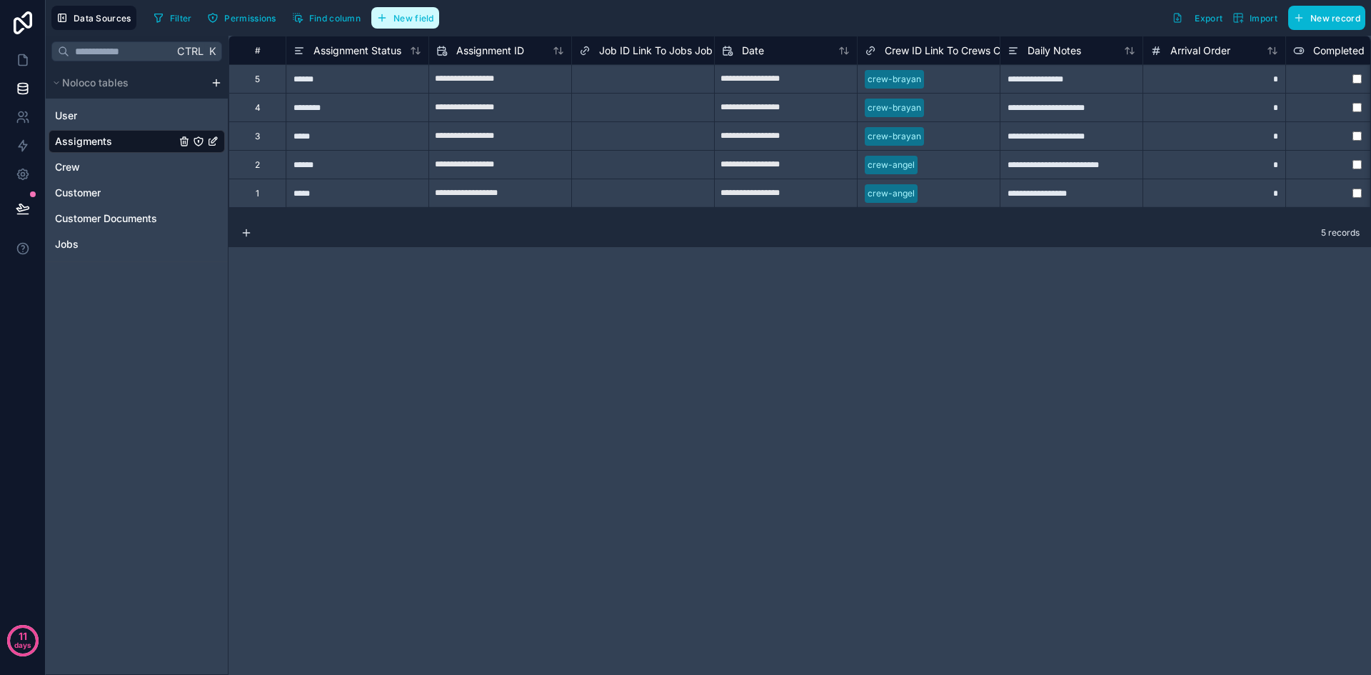
click at [403, 26] on button "New field" at bounding box center [405, 17] width 68 height 21
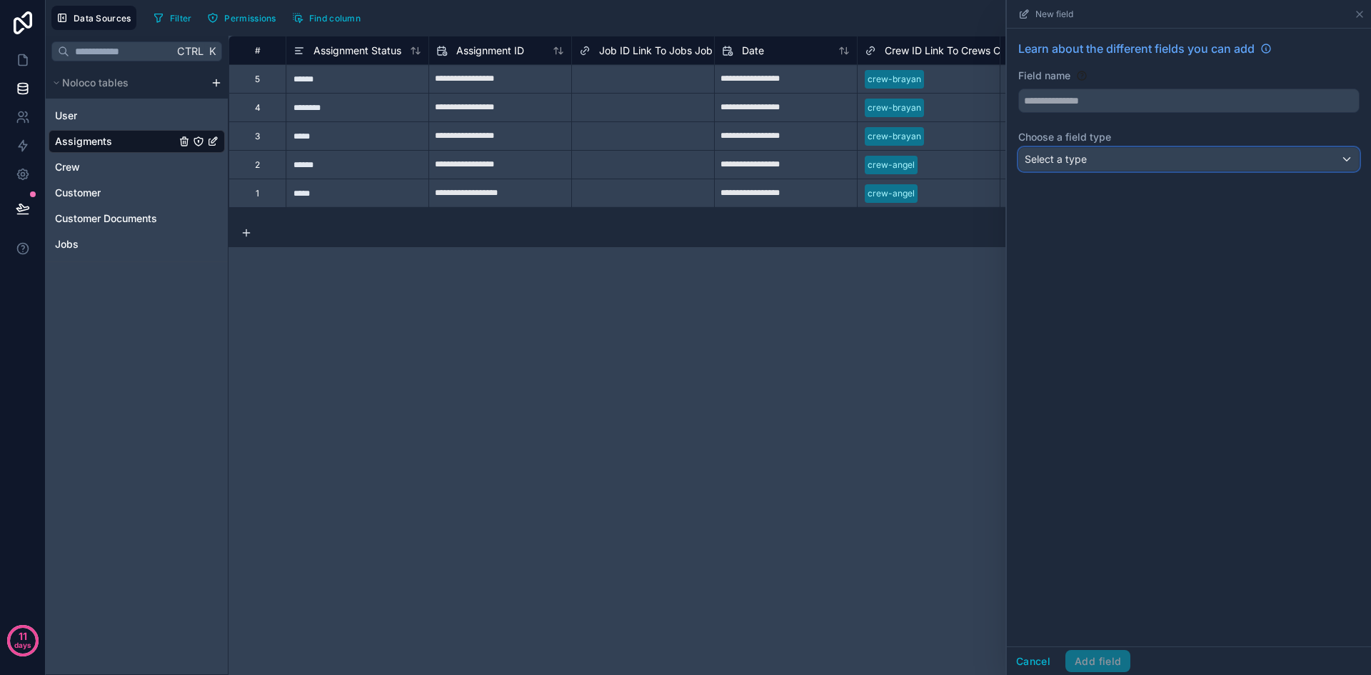
click at [1076, 156] on span "Select a type" at bounding box center [1056, 159] width 62 height 12
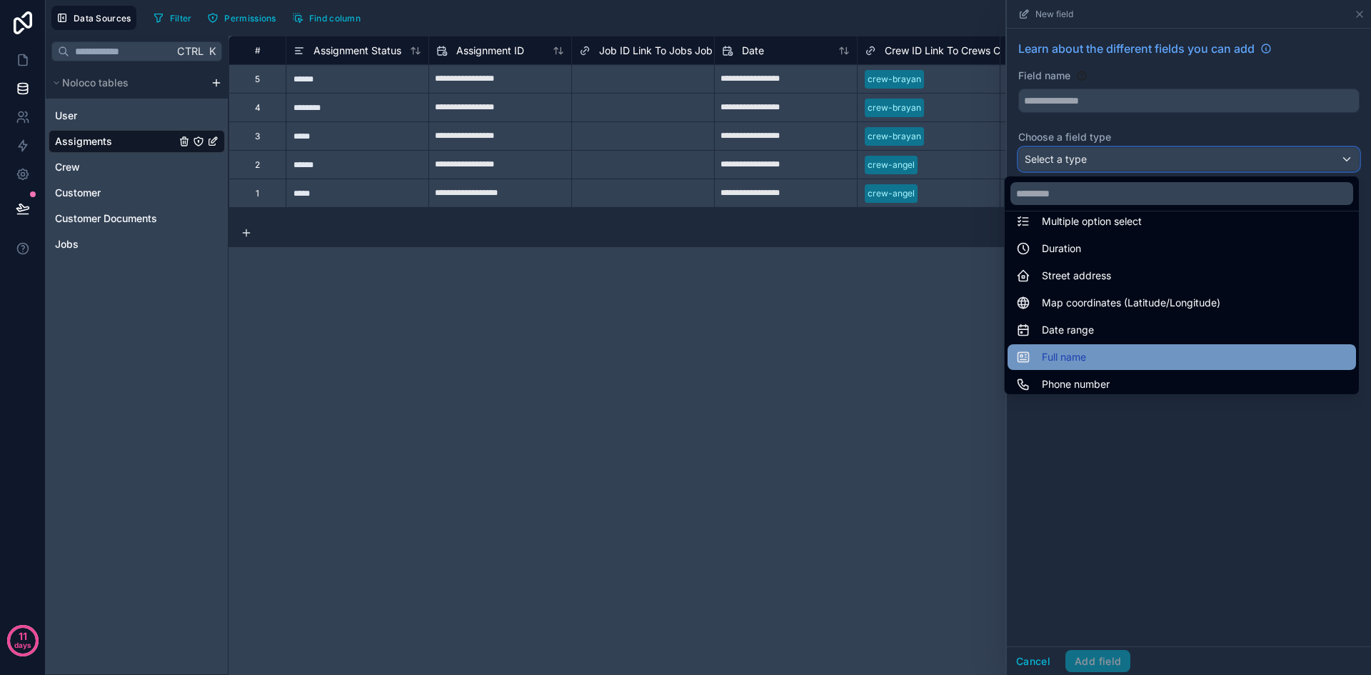
scroll to position [214, 0]
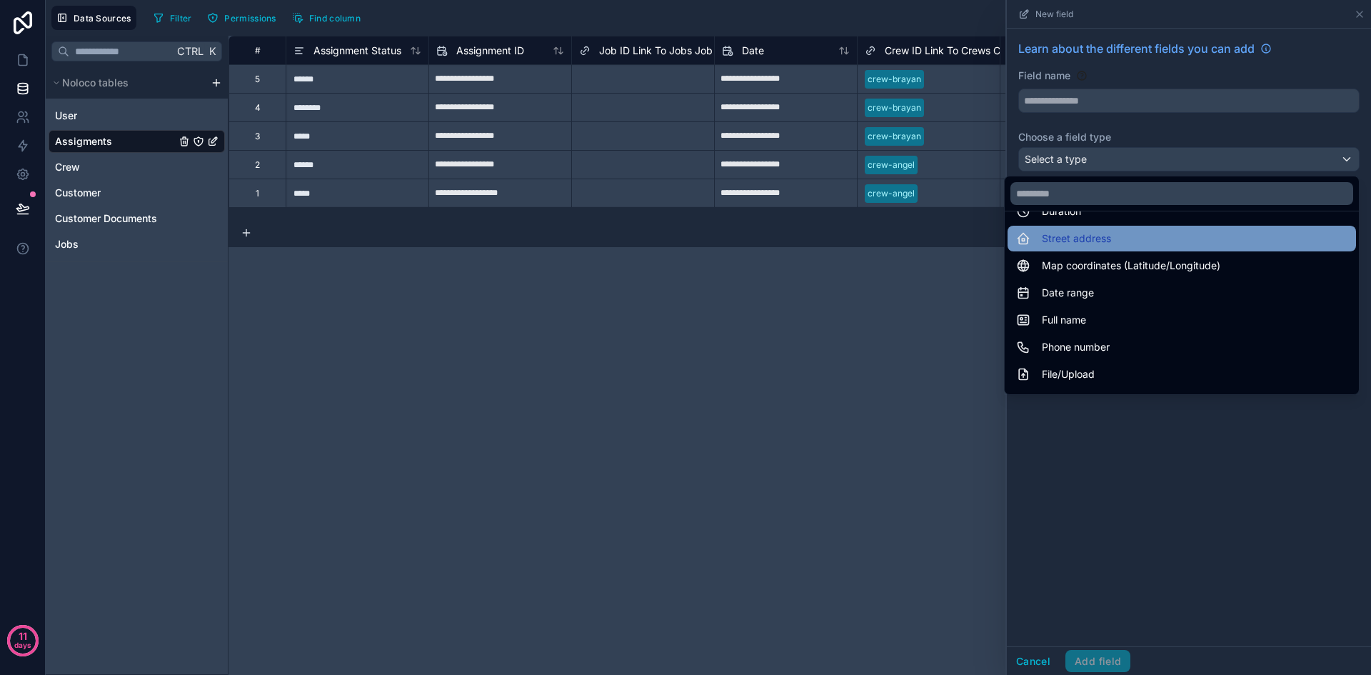
click at [1116, 236] on div "Street address" at bounding box center [1181, 238] width 331 height 17
type input "**********"
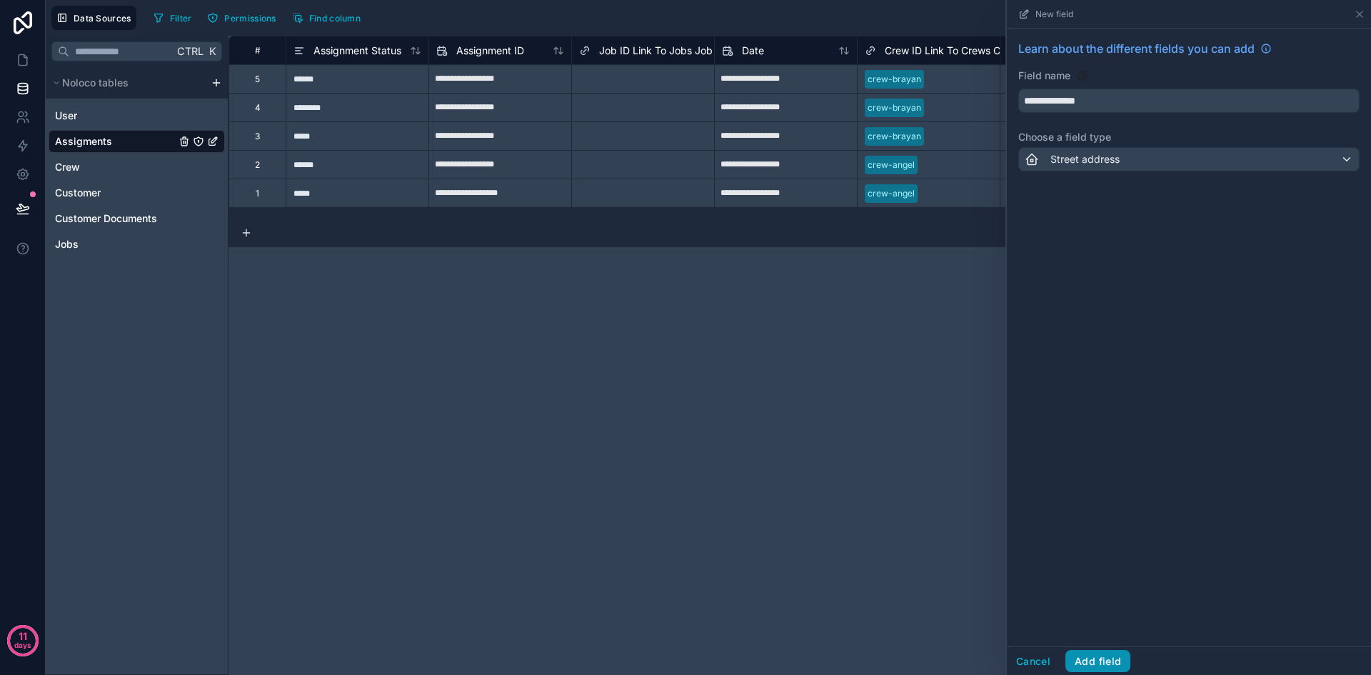
click at [1090, 655] on button "Add field" at bounding box center [1097, 661] width 65 height 23
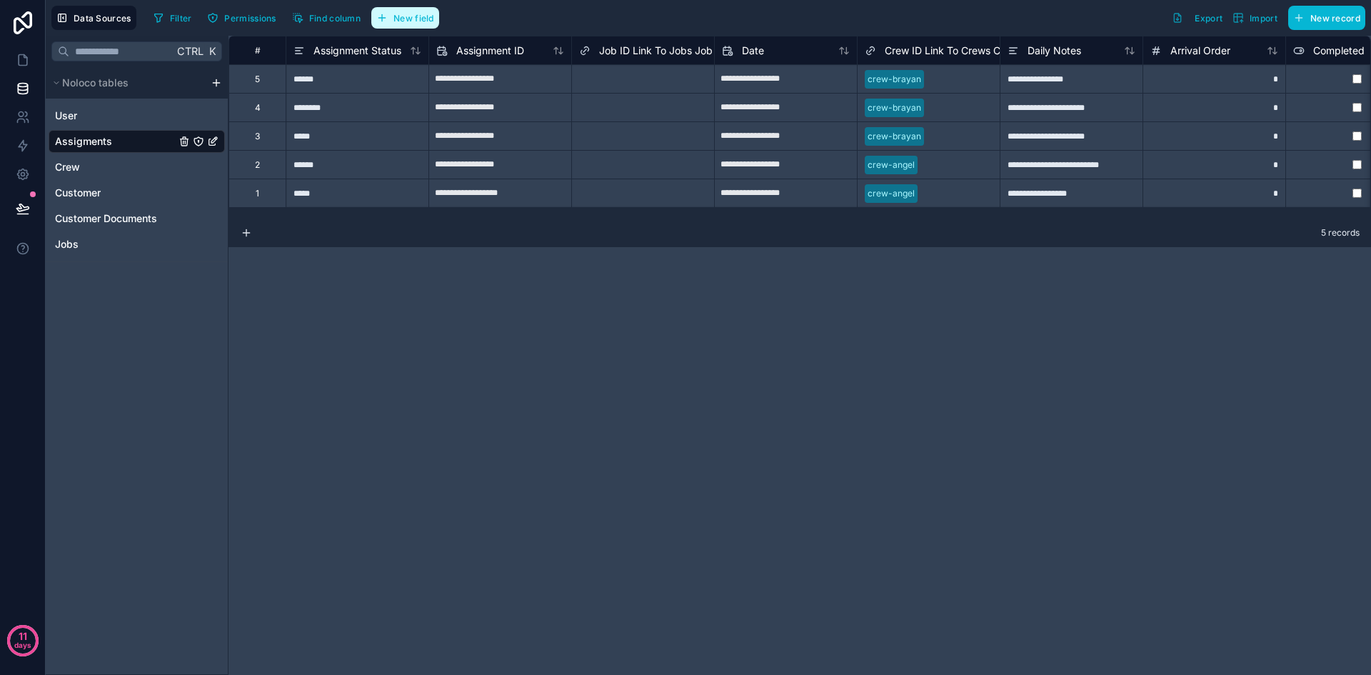
click at [411, 19] on span "New field" at bounding box center [413, 18] width 41 height 11
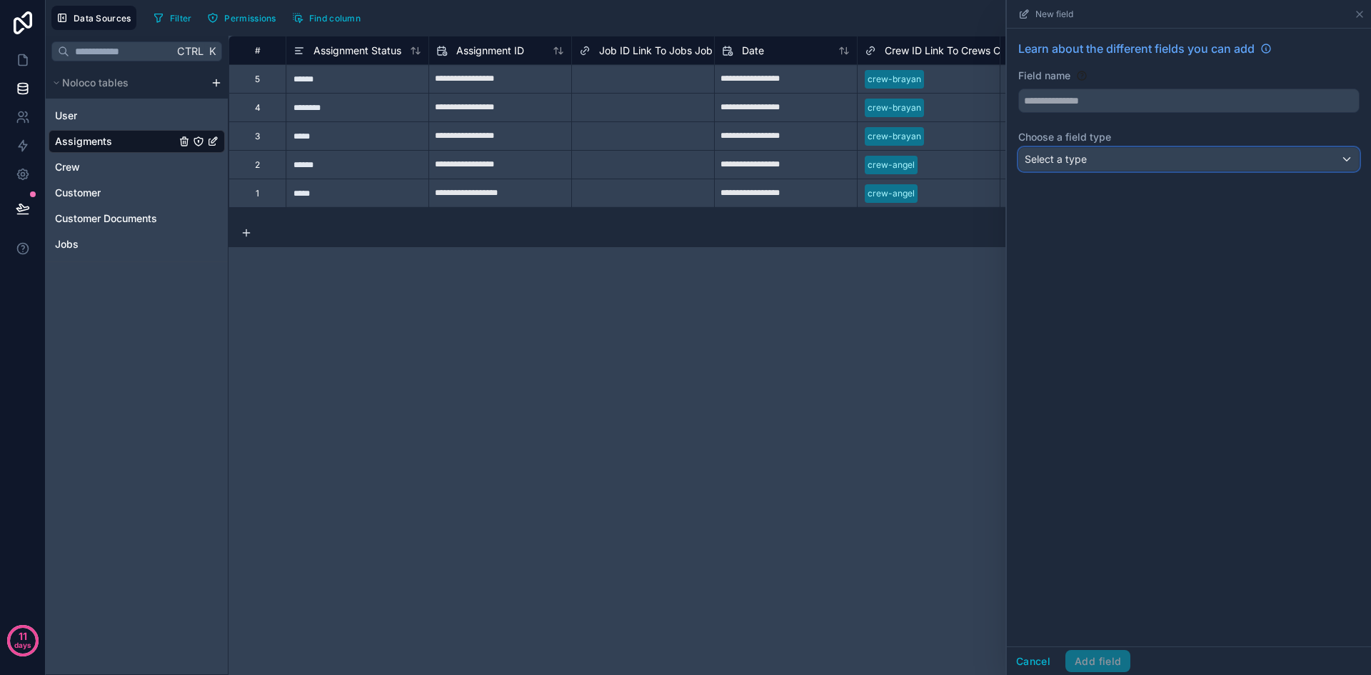
click at [1115, 155] on div "Select a type" at bounding box center [1189, 159] width 340 height 23
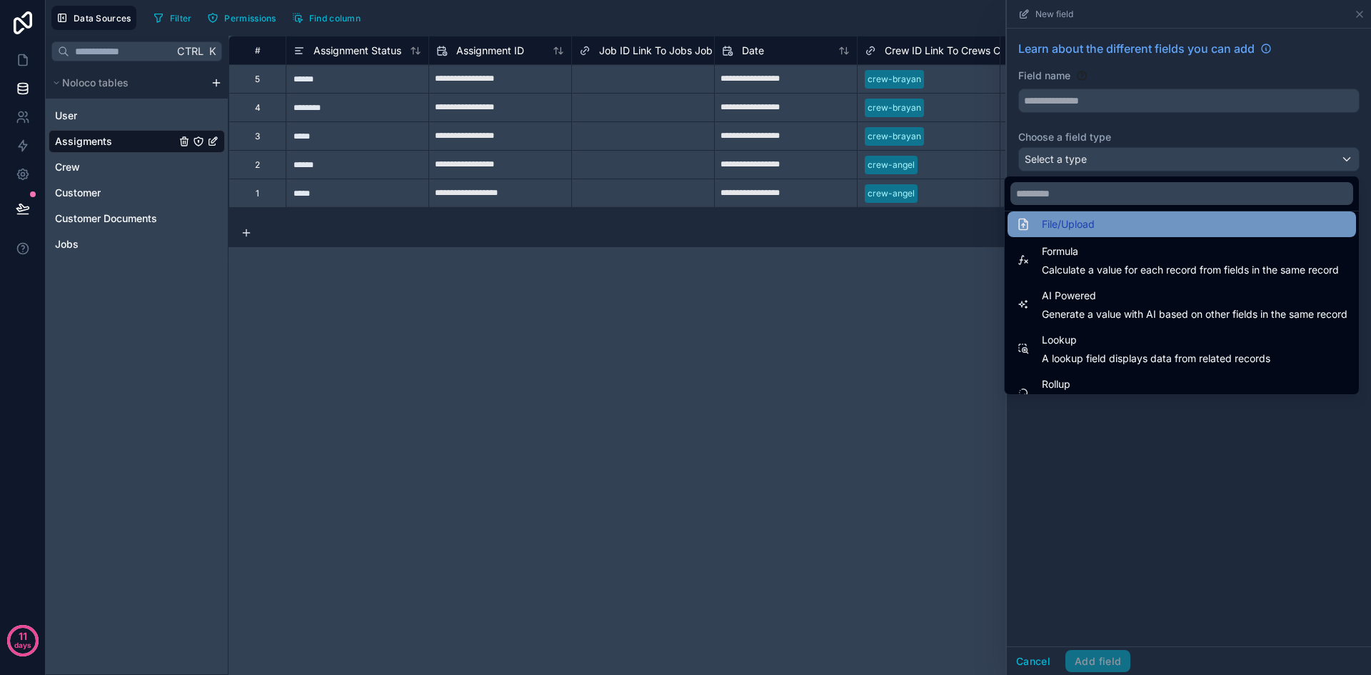
scroll to position [414, 0]
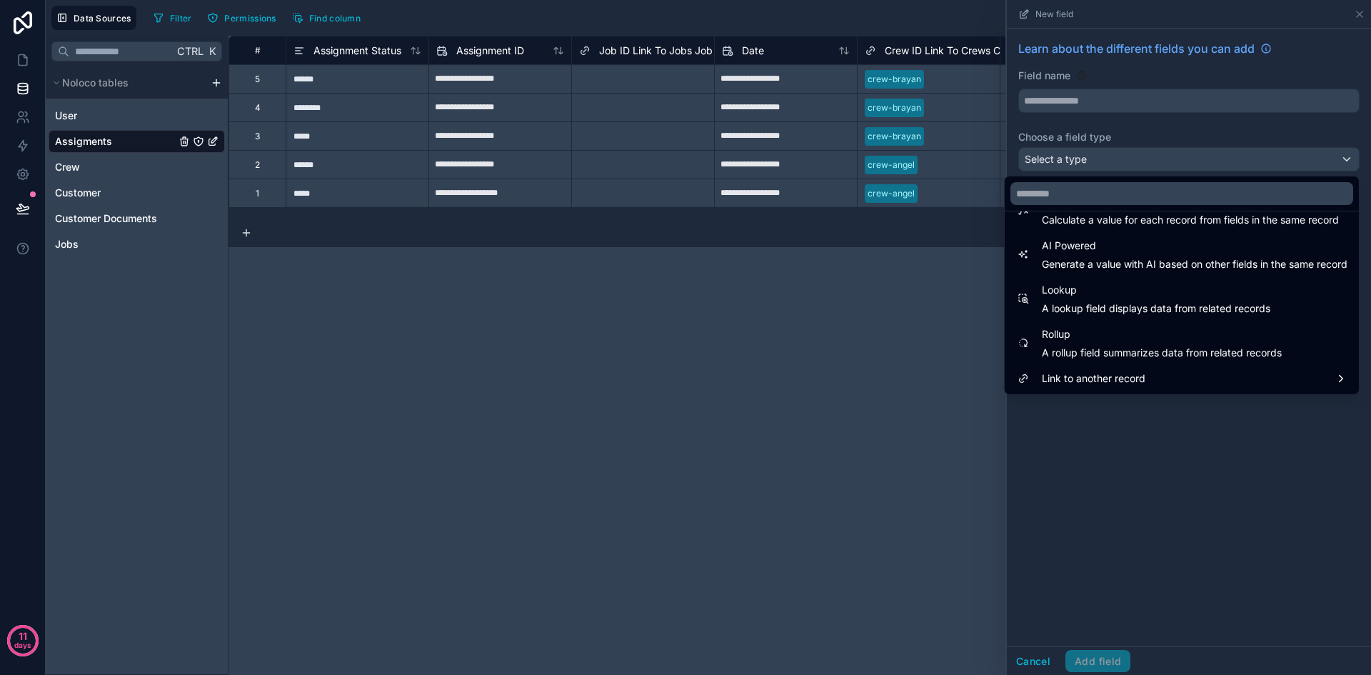
click at [1122, 462] on div at bounding box center [1189, 337] width 364 height 675
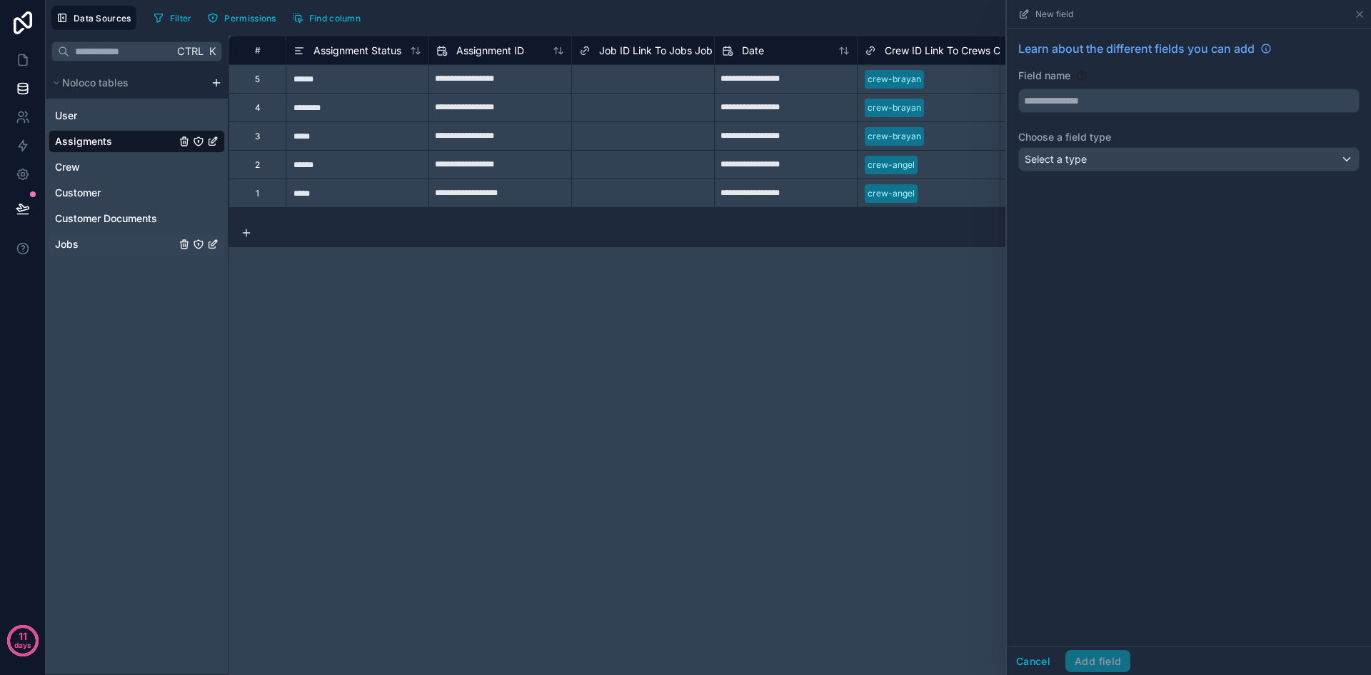
click at [104, 242] on div "Jobs" at bounding box center [137, 244] width 176 height 23
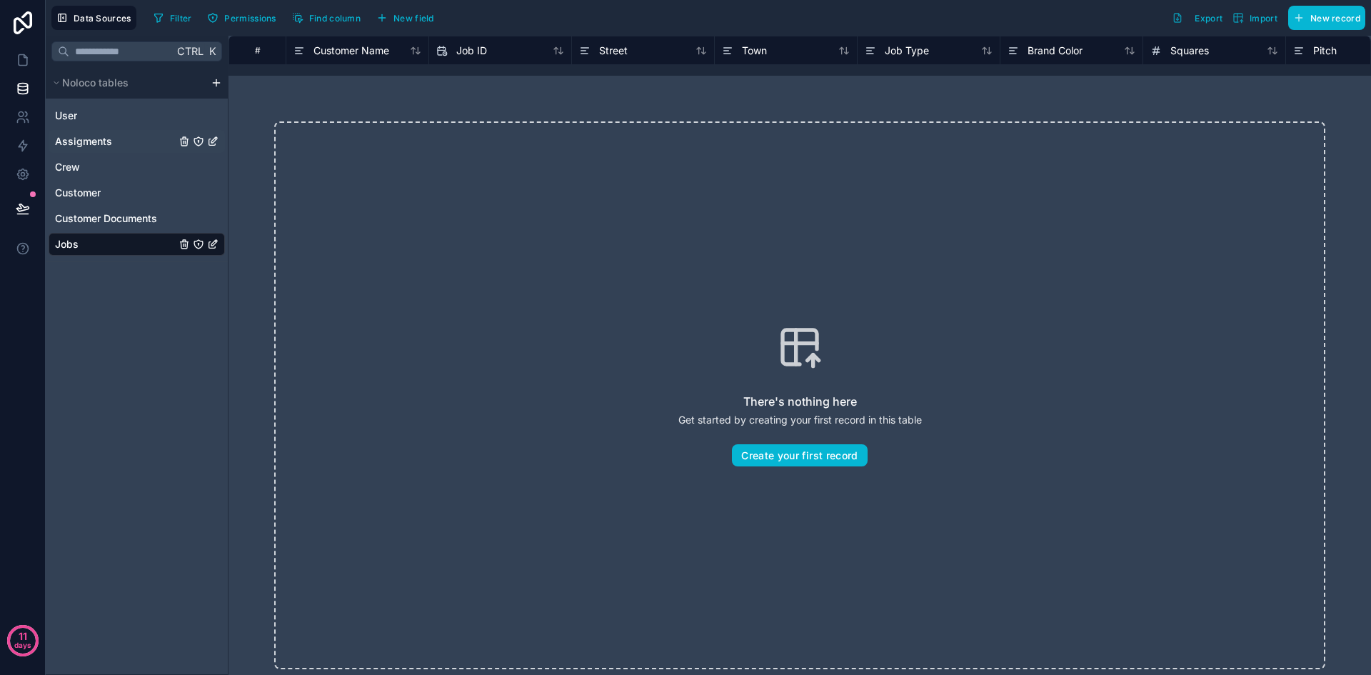
click at [124, 143] on div "Assigments" at bounding box center [137, 141] width 176 height 23
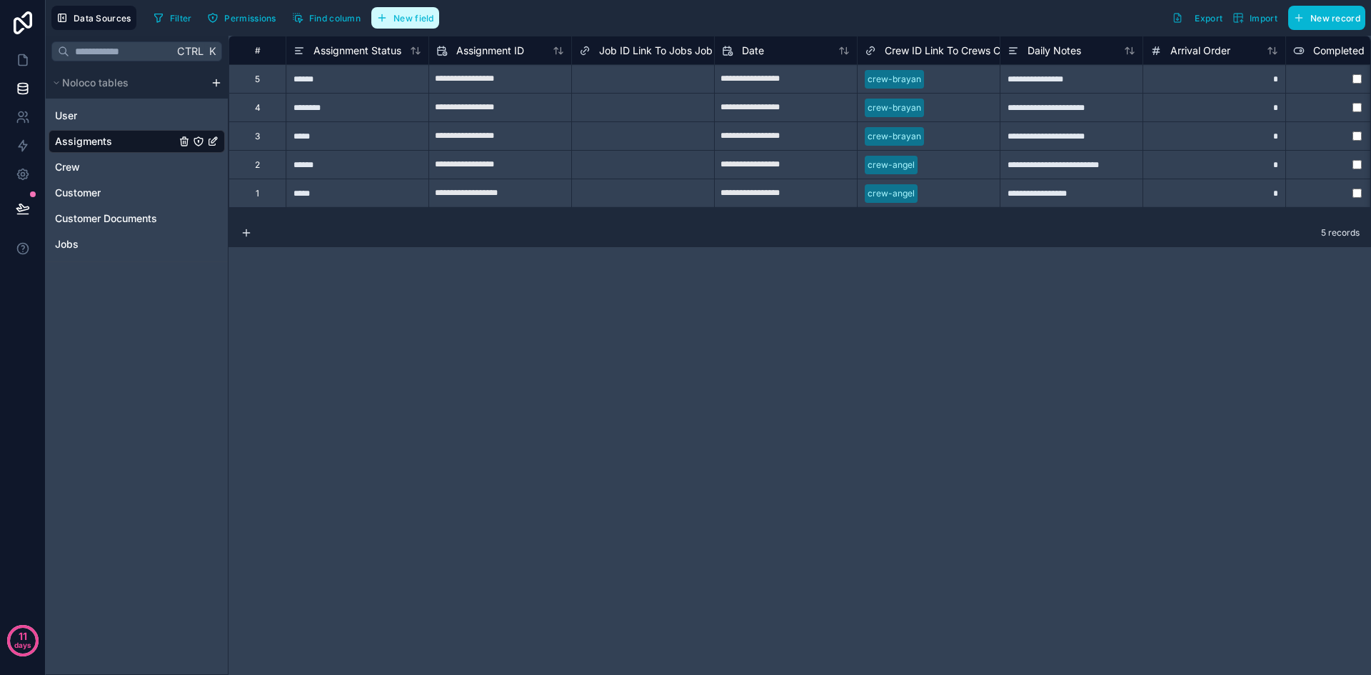
click at [413, 21] on span "New field" at bounding box center [413, 18] width 41 height 11
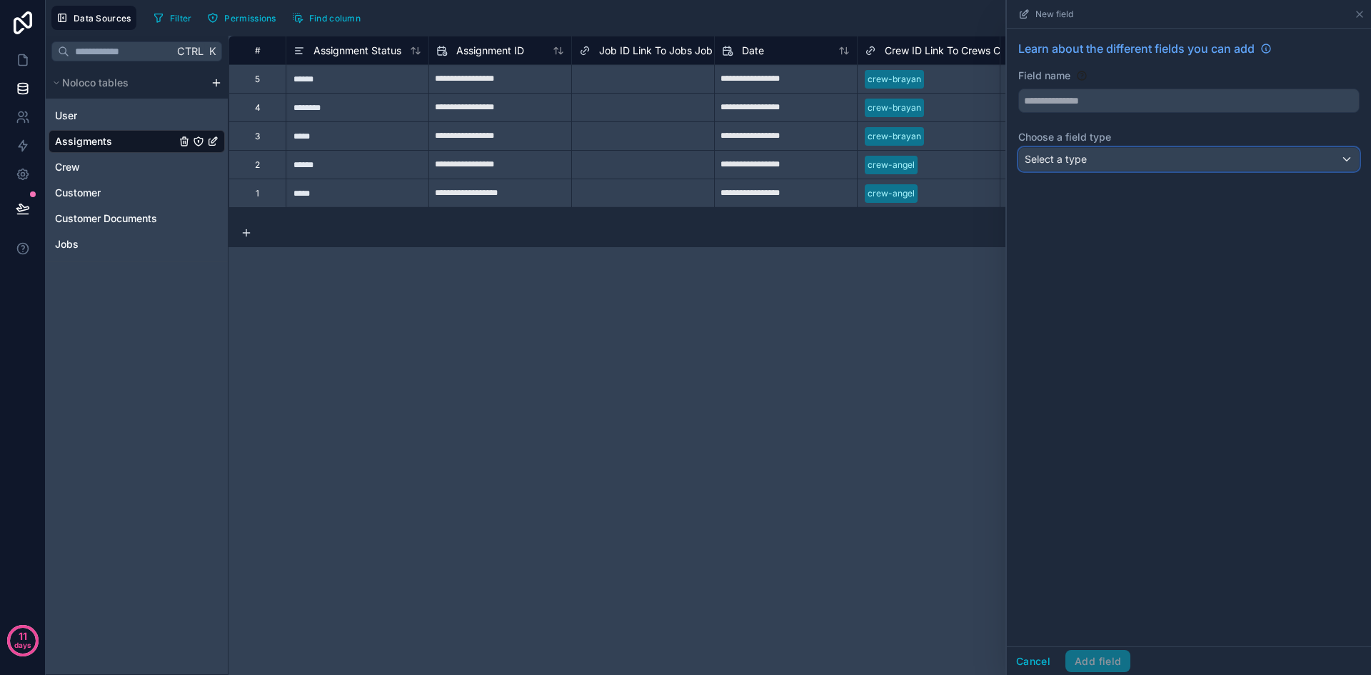
click at [1087, 159] on div "Select a type" at bounding box center [1189, 159] width 340 height 23
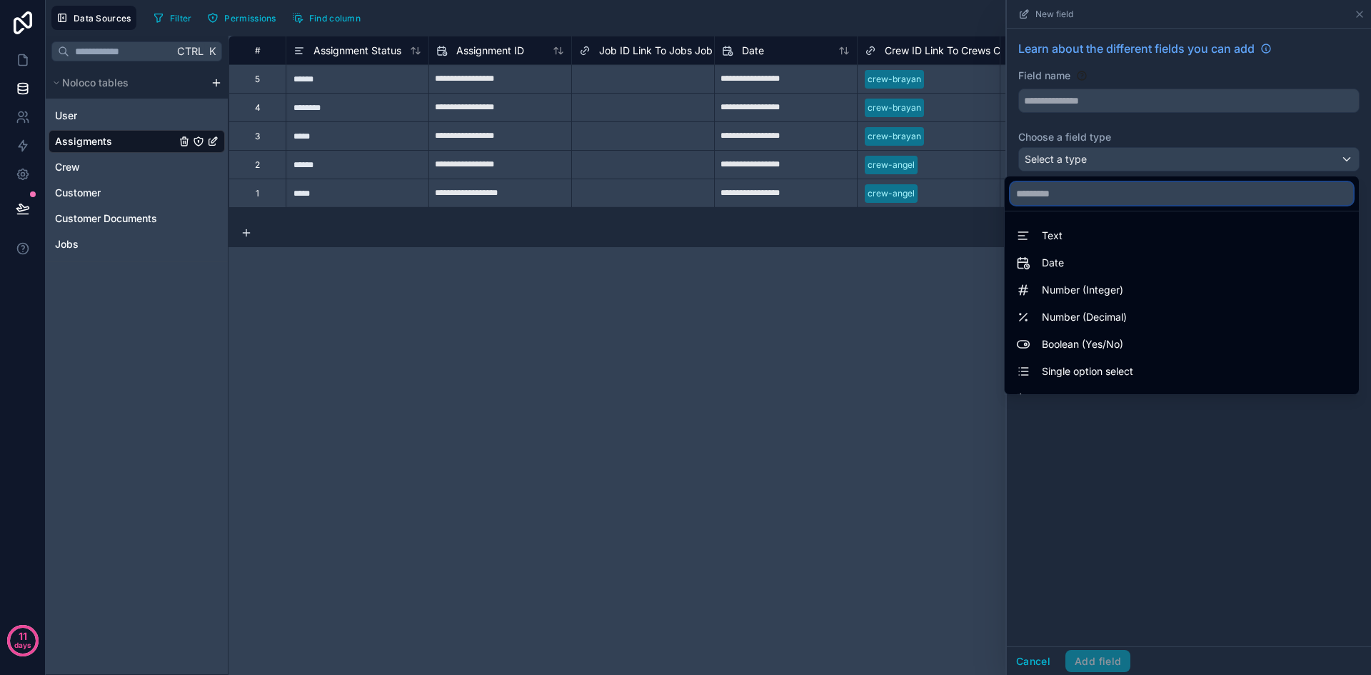
click at [1085, 196] on input "text" at bounding box center [1181, 193] width 343 height 23
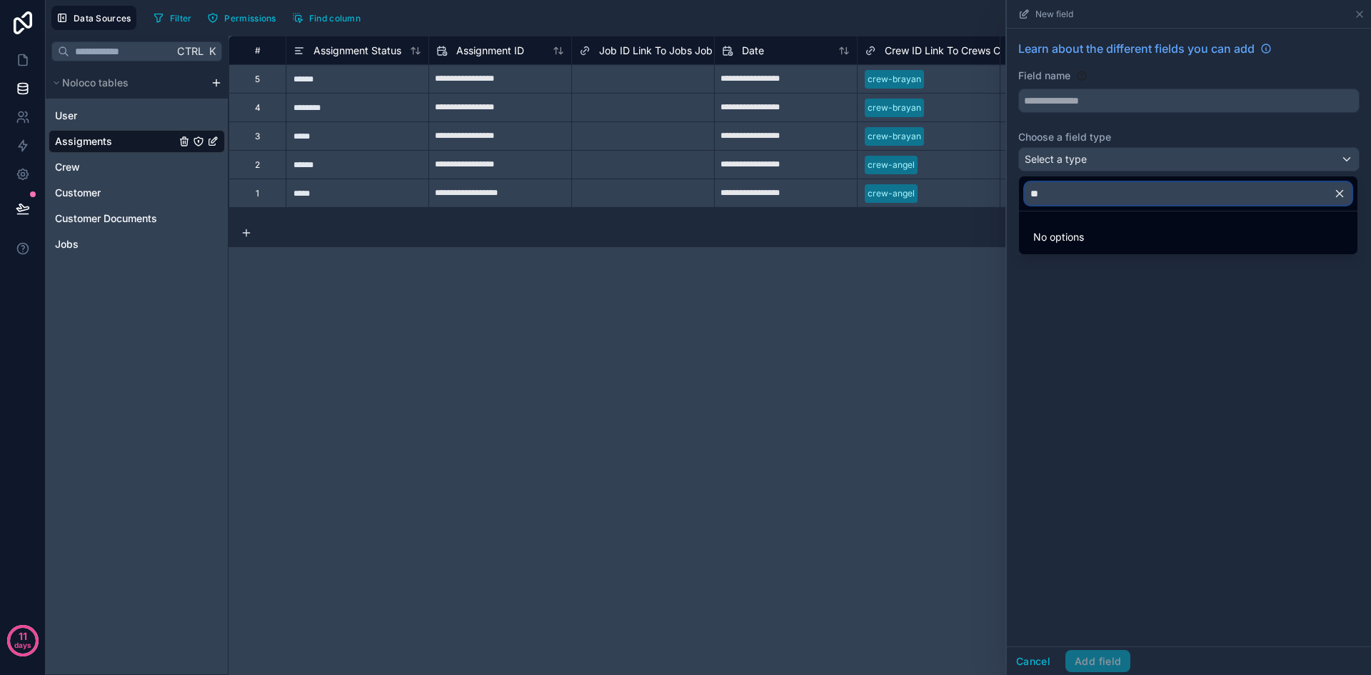
type input "*"
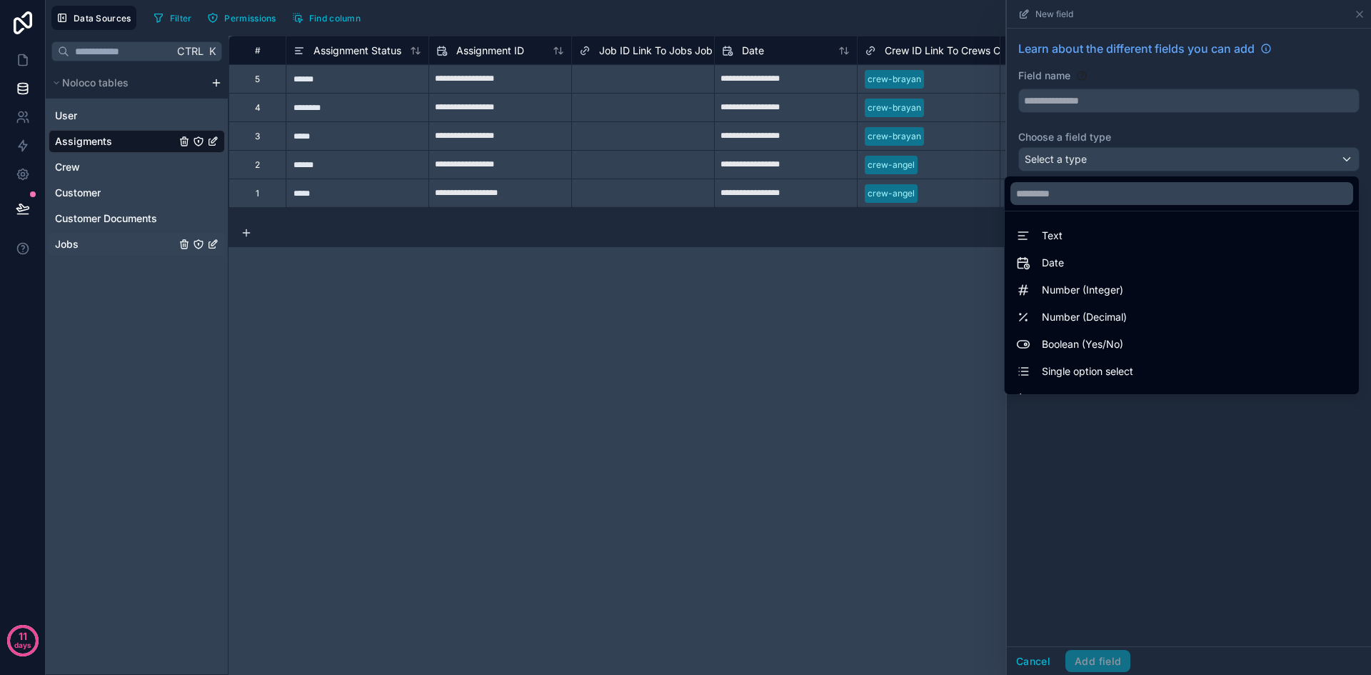
click at [117, 240] on div "Jobs" at bounding box center [137, 244] width 176 height 23
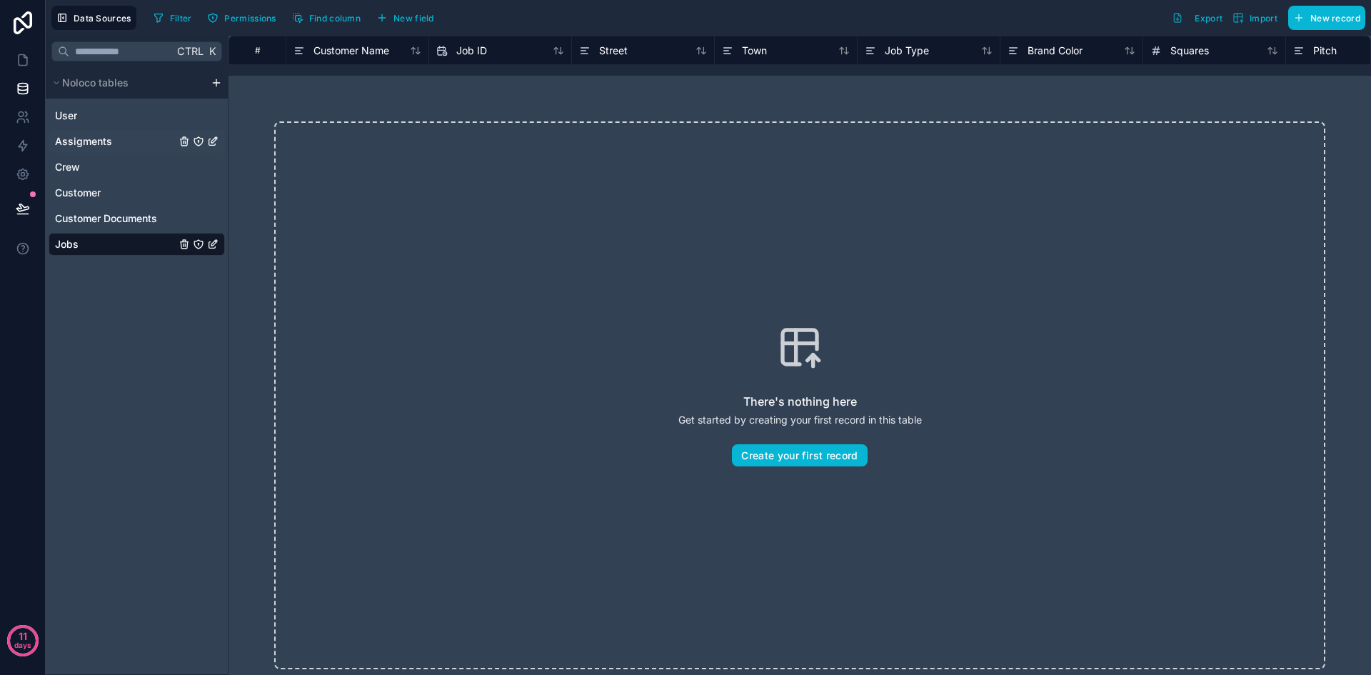
click at [105, 151] on div "Assigments" at bounding box center [137, 141] width 176 height 23
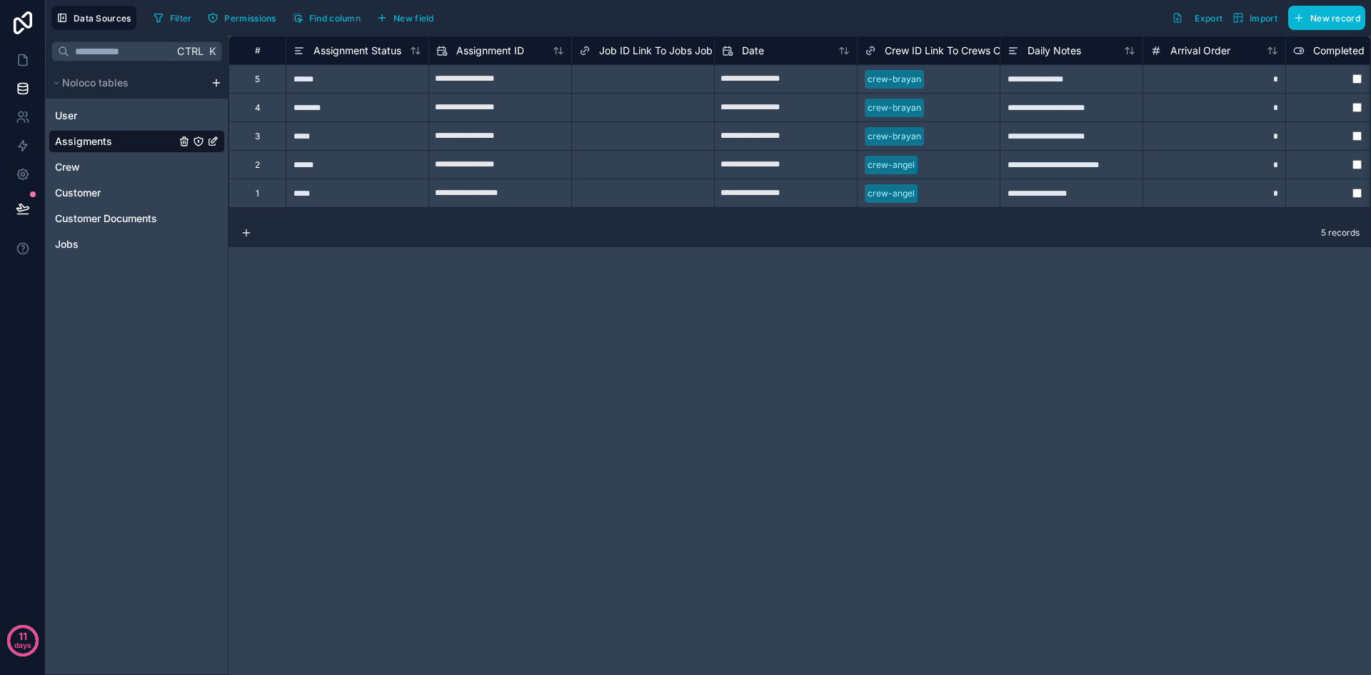
click at [644, 46] on span "Job ID Link To Jobs Job ID" at bounding box center [662, 51] width 126 height 14
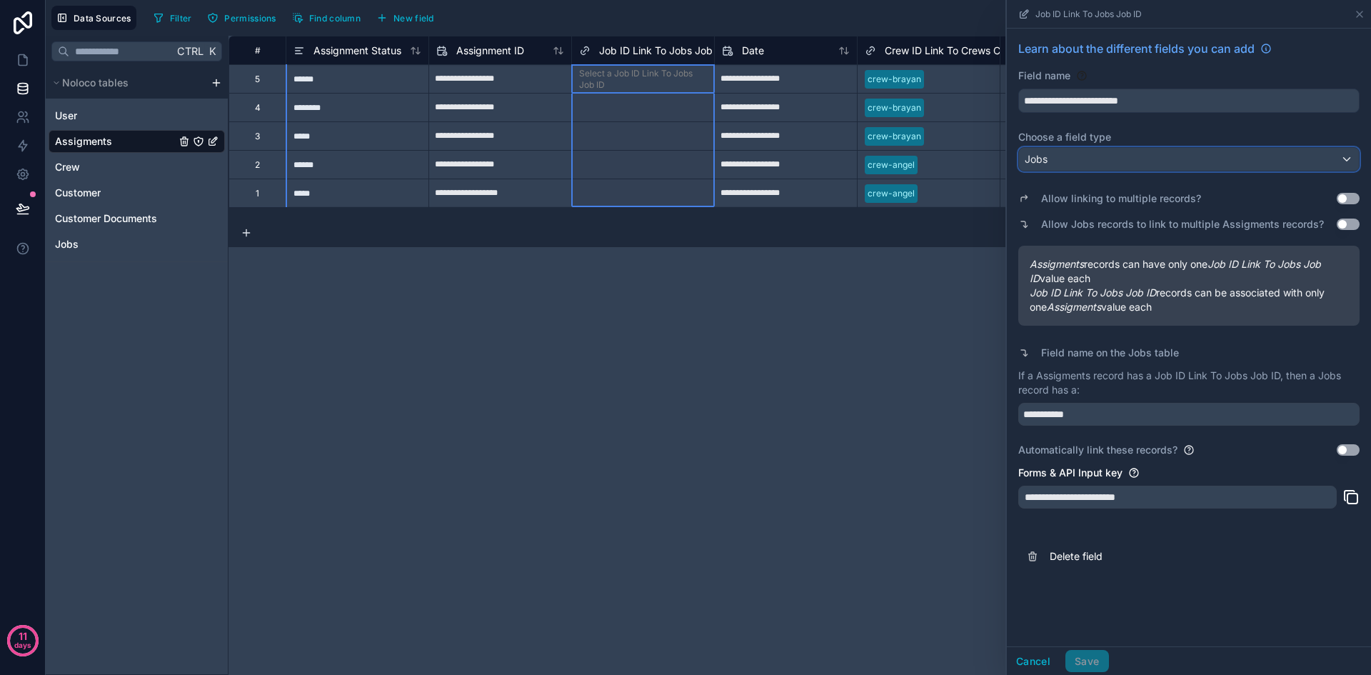
click at [1104, 158] on div "Jobs" at bounding box center [1189, 159] width 340 height 23
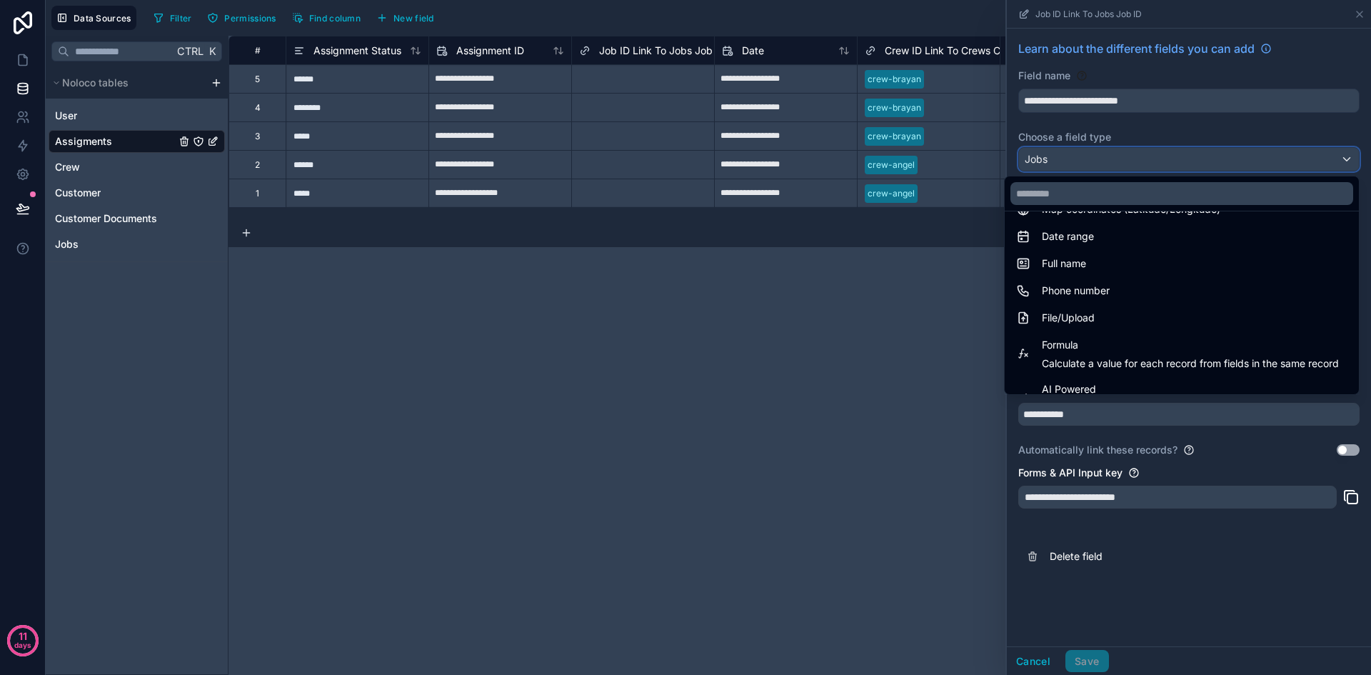
scroll to position [414, 0]
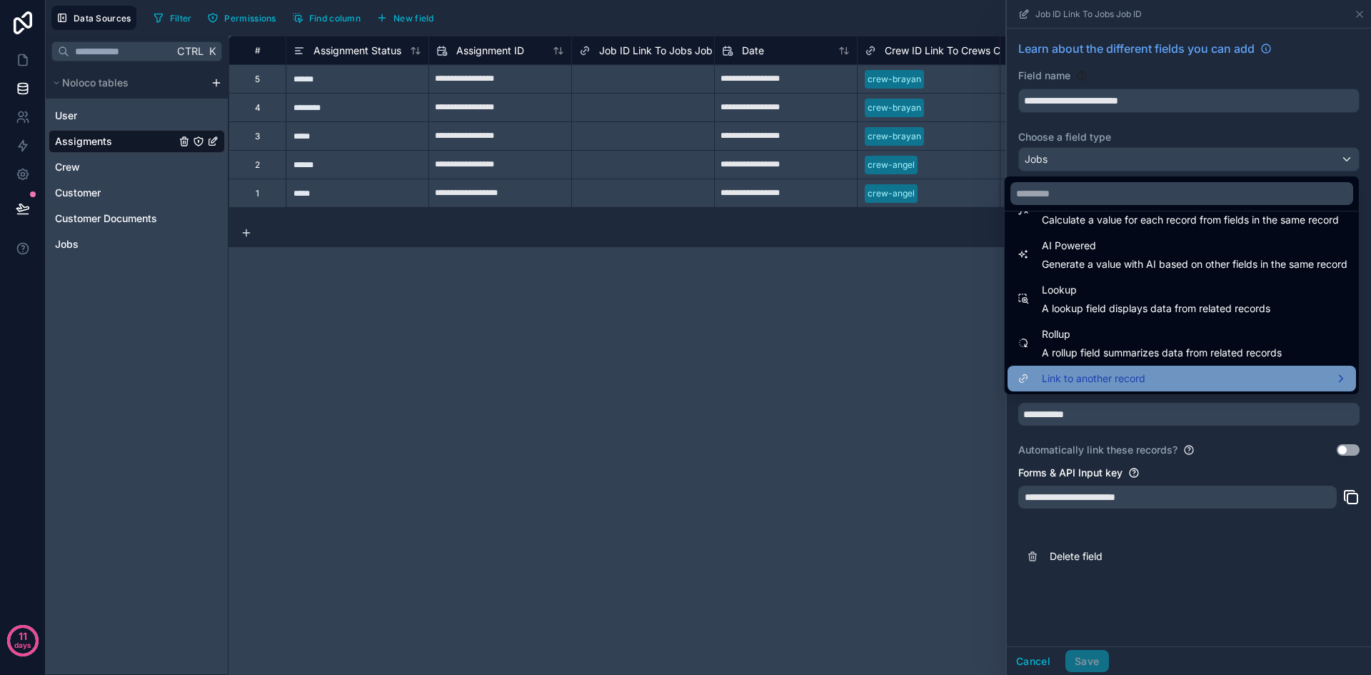
click at [1096, 380] on span "Link to another record" at bounding box center [1094, 378] width 104 height 17
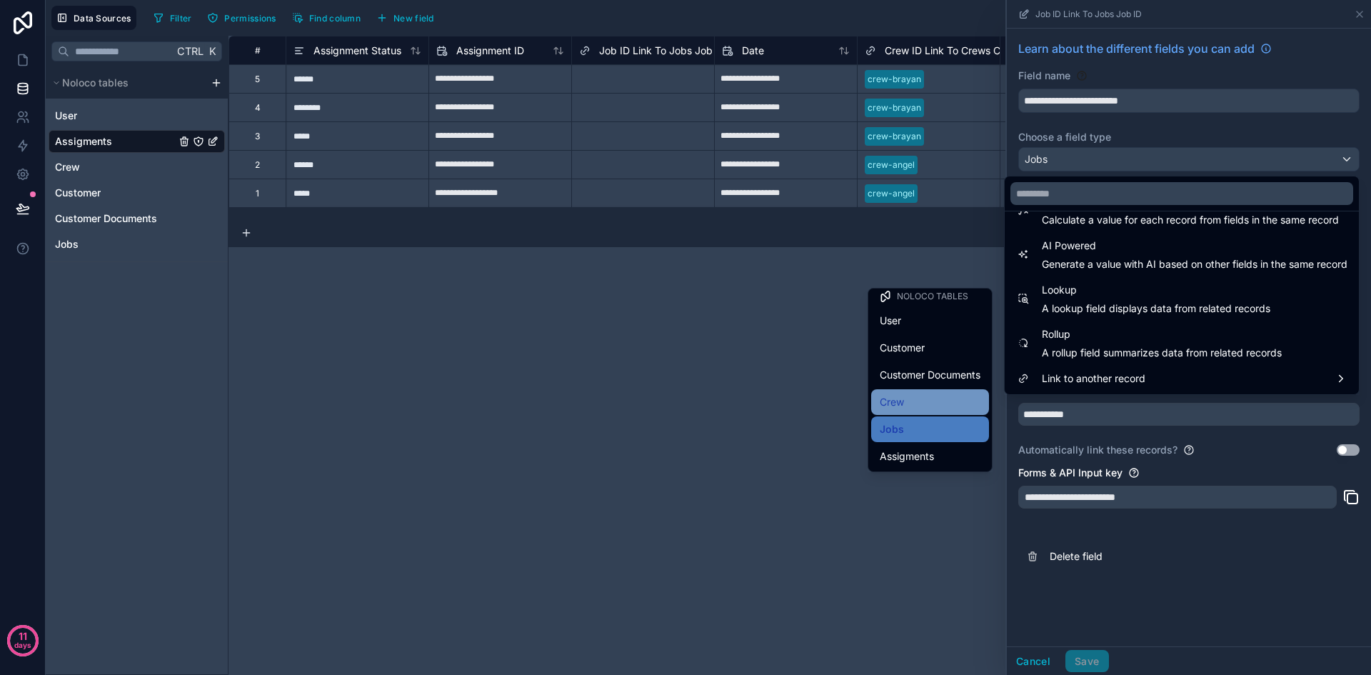
scroll to position [6, 0]
click at [896, 426] on div "Jobs" at bounding box center [930, 428] width 101 height 17
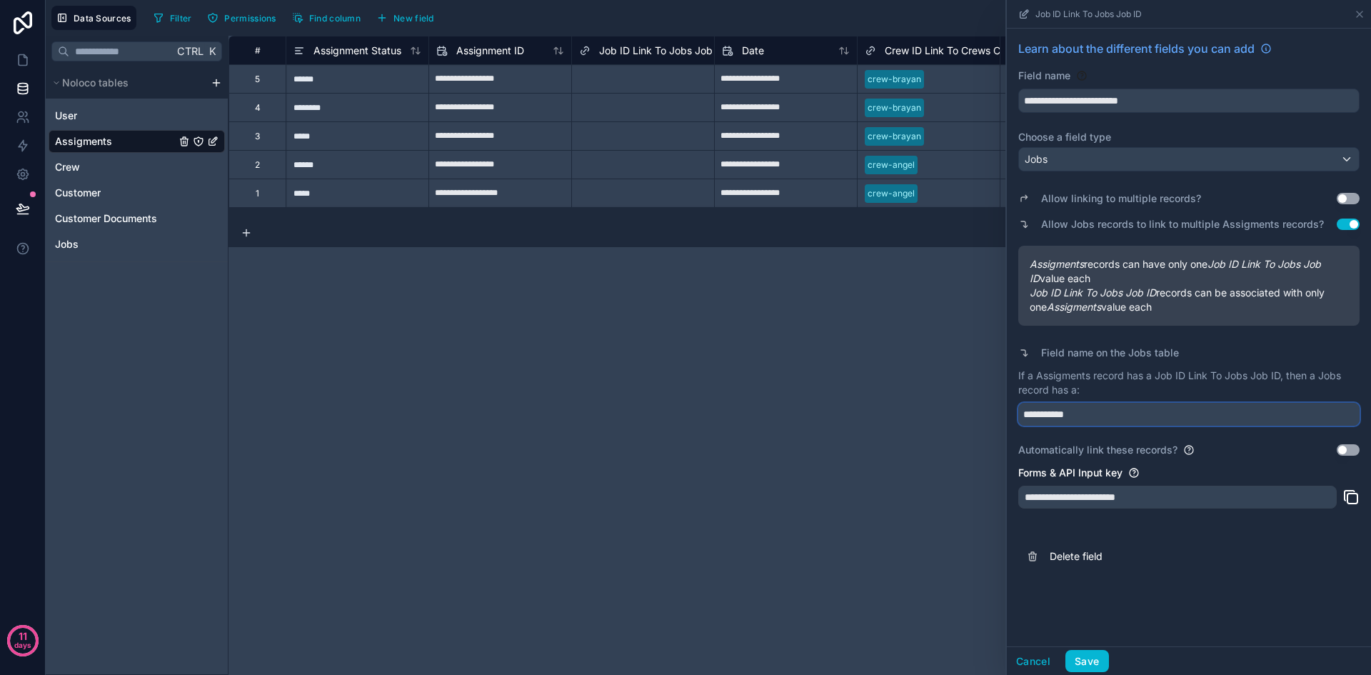
click at [1123, 406] on input "**********" at bounding box center [1188, 414] width 341 height 23
drag, startPoint x: 1118, startPoint y: 410, endPoint x: 1005, endPoint y: 414, distance: 113.6
click at [1005, 414] on div "**********" at bounding box center [799, 355] width 1142 height 639
type input "***"
click at [1079, 658] on button "Save" at bounding box center [1086, 661] width 43 height 23
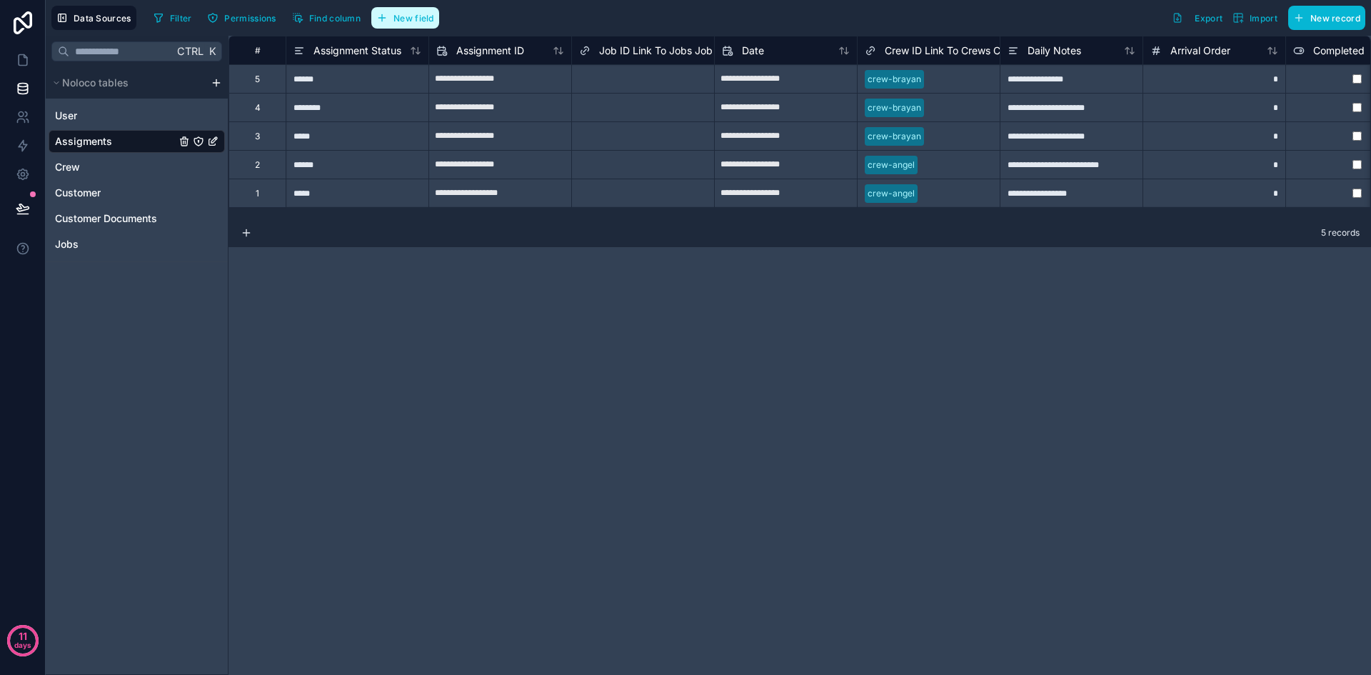
click at [401, 20] on span "New field" at bounding box center [413, 18] width 41 height 11
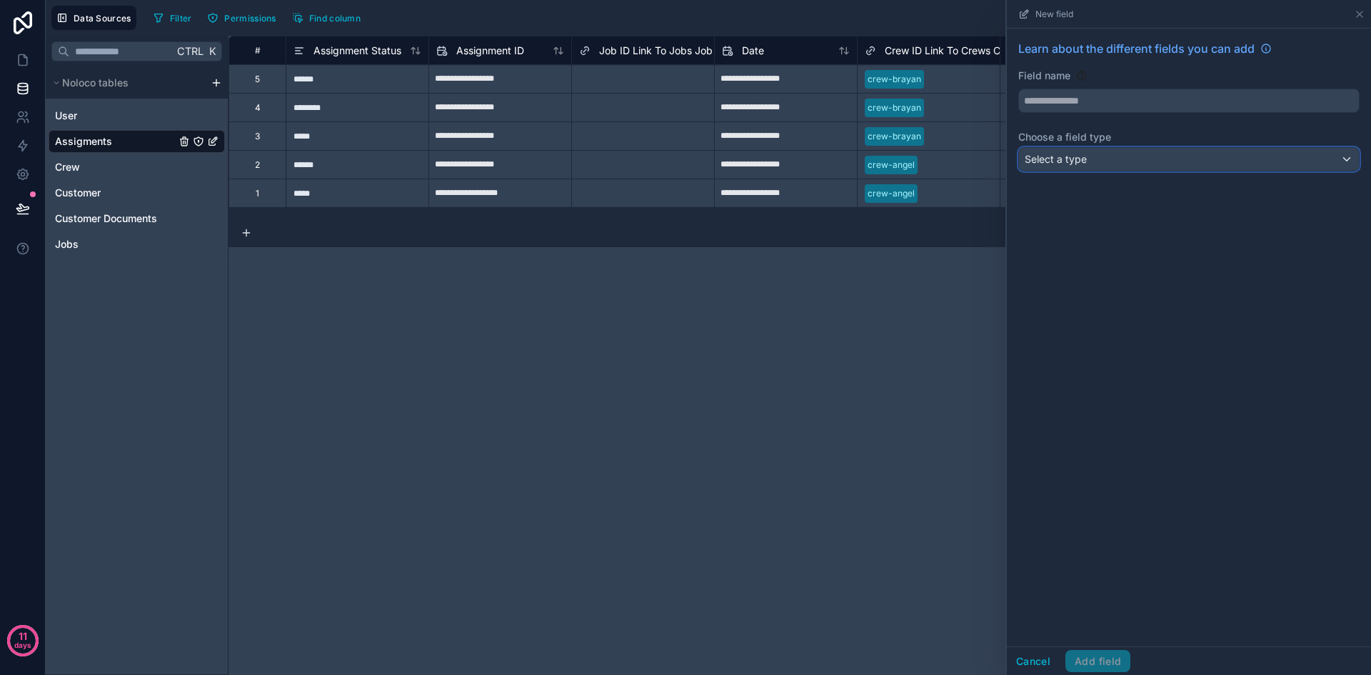
click at [1107, 154] on div "Select a type" at bounding box center [1189, 159] width 340 height 23
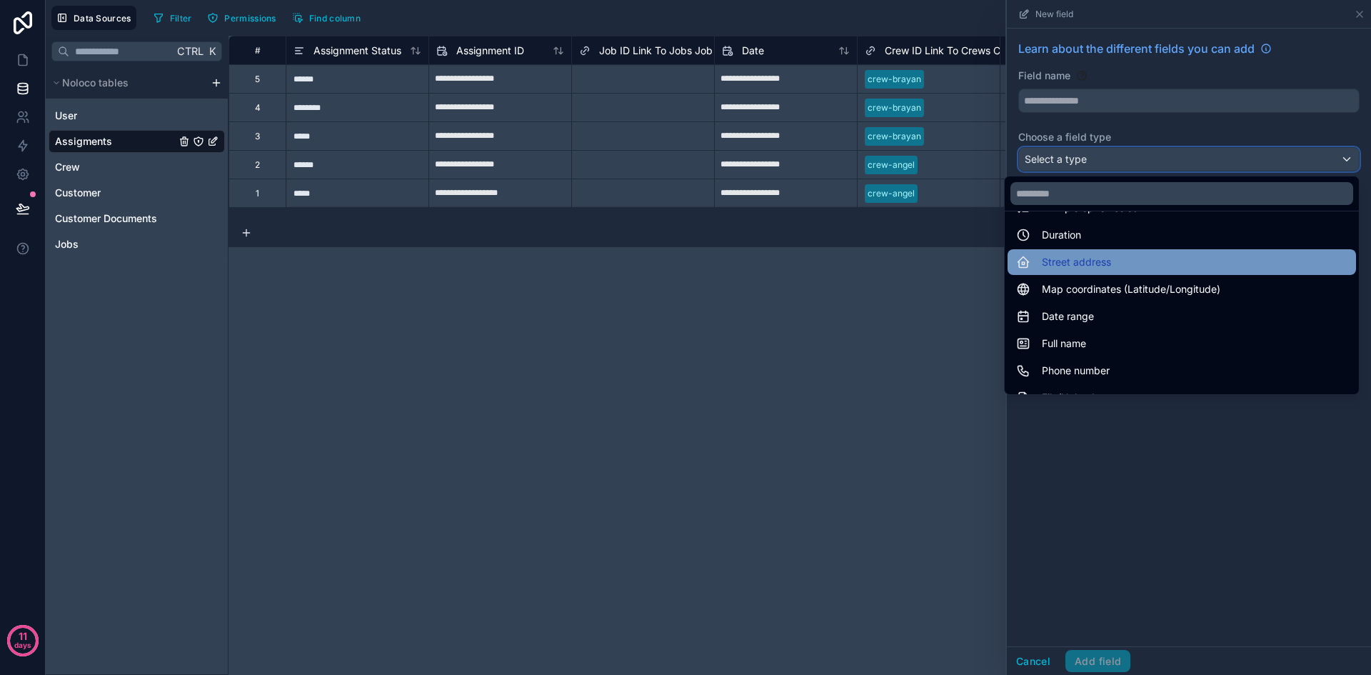
scroll to position [214, 0]
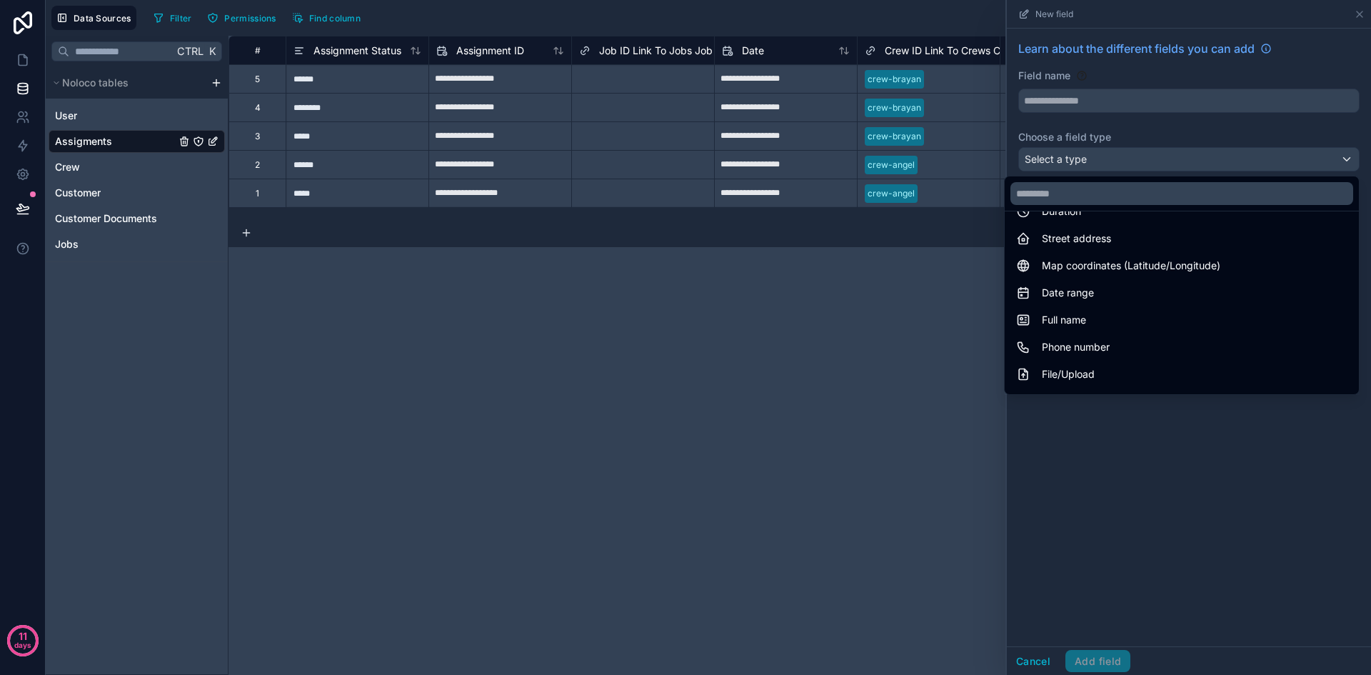
click at [125, 141] on div "Assigments" at bounding box center [137, 141] width 176 height 23
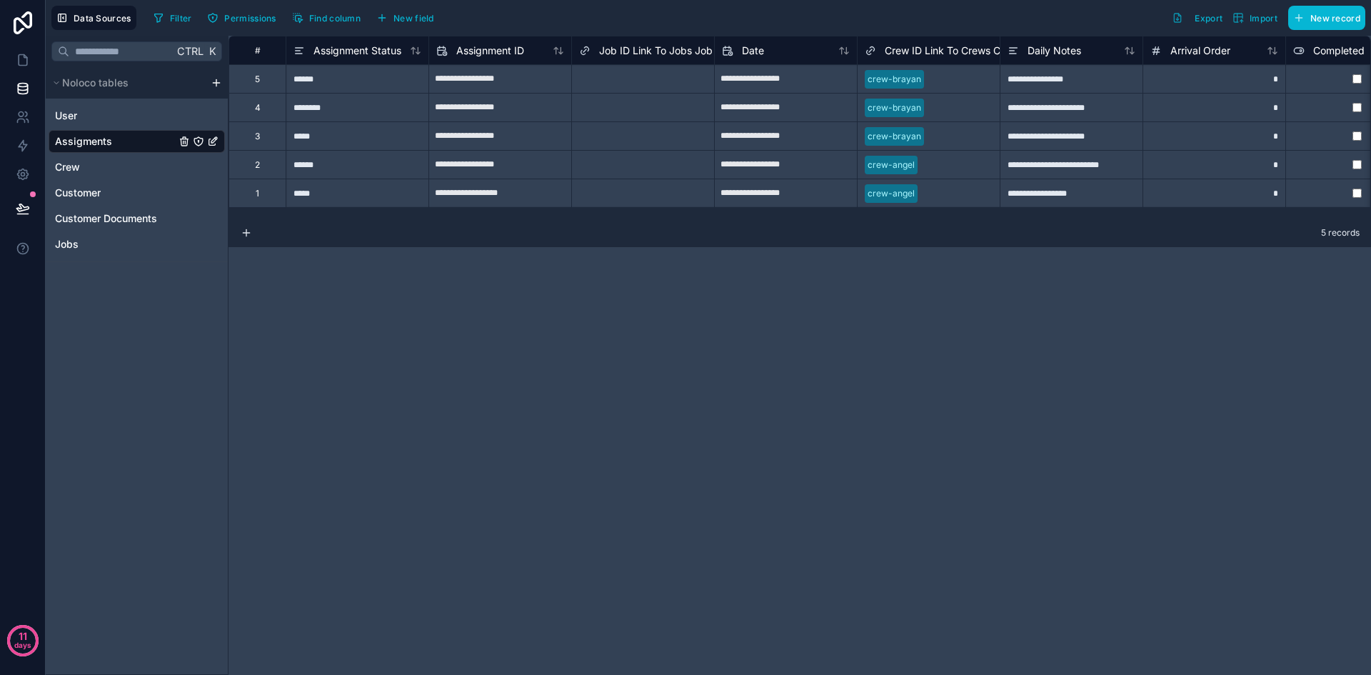
click at [125, 141] on div "Assigments" at bounding box center [137, 141] width 176 height 23
click at [386, 21] on icon "button" at bounding box center [381, 17] width 11 height 11
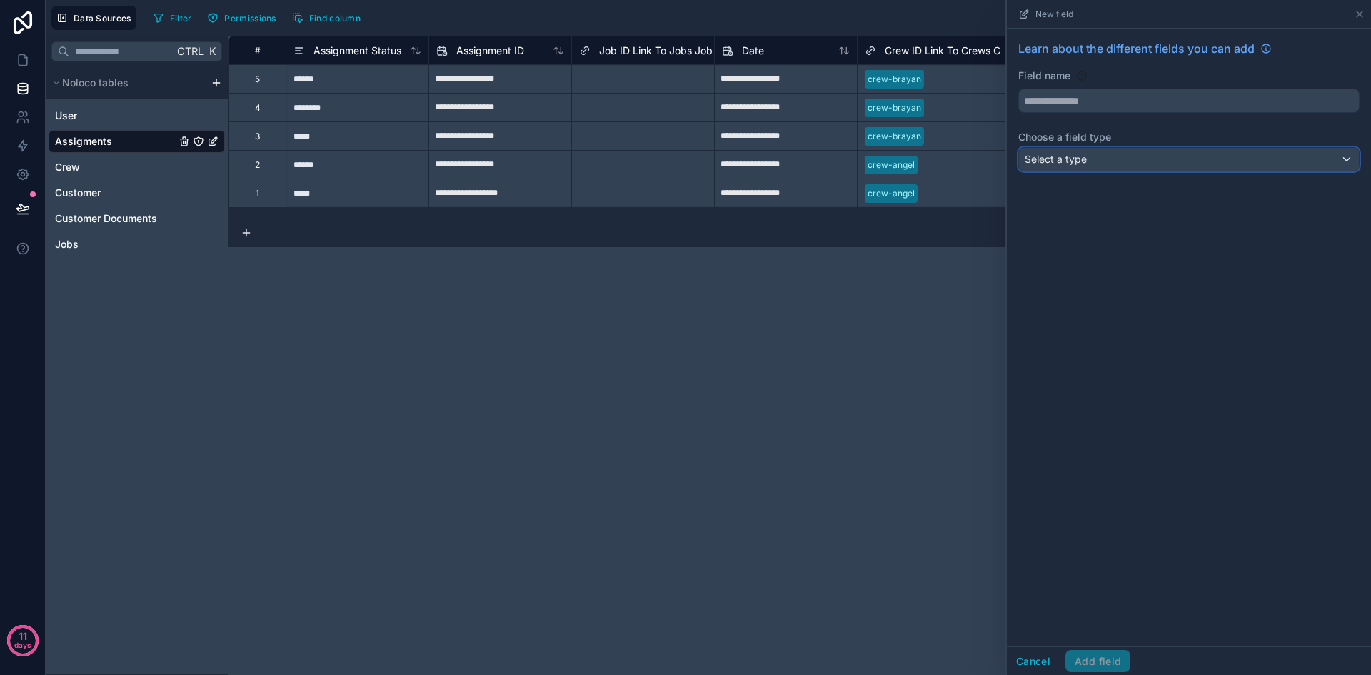
click at [1130, 167] on div "Select a type" at bounding box center [1189, 159] width 340 height 23
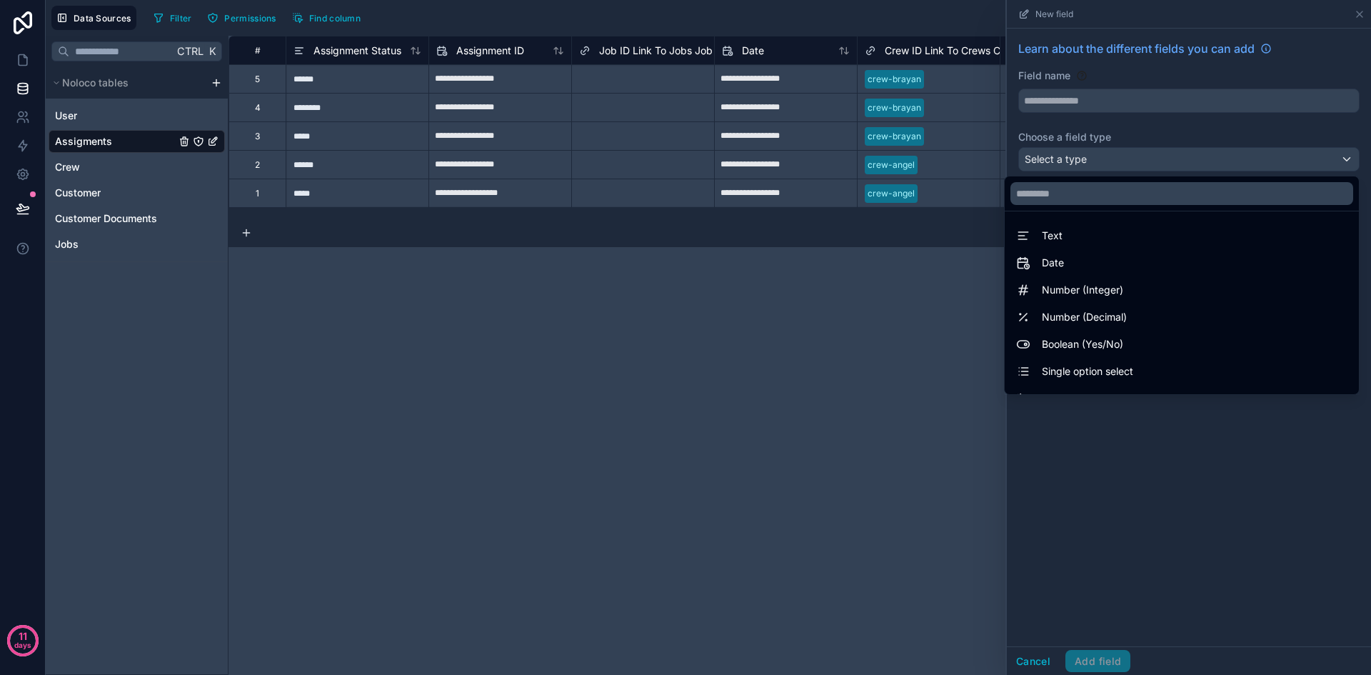
click at [858, 381] on div "**********" at bounding box center [799, 355] width 1142 height 639
click at [79, 139] on span "Assigments" at bounding box center [83, 141] width 57 height 14
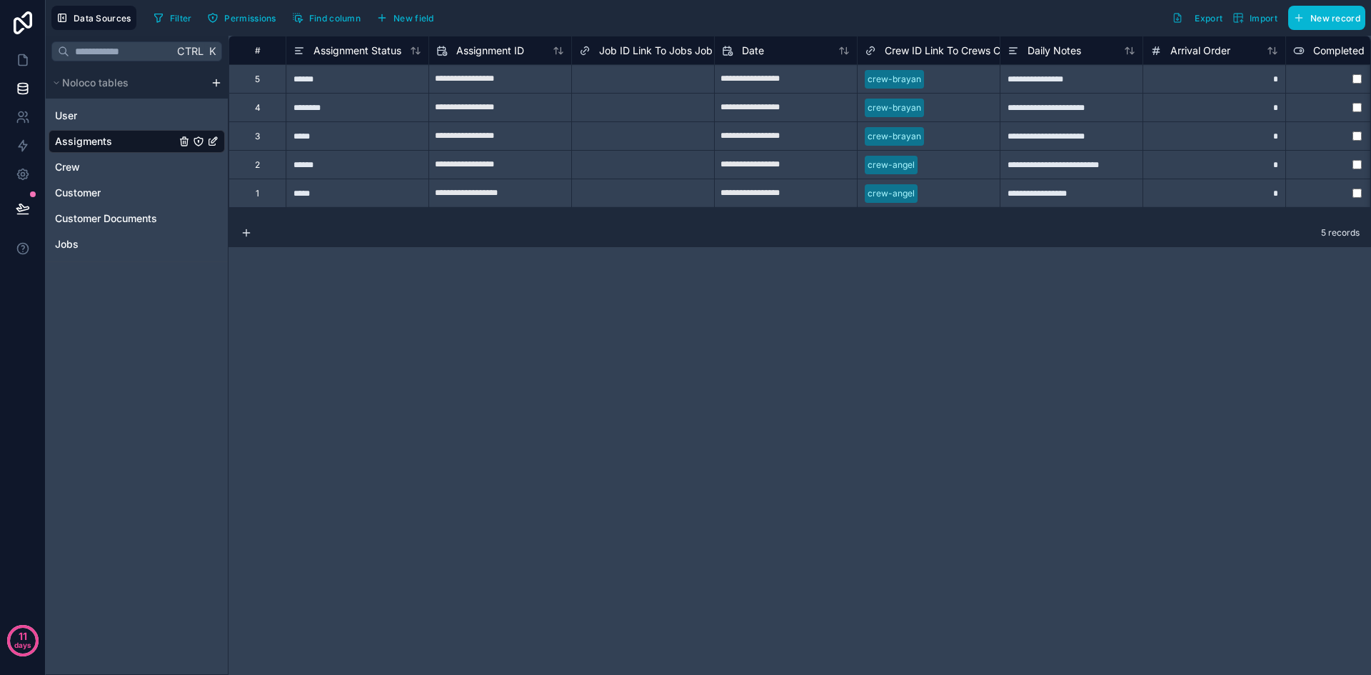
click at [652, 47] on span "Job ID Link To Jobs Job ID" at bounding box center [662, 51] width 126 height 14
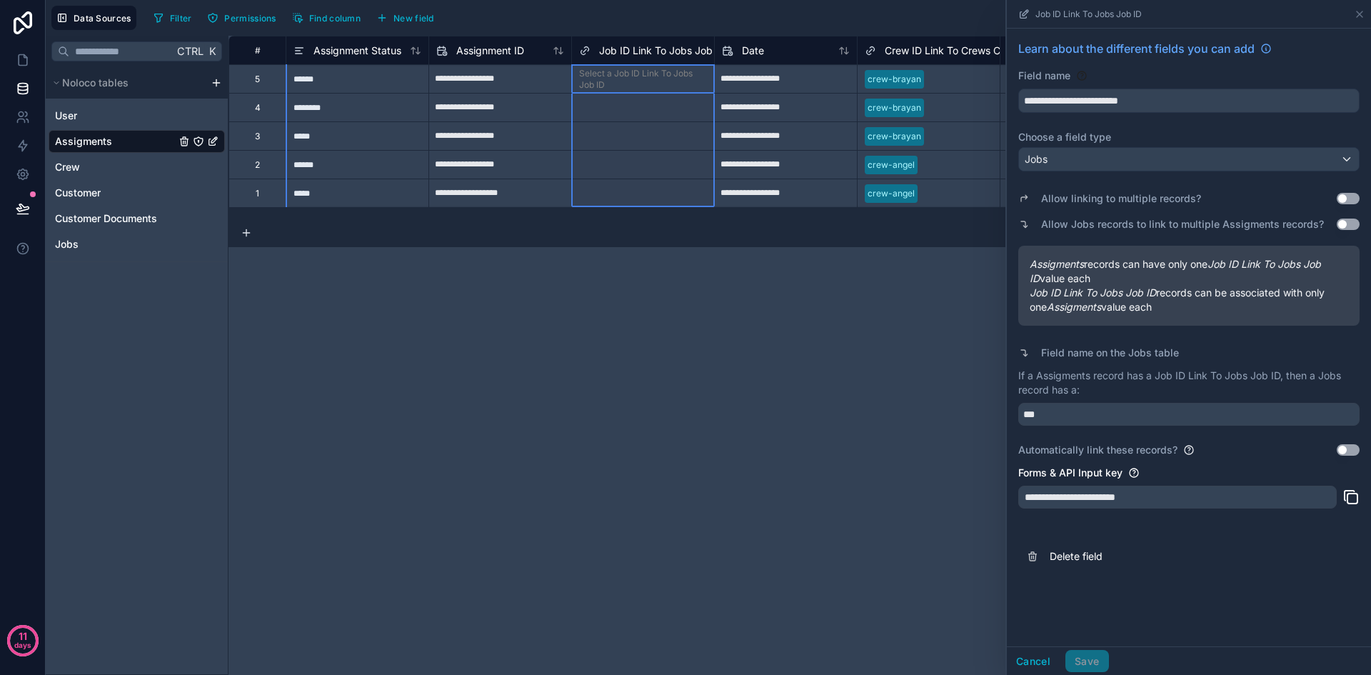
click at [618, 54] on span "Job ID Link To Jobs Job ID" at bounding box center [662, 51] width 126 height 14
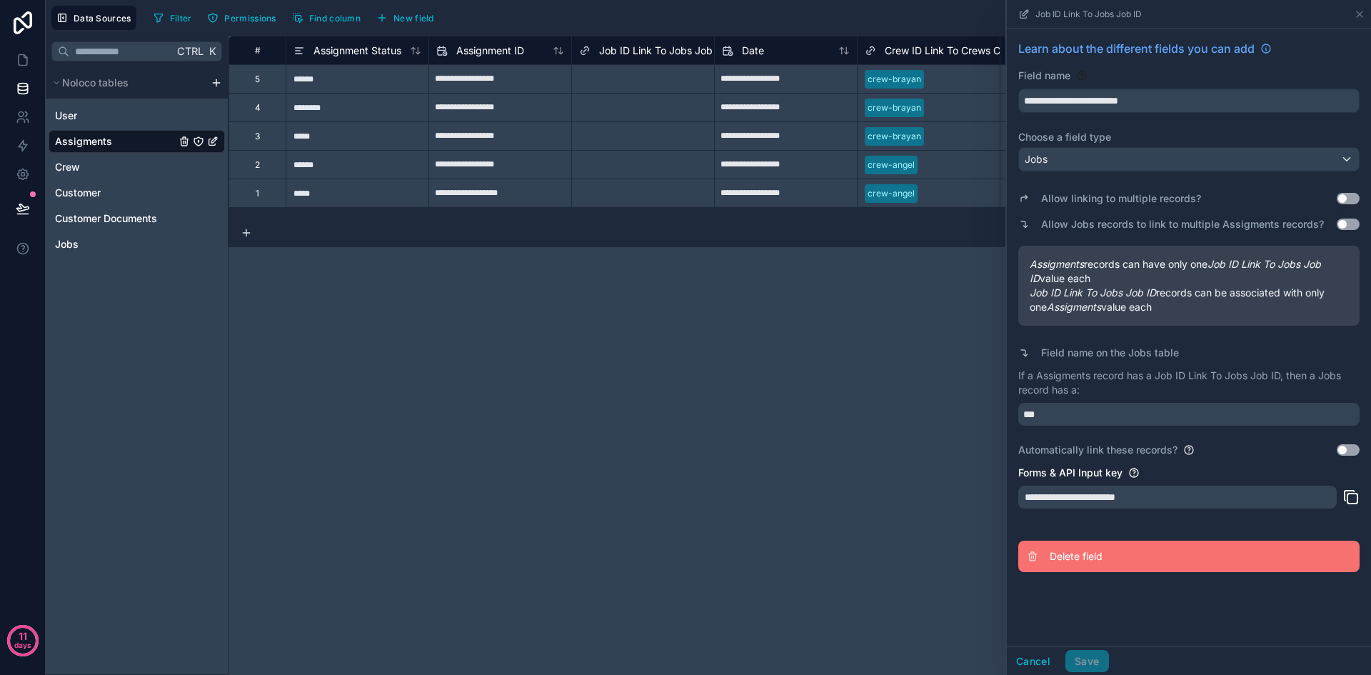
click at [1042, 546] on button "Delete field" at bounding box center [1188, 556] width 341 height 31
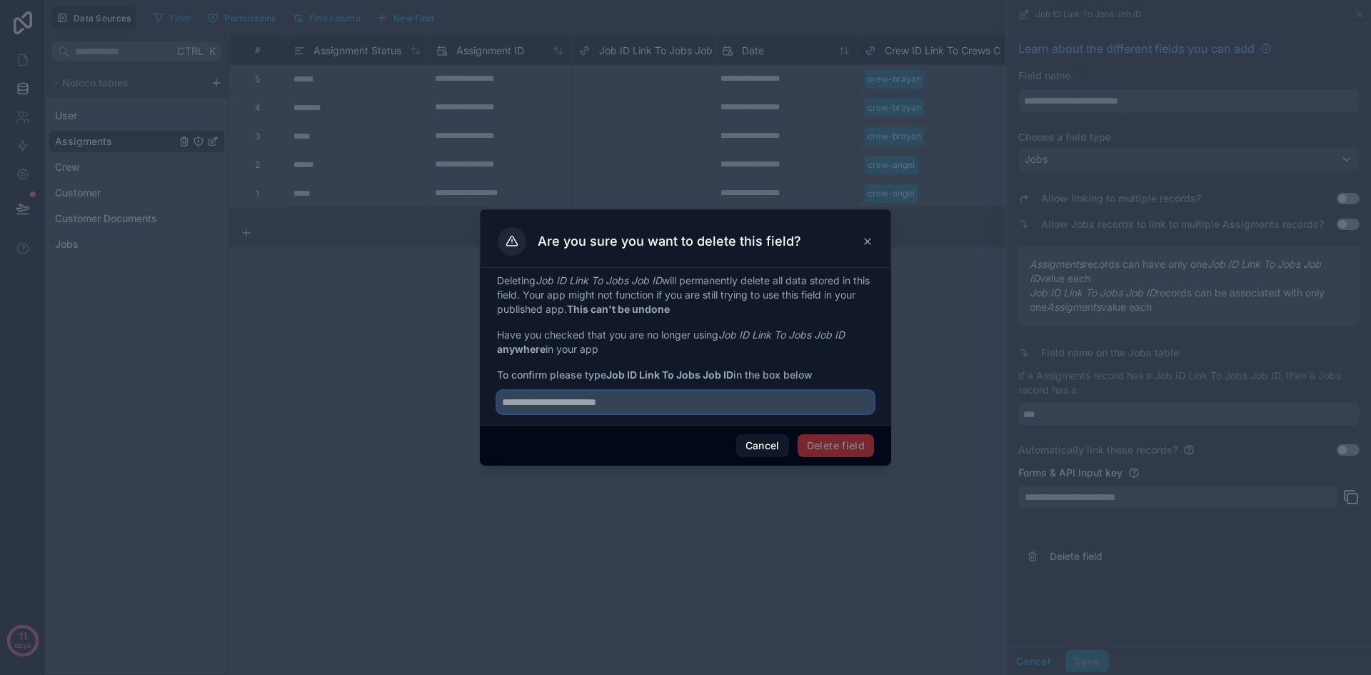
click at [663, 406] on input "text" at bounding box center [685, 402] width 377 height 23
type input "**********"
click at [848, 451] on button "Delete field" at bounding box center [836, 445] width 76 height 23
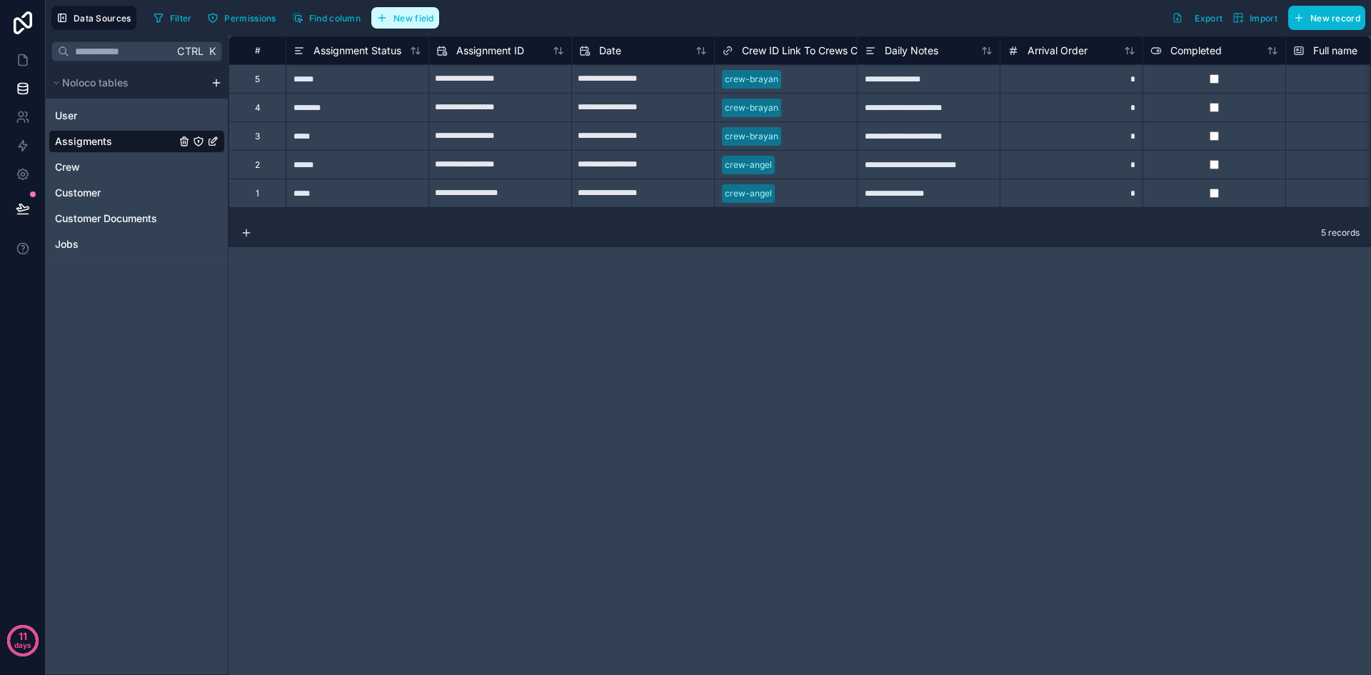
click at [416, 16] on span "New field" at bounding box center [413, 18] width 41 height 11
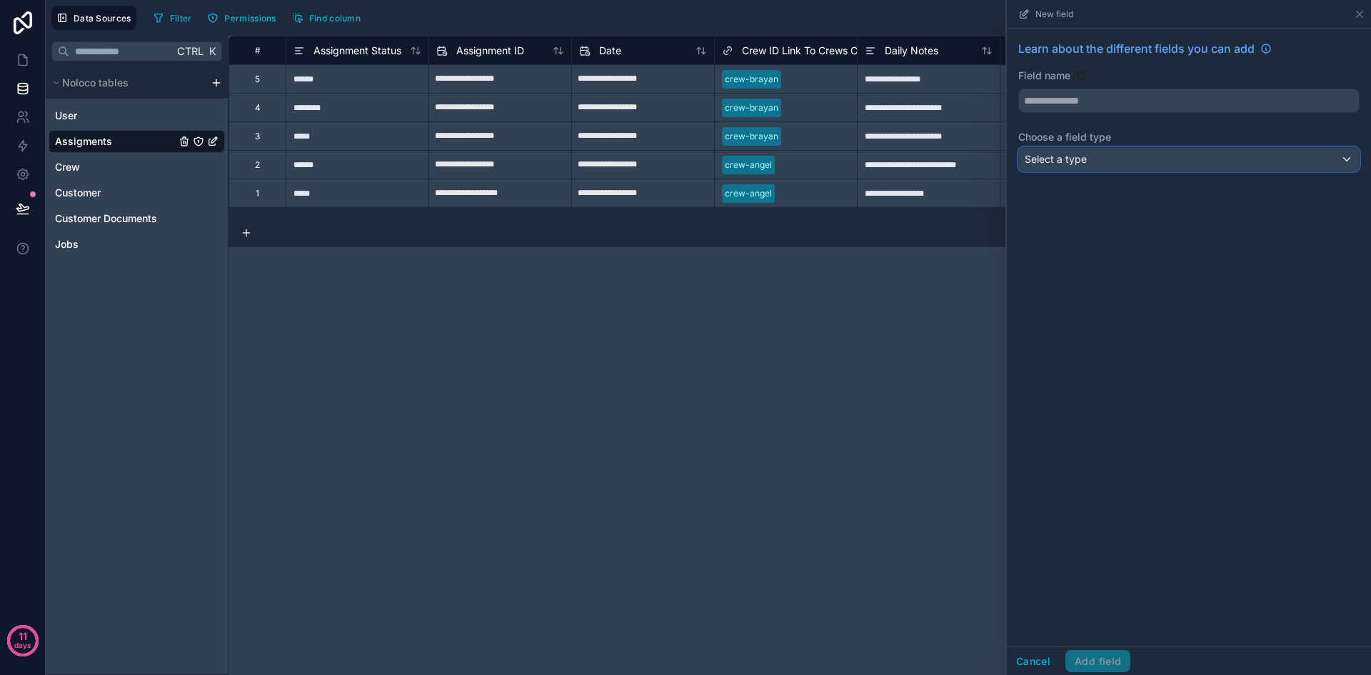
click at [1080, 161] on span "Select a type" at bounding box center [1056, 159] width 62 height 12
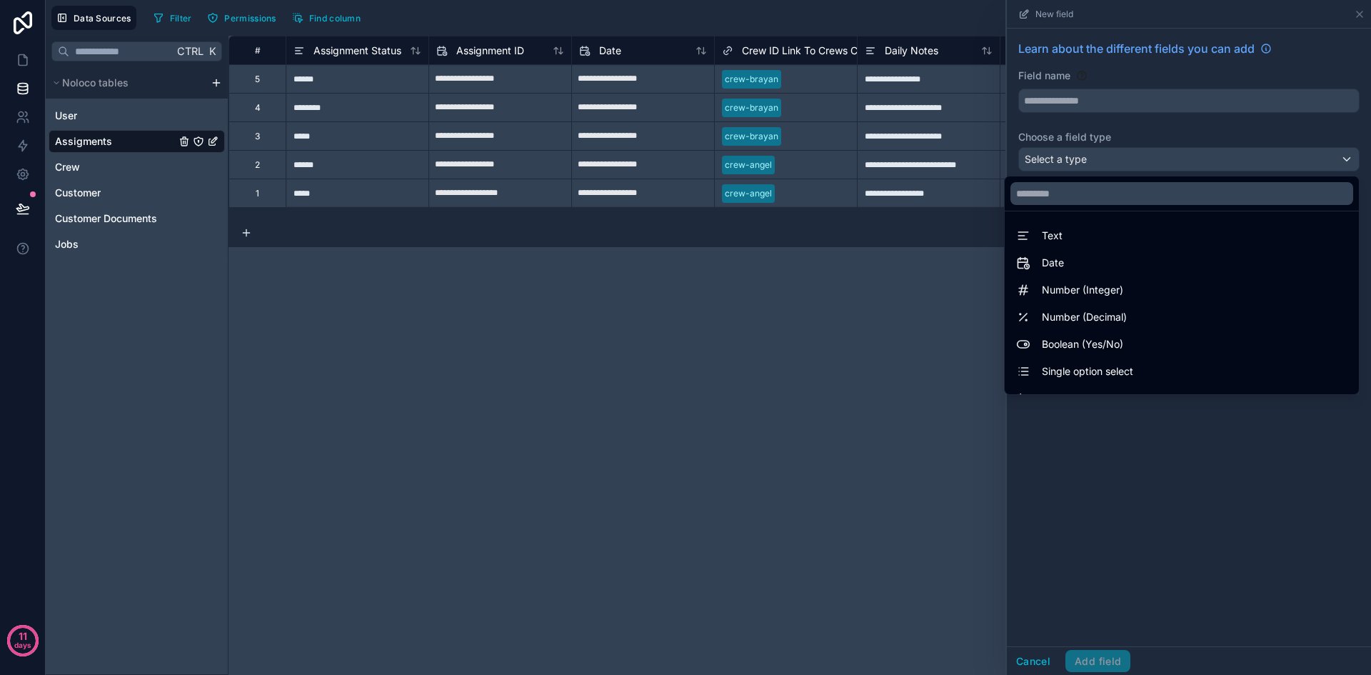
click at [1087, 105] on div at bounding box center [1189, 337] width 364 height 675
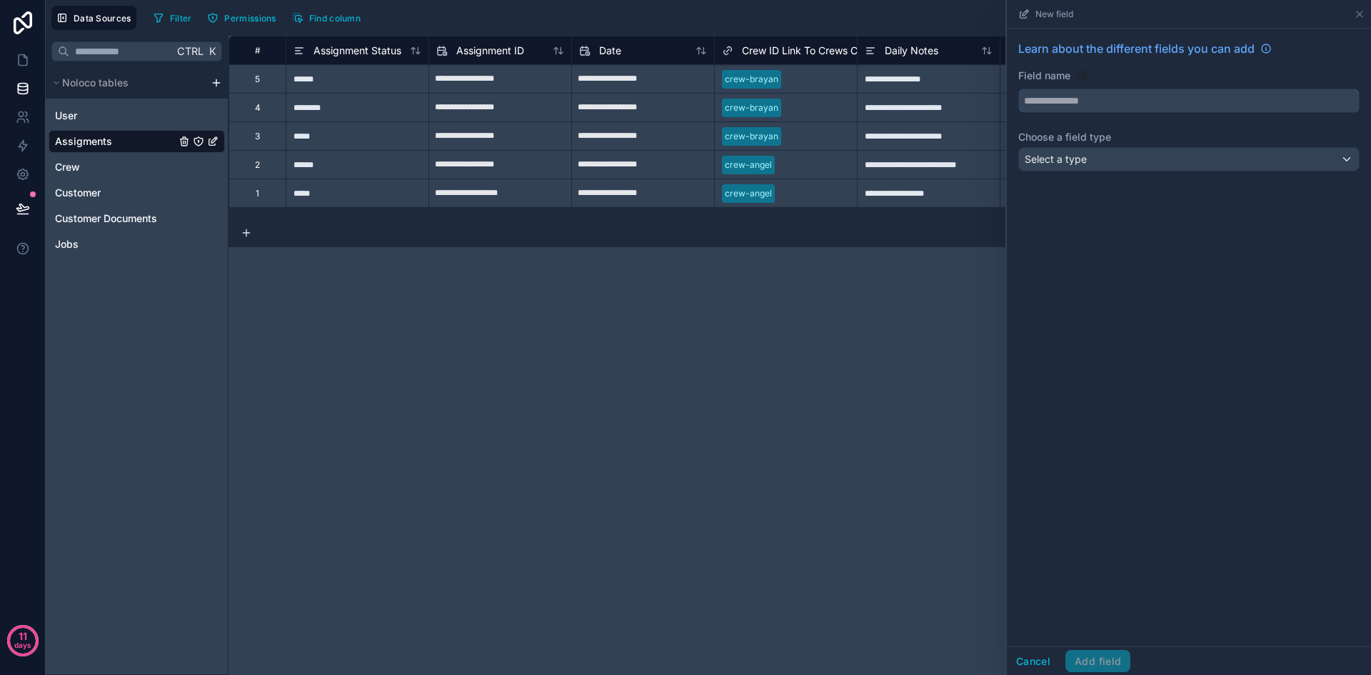
click at [1091, 104] on input "text" at bounding box center [1189, 100] width 340 height 23
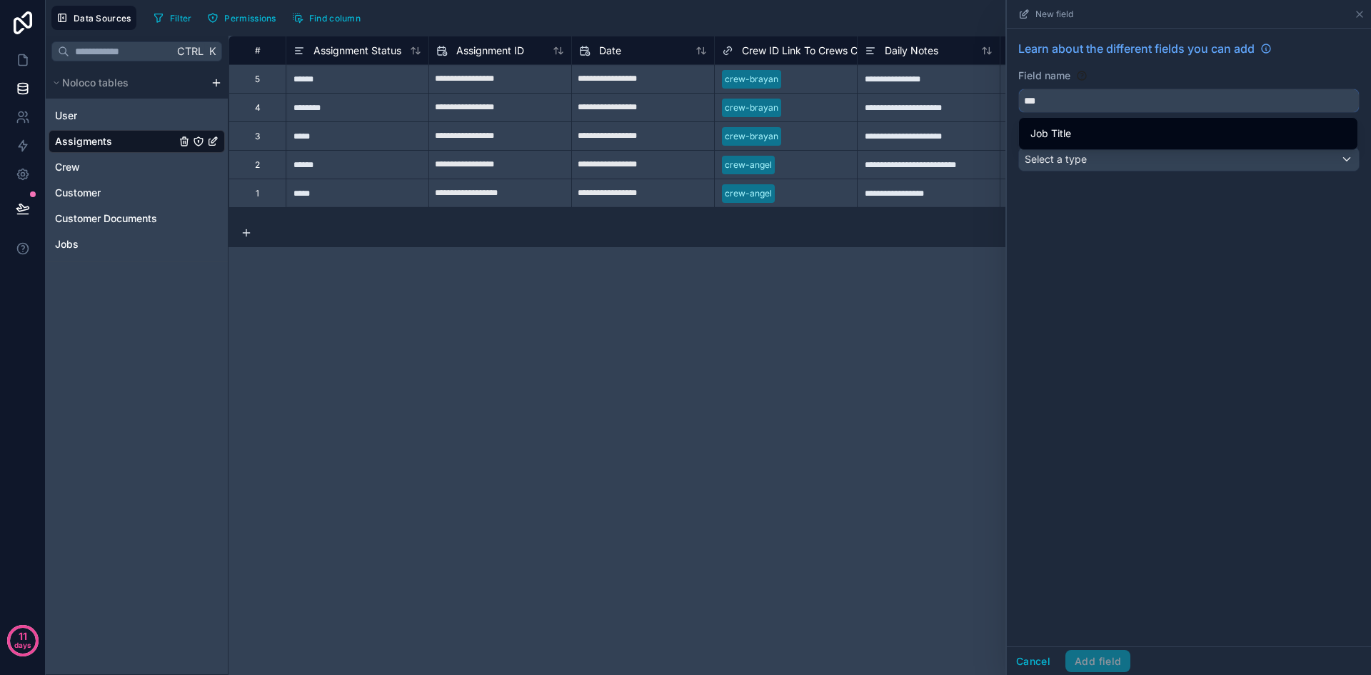
click at [1082, 100] on input "***" at bounding box center [1189, 100] width 340 height 23
type input "***"
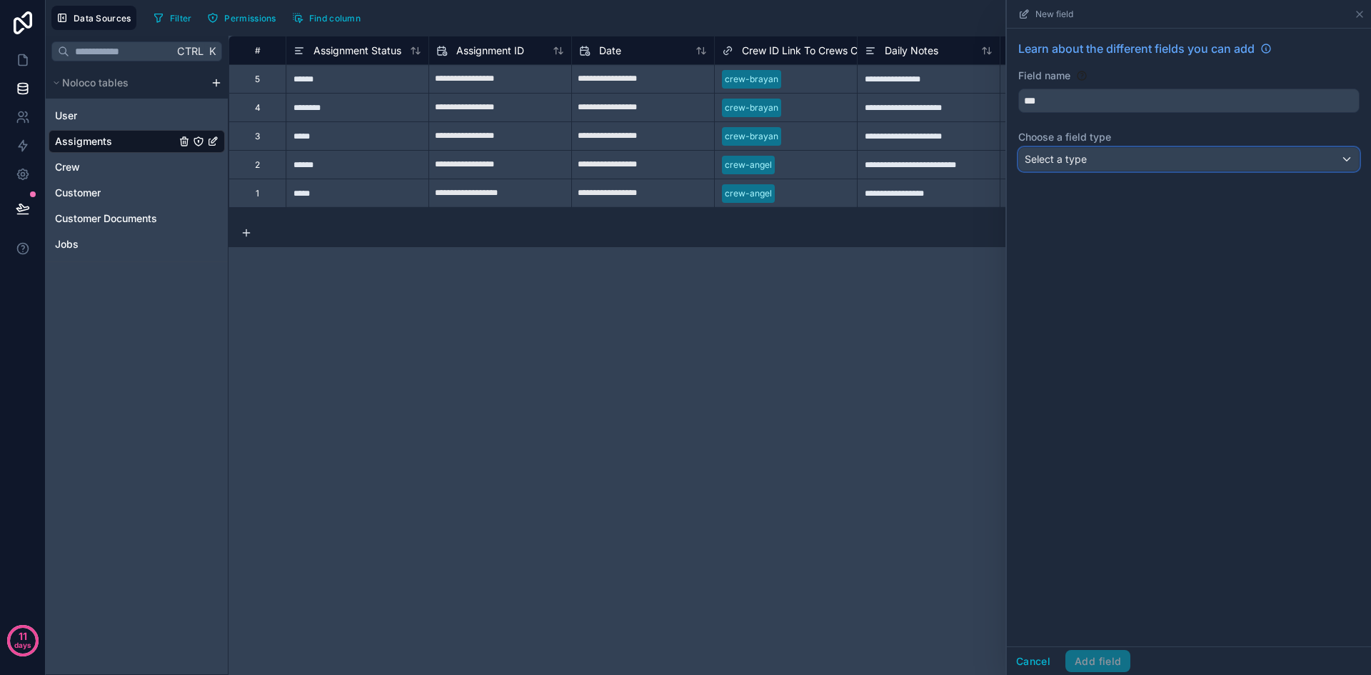
click at [1113, 165] on div "Select a type" at bounding box center [1189, 159] width 340 height 23
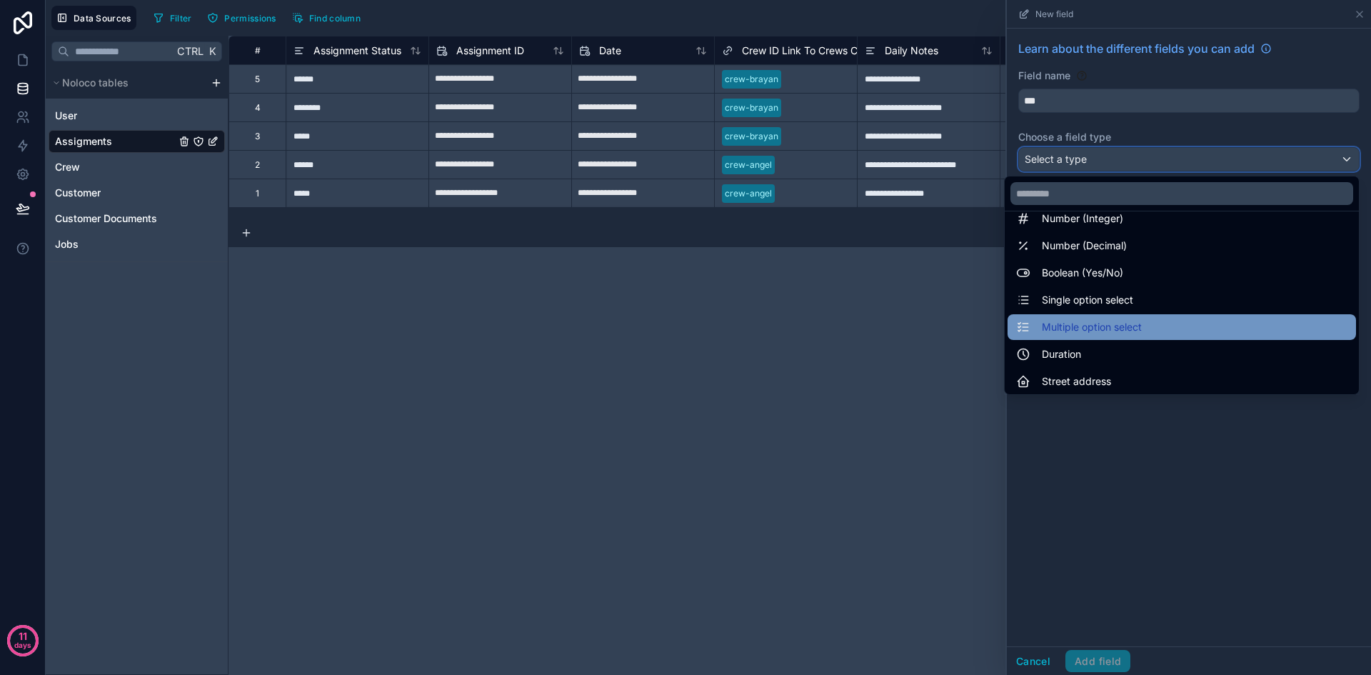
scroll to position [414, 0]
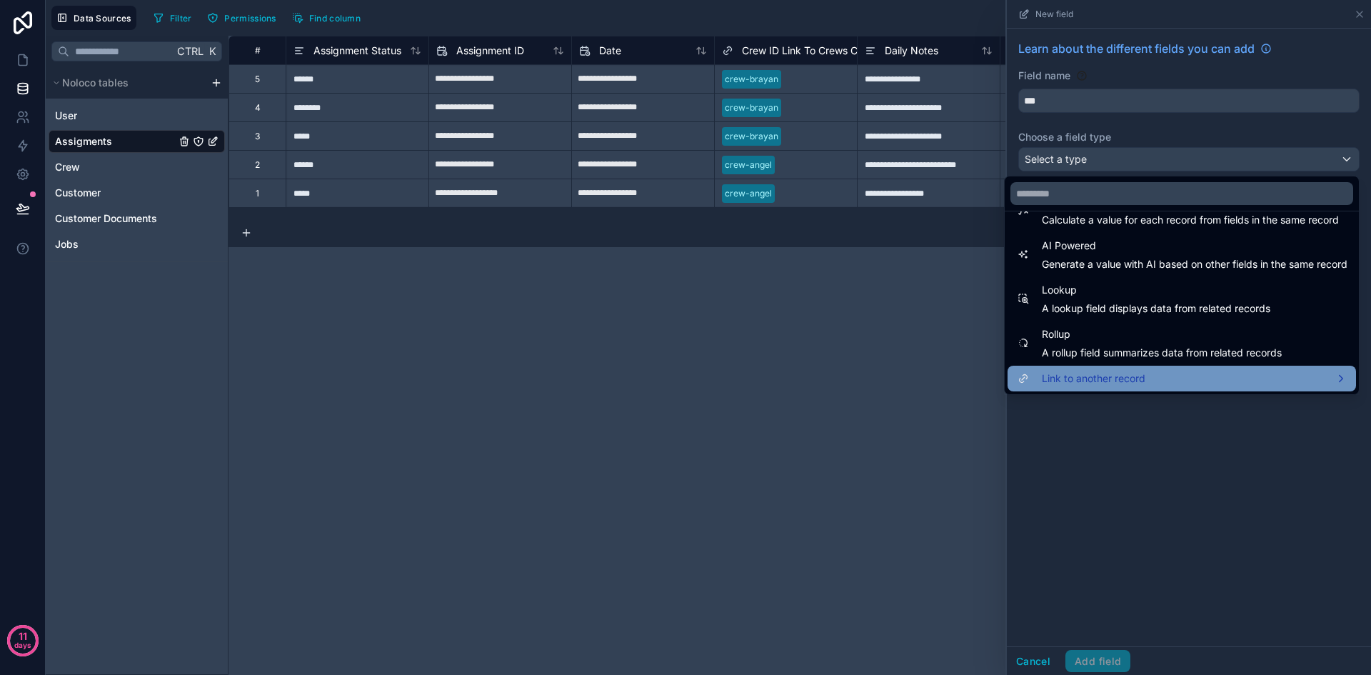
click at [1114, 374] on span "Link to another record" at bounding box center [1094, 378] width 104 height 17
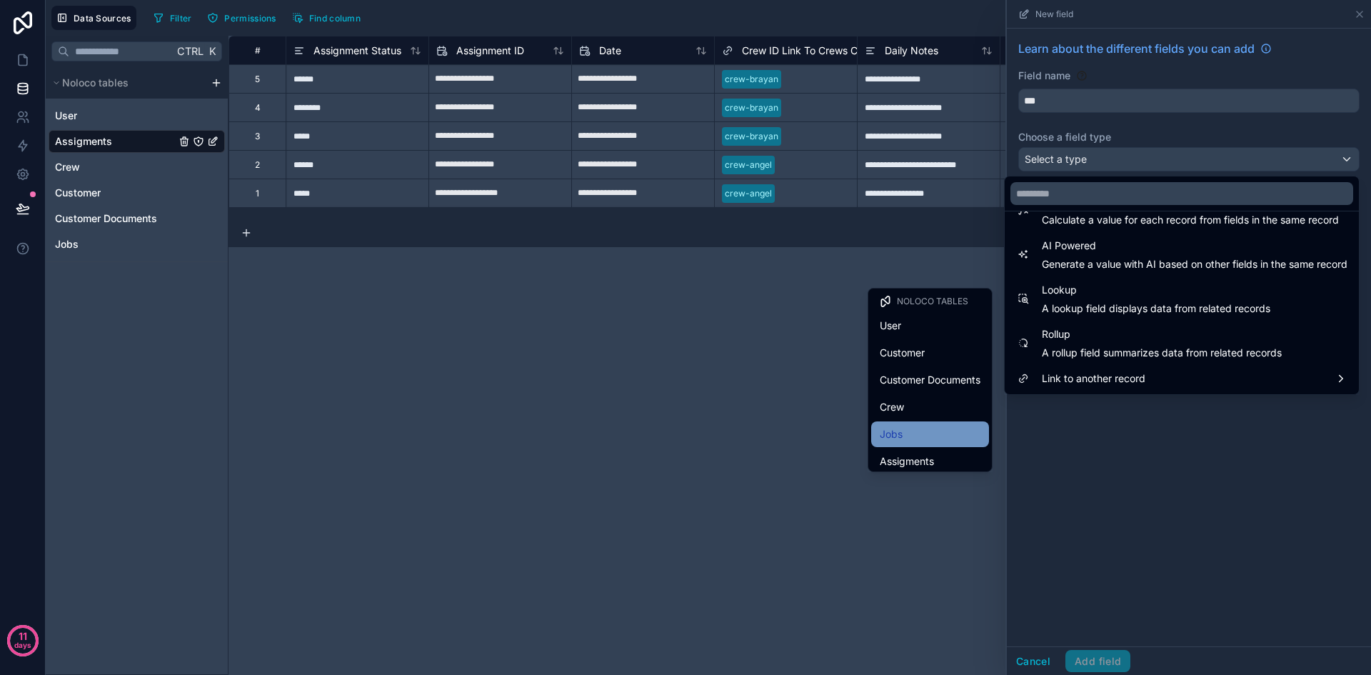
click at [914, 425] on div "Jobs" at bounding box center [930, 434] width 118 height 26
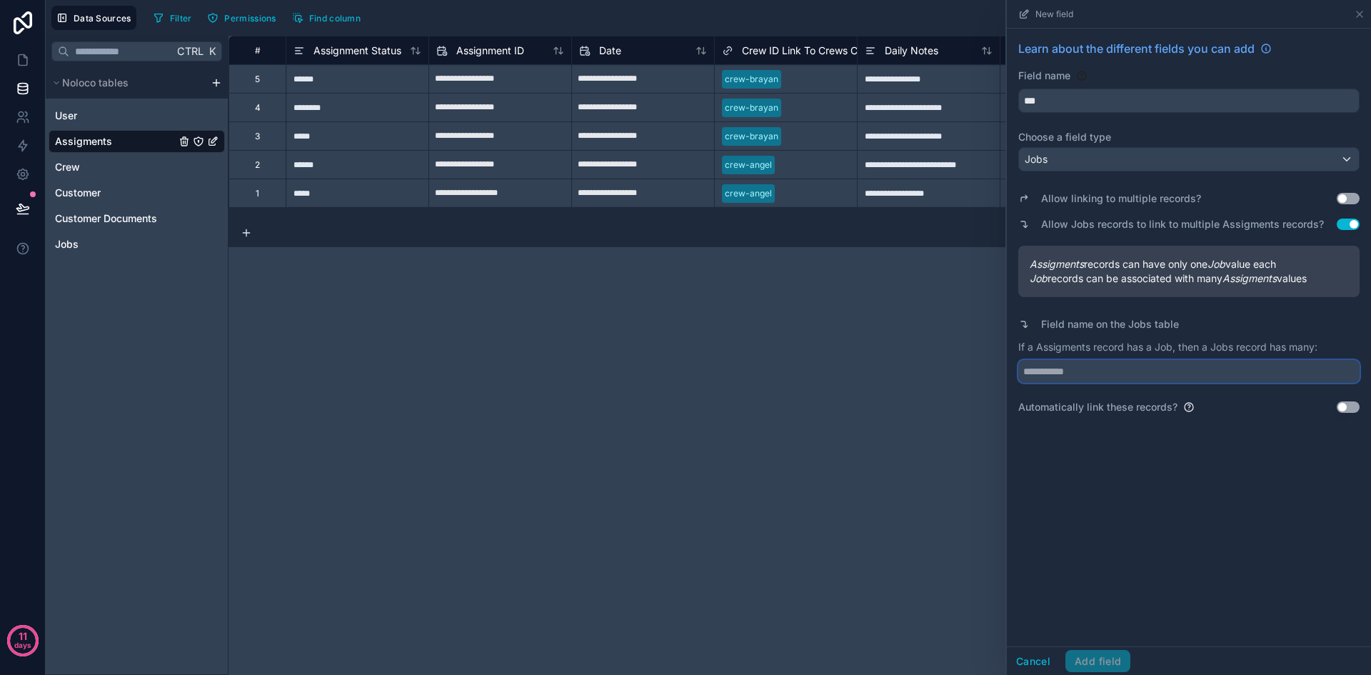
click at [1102, 372] on input "text" at bounding box center [1188, 371] width 341 height 23
type input "**********"
click at [1088, 656] on button "Add field" at bounding box center [1097, 661] width 65 height 23
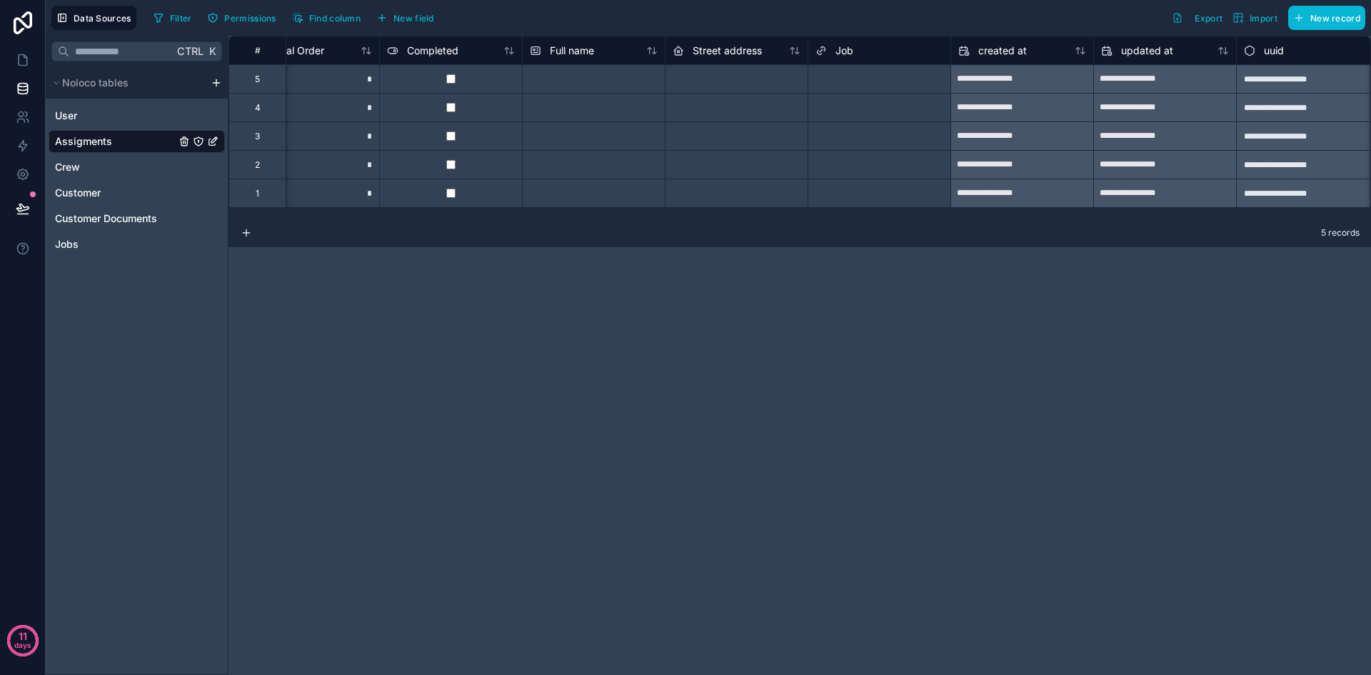
scroll to position [0, 772]
click at [884, 91] on div "Select a Job" at bounding box center [871, 79] width 142 height 28
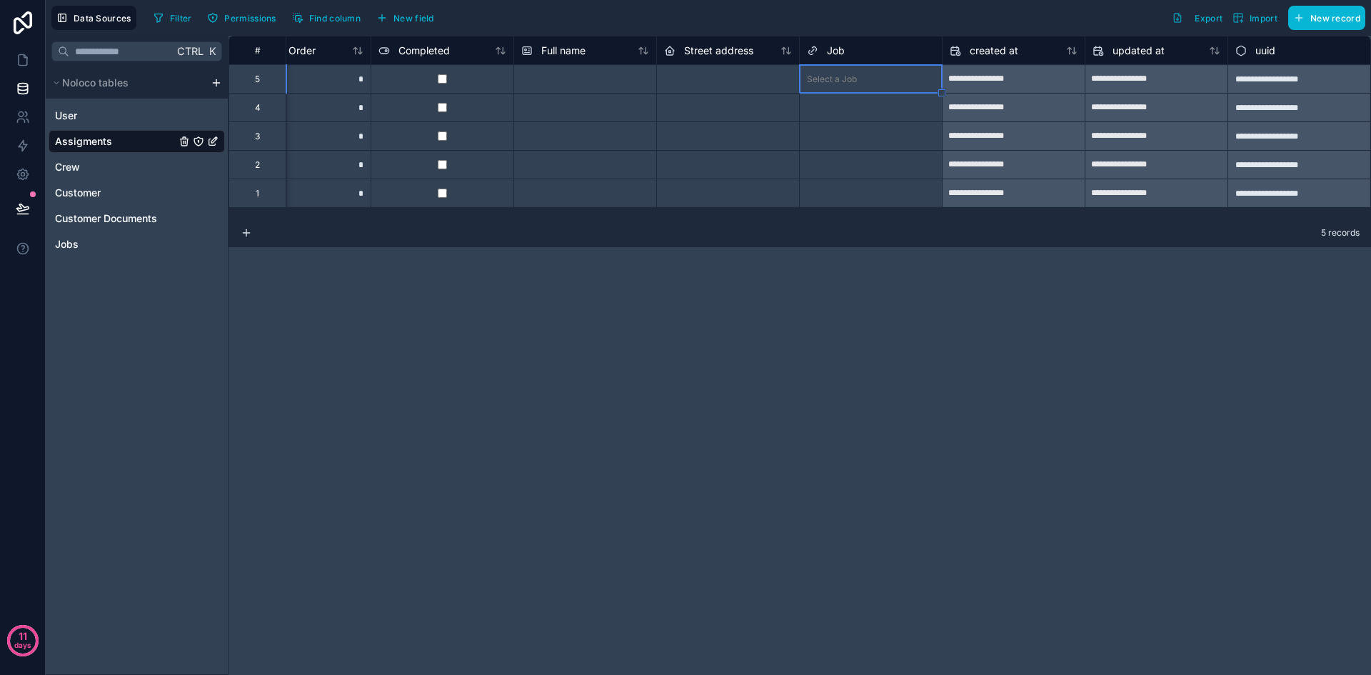
click at [889, 81] on div "Select a Job" at bounding box center [871, 79] width 142 height 14
click at [865, 79] on div "Select a Job" at bounding box center [871, 79] width 142 height 14
click at [865, 154] on div "Select a Job" at bounding box center [871, 165] width 142 height 28
click at [872, 170] on div "Select a Job" at bounding box center [871, 165] width 142 height 14
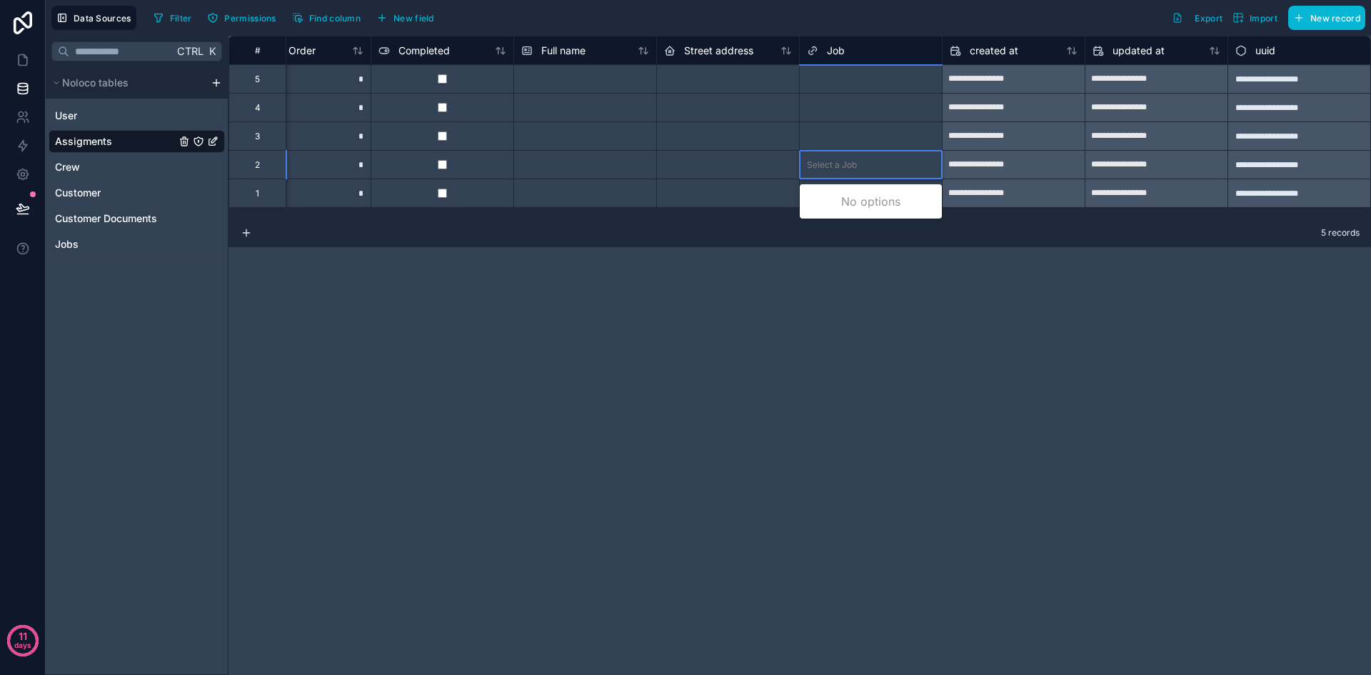
click at [858, 82] on div "Select a Job" at bounding box center [871, 79] width 142 height 14
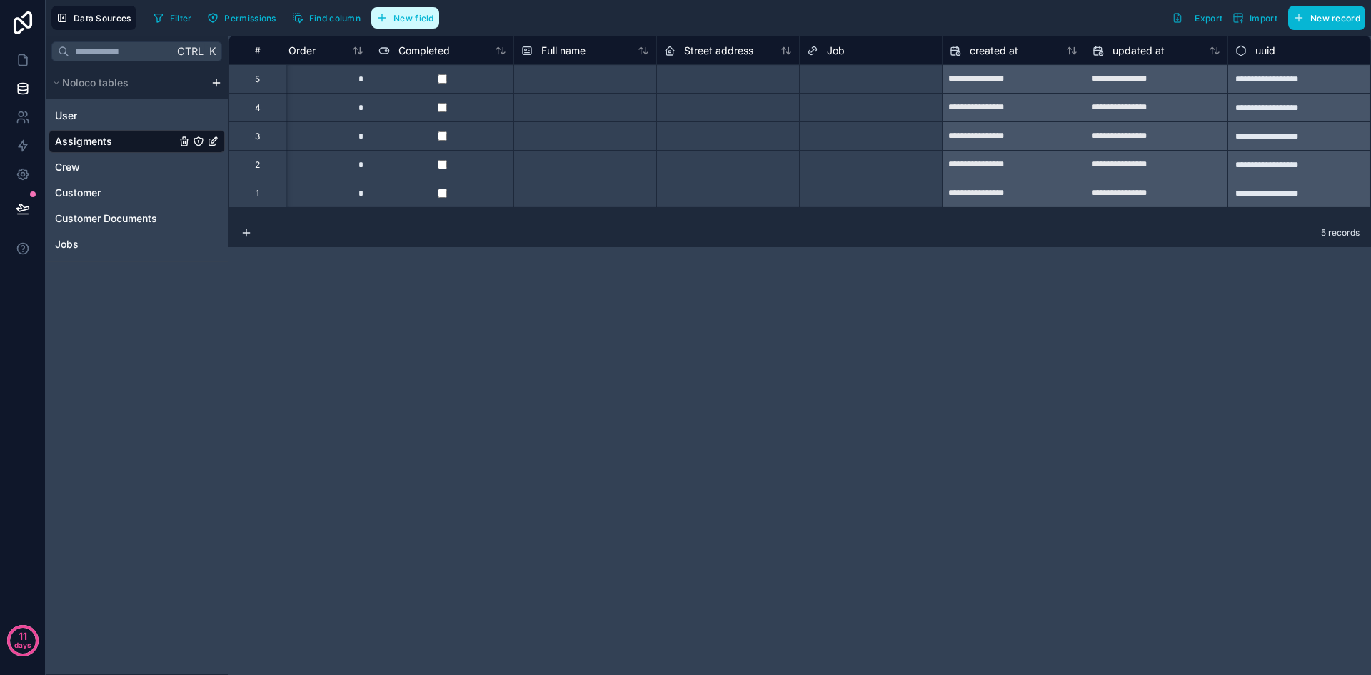
click at [395, 21] on span "New field" at bounding box center [413, 18] width 41 height 11
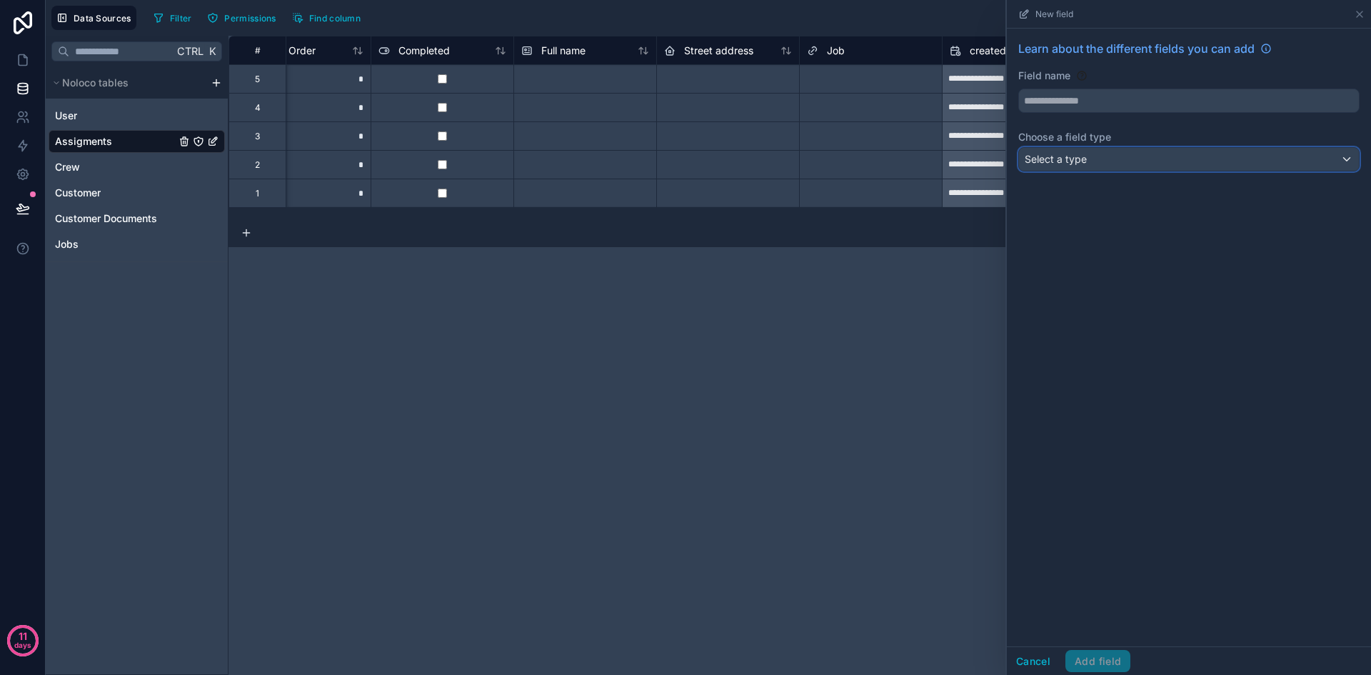
click at [1074, 157] on span "Select a type" at bounding box center [1056, 159] width 62 height 12
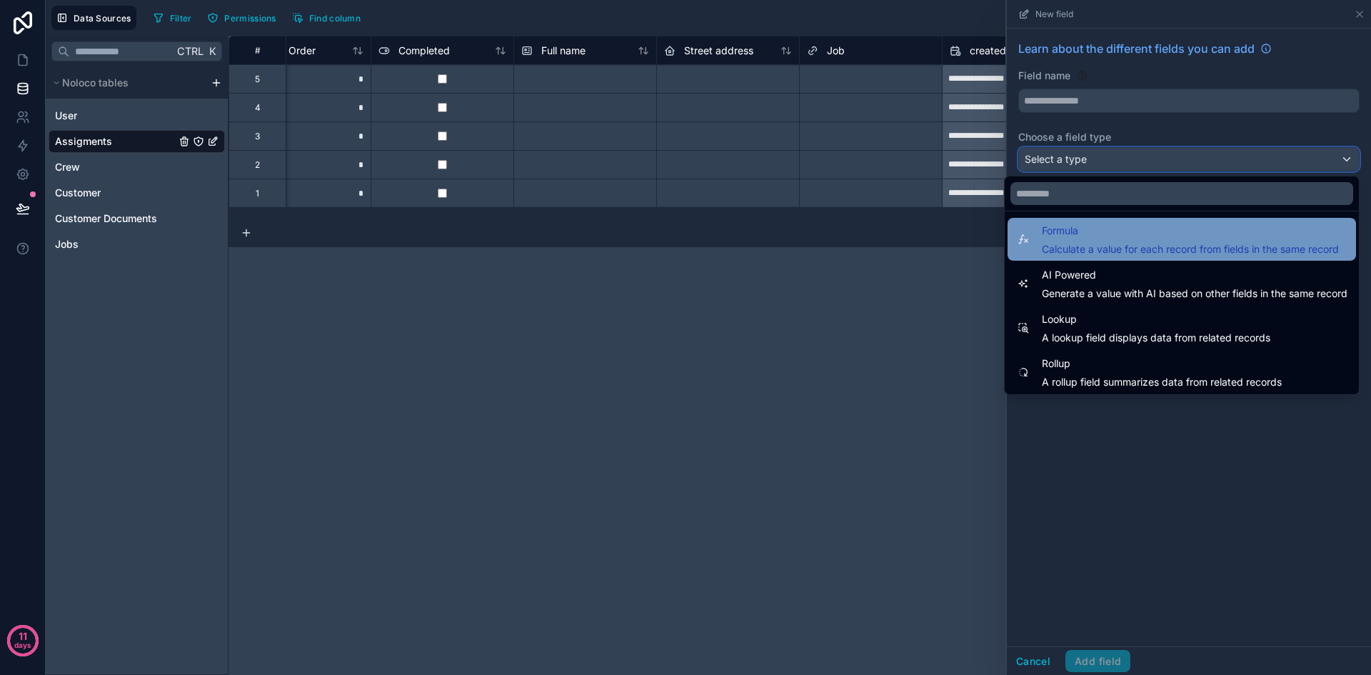
scroll to position [414, 0]
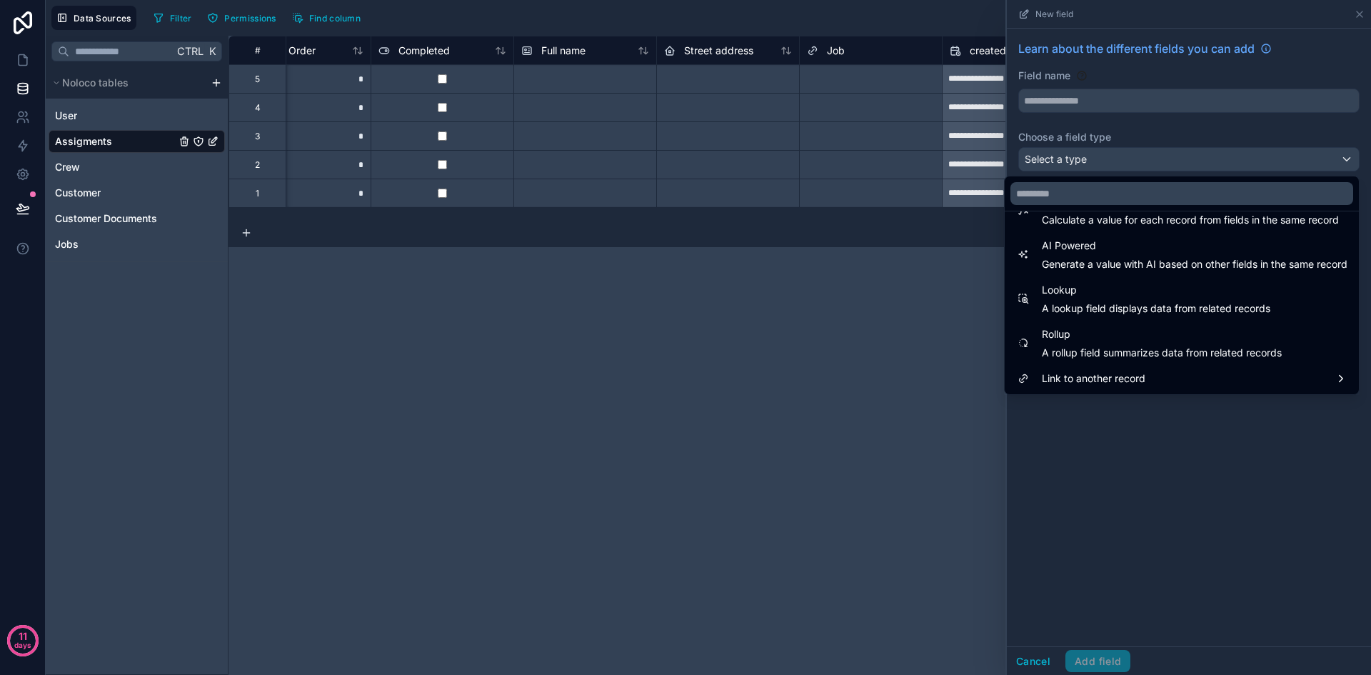
click at [846, 383] on div "**********" at bounding box center [799, 355] width 1142 height 639
drag, startPoint x: 838, startPoint y: 371, endPoint x: 860, endPoint y: 361, distance: 24.6
click at [837, 371] on div "**********" at bounding box center [799, 355] width 1142 height 639
click at [1362, 13] on div at bounding box center [1189, 337] width 364 height 675
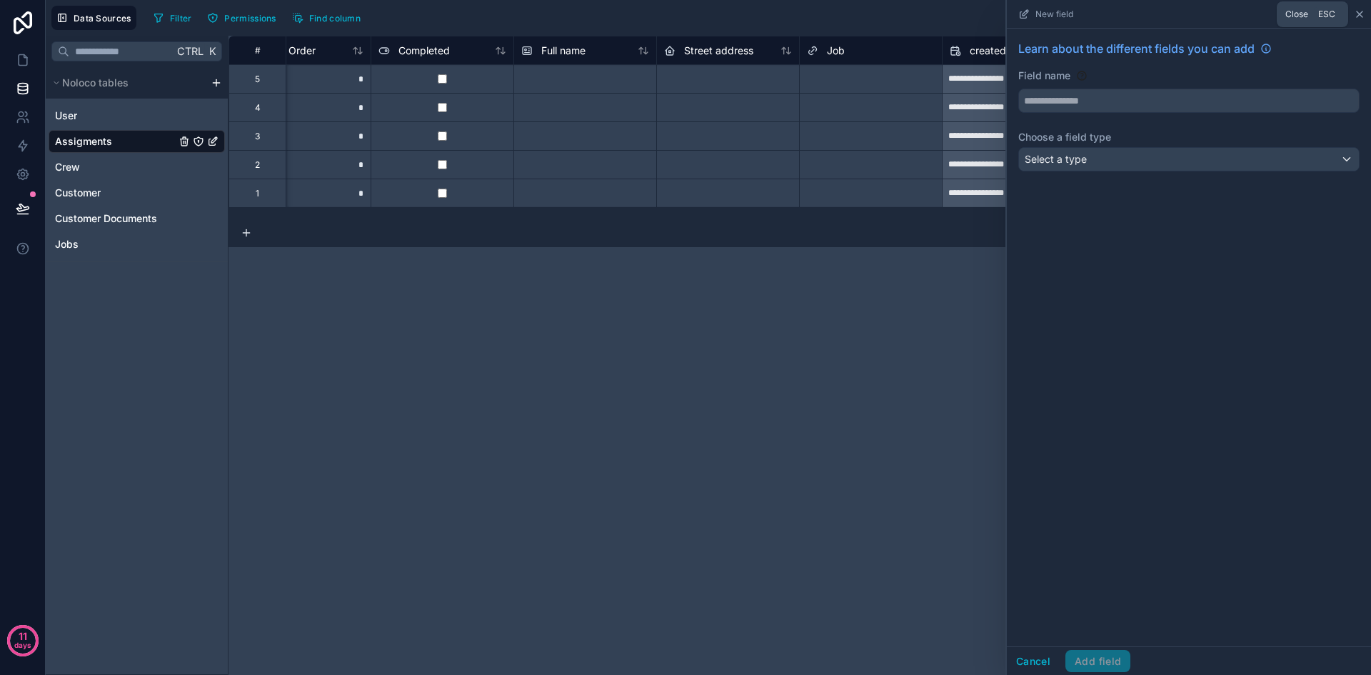
click at [1360, 13] on icon at bounding box center [1359, 14] width 11 height 11
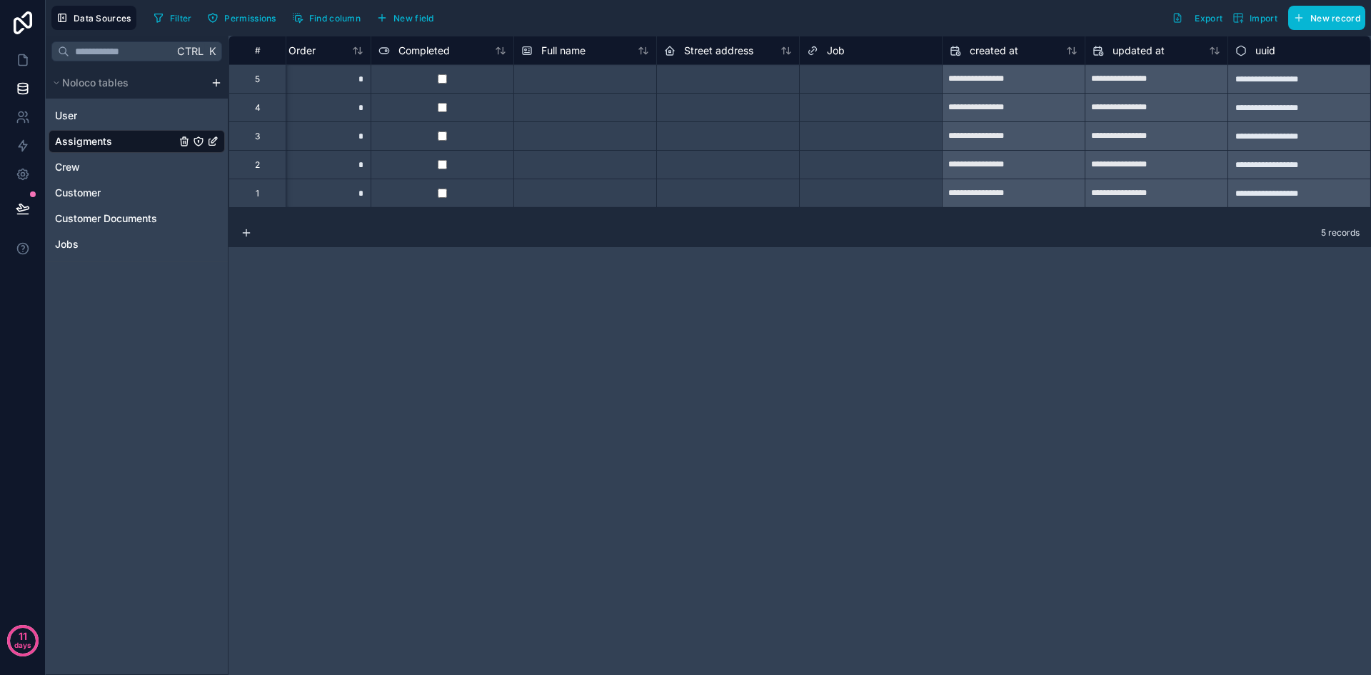
click at [783, 276] on div "**********" at bounding box center [799, 355] width 1142 height 639
click at [853, 84] on div "Select a Job" at bounding box center [832, 79] width 50 height 11
click at [78, 249] on span "Jobs" at bounding box center [67, 244] width 24 height 14
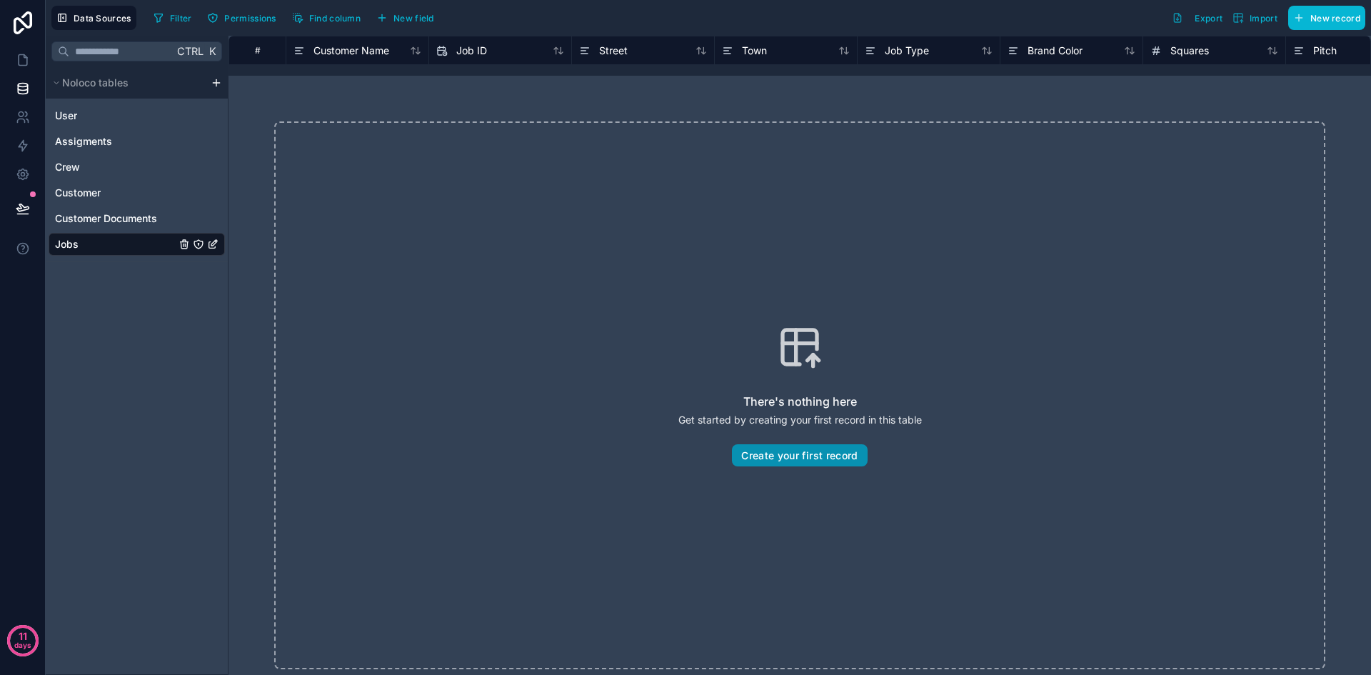
click at [792, 461] on button "Create your first record" at bounding box center [799, 455] width 135 height 23
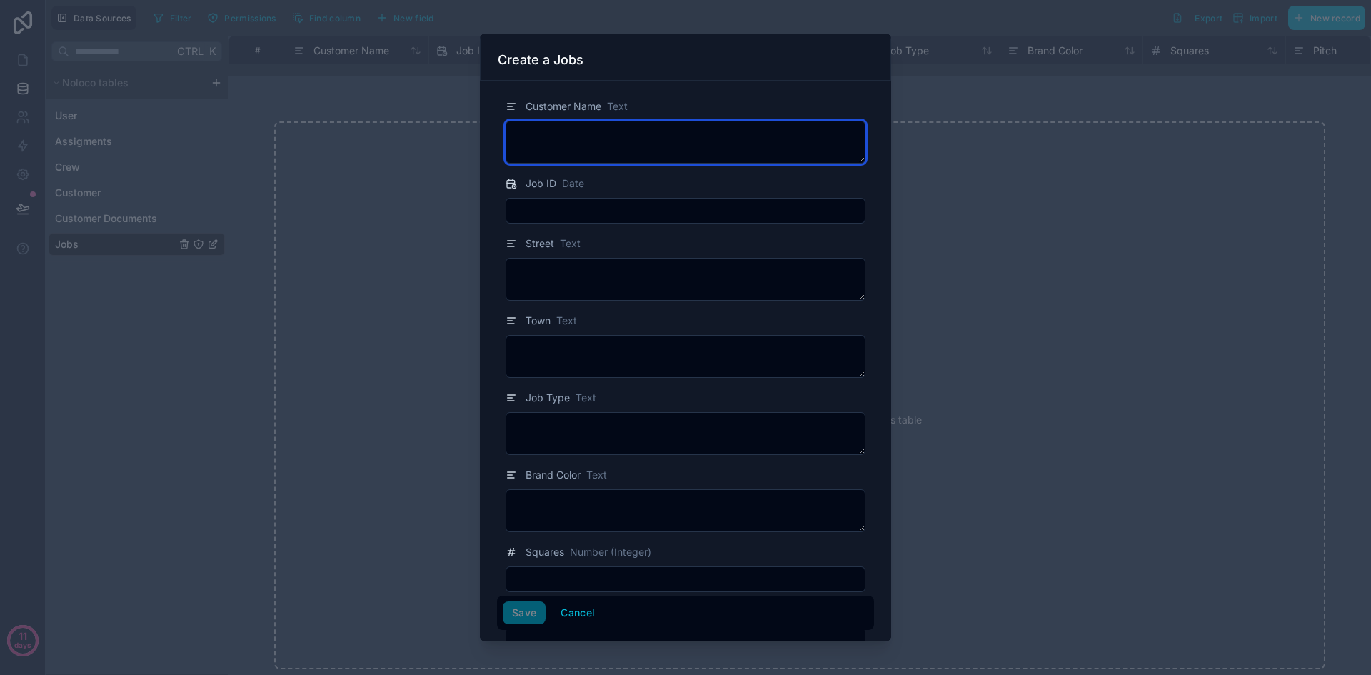
click at [568, 159] on textarea at bounding box center [686, 142] width 360 height 43
type textarea "**********"
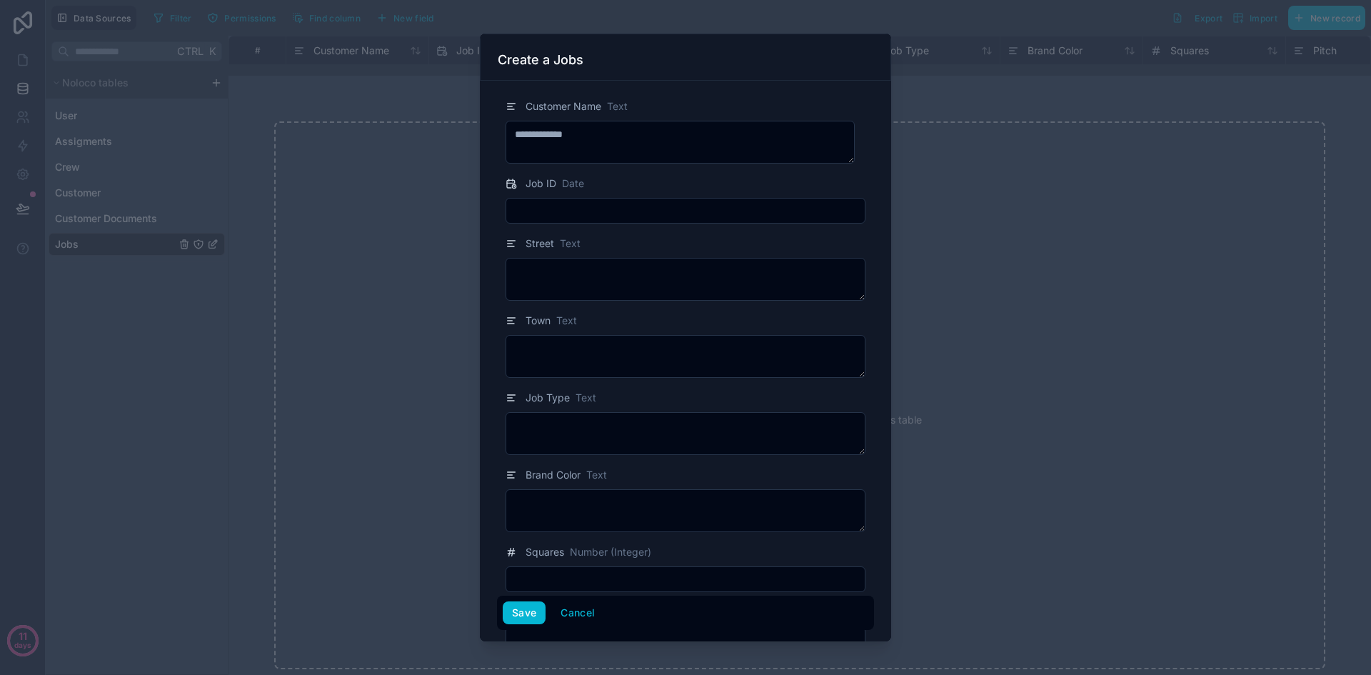
click at [605, 210] on input "text" at bounding box center [685, 211] width 358 height 20
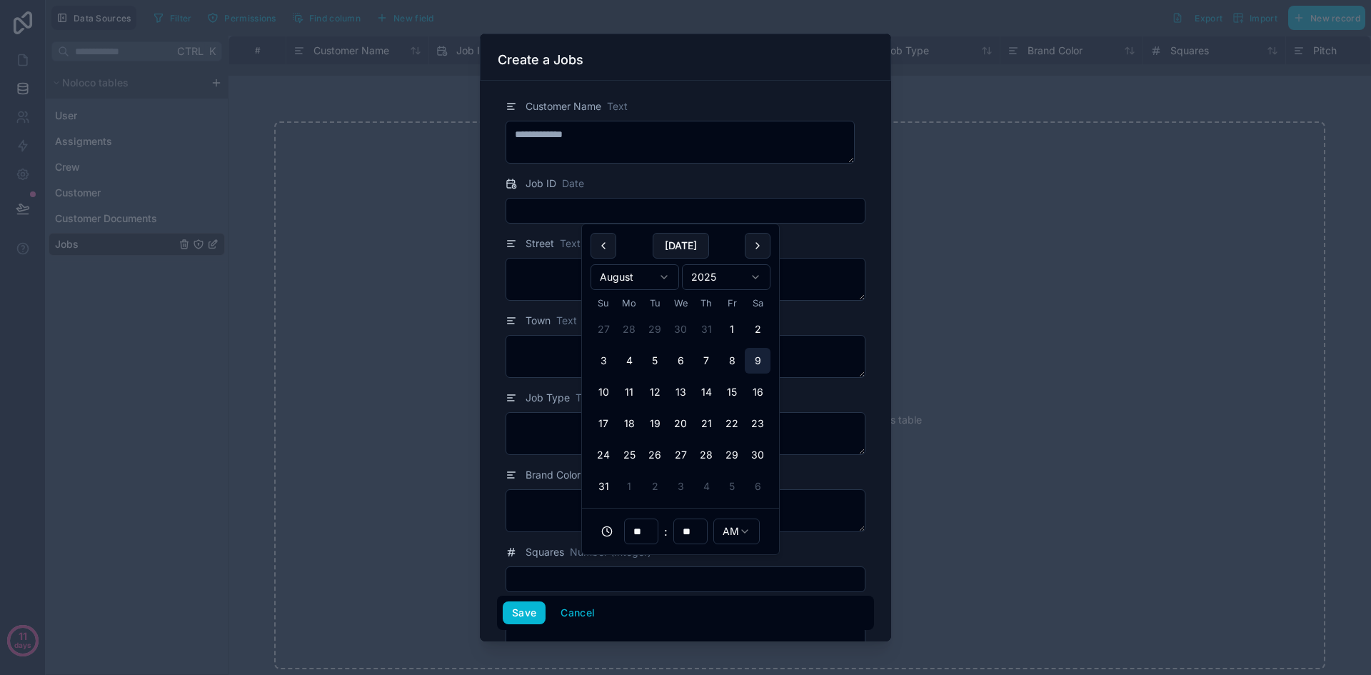
click at [759, 362] on button "9" at bounding box center [758, 361] width 26 height 26
type input "**********"
click at [551, 282] on textarea at bounding box center [686, 279] width 360 height 43
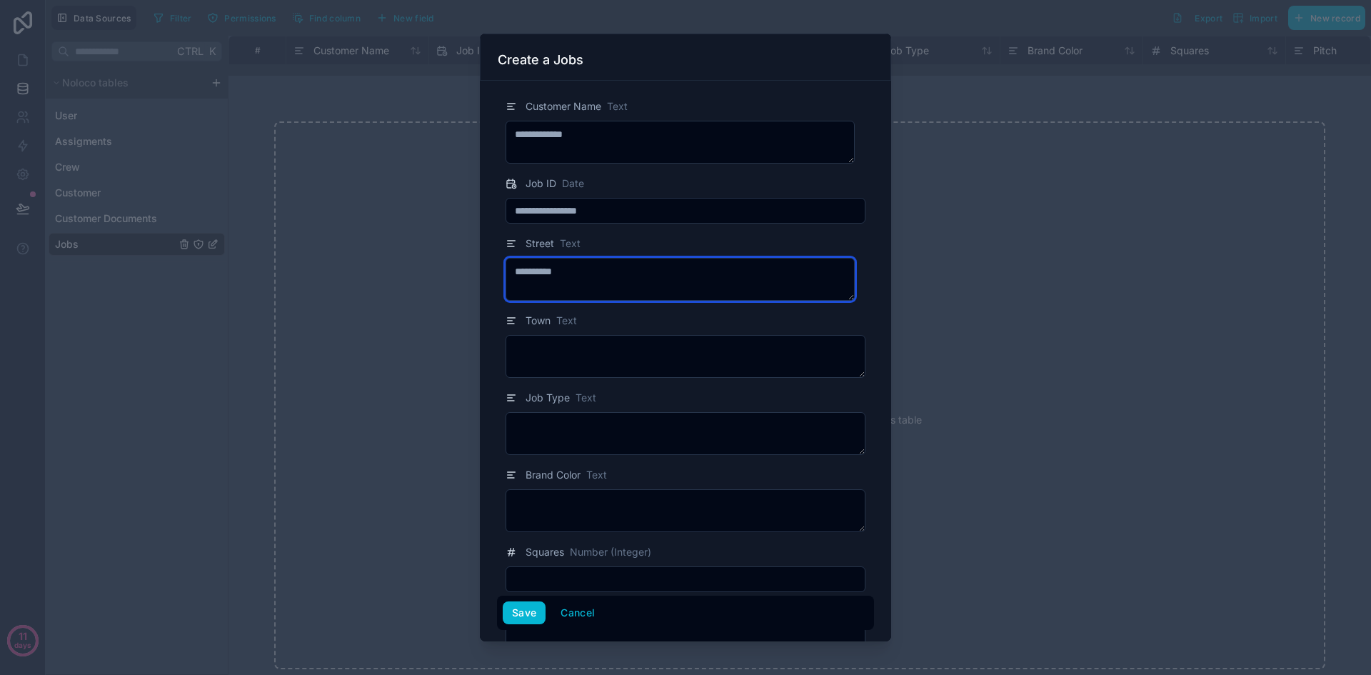
type textarea "**********"
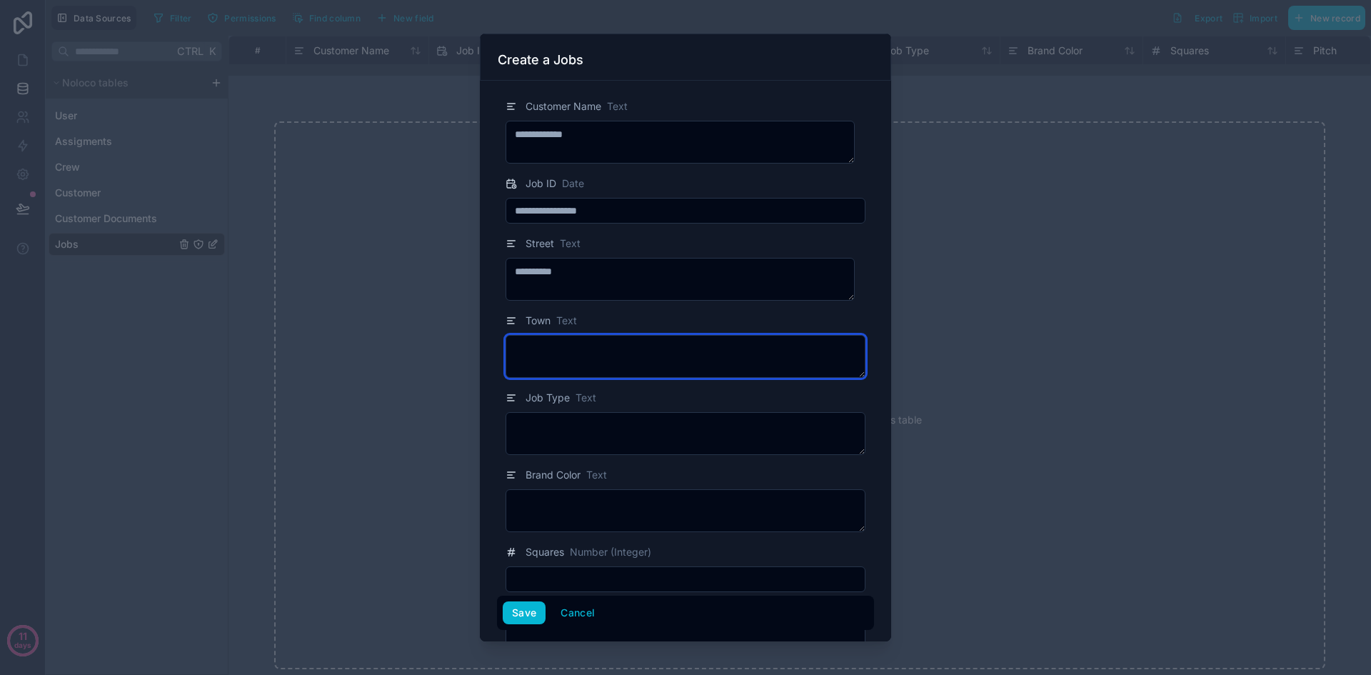
click at [637, 351] on textarea at bounding box center [686, 356] width 360 height 43
type textarea "****"
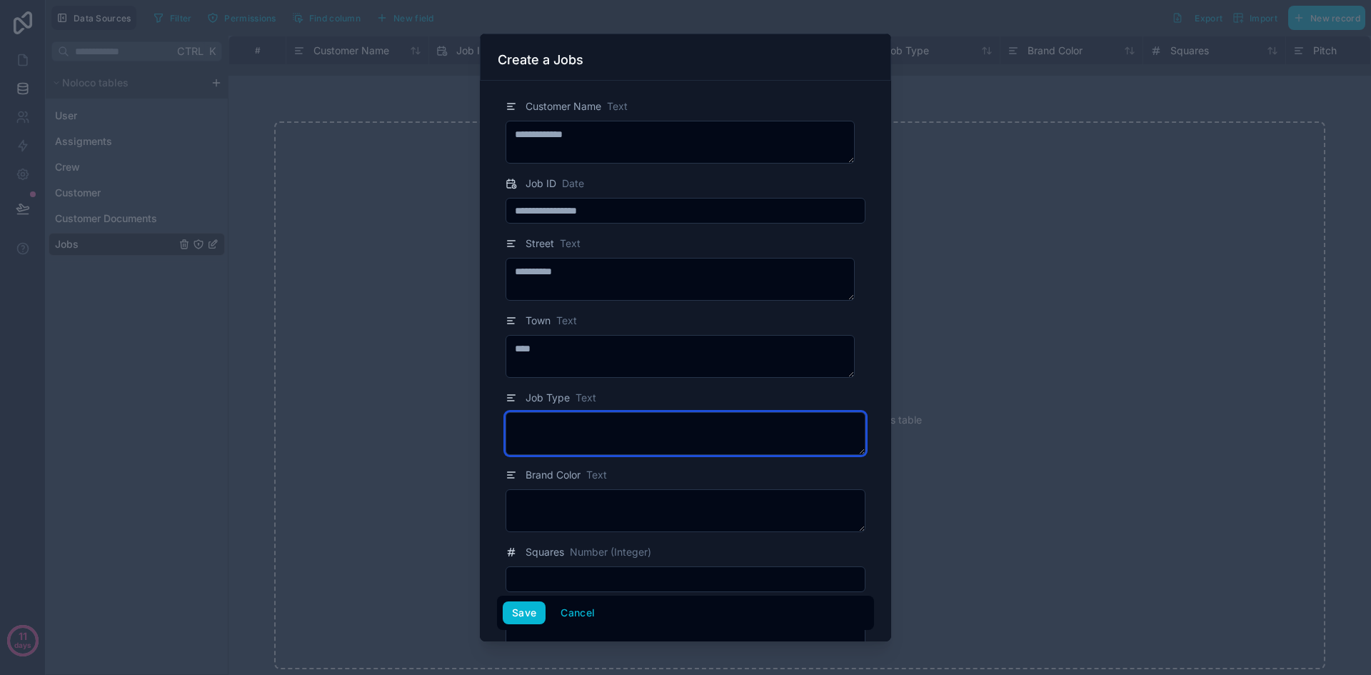
click at [596, 428] on textarea at bounding box center [686, 433] width 360 height 43
type textarea "*"
type textarea "***"
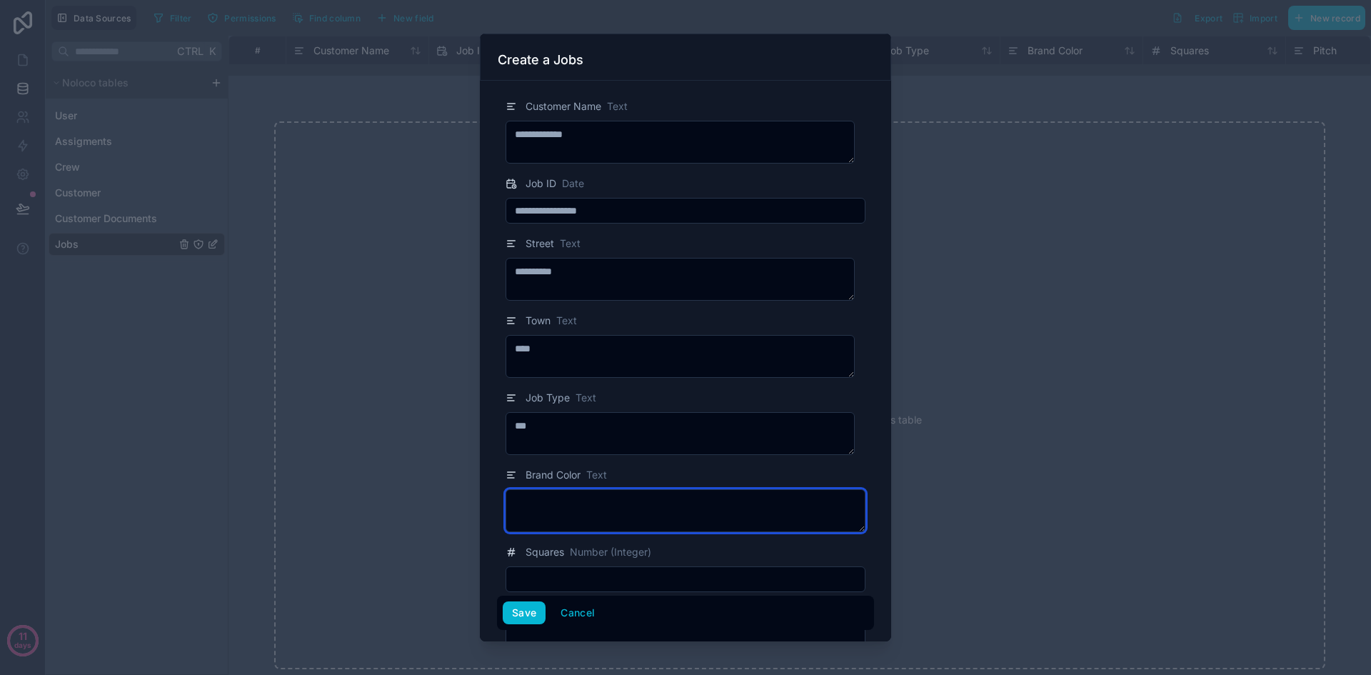
click at [583, 504] on textarea at bounding box center [686, 510] width 360 height 43
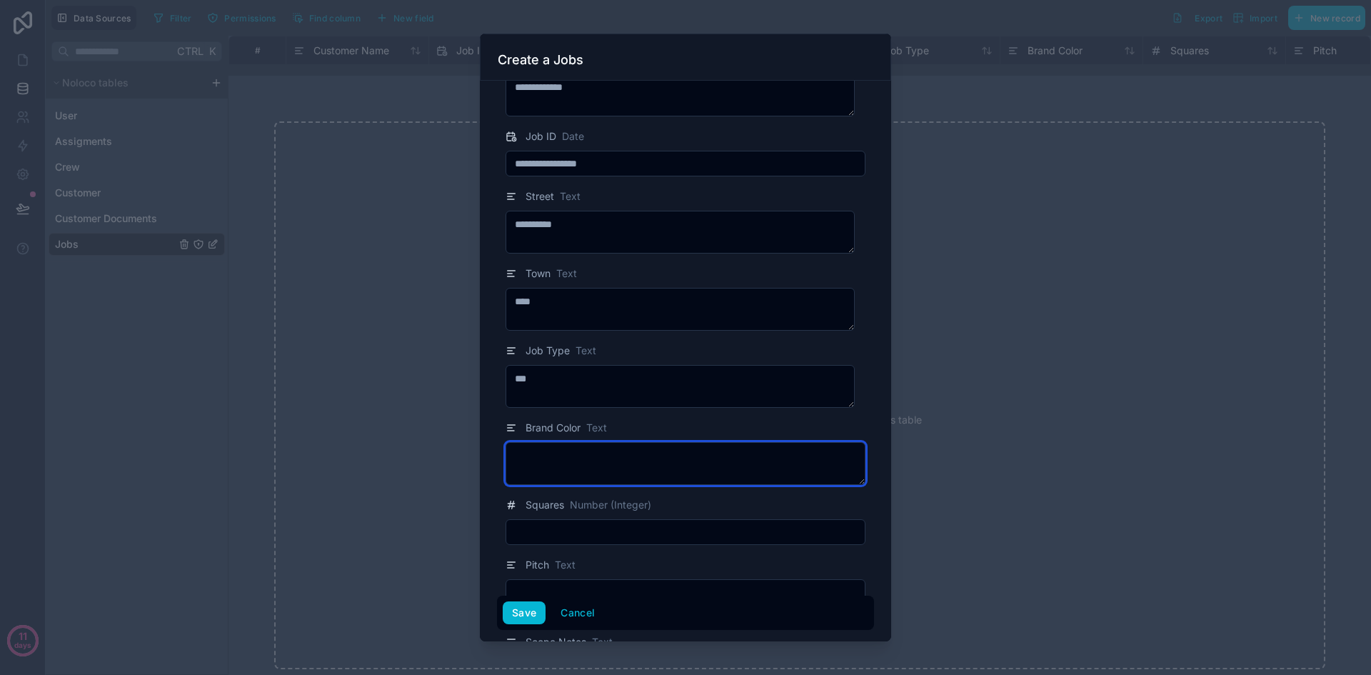
scroll to position [71, 0]
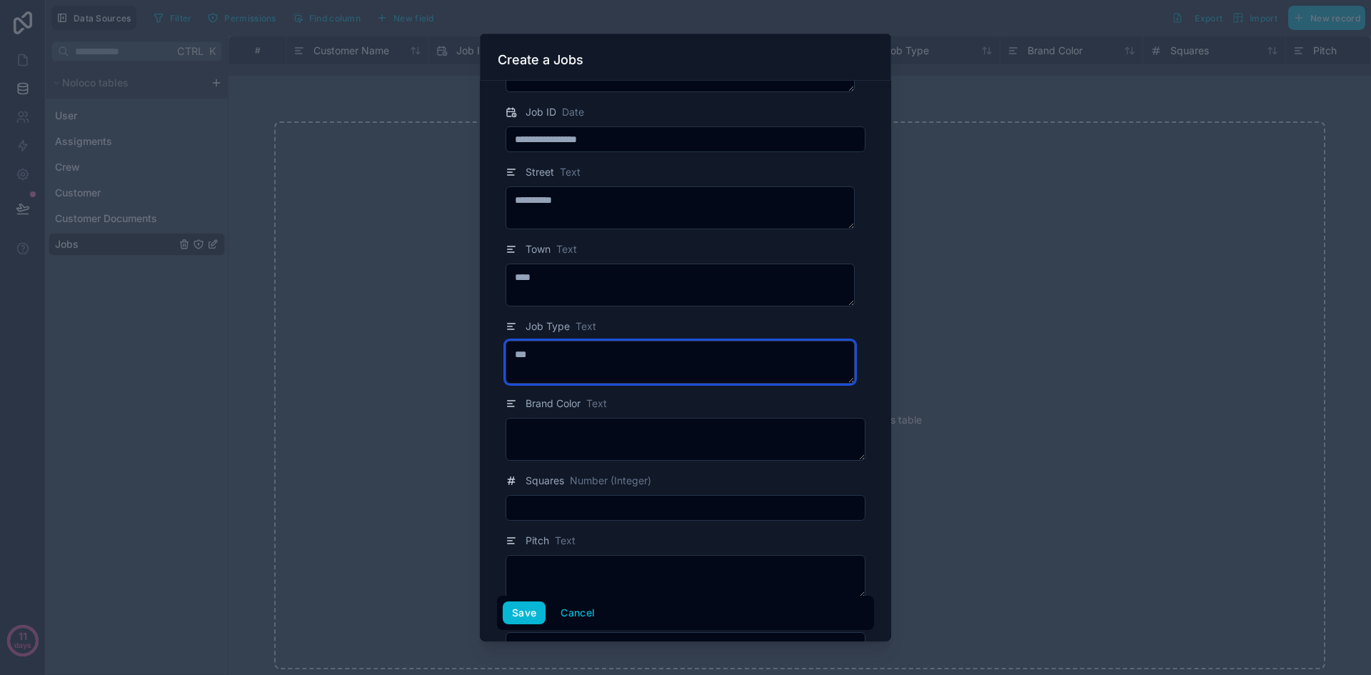
drag, startPoint x: 561, startPoint y: 356, endPoint x: 501, endPoint y: 358, distance: 59.3
click at [501, 358] on div "Job Type Text ***" at bounding box center [685, 351] width 377 height 66
type textarea "******"
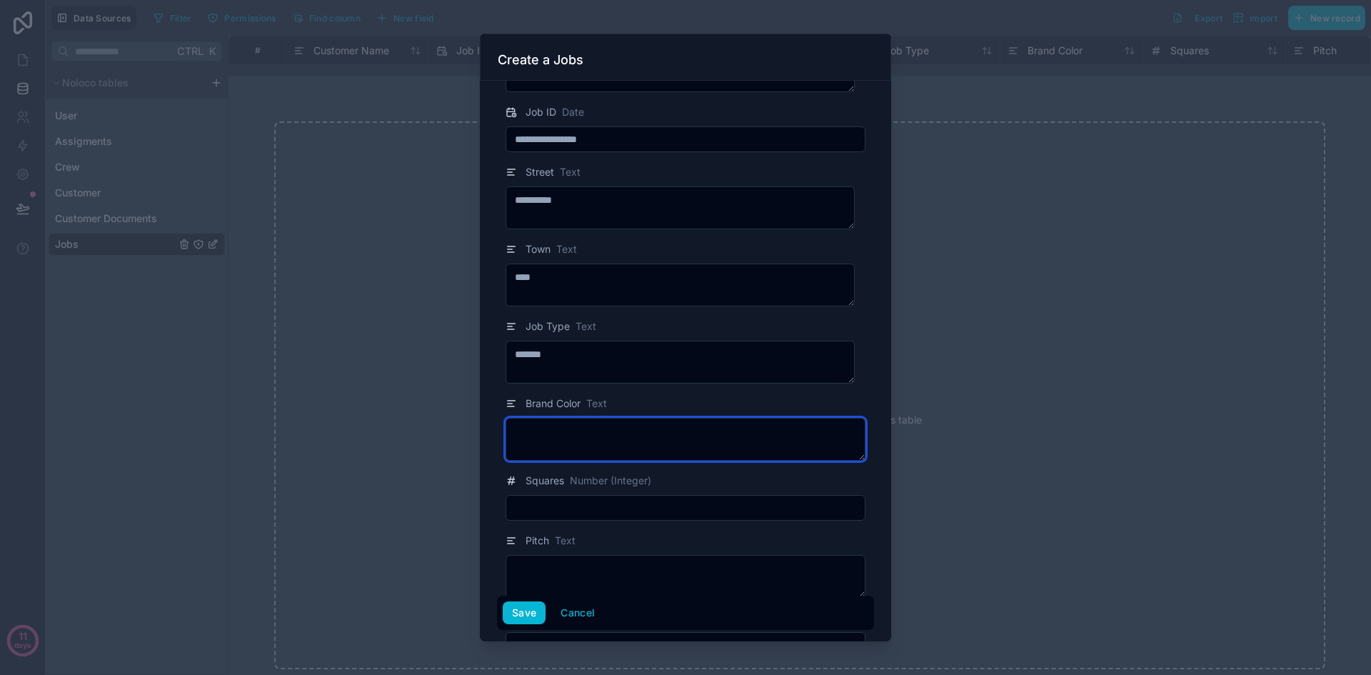
click at [546, 426] on textarea at bounding box center [686, 439] width 360 height 43
type textarea "******"
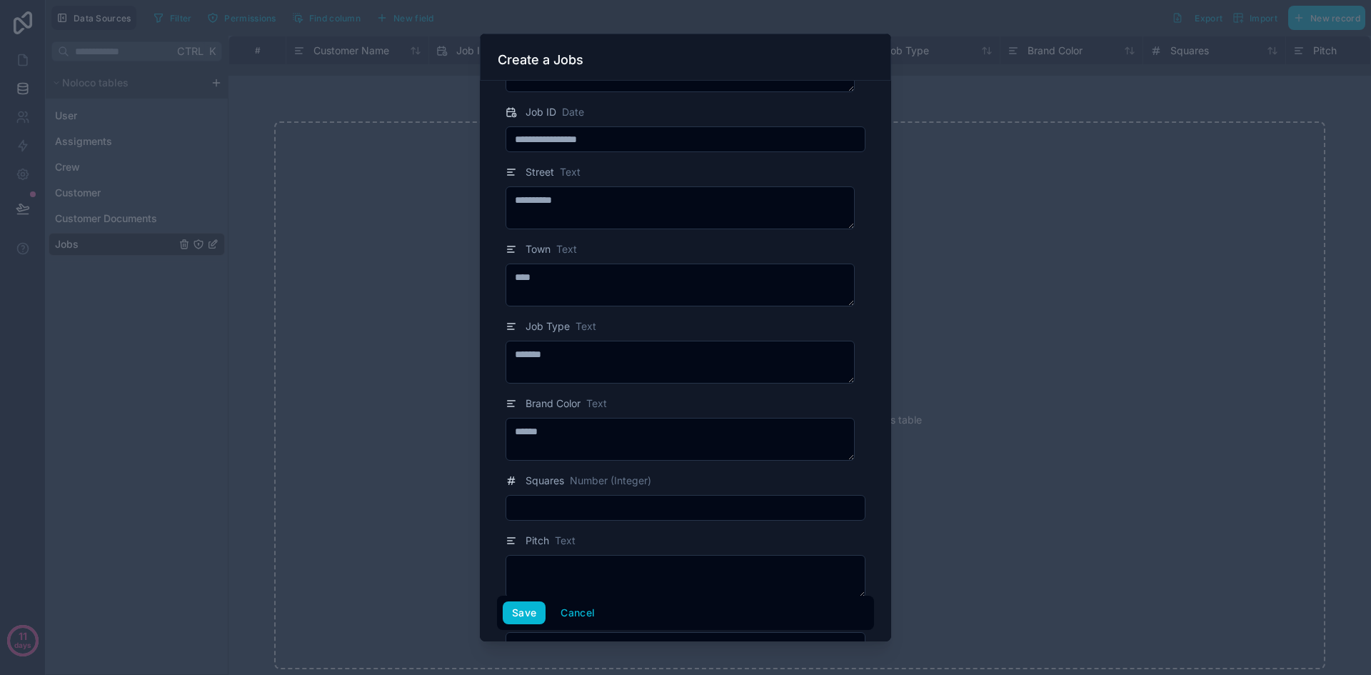
click at [581, 504] on input "text" at bounding box center [685, 508] width 358 height 20
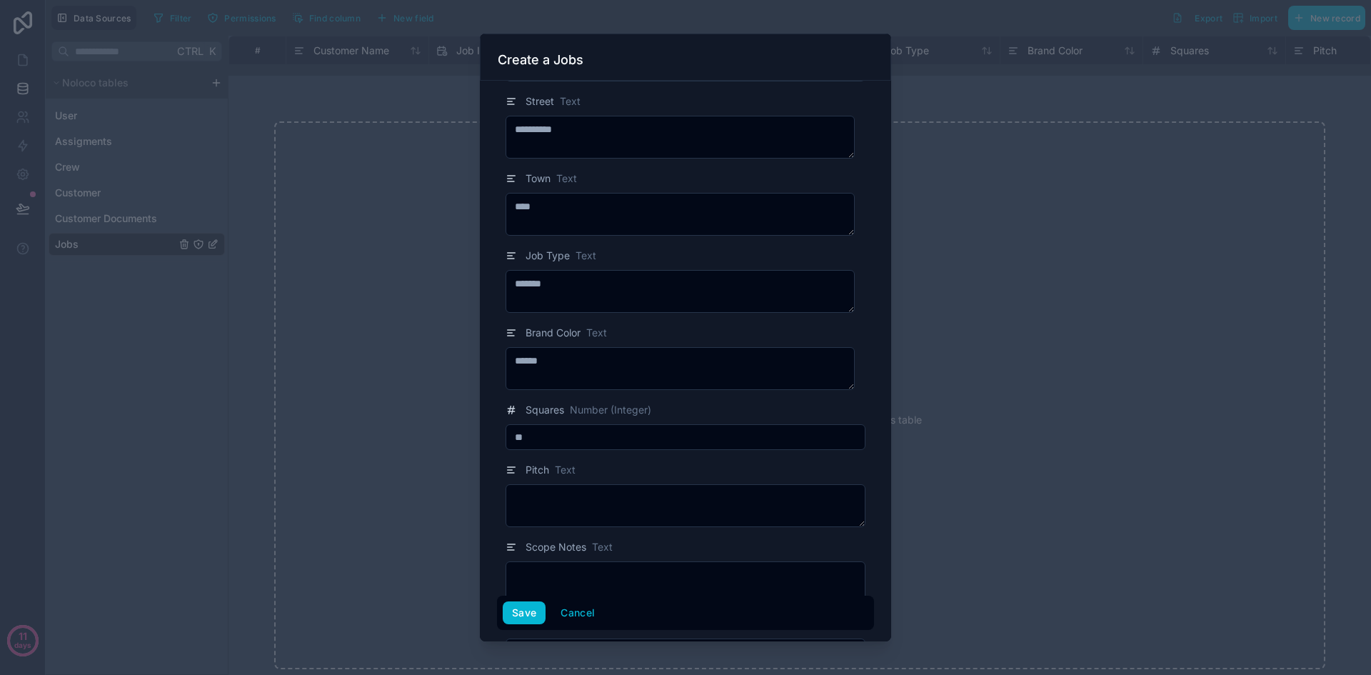
scroll to position [286, 0]
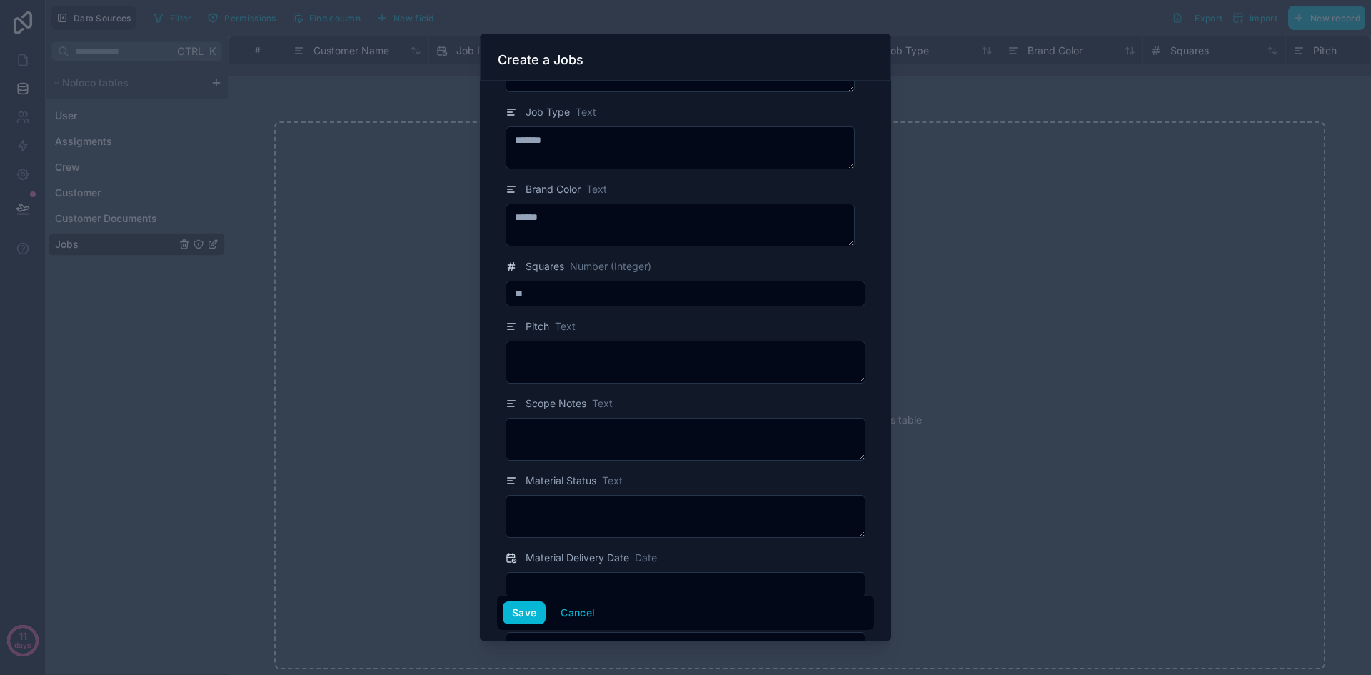
type input "**"
click at [576, 350] on textarea at bounding box center [686, 362] width 360 height 43
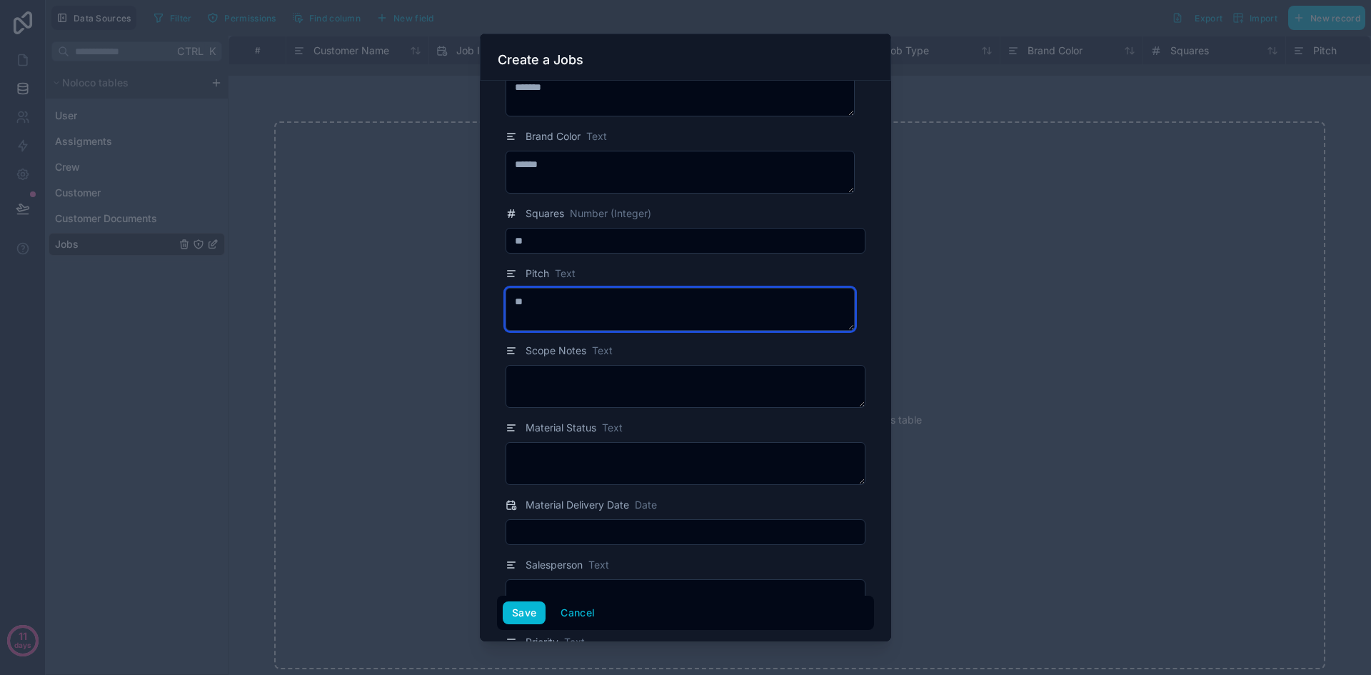
scroll to position [428, 0]
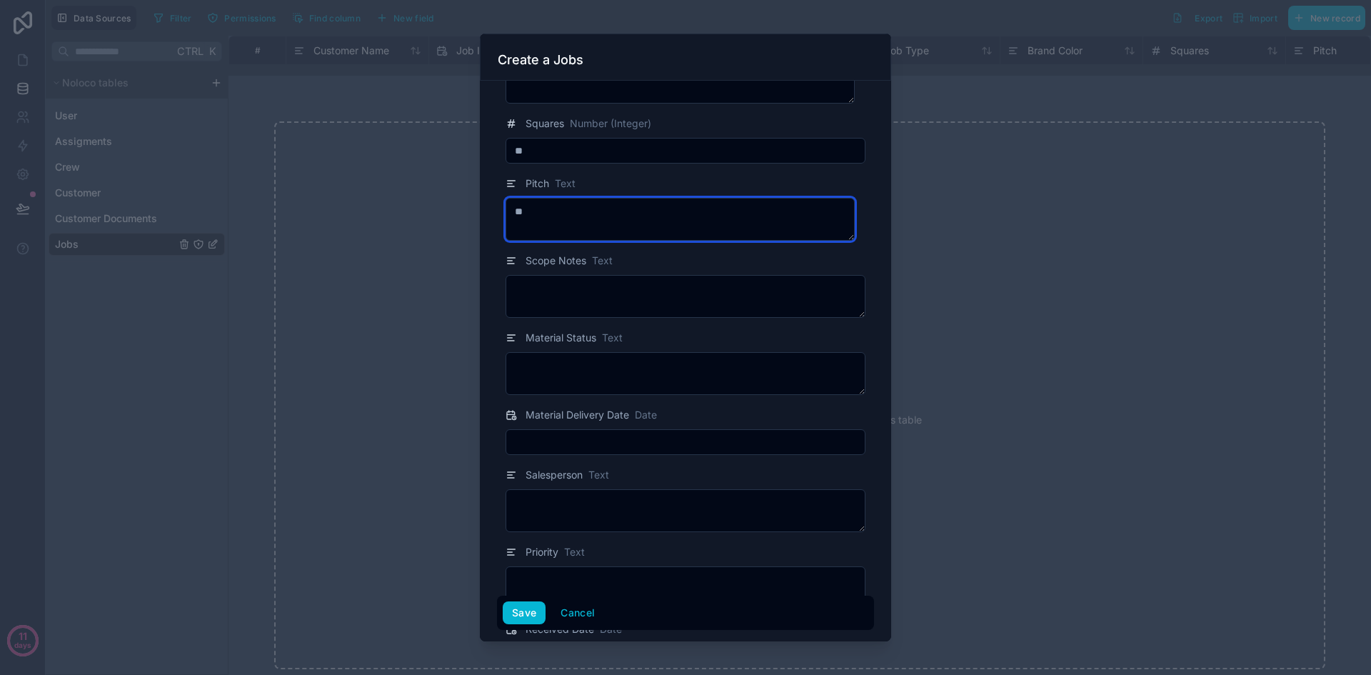
type textarea "**"
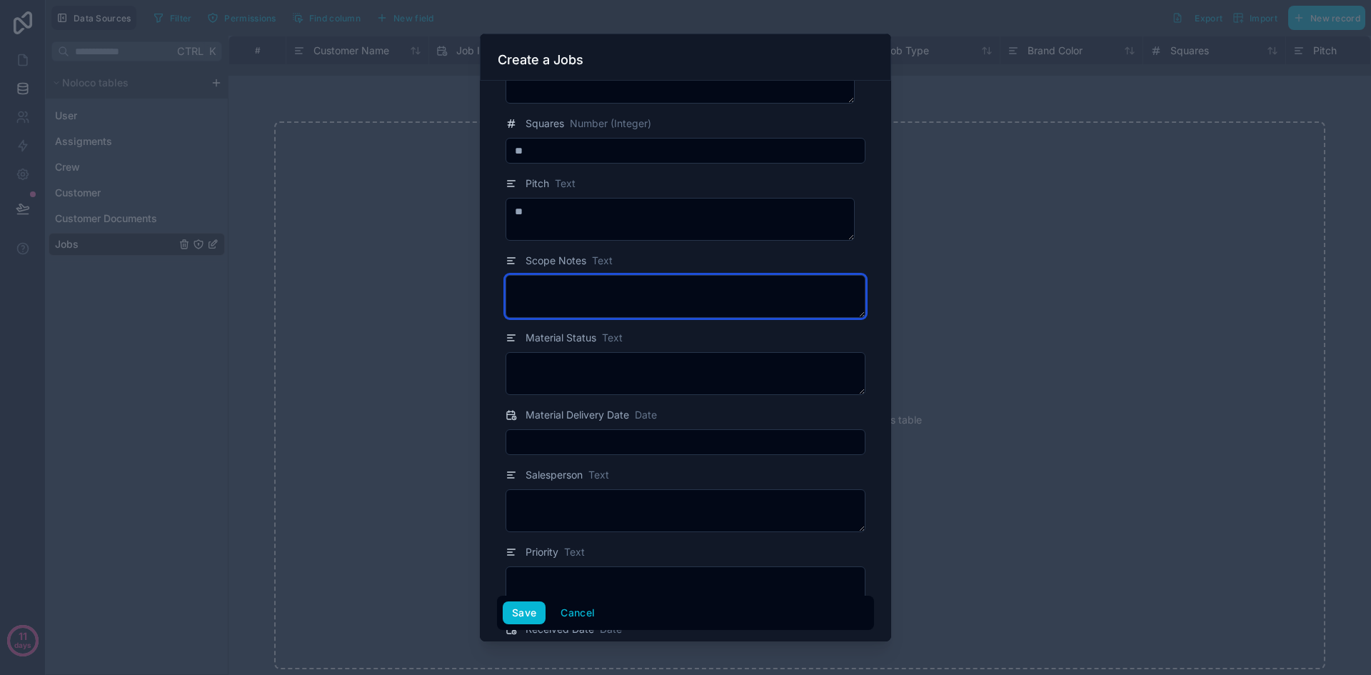
click at [601, 304] on textarea at bounding box center [686, 296] width 360 height 43
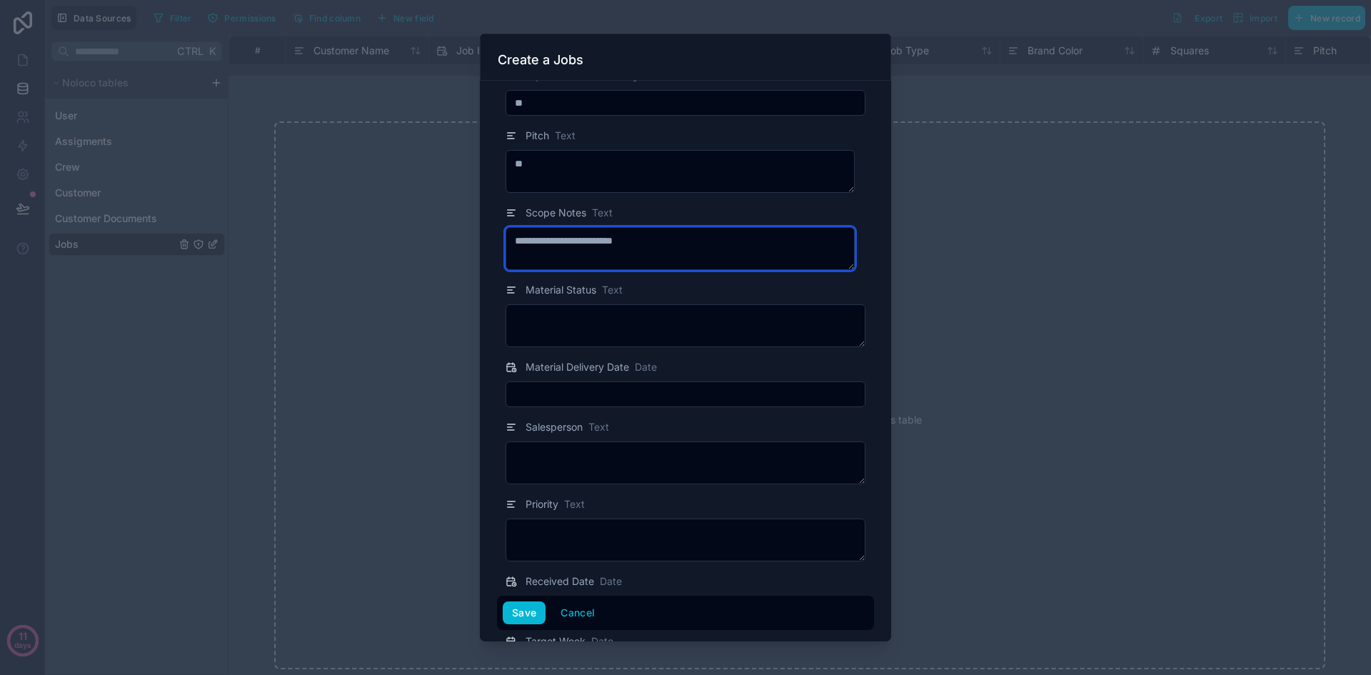
scroll to position [500, 0]
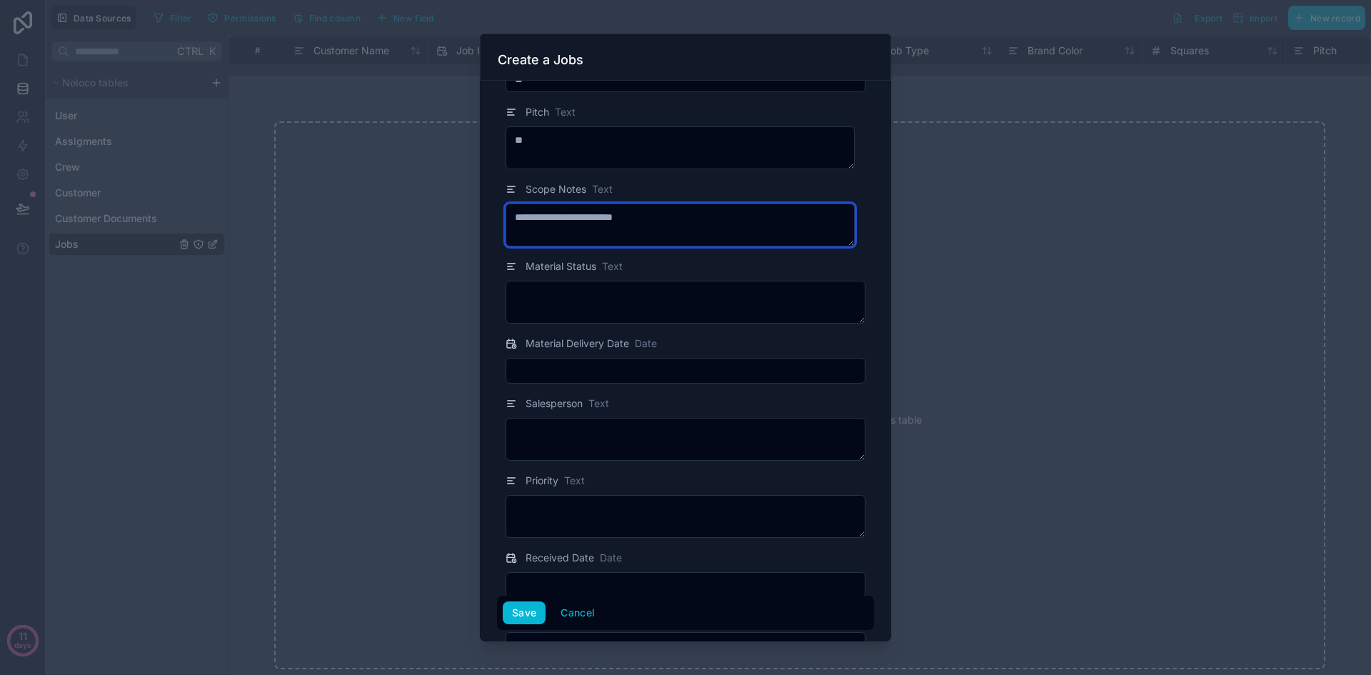
type textarea "**********"
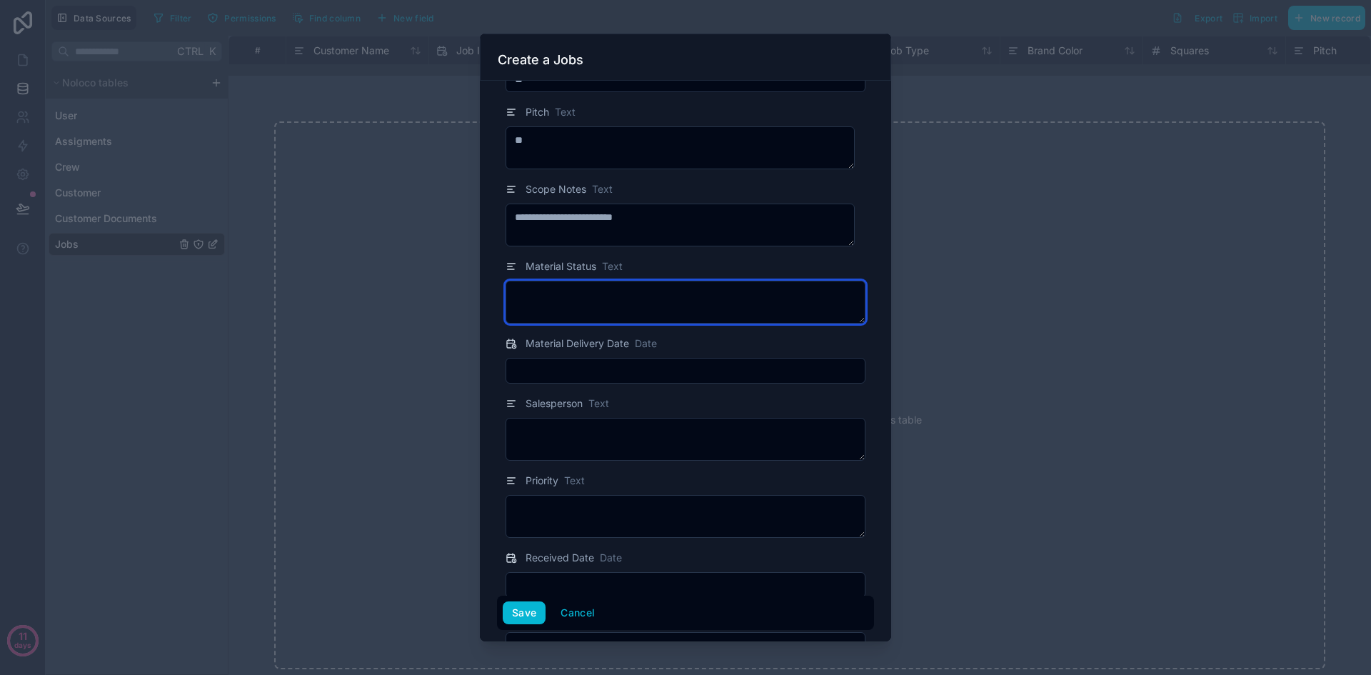
click at [644, 311] on textarea at bounding box center [686, 302] width 360 height 43
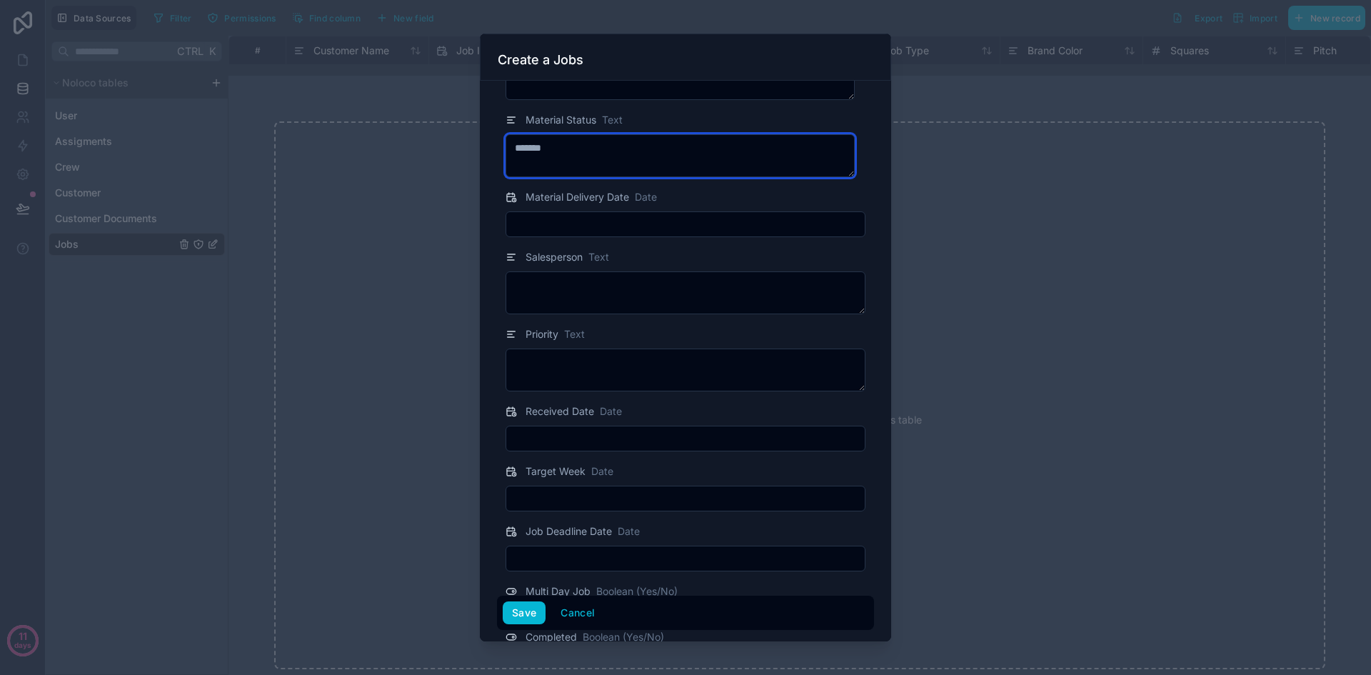
scroll to position [640, 0]
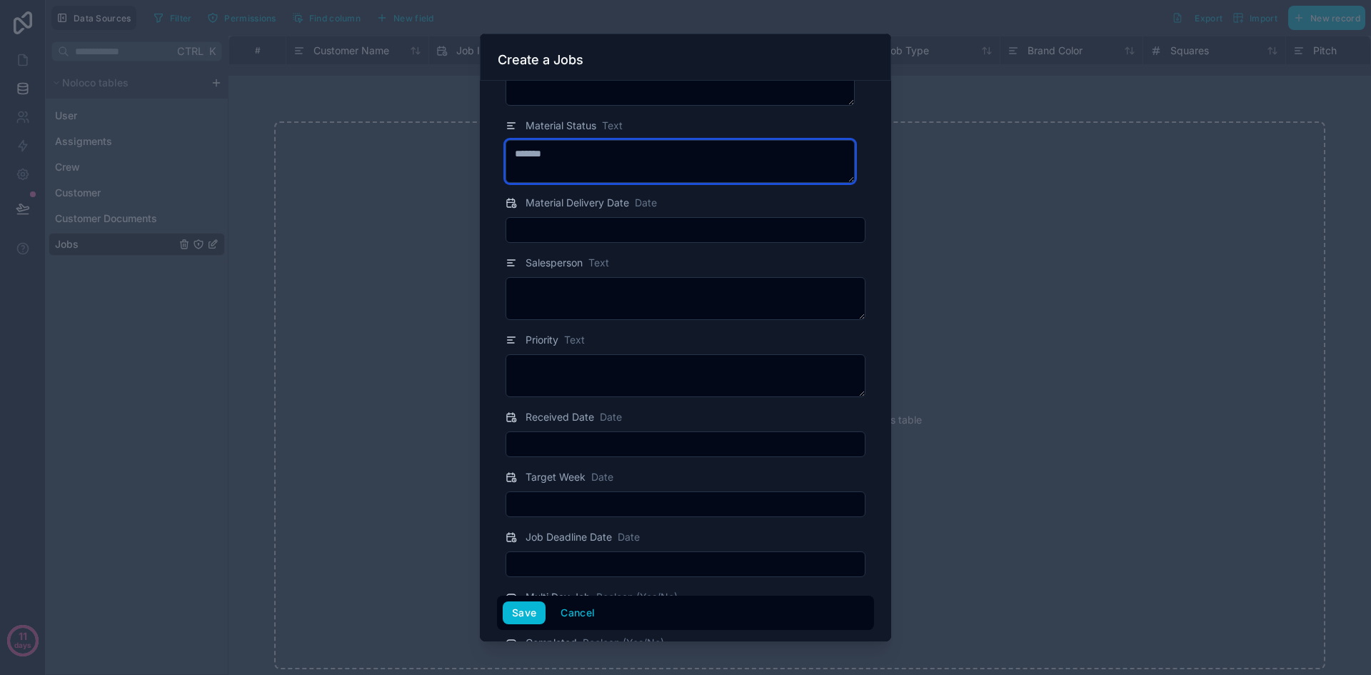
type textarea "*******"
click at [636, 226] on input "text" at bounding box center [685, 230] width 358 height 20
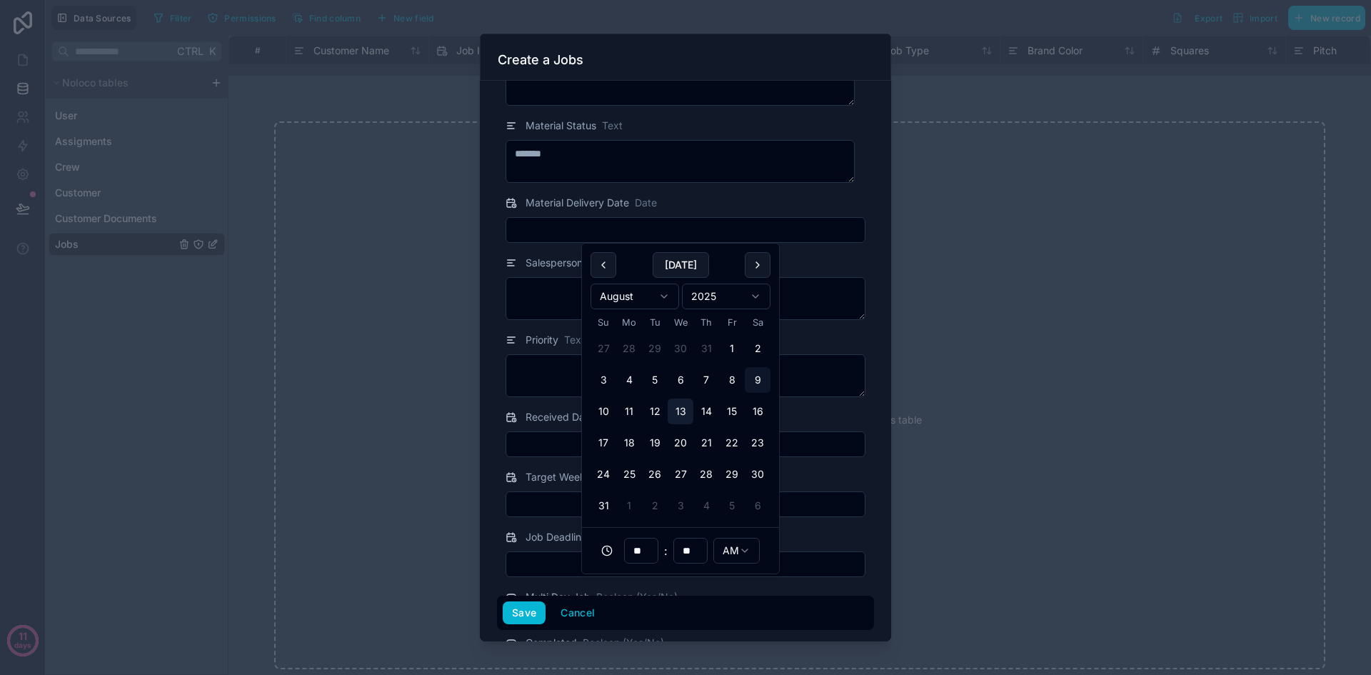
click at [680, 410] on button "13" at bounding box center [681, 411] width 26 height 26
type input "**********"
click at [553, 293] on textarea at bounding box center [686, 298] width 360 height 43
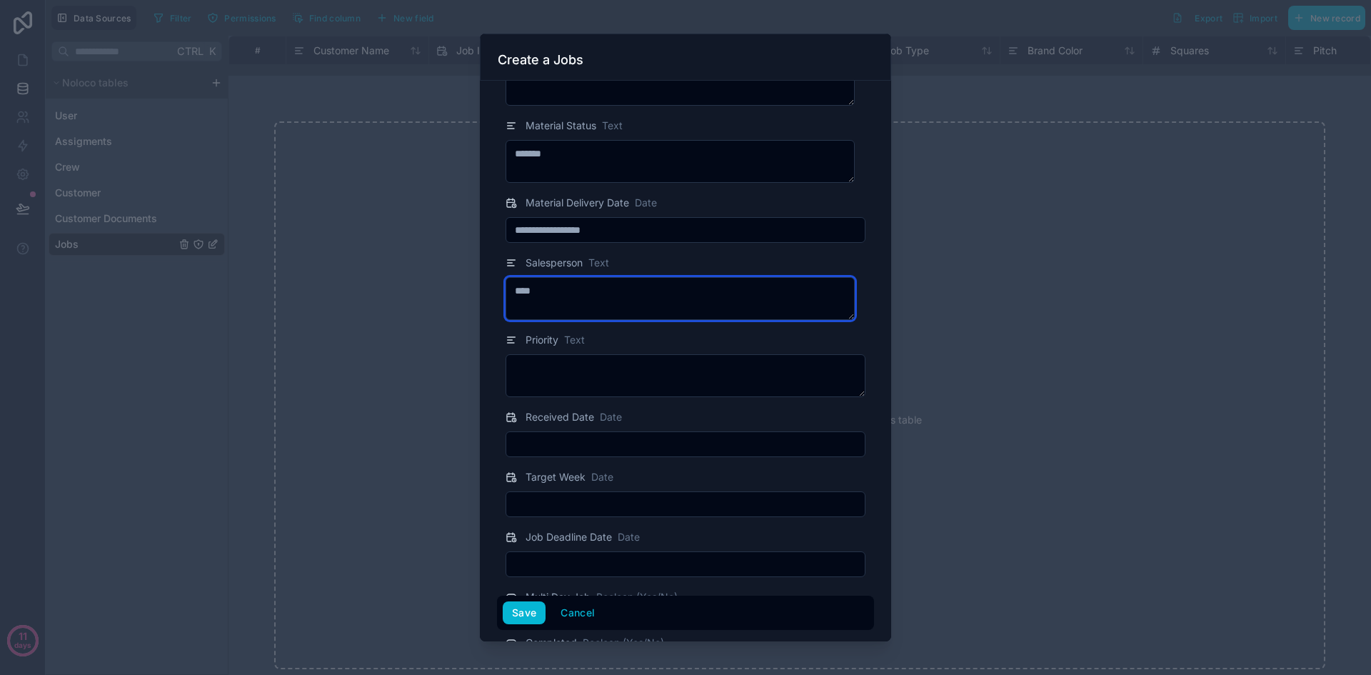
type textarea "****"
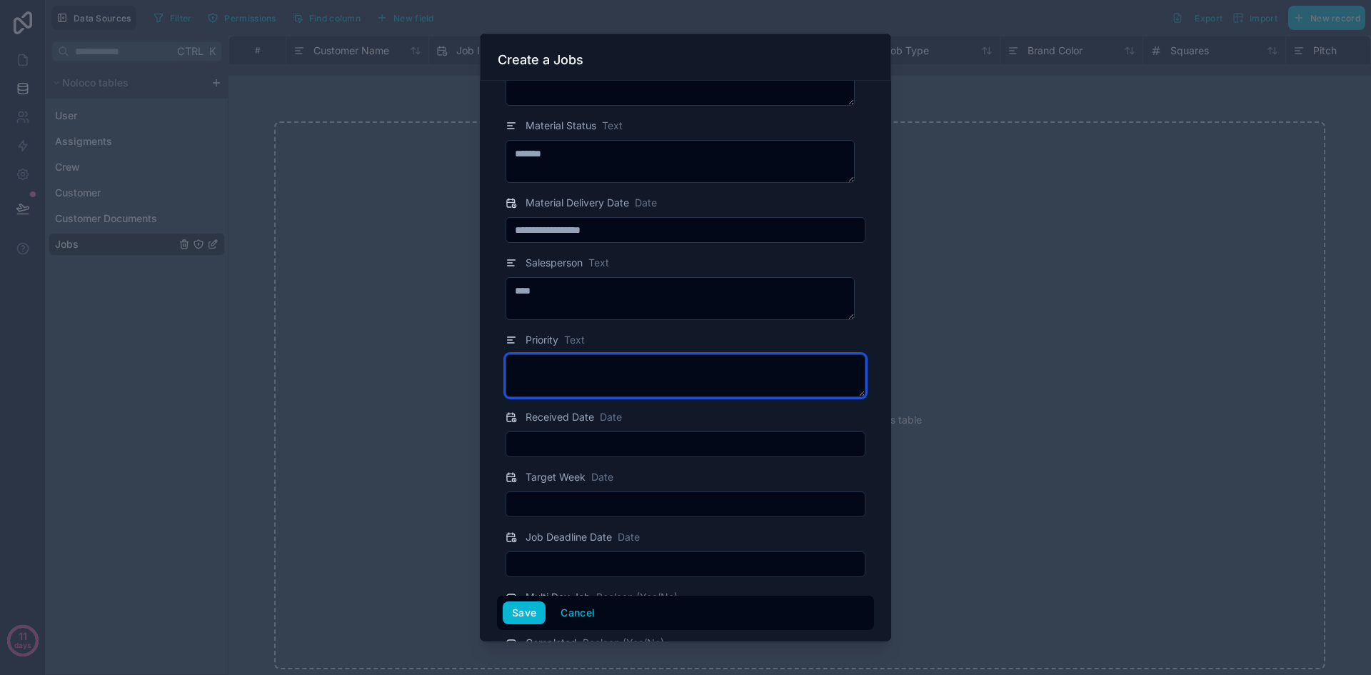
click at [603, 366] on textarea at bounding box center [686, 375] width 360 height 43
type textarea "***"
click at [625, 442] on input "text" at bounding box center [685, 444] width 358 height 20
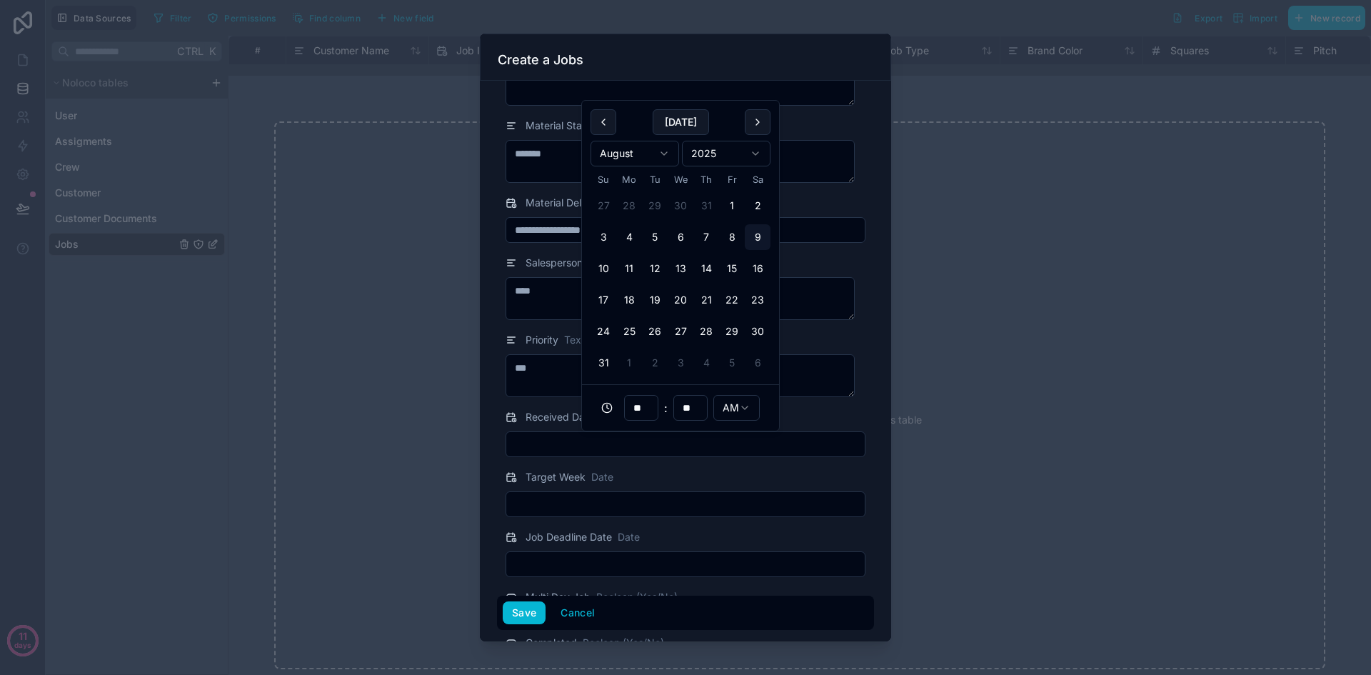
click at [551, 257] on span "Salesperson" at bounding box center [554, 263] width 57 height 14
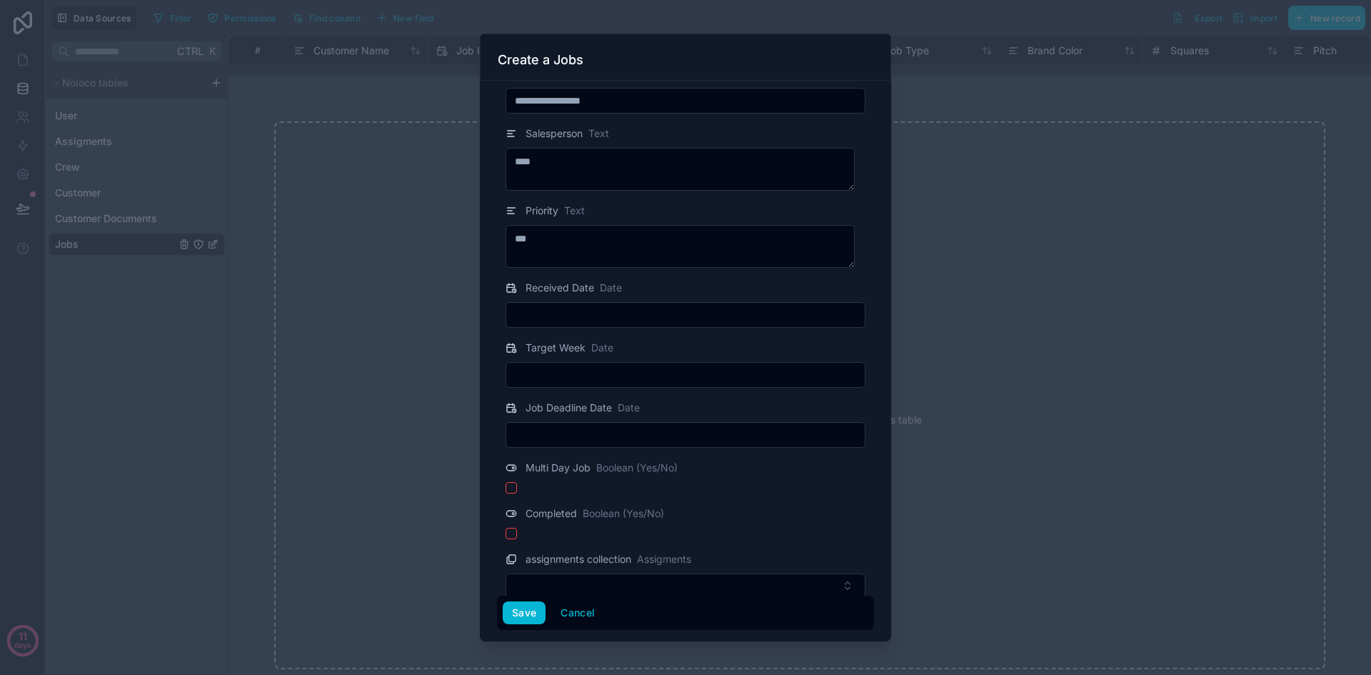
scroll to position [783, 0]
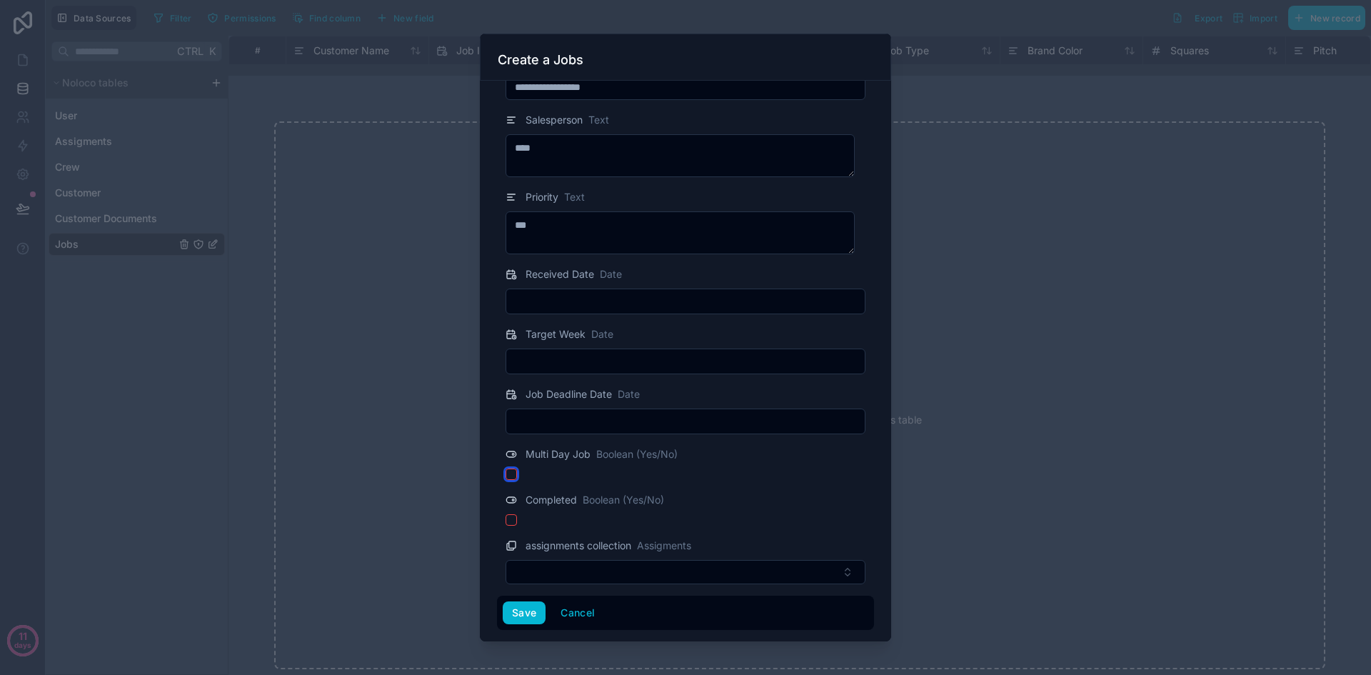
click at [511, 474] on button "button" at bounding box center [511, 473] width 11 height 11
click at [543, 570] on button "Select Button" at bounding box center [686, 572] width 360 height 24
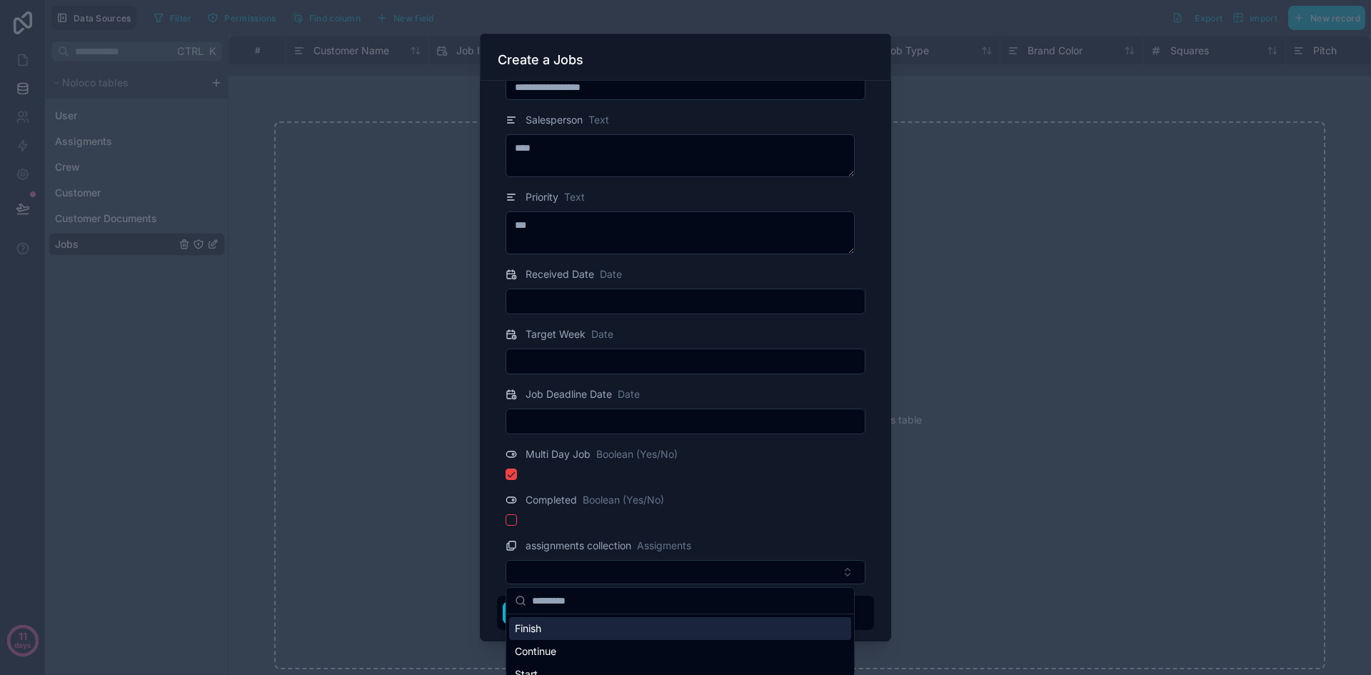
click at [494, 558] on div "**********" at bounding box center [685, 361] width 411 height 561
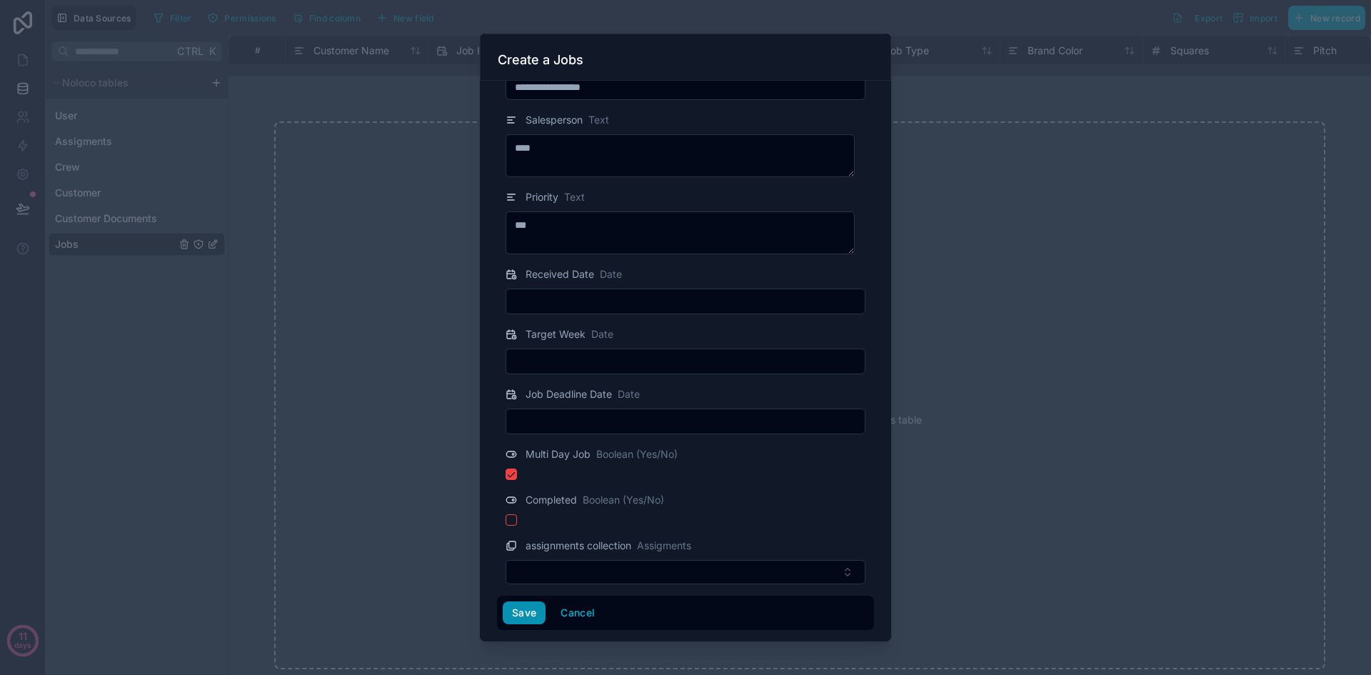
click at [529, 612] on button "Save" at bounding box center [524, 612] width 43 height 23
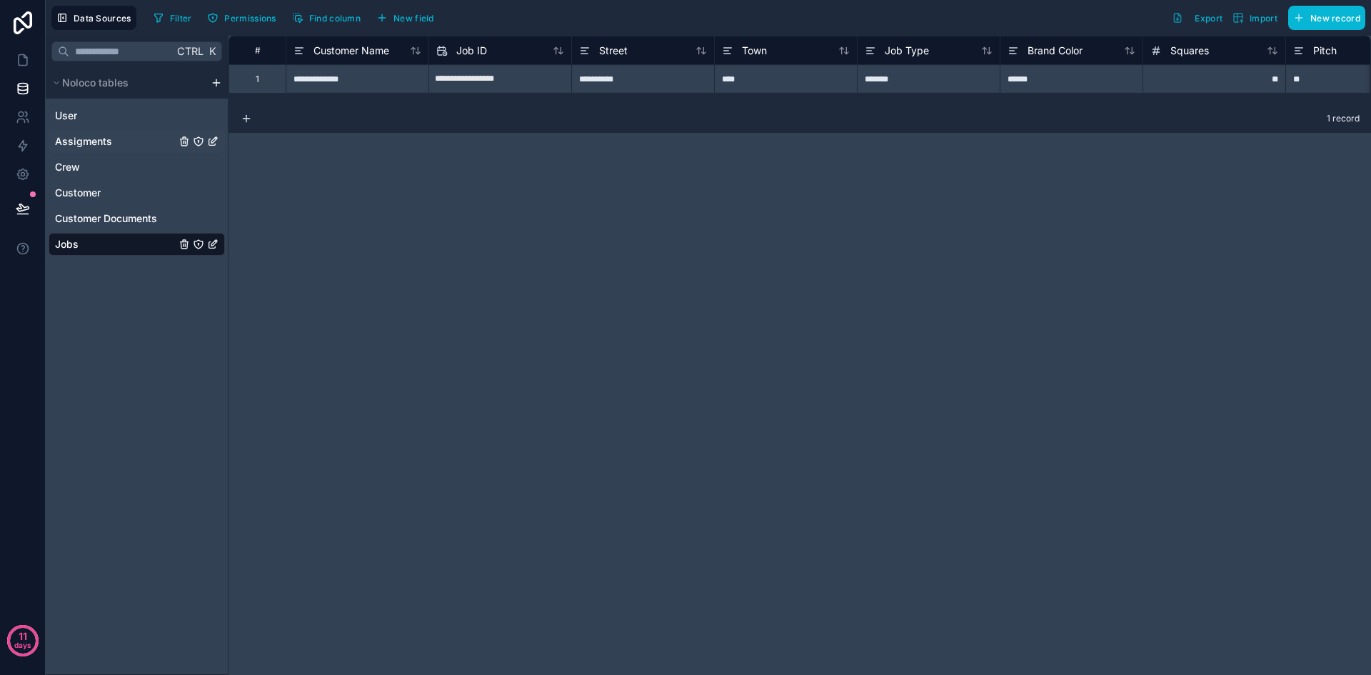
click at [96, 139] on span "Assigments" at bounding box center [83, 141] width 57 height 14
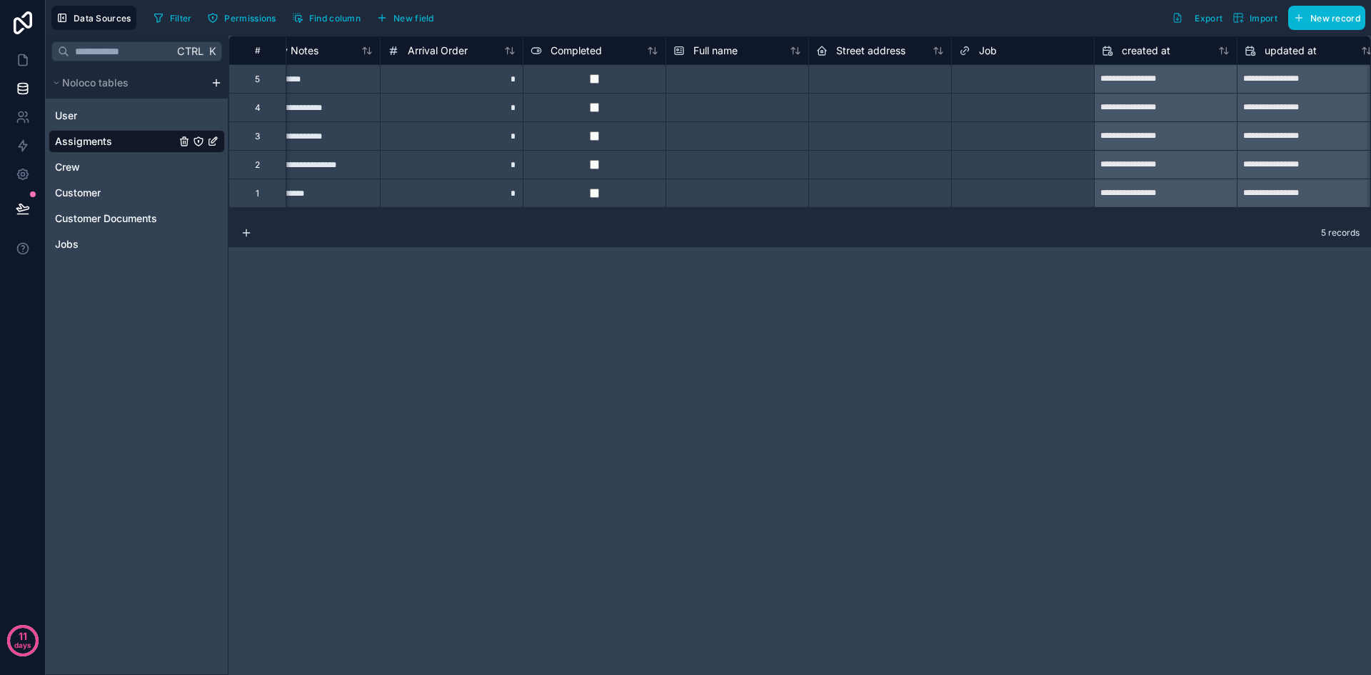
scroll to position [0, 635]
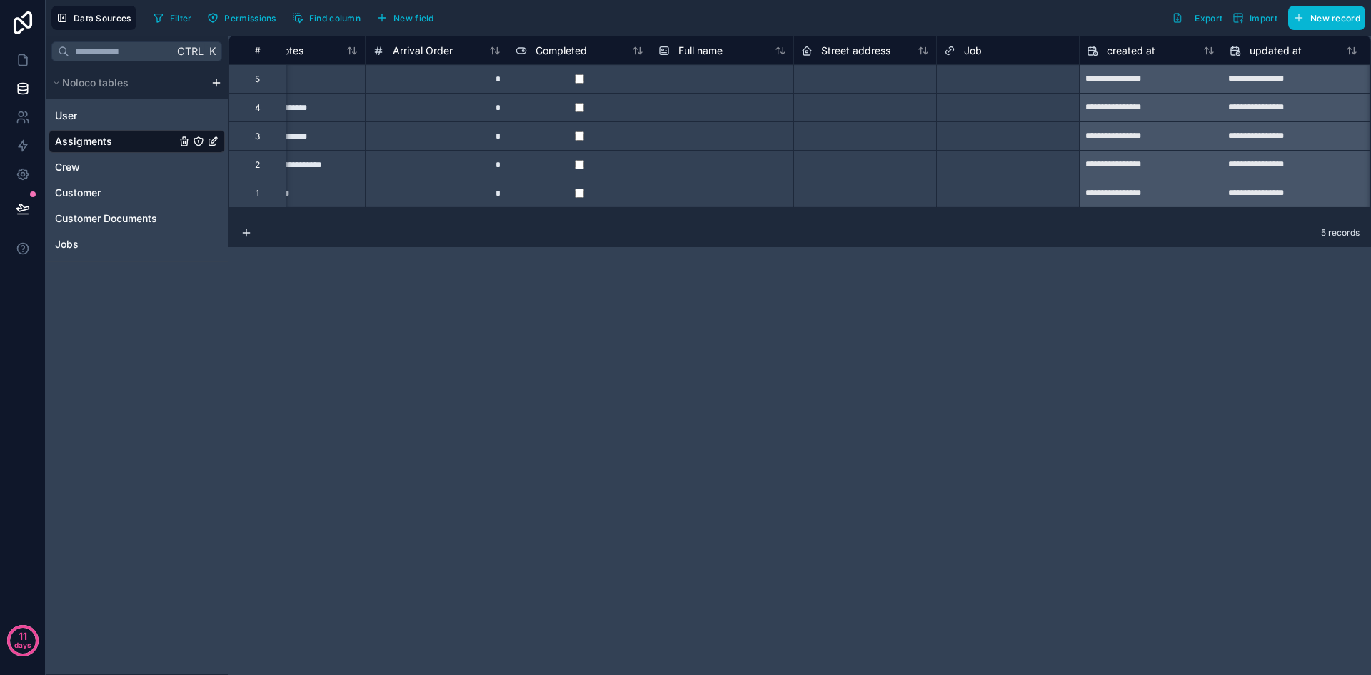
click at [1021, 81] on div "Select a Job" at bounding box center [1008, 79] width 142 height 14
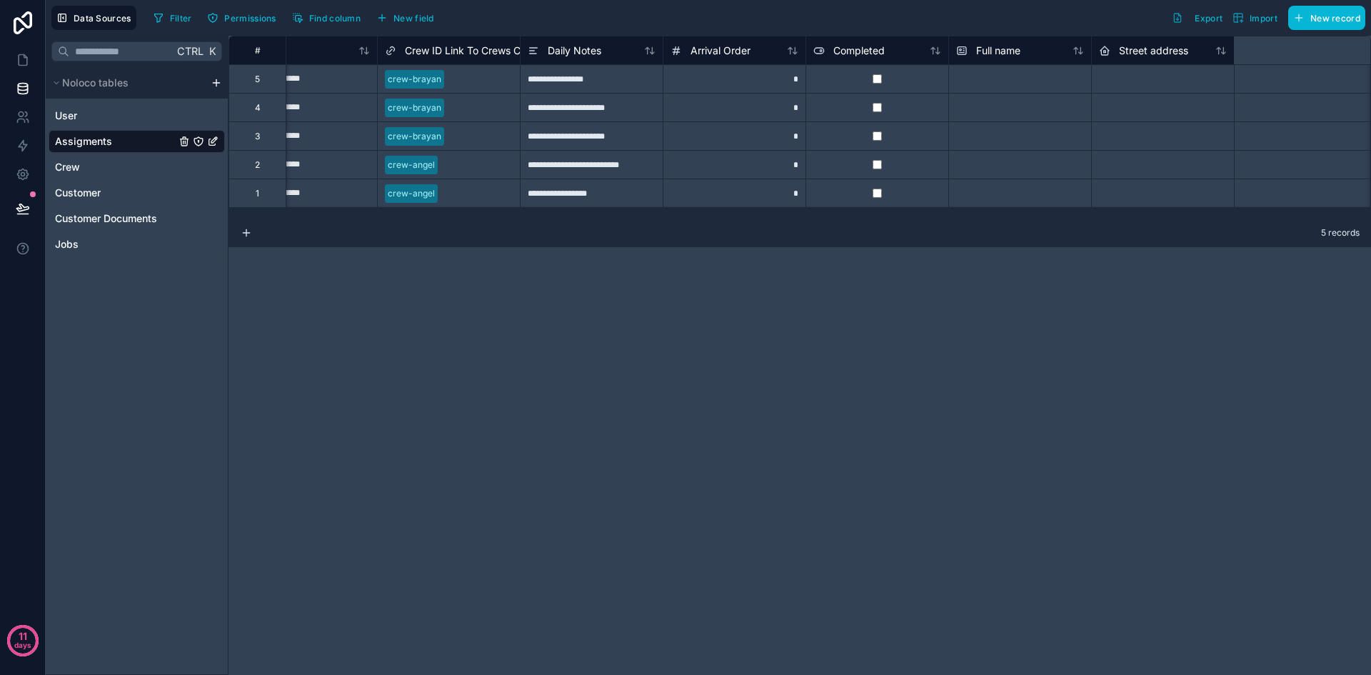
scroll to position [0, 0]
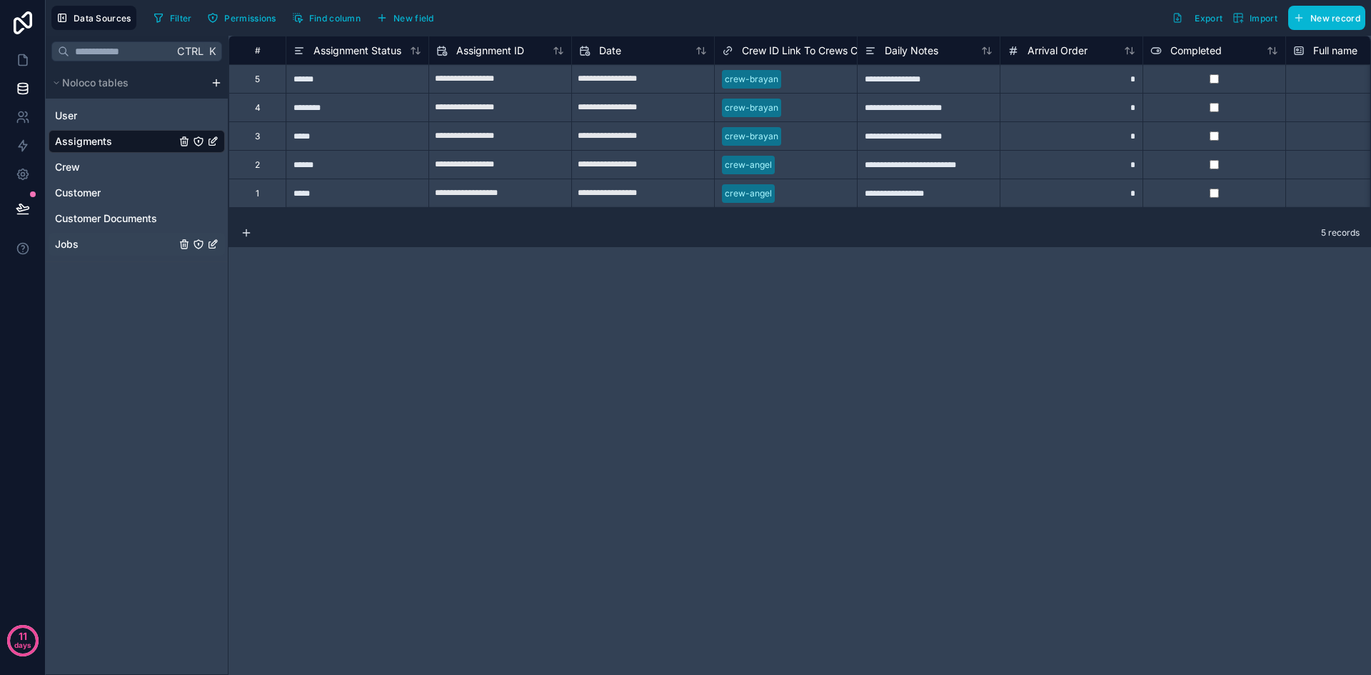
click at [106, 243] on div "Jobs" at bounding box center [137, 244] width 176 height 23
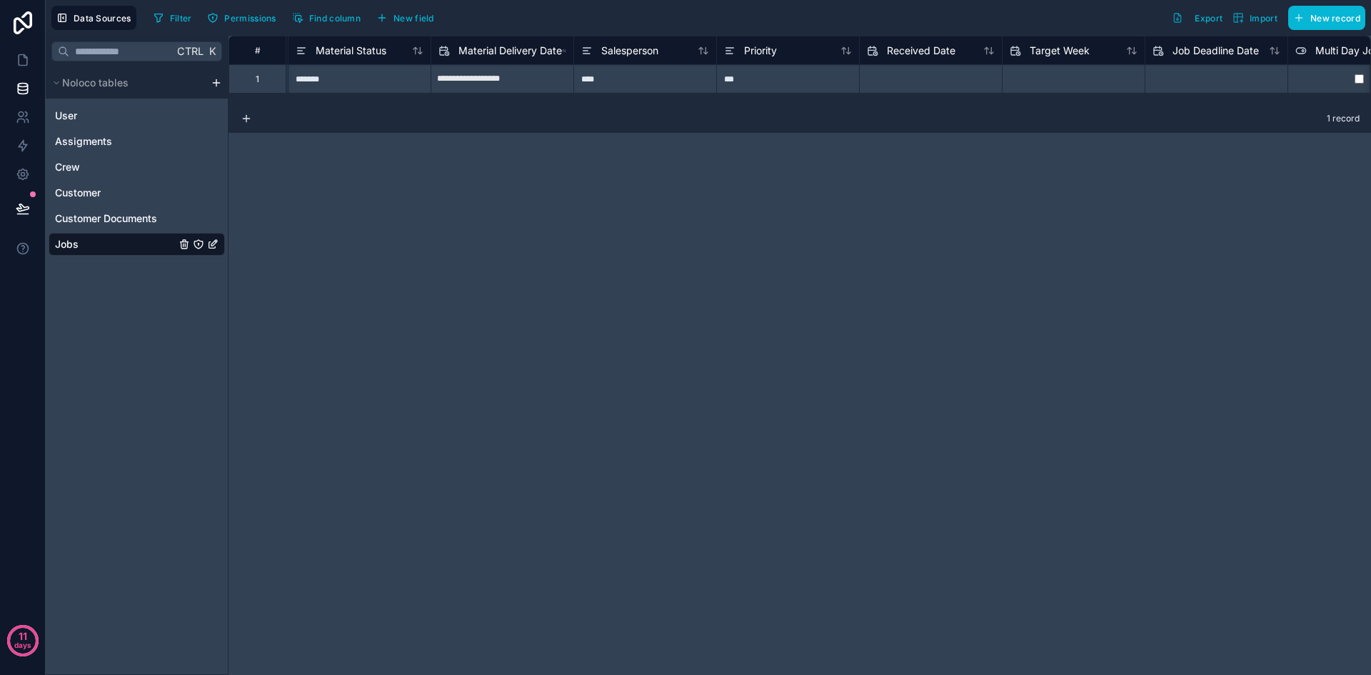
scroll to position [0, 1290]
click at [567, 81] on input "text" at bounding box center [496, 79] width 142 height 23
select select "****"
select select "*"
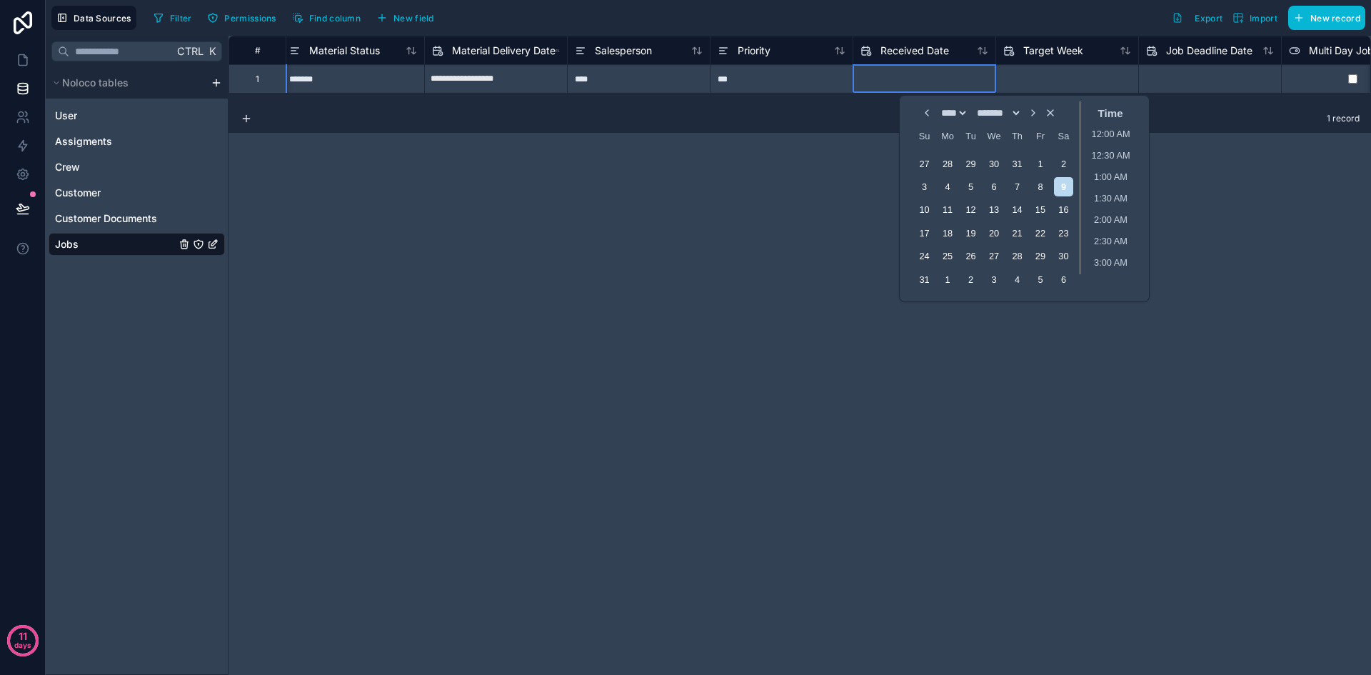
click at [567, 79] on input "text" at bounding box center [496, 79] width 142 height 23
select select "****"
select select "*"
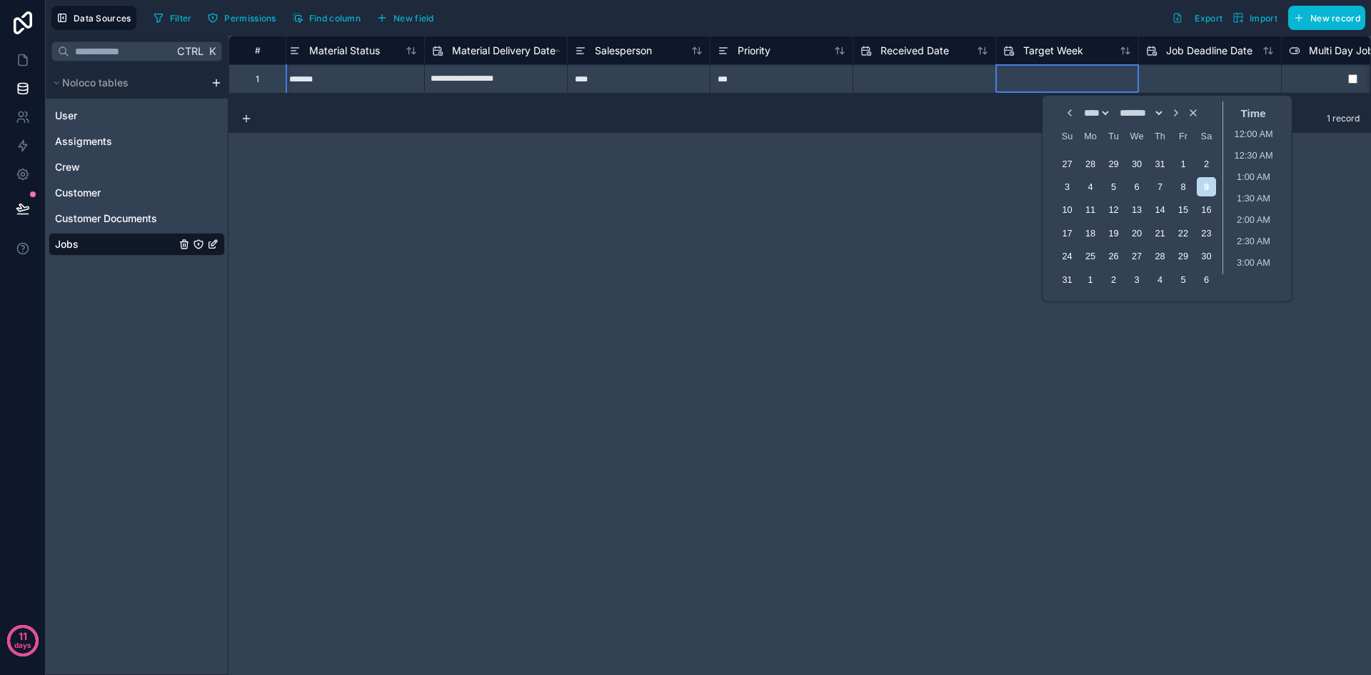
scroll to position [868, 0]
click at [567, 76] on input "text" at bounding box center [496, 79] width 142 height 23
select select "****"
select select "*"
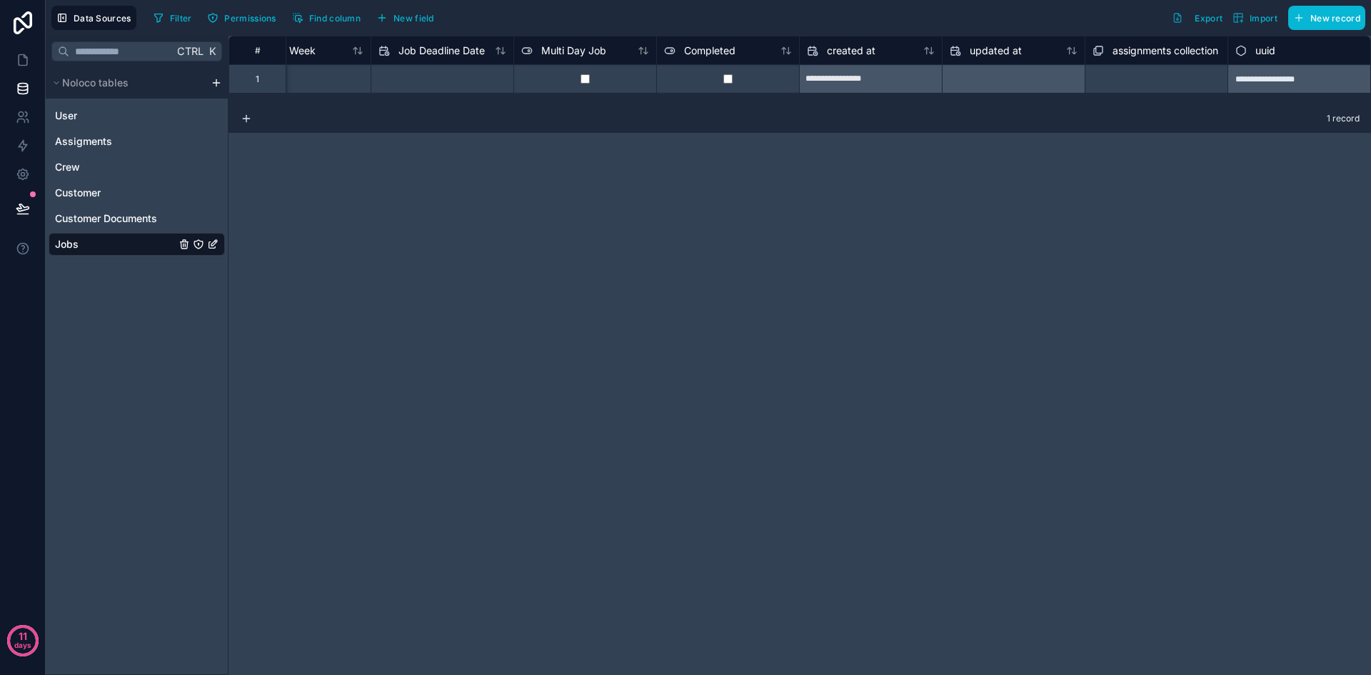
click at [1155, 81] on div "Select a assignments collection" at bounding box center [1155, 79] width 127 height 11
click at [1030, 80] on div at bounding box center [1014, 79] width 142 height 23
click at [1131, 79] on div "Select a assignments collection" at bounding box center [1155, 79] width 127 height 11
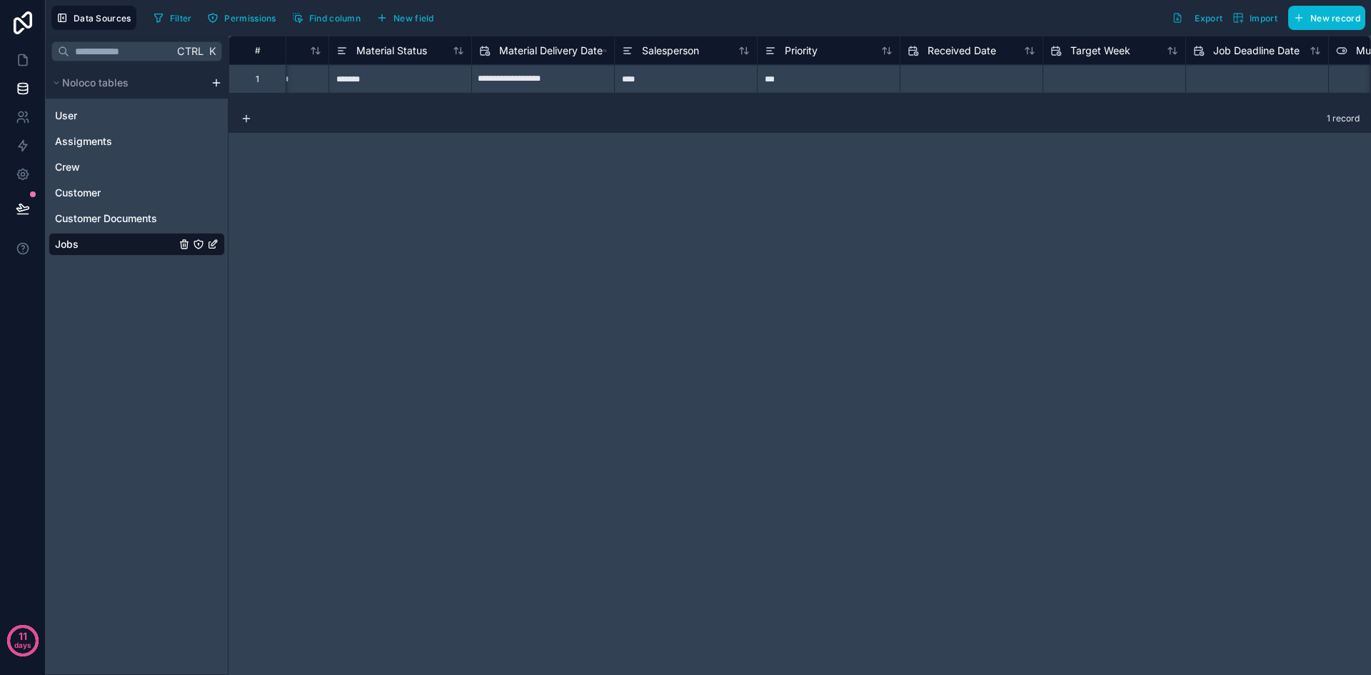
scroll to position [0, 1099]
click at [944, 89] on div "***" at bounding box center [971, 78] width 143 height 29
click at [811, 79] on div "****" at bounding box center [829, 78] width 143 height 29
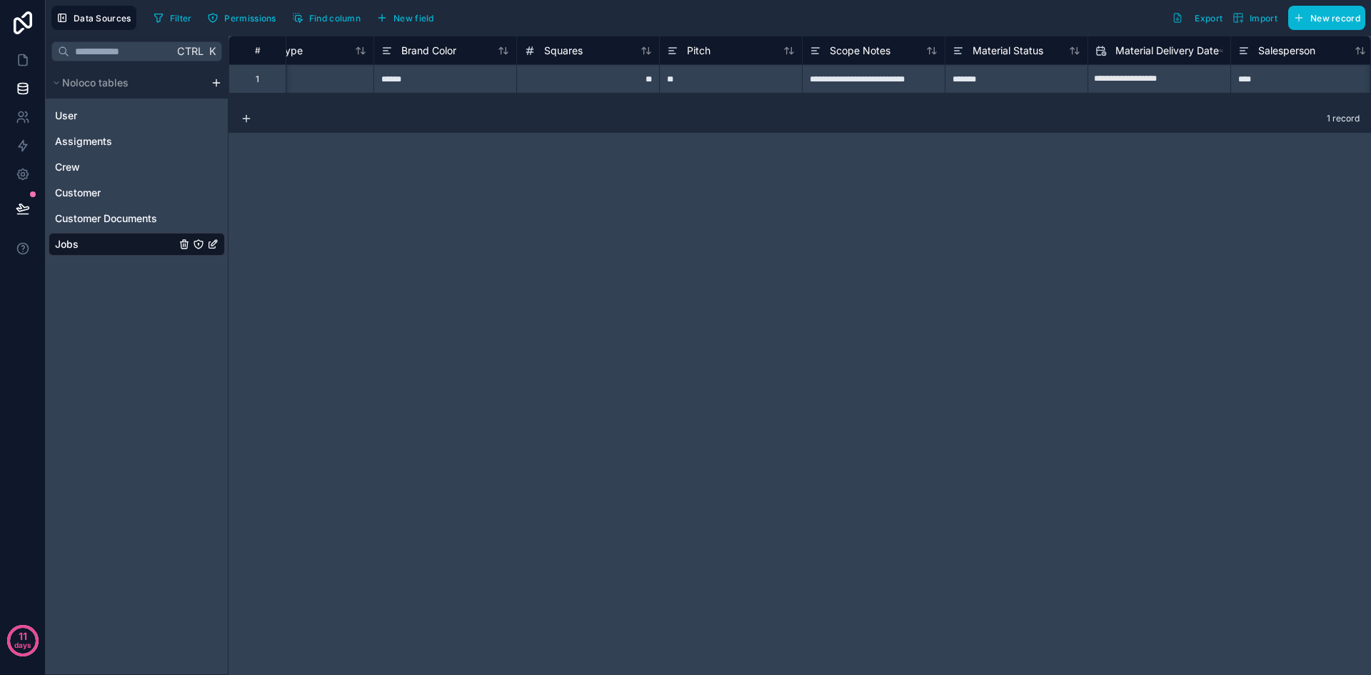
scroll to position [0, 614]
click at [725, 77] on div "**" at bounding box center [742, 78] width 143 height 29
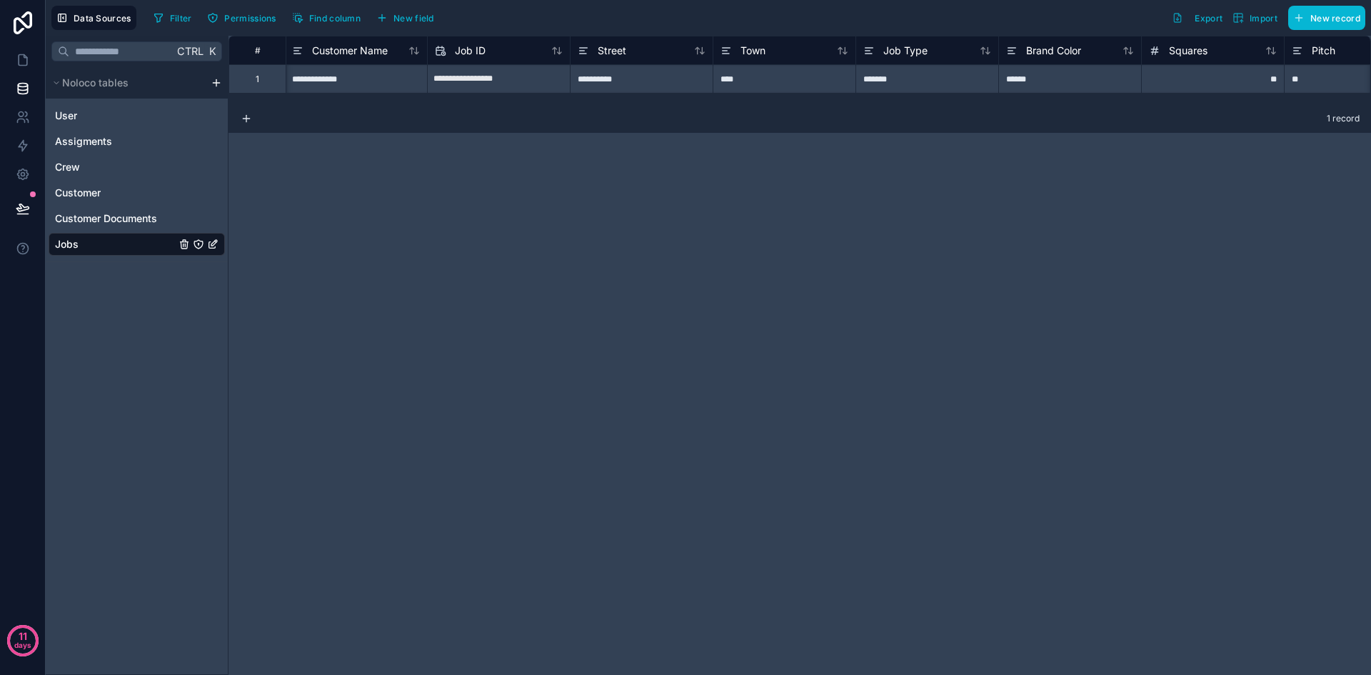
scroll to position [0, 0]
click at [119, 142] on div "Assigments" at bounding box center [137, 141] width 176 height 23
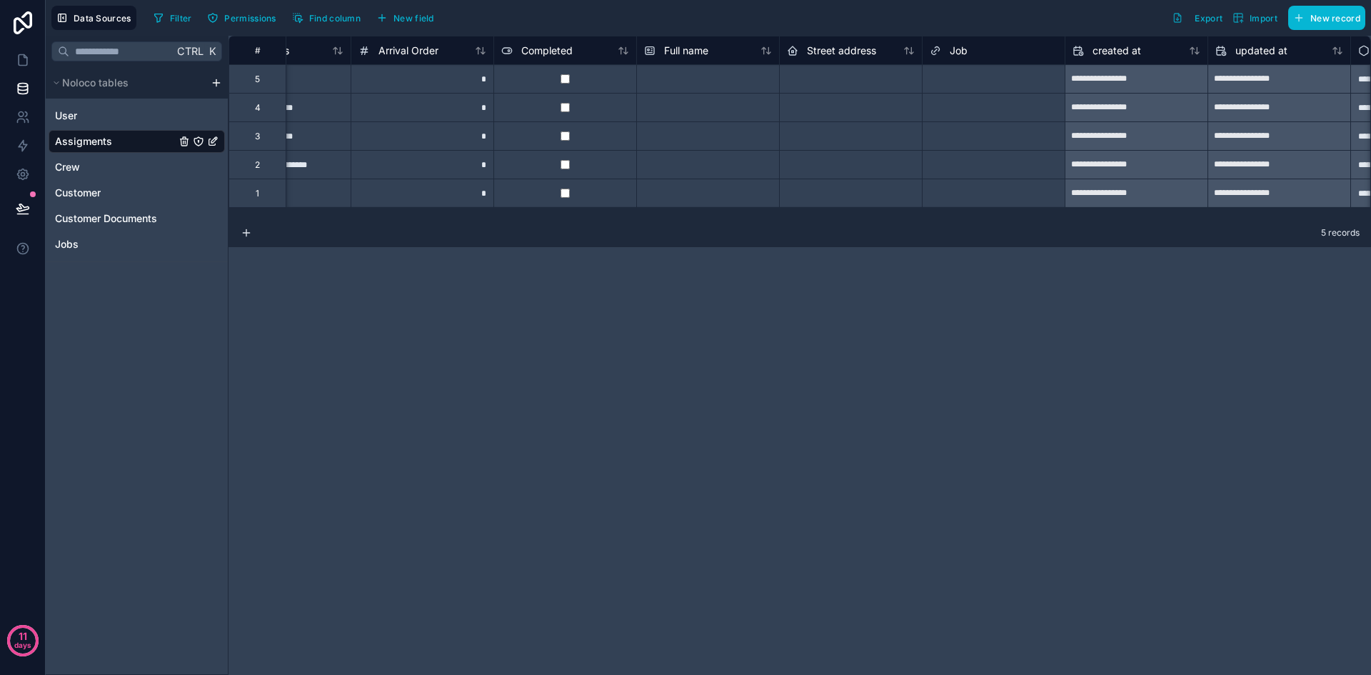
scroll to position [0, 691]
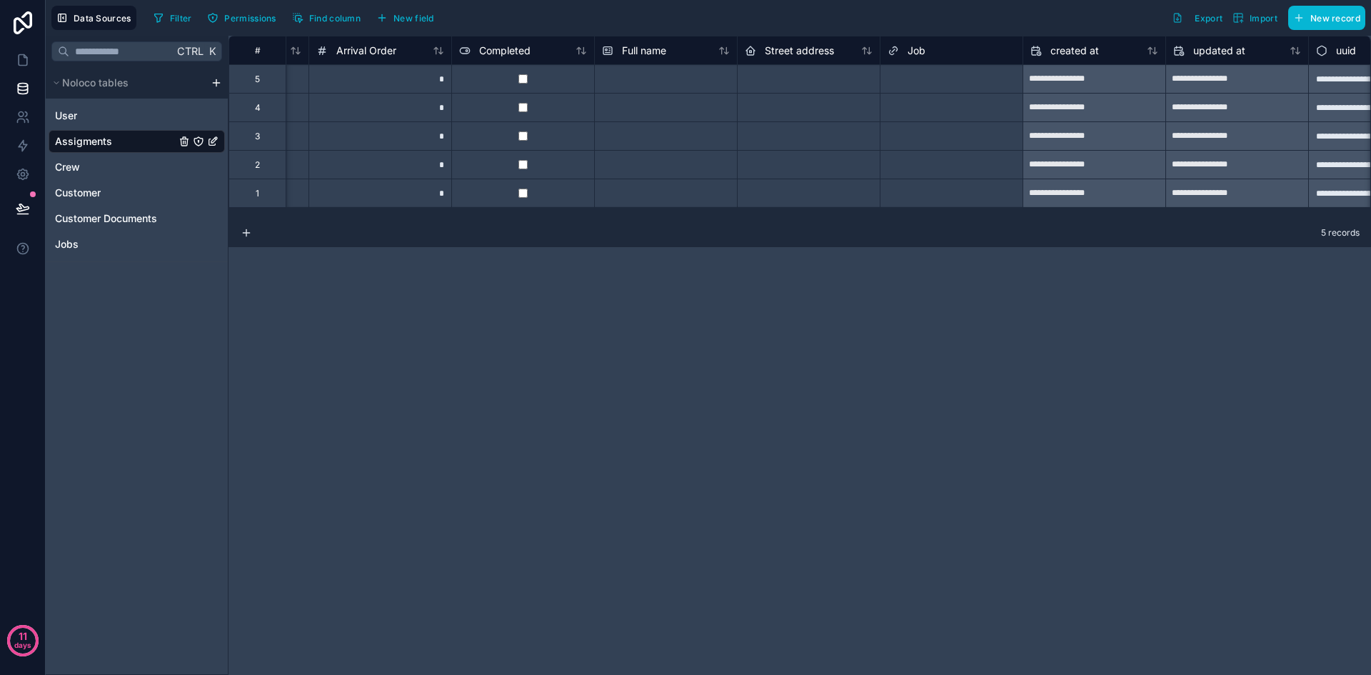
click at [916, 79] on div "Select a Job" at bounding box center [913, 79] width 50 height 11
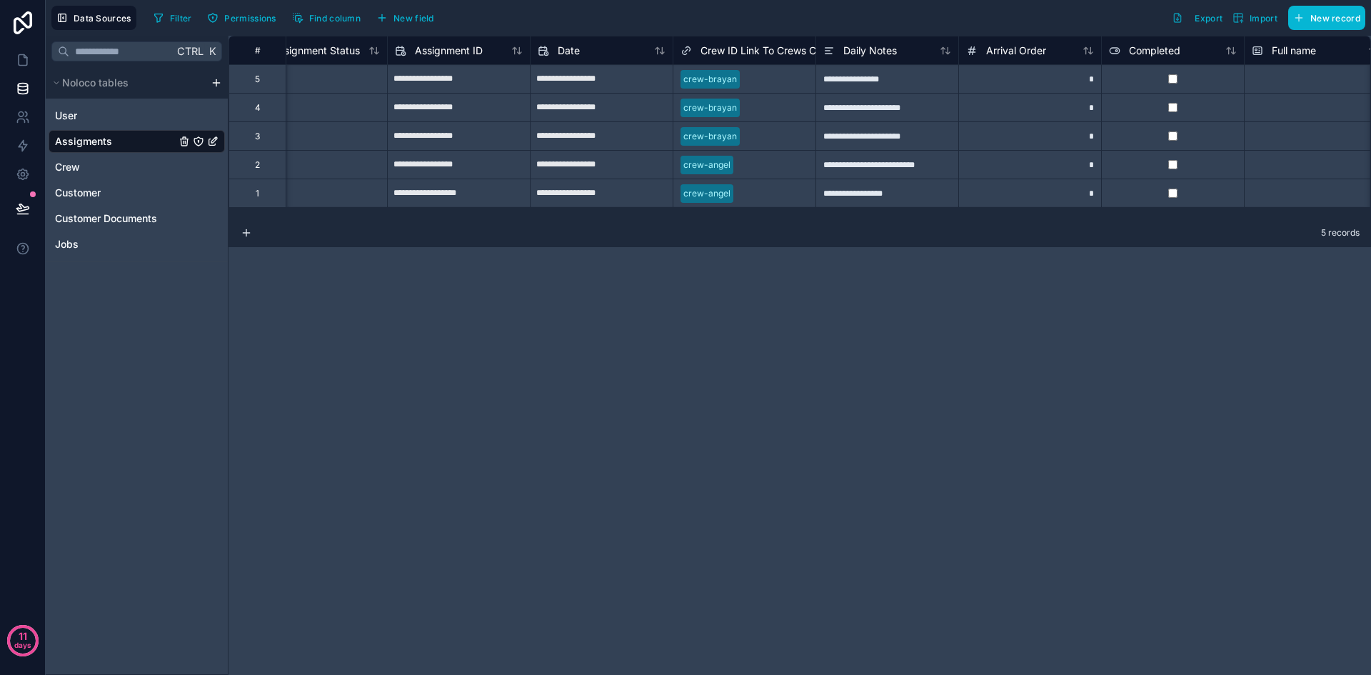
scroll to position [0, 0]
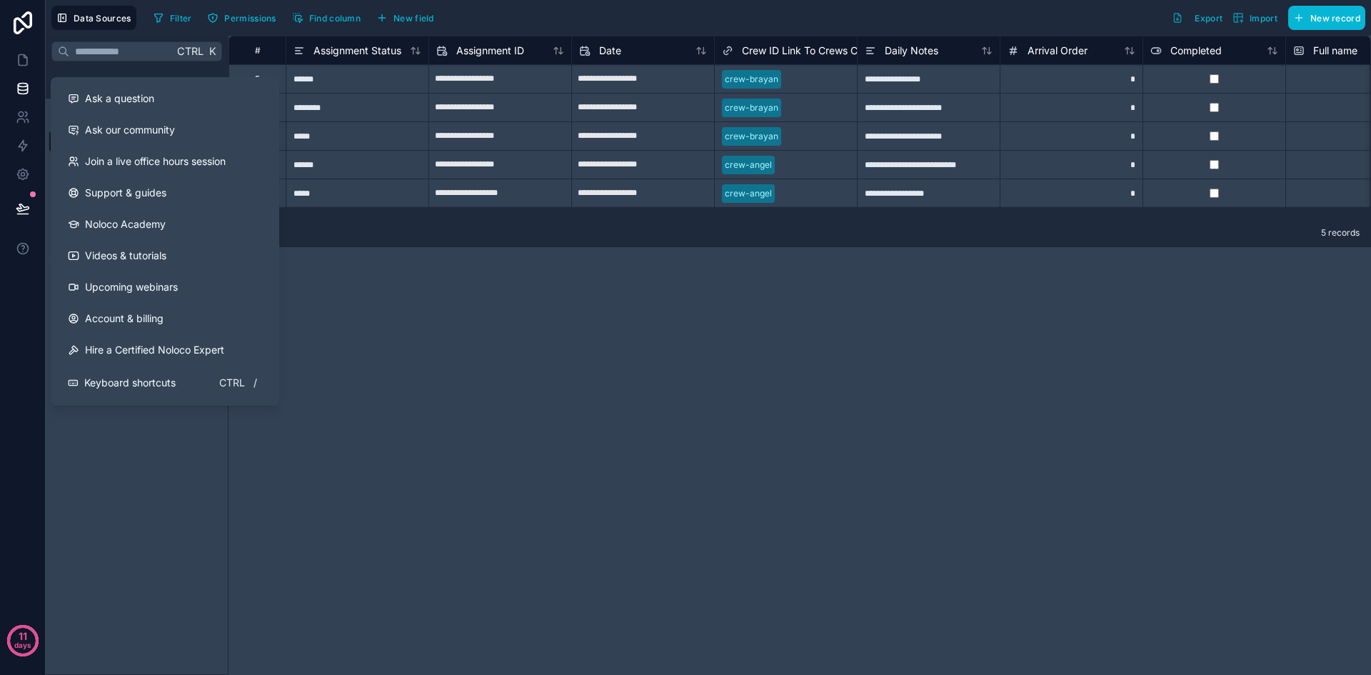
click at [441, 394] on div "**********" at bounding box center [799, 355] width 1142 height 639
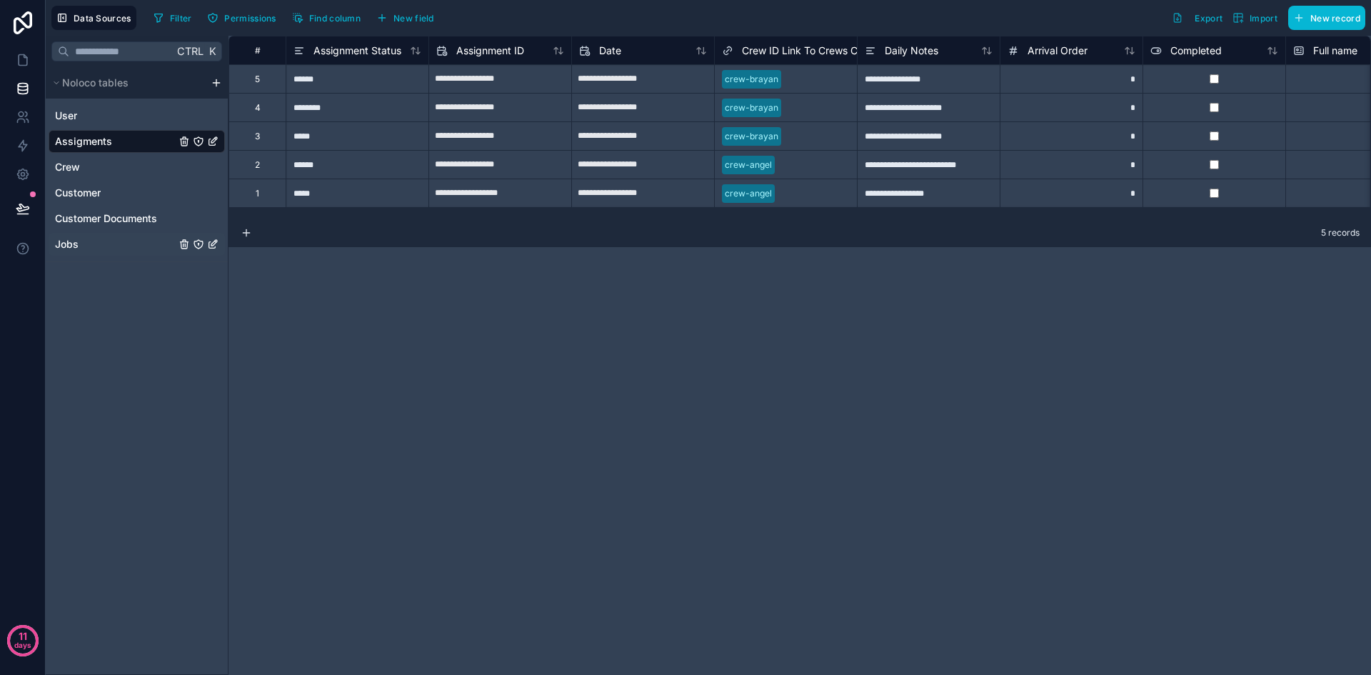
click at [123, 243] on div "Jobs" at bounding box center [137, 244] width 176 height 23
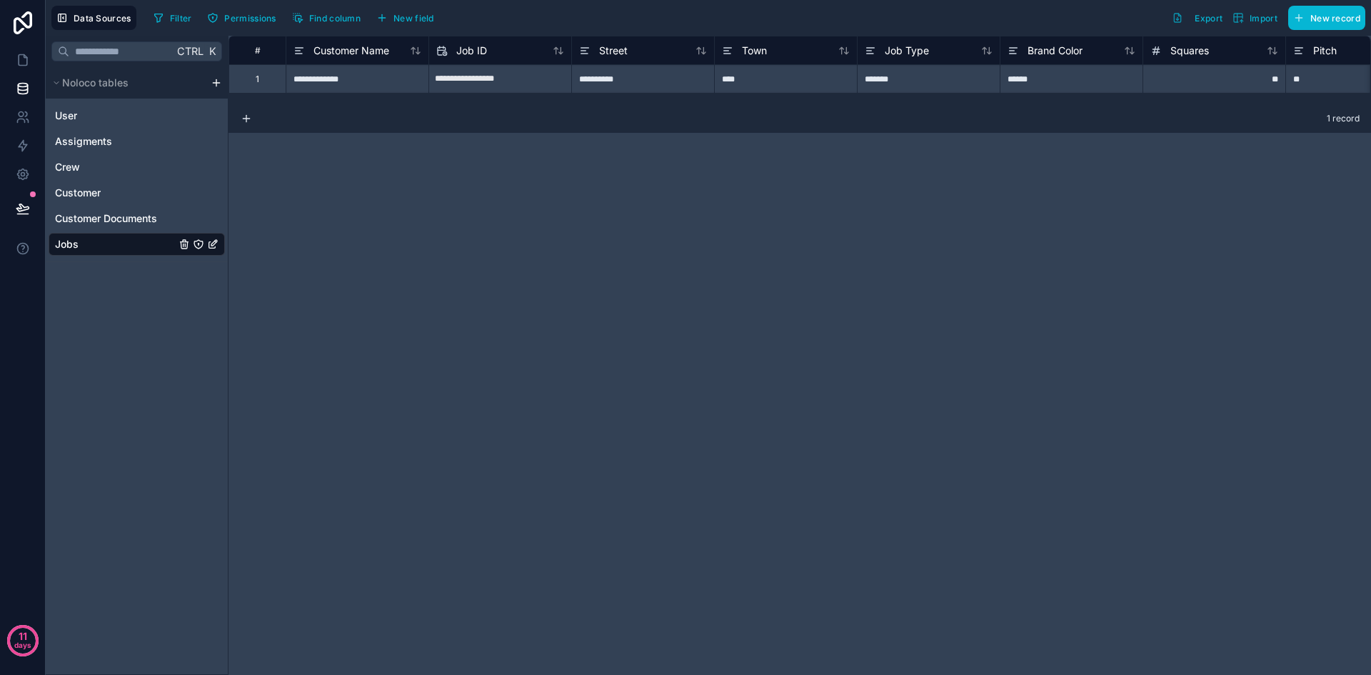
click at [367, 84] on div "**********" at bounding box center [357, 78] width 143 height 29
click at [119, 141] on div "Assigments" at bounding box center [137, 141] width 176 height 23
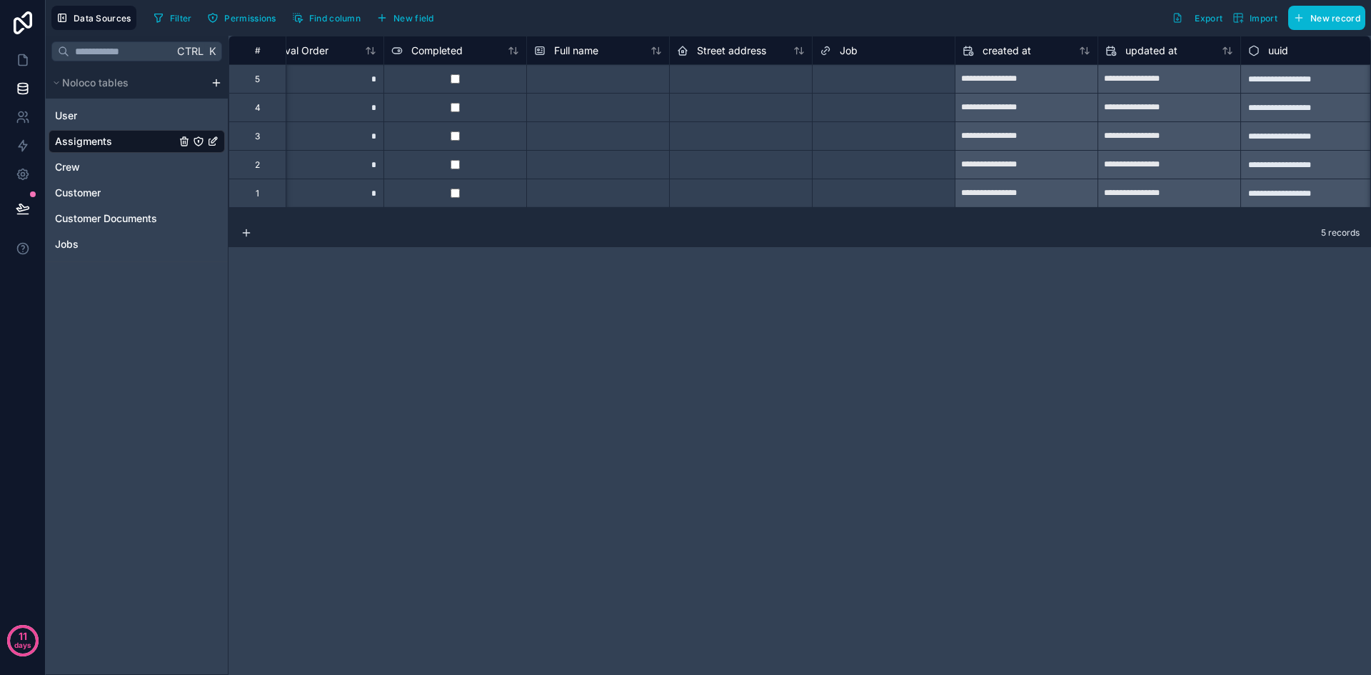
scroll to position [0, 772]
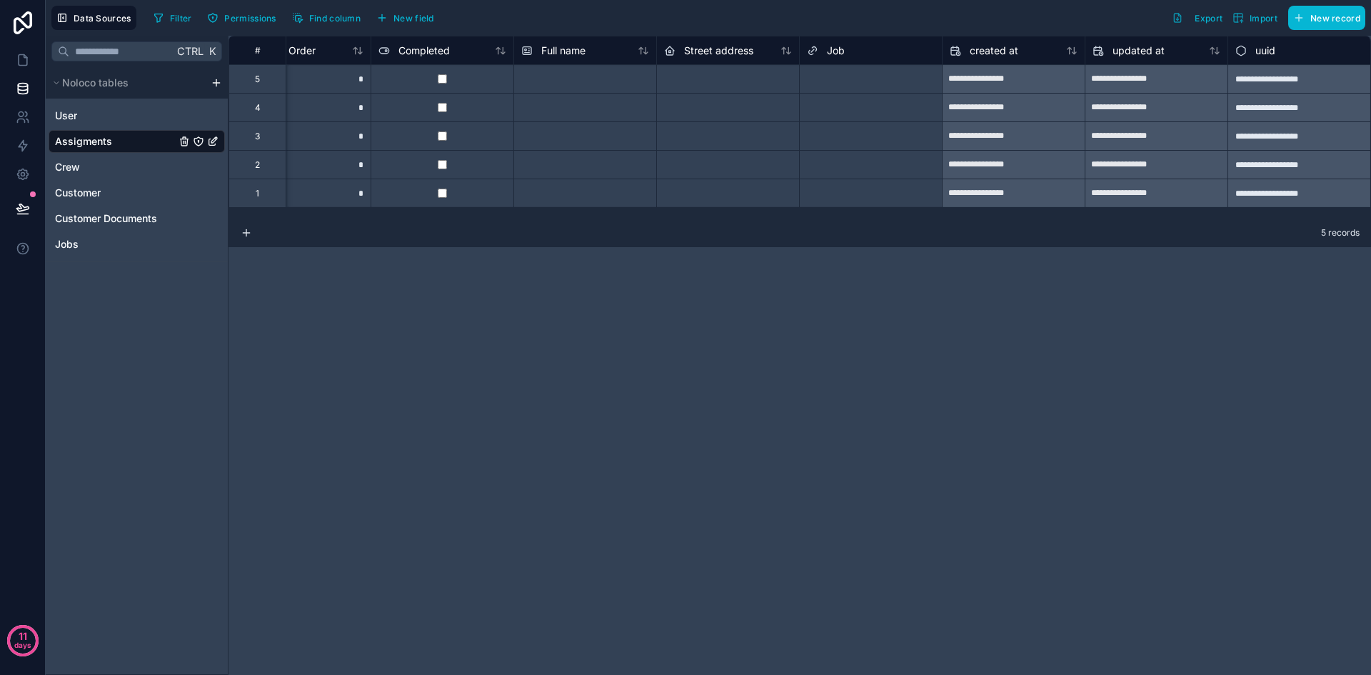
click at [828, 72] on div "Select a Job" at bounding box center [871, 79] width 142 height 14
click at [847, 108] on div "Select a Job" at bounding box center [832, 107] width 50 height 11
click at [855, 139] on div "Select a Job" at bounding box center [832, 136] width 50 height 11
click at [855, 160] on div "Select a Job" at bounding box center [832, 164] width 50 height 11
click at [848, 194] on div "Select a Job" at bounding box center [832, 193] width 50 height 11
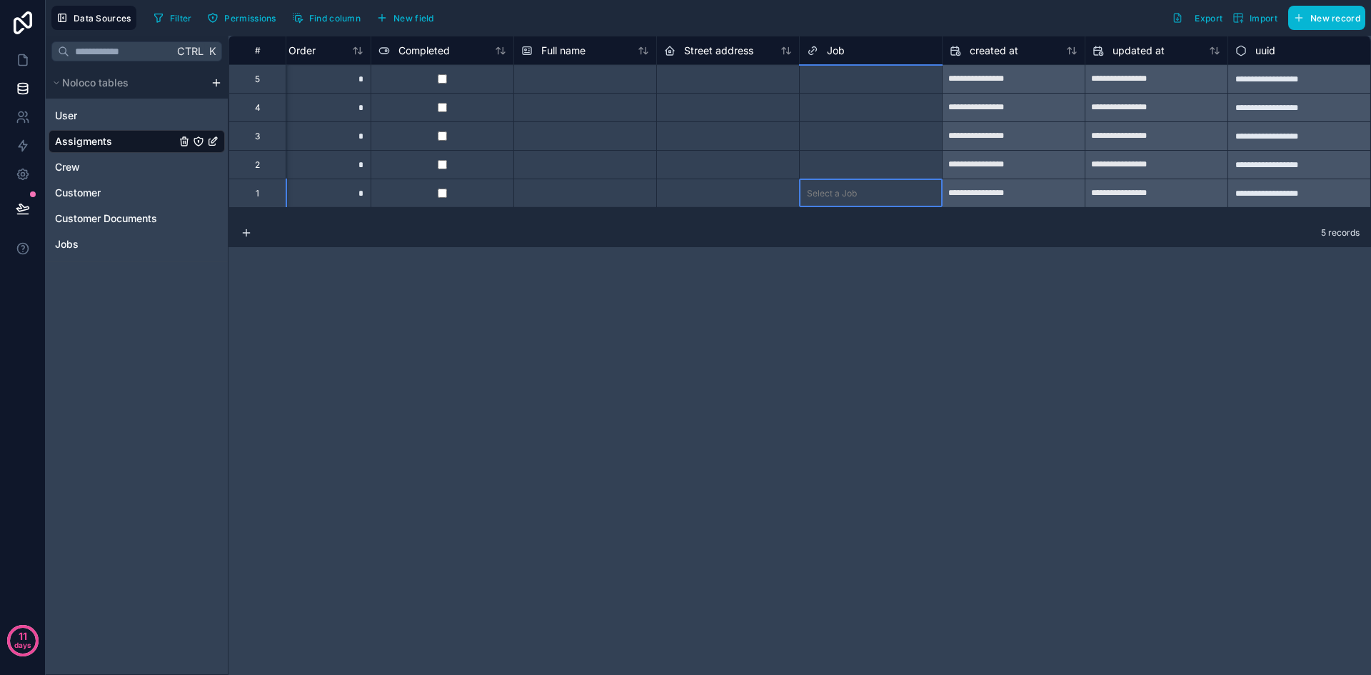
click at [848, 194] on div "Select a Job" at bounding box center [832, 193] width 50 height 11
click at [856, 107] on div "Select a Job" at bounding box center [832, 107] width 50 height 11
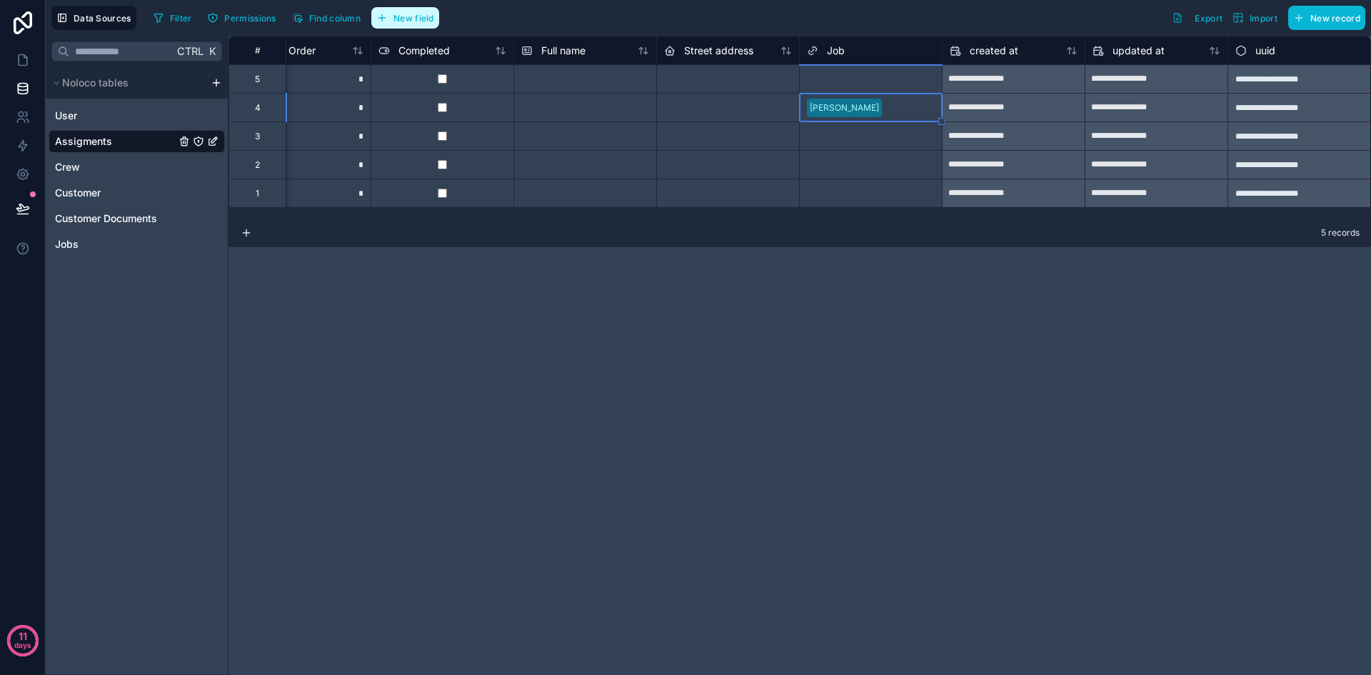
click at [408, 20] on span "New field" at bounding box center [413, 18] width 41 height 11
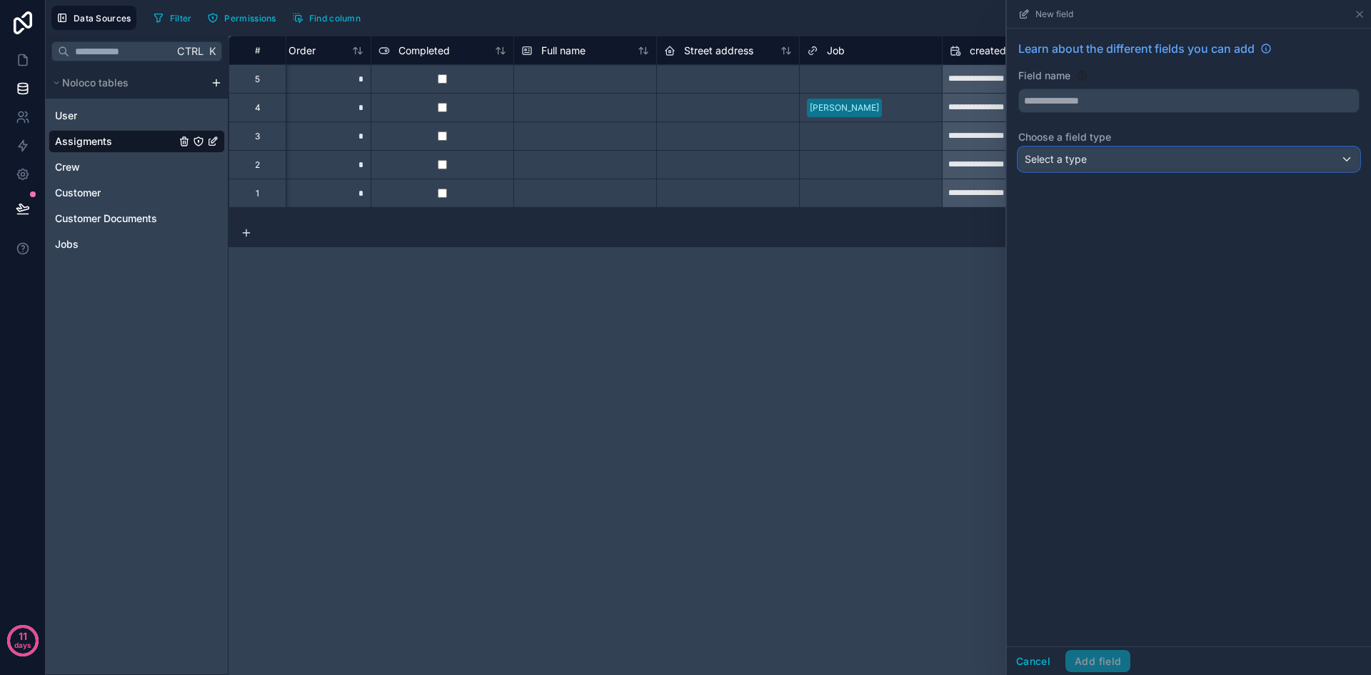
click at [1120, 161] on div "Select a type" at bounding box center [1189, 159] width 340 height 23
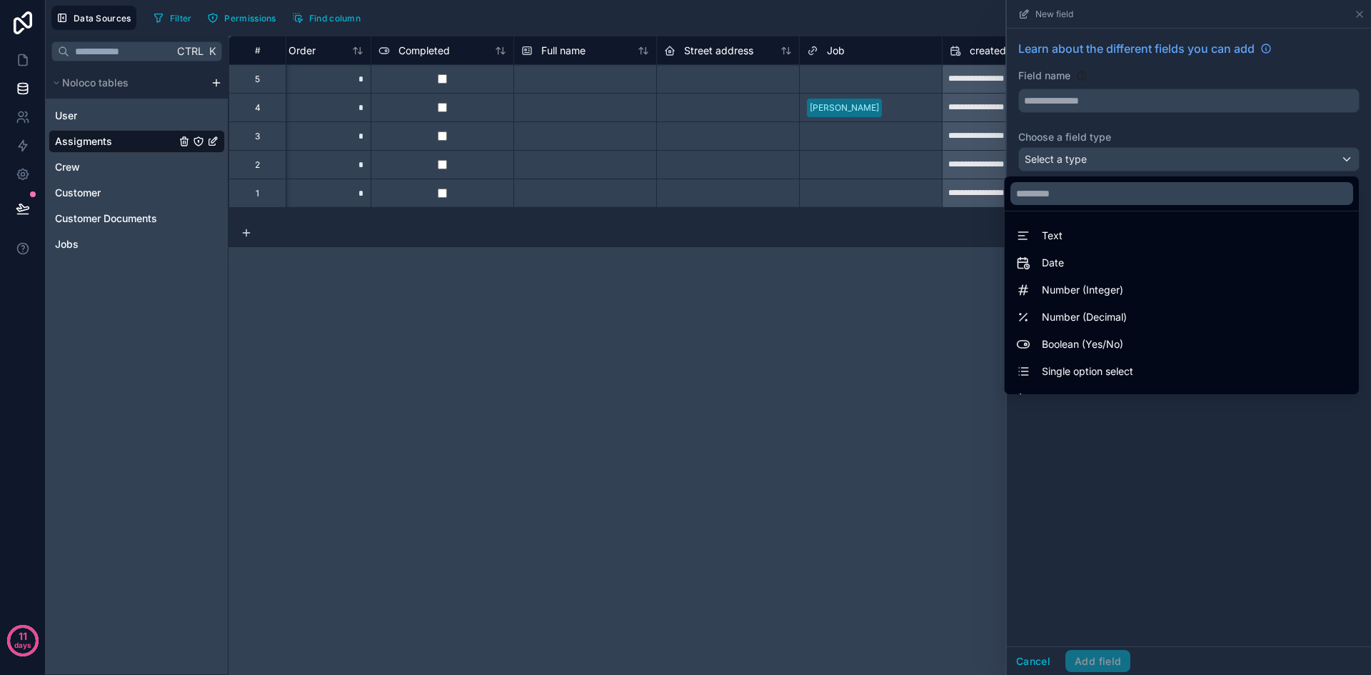
click at [840, 392] on div "**********" at bounding box center [799, 355] width 1142 height 639
click at [99, 246] on div "Jobs" at bounding box center [137, 244] width 176 height 23
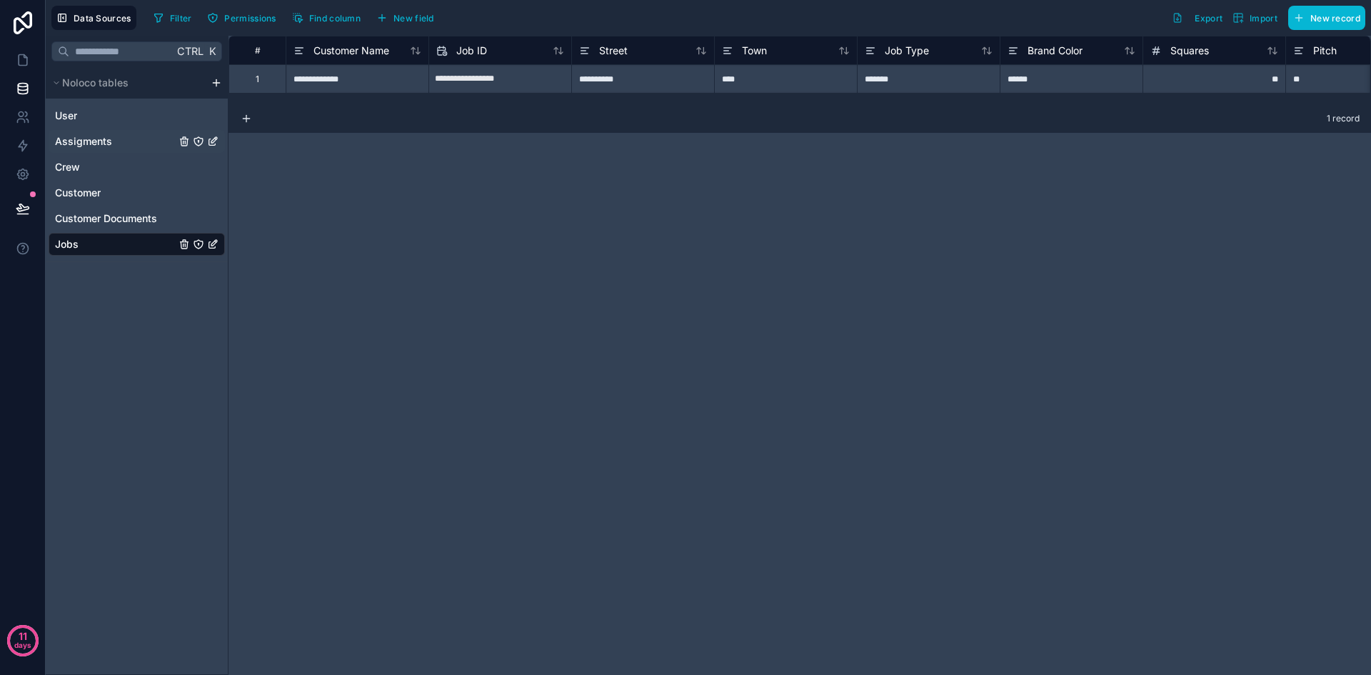
click at [135, 145] on div "Assigments" at bounding box center [137, 141] width 176 height 23
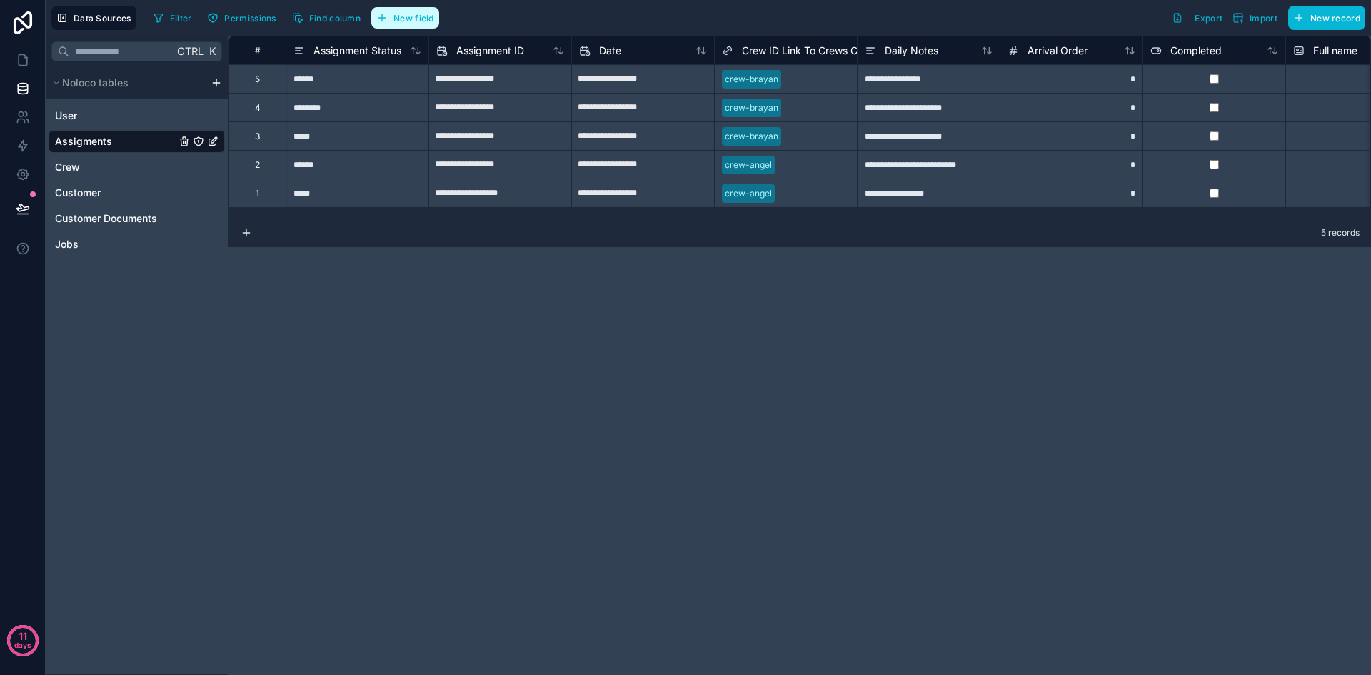
click at [417, 26] on button "New field" at bounding box center [405, 17] width 68 height 21
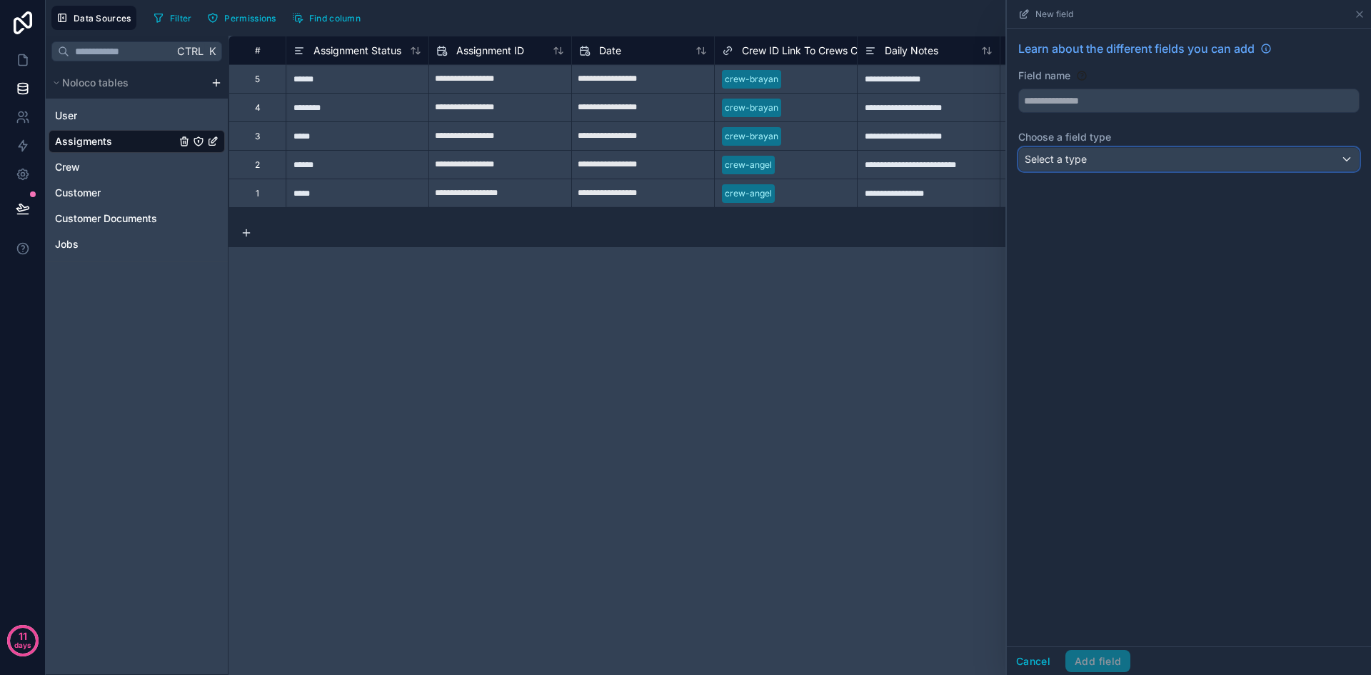
click at [1065, 159] on span "Select a type" at bounding box center [1056, 159] width 62 height 12
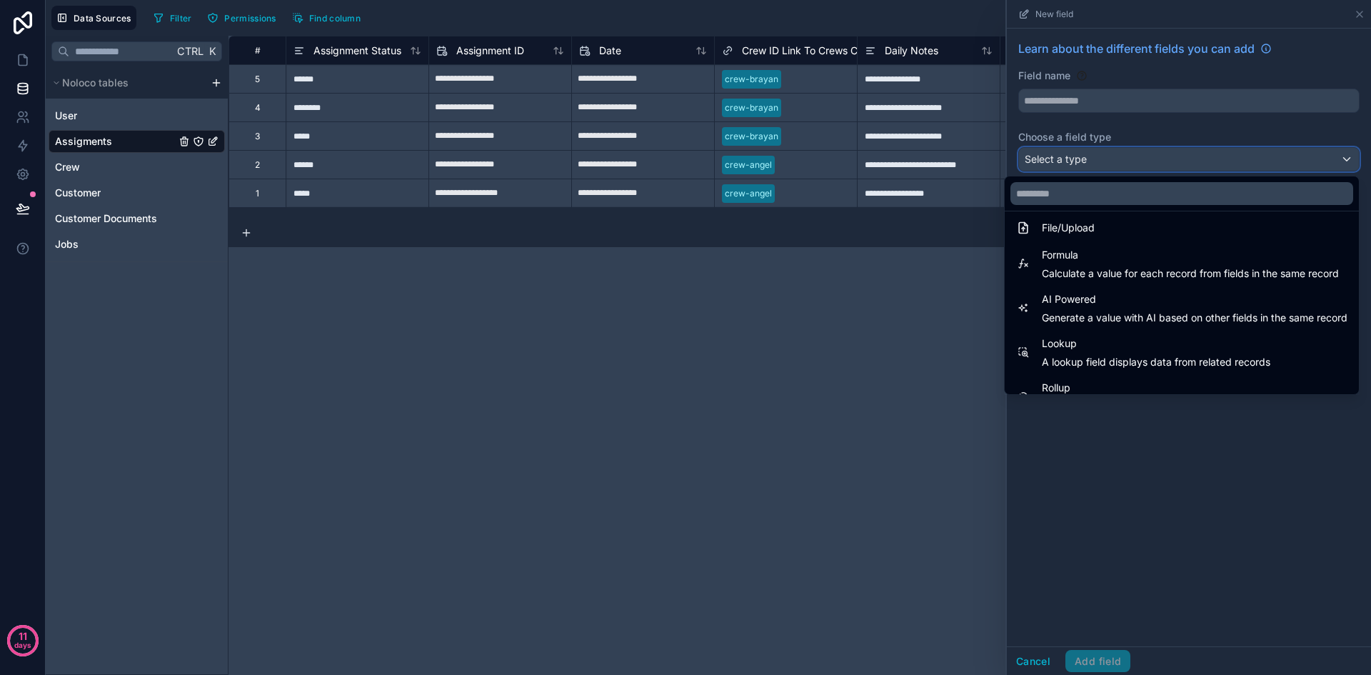
scroll to position [414, 0]
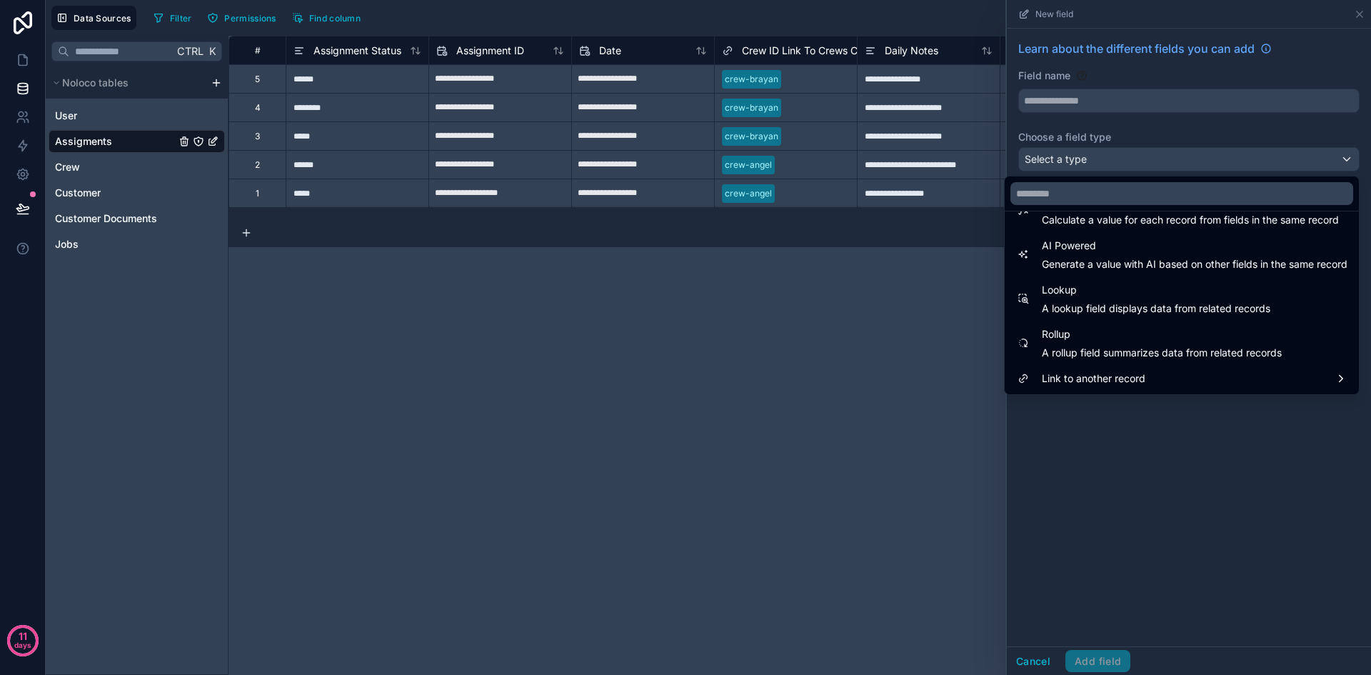
click at [754, 401] on div "**********" at bounding box center [799, 355] width 1142 height 639
click at [735, 371] on div "**********" at bounding box center [799, 355] width 1142 height 639
click at [1099, 496] on div at bounding box center [1189, 337] width 364 height 675
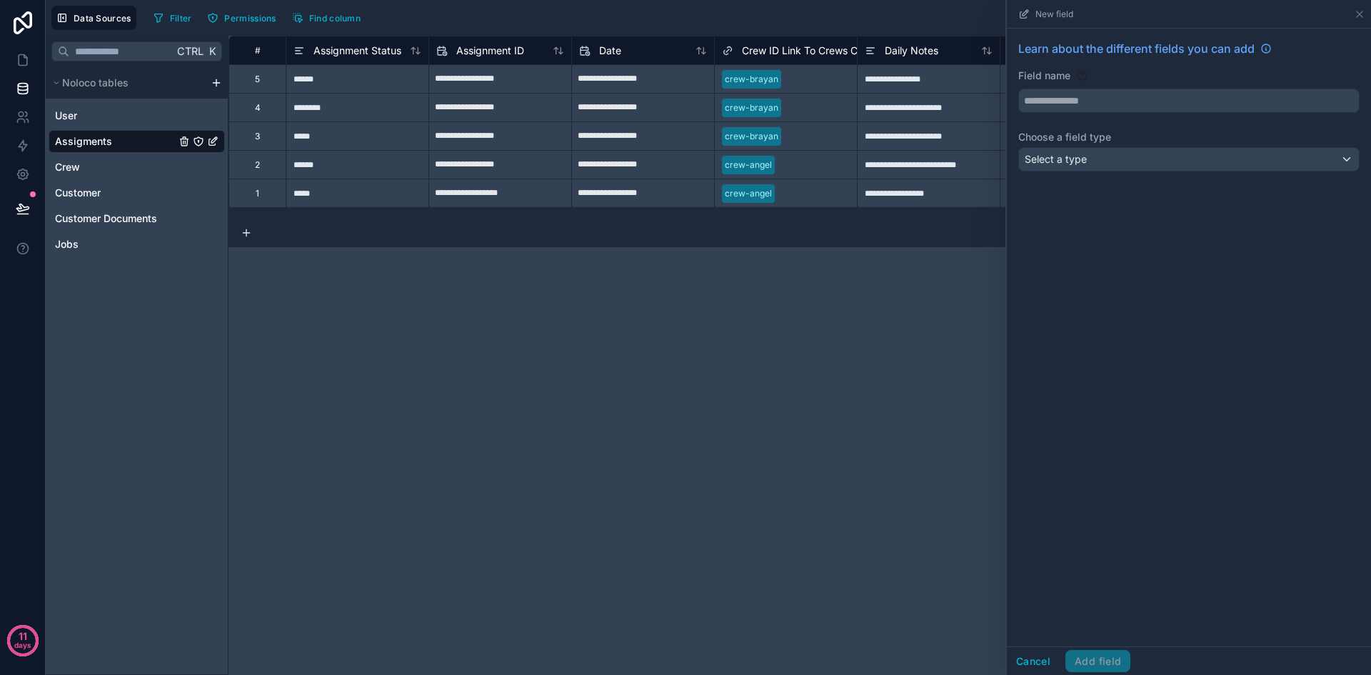
click at [875, 403] on div "**********" at bounding box center [799, 355] width 1142 height 639
click at [111, 140] on span "Assigments" at bounding box center [83, 141] width 57 height 14
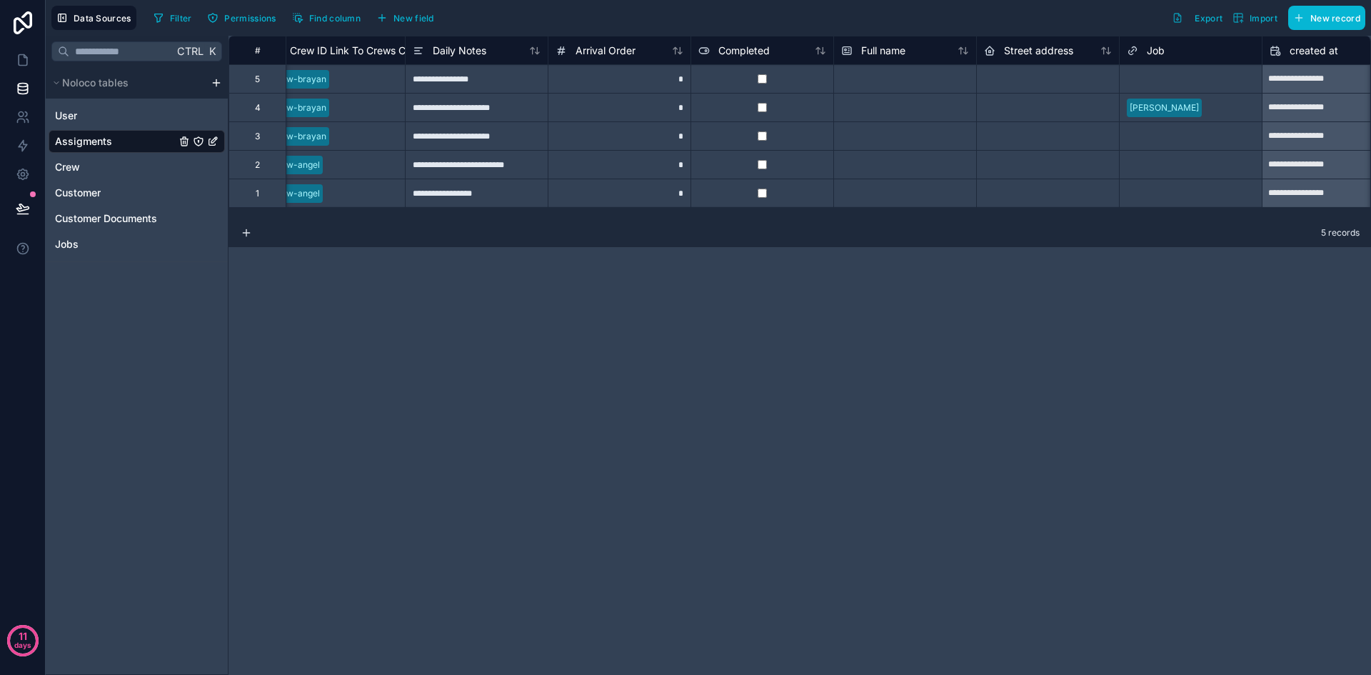
scroll to position [0, 466]
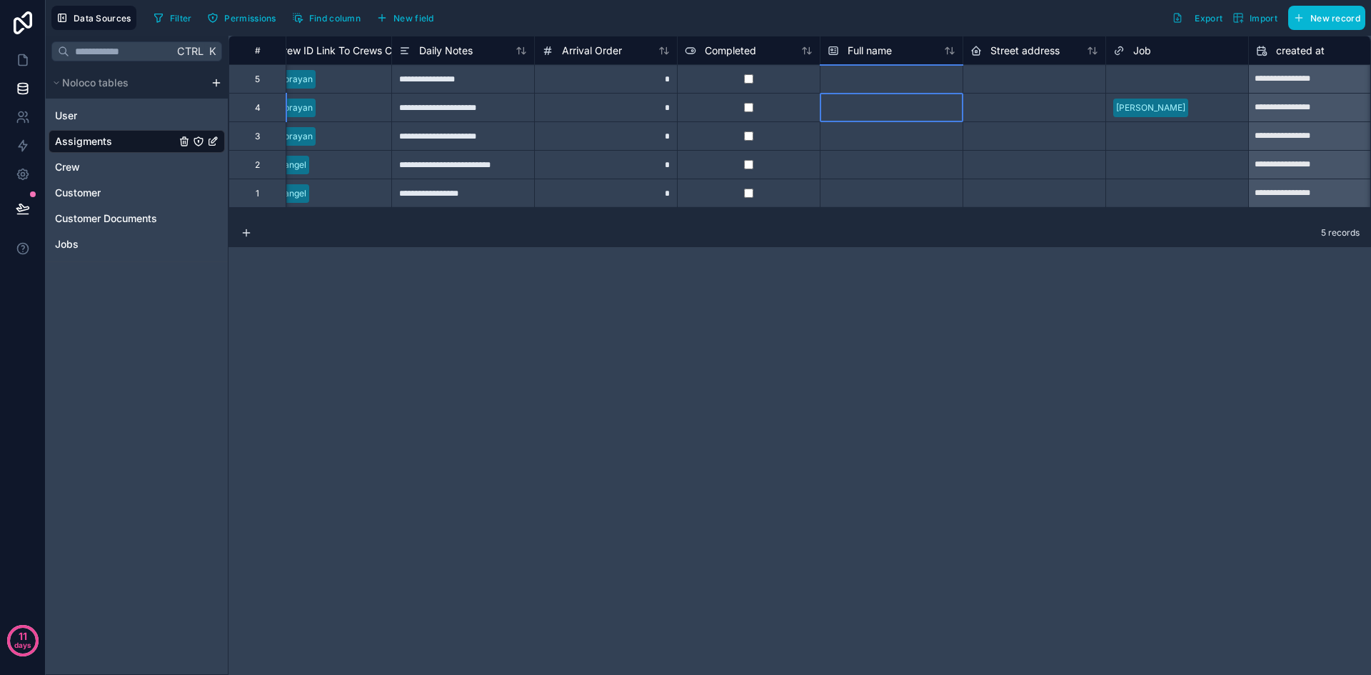
click at [853, 108] on div at bounding box center [891, 107] width 143 height 29
click at [1026, 103] on div at bounding box center [1034, 107] width 143 height 29
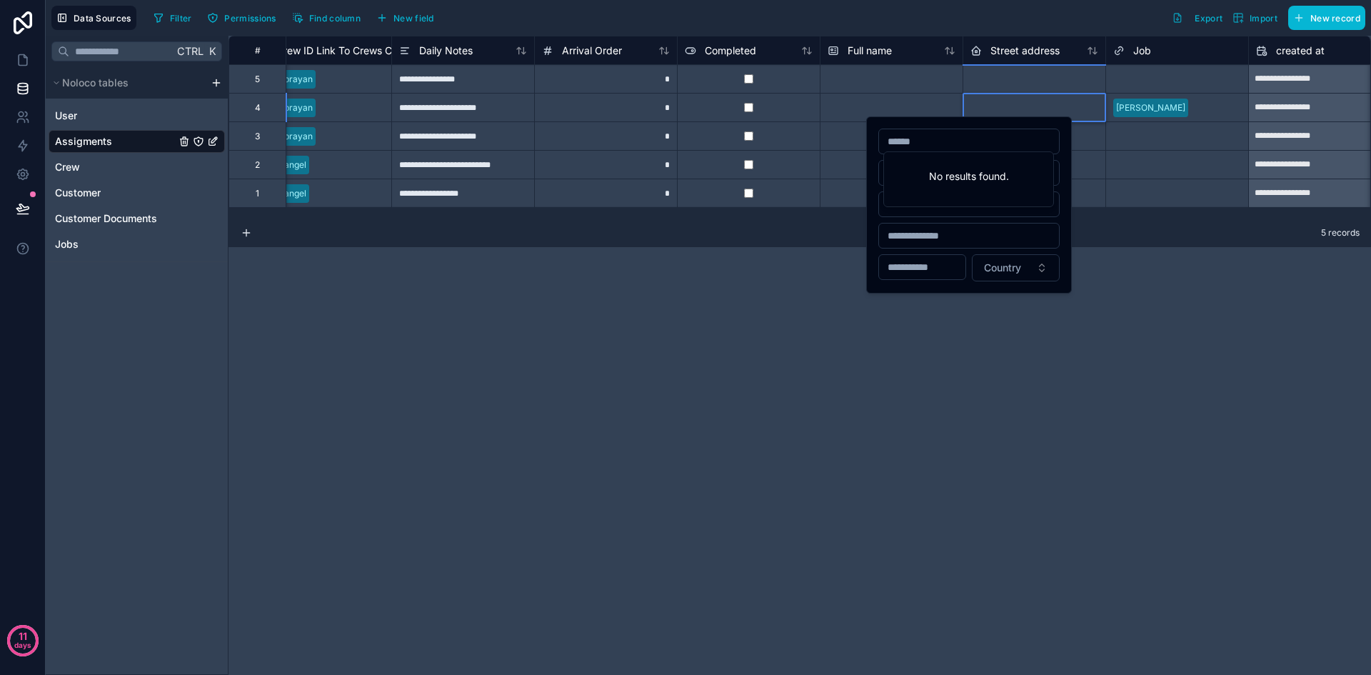
click at [1026, 103] on div at bounding box center [1034, 107] width 143 height 29
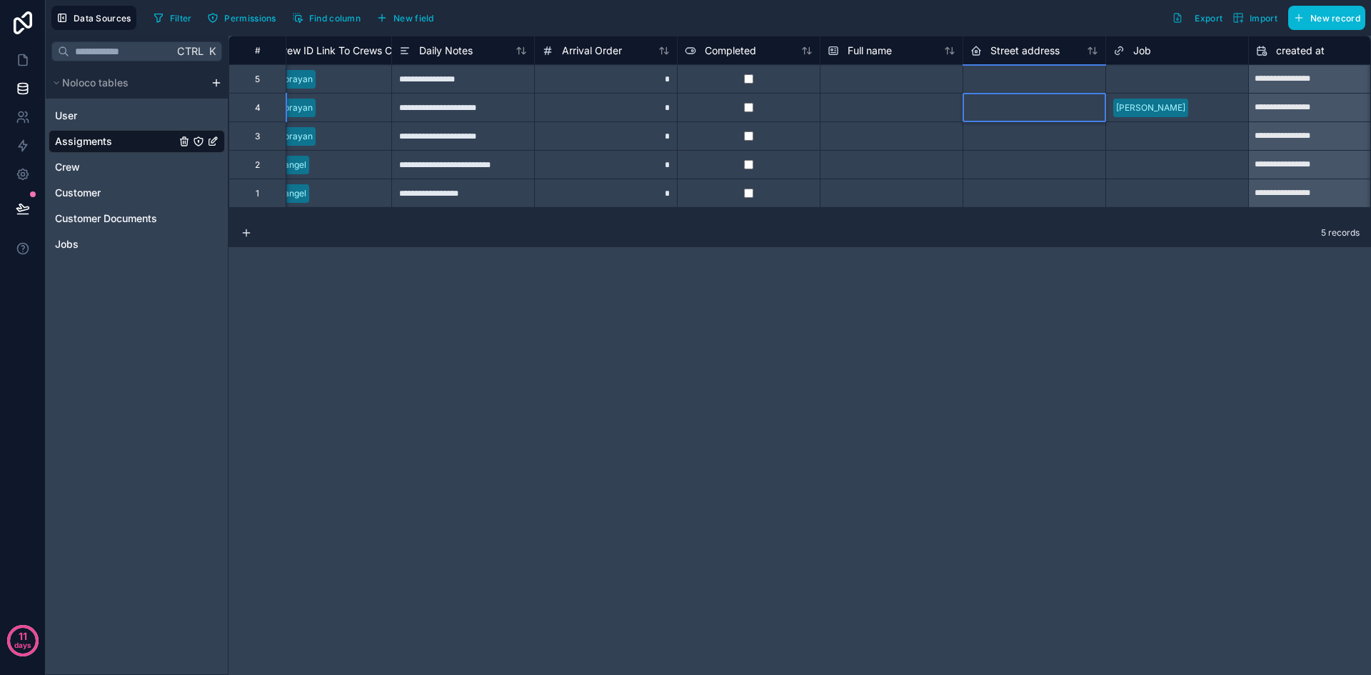
click at [1026, 103] on div at bounding box center [1034, 107] width 143 height 29
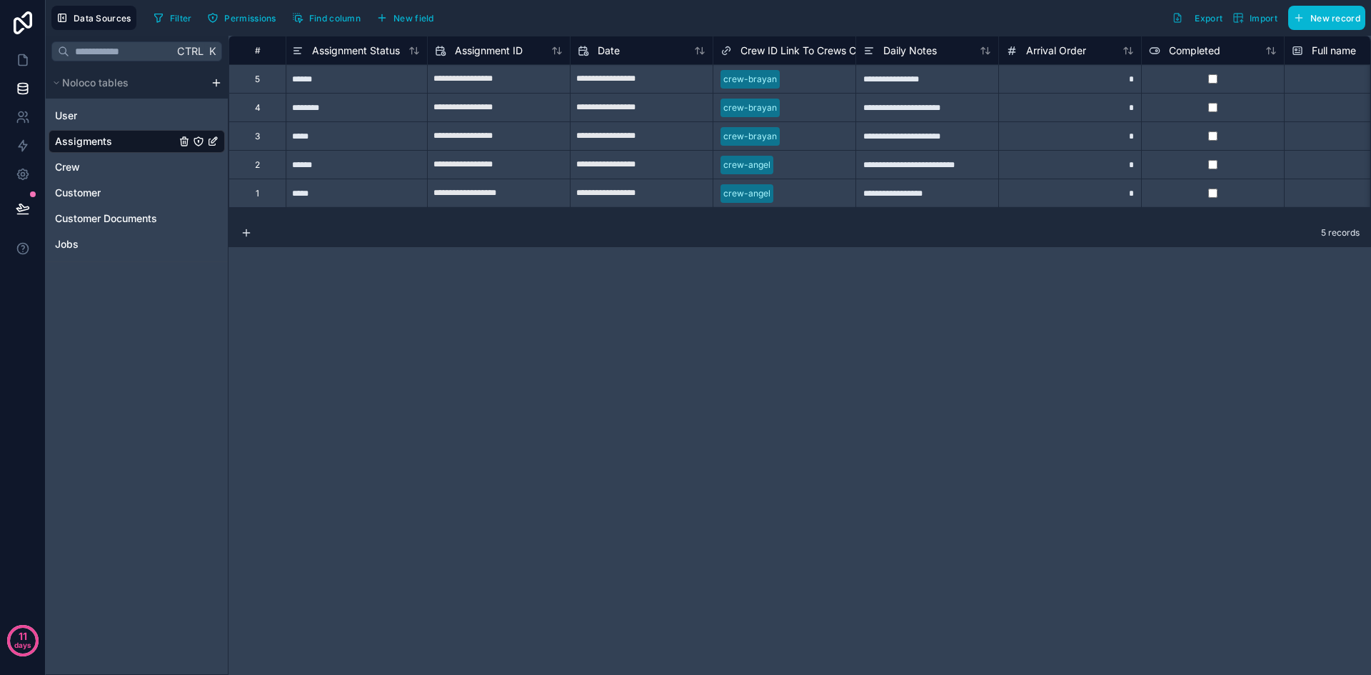
scroll to position [0, 0]
drag, startPoint x: 356, startPoint y: 204, endPoint x: 362, endPoint y: 210, distance: 8.6
click at [362, 210] on div "**********" at bounding box center [799, 127] width 1142 height 183
click at [372, 305] on div "**********" at bounding box center [799, 355] width 1142 height 639
click at [433, 20] on span "New field" at bounding box center [413, 18] width 41 height 11
